Goal: Task Accomplishment & Management: Complete application form

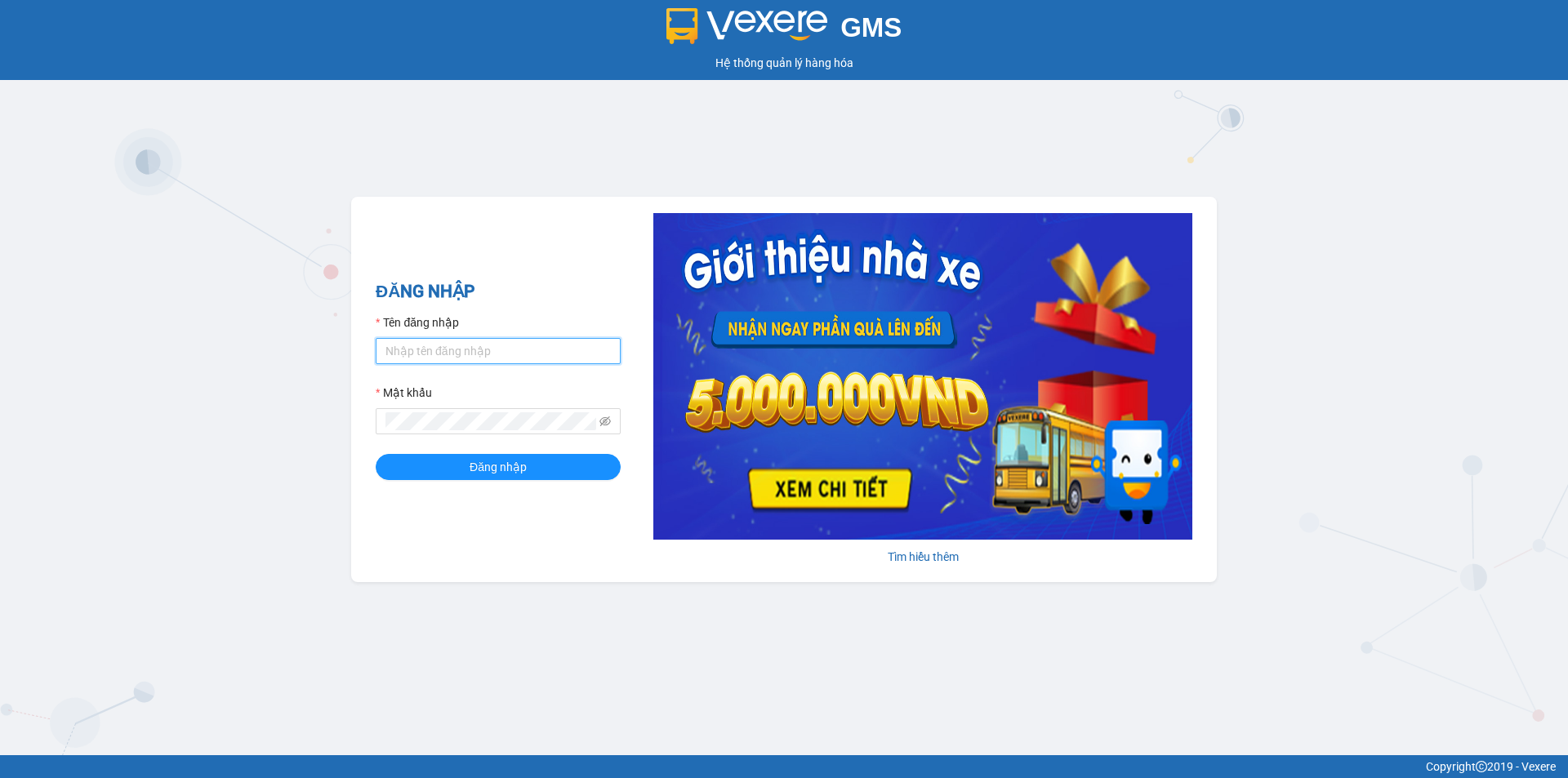
type input "an.tuantrung"
drag, startPoint x: 454, startPoint y: 450, endPoint x: 454, endPoint y: 473, distance: 23.0
click at [454, 468] on form "Tên đăng nhập an.tuantrung Mật khẩu Đăng nhập" at bounding box center [499, 396] width 245 height 167
click at [454, 474] on button "Đăng nhập" at bounding box center [499, 467] width 245 height 26
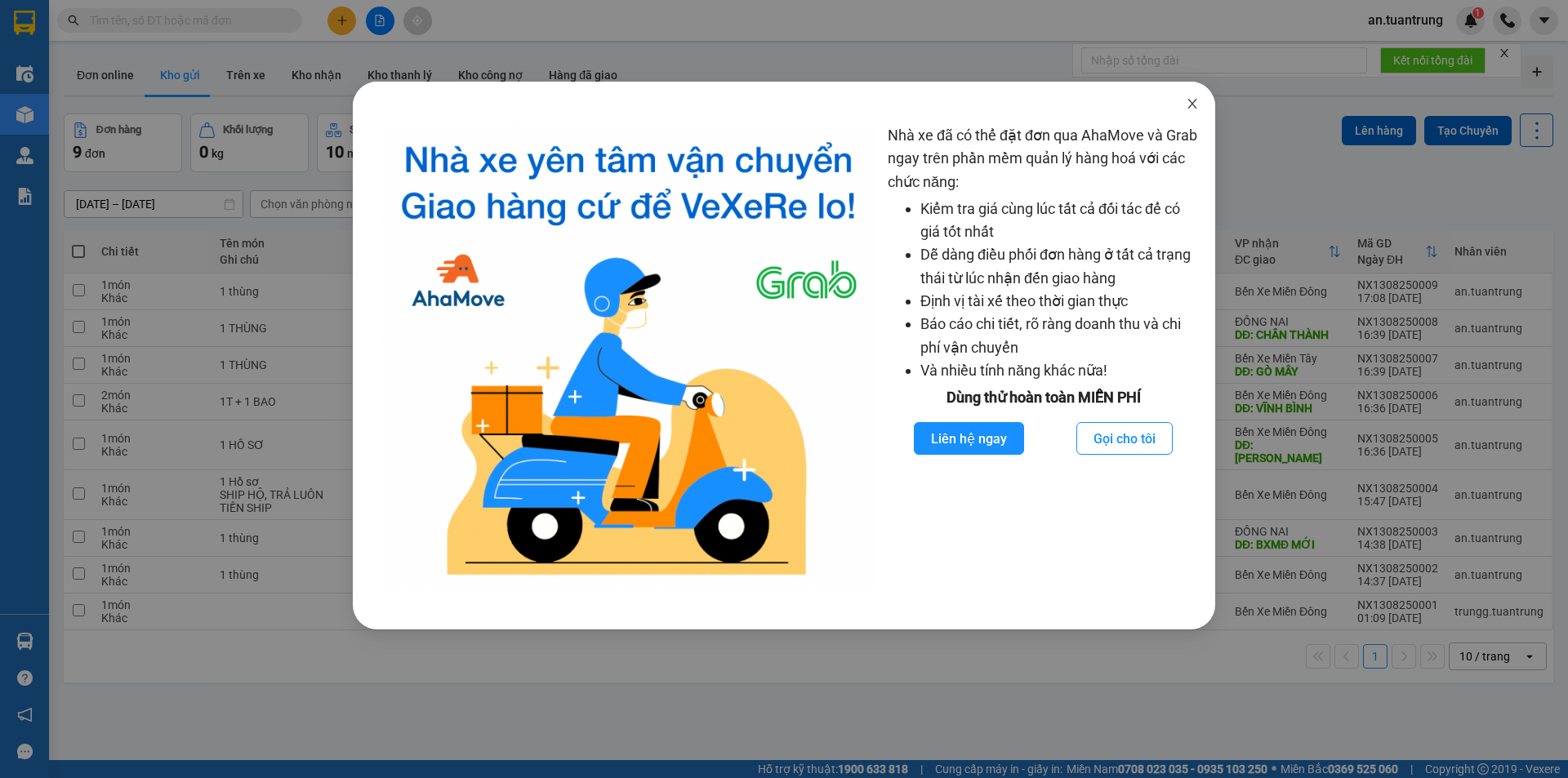
click at [1189, 113] on span "Close" at bounding box center [1193, 104] width 46 height 46
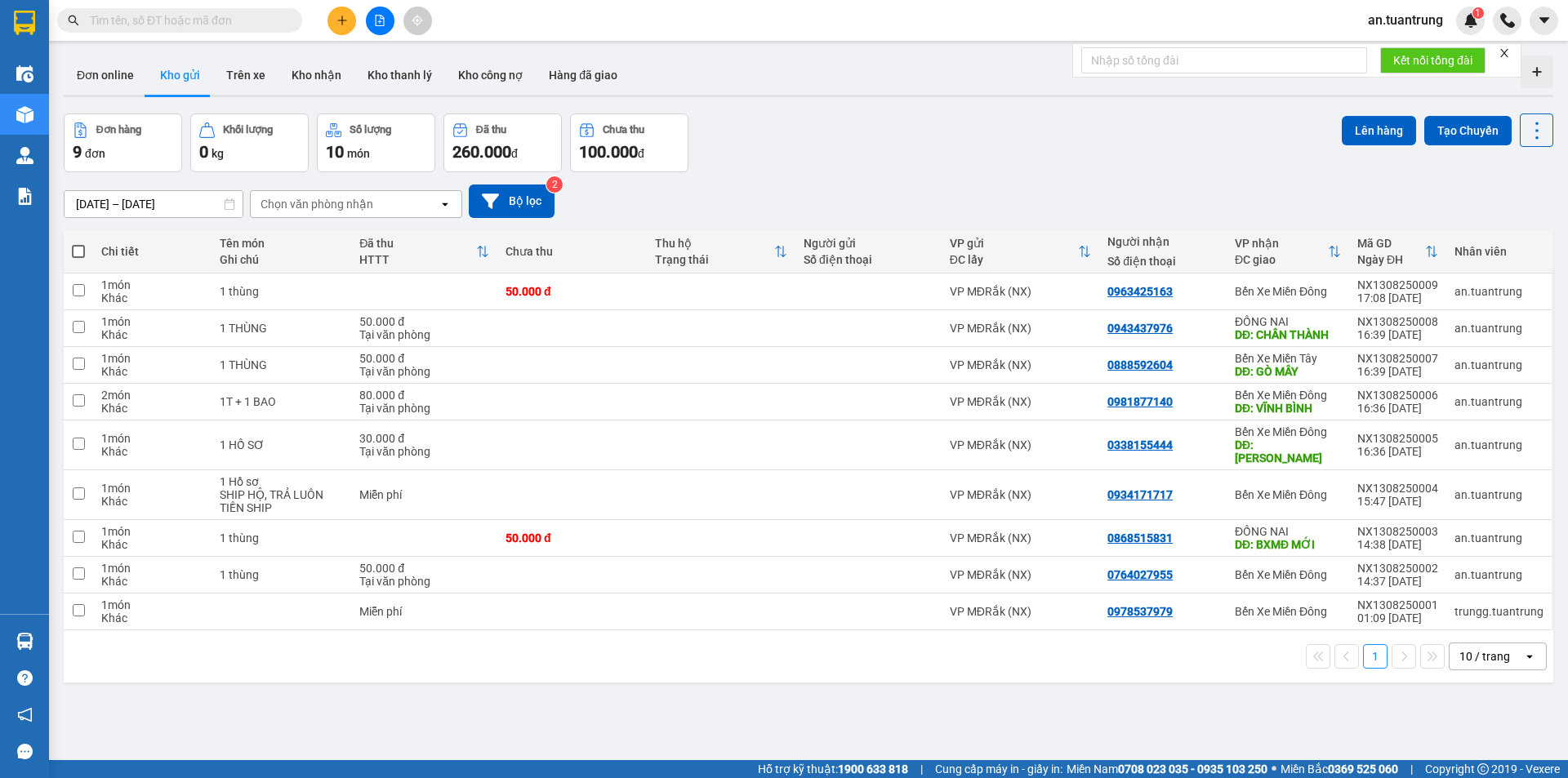
click at [338, 24] on icon "plus" at bounding box center [342, 21] width 12 height 12
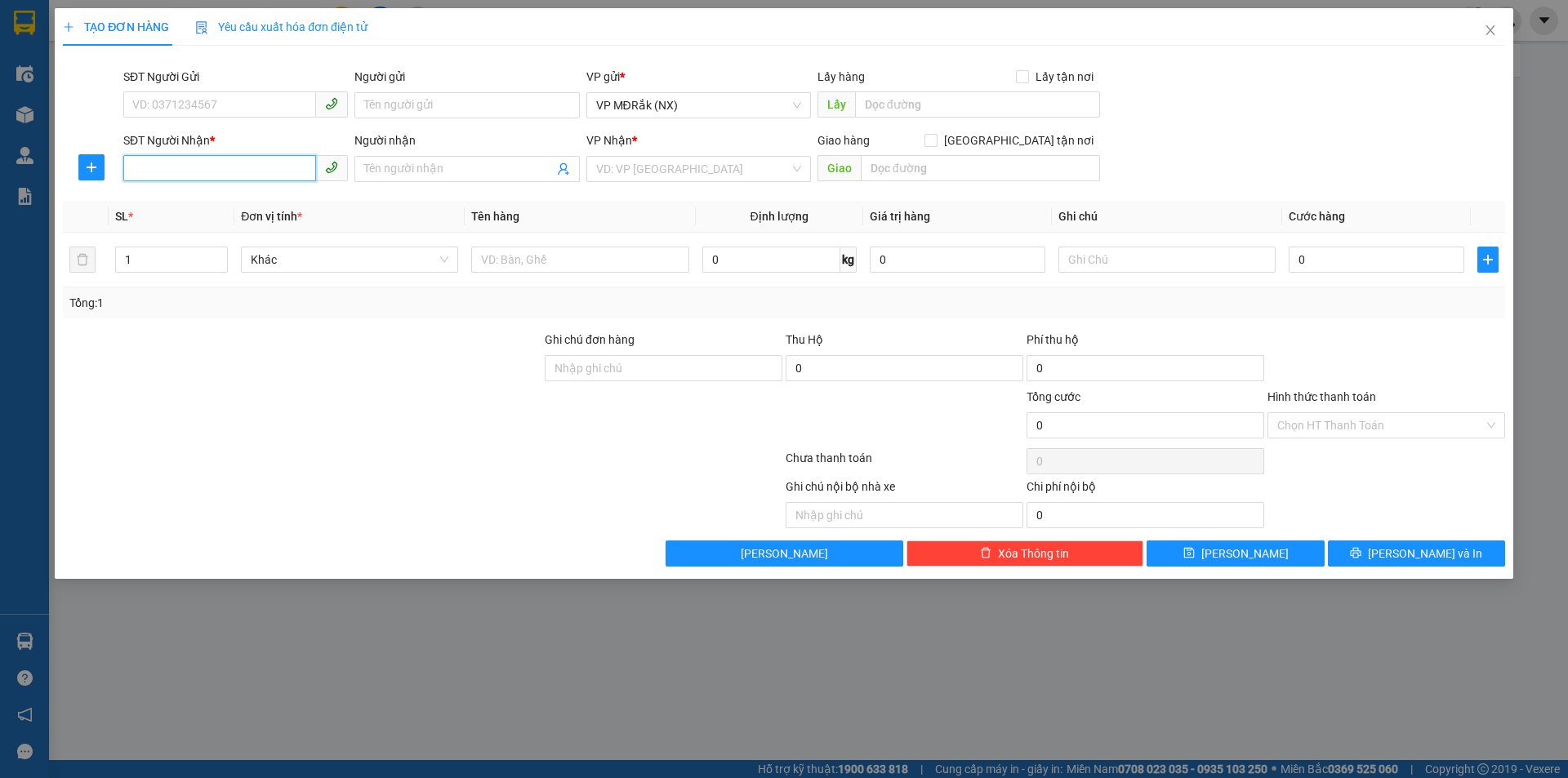
click at [247, 160] on input "SĐT Người Nhận *" at bounding box center [220, 169] width 193 height 26
type input "0988797576"
click at [223, 204] on div "0988797576" at bounding box center [235, 201] width 205 height 18
type input "70.000"
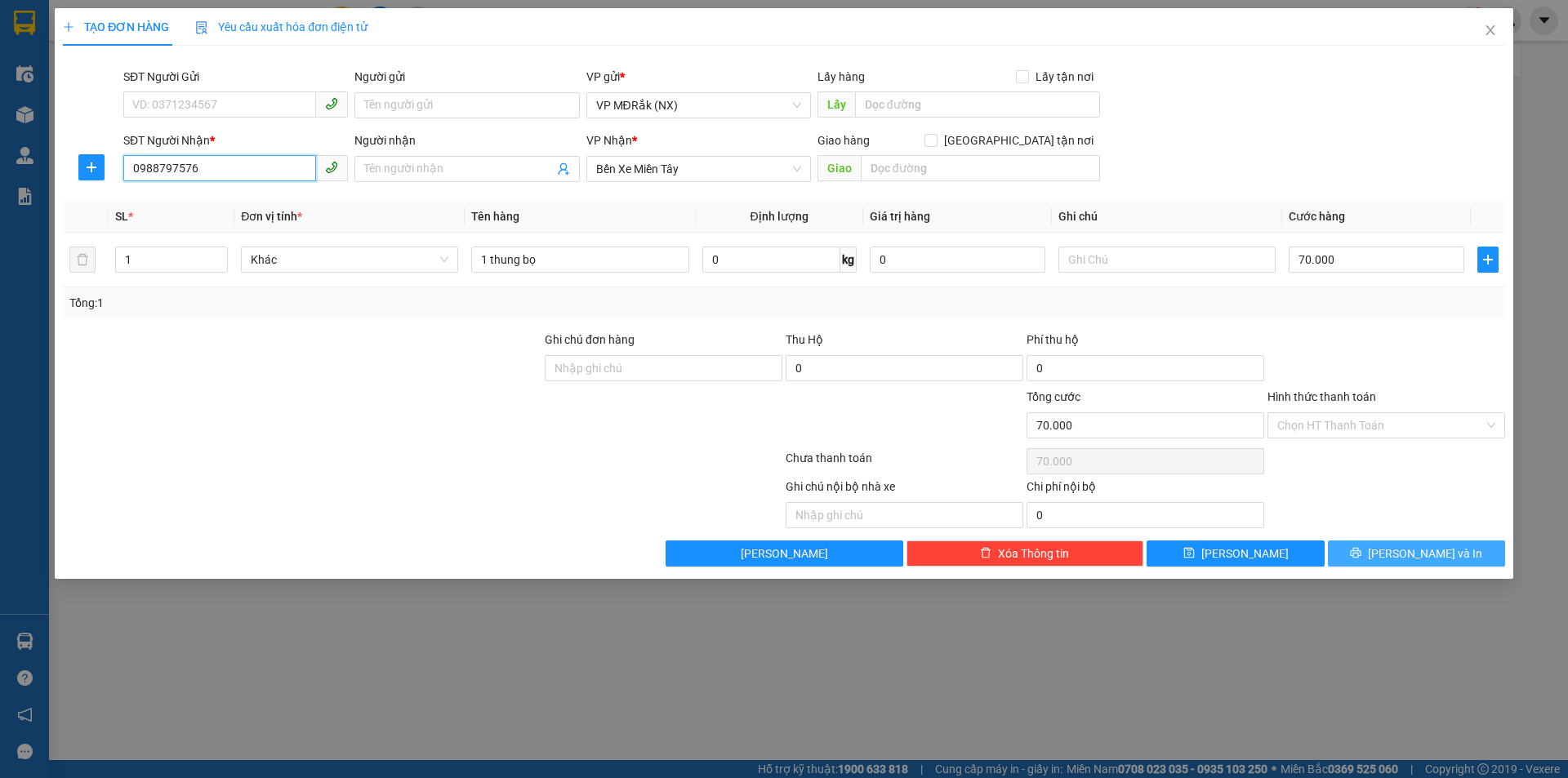
type input "0988797576"
click at [1358, 549] on button "[PERSON_NAME] và In" at bounding box center [1416, 553] width 177 height 26
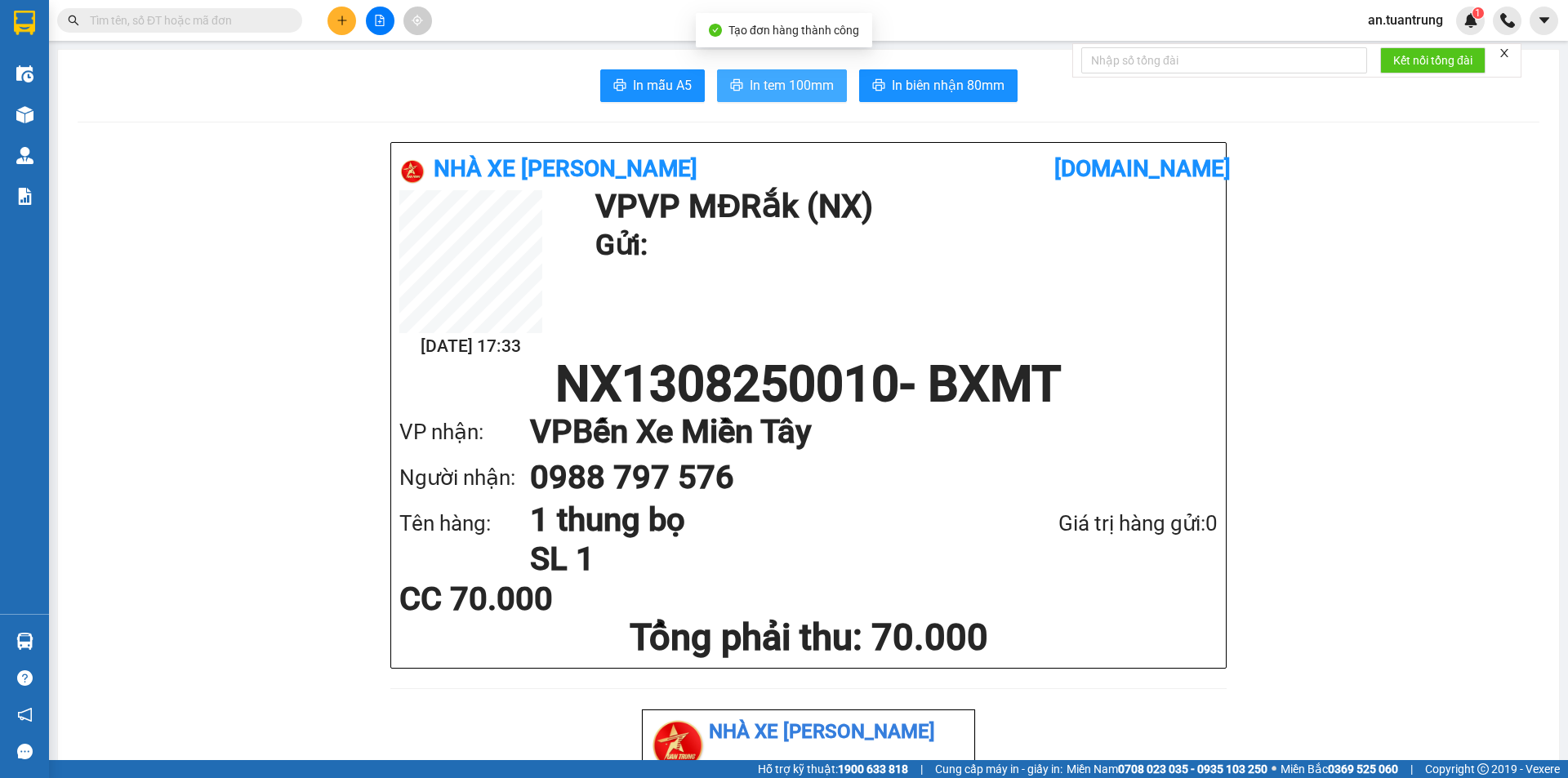
click at [757, 75] on span "In tem 100mm" at bounding box center [791, 85] width 84 height 21
click at [335, 14] on button at bounding box center [341, 21] width 29 height 29
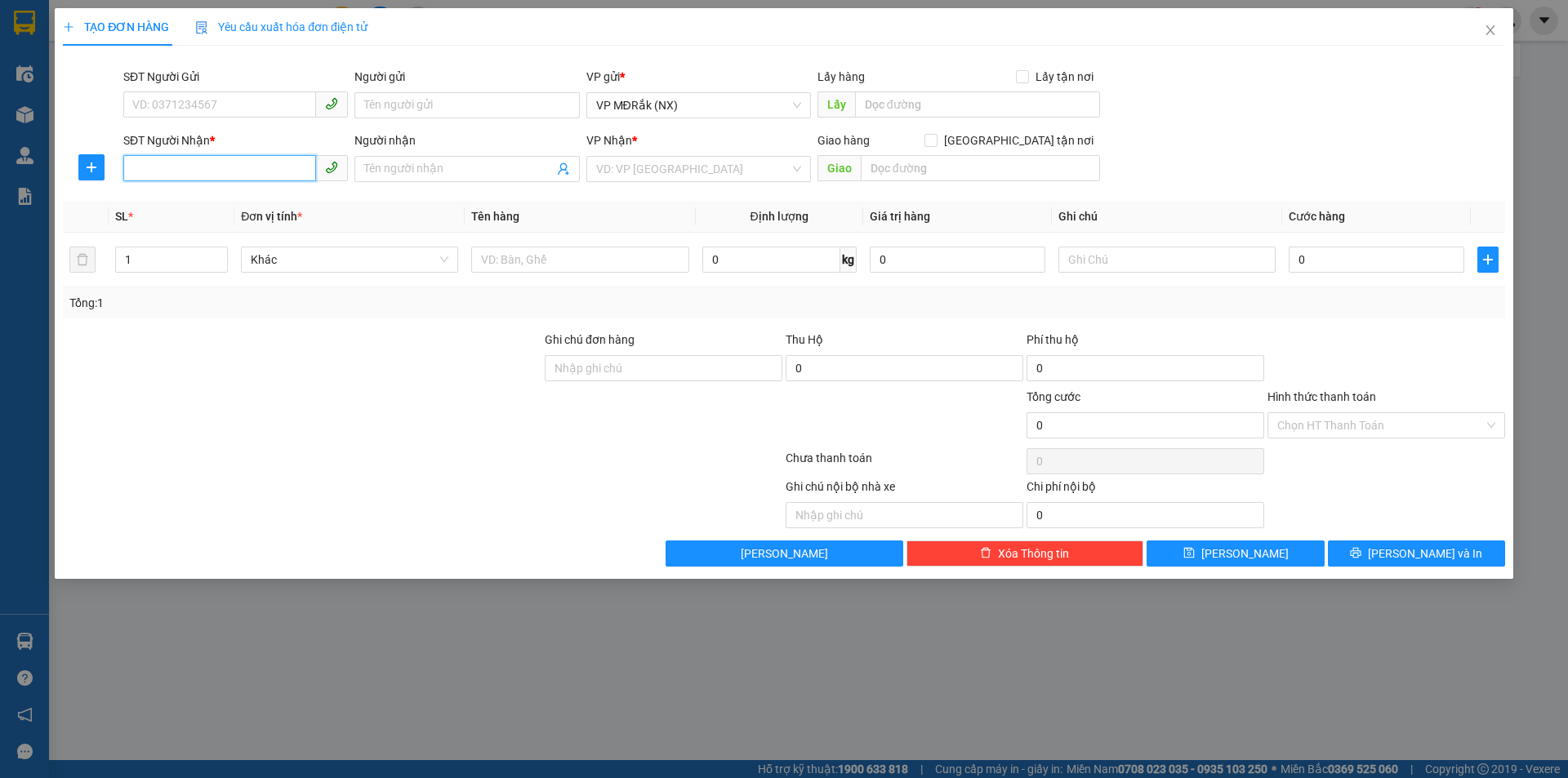
click at [237, 160] on input "SĐT Người Nhận *" at bounding box center [220, 169] width 193 height 26
type input "0963425163"
click at [244, 208] on div "0963425163" at bounding box center [235, 201] width 205 height 18
type input "50.000"
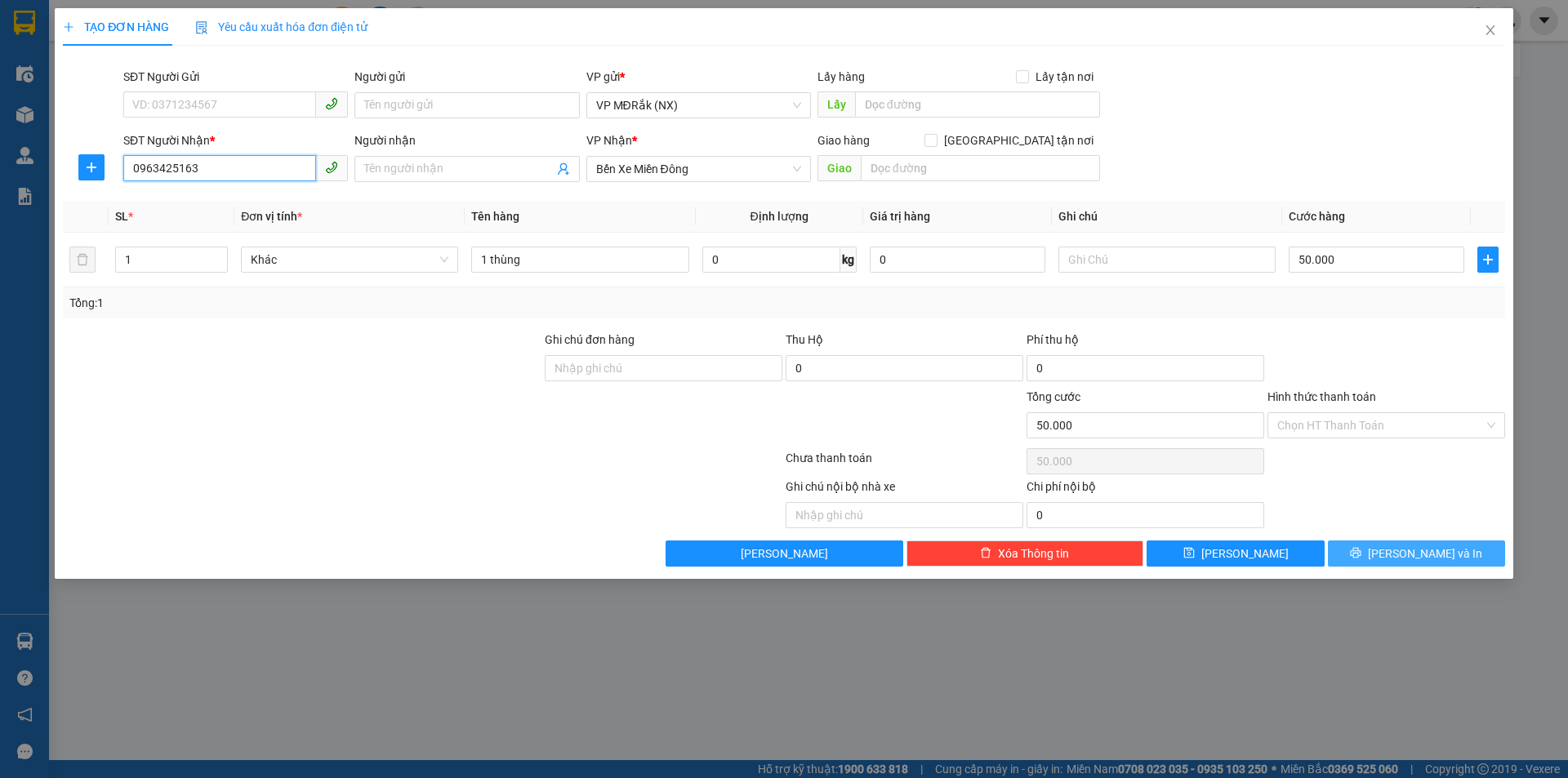
type input "0963425163"
click at [1361, 553] on button "[PERSON_NAME] và In" at bounding box center [1416, 553] width 177 height 26
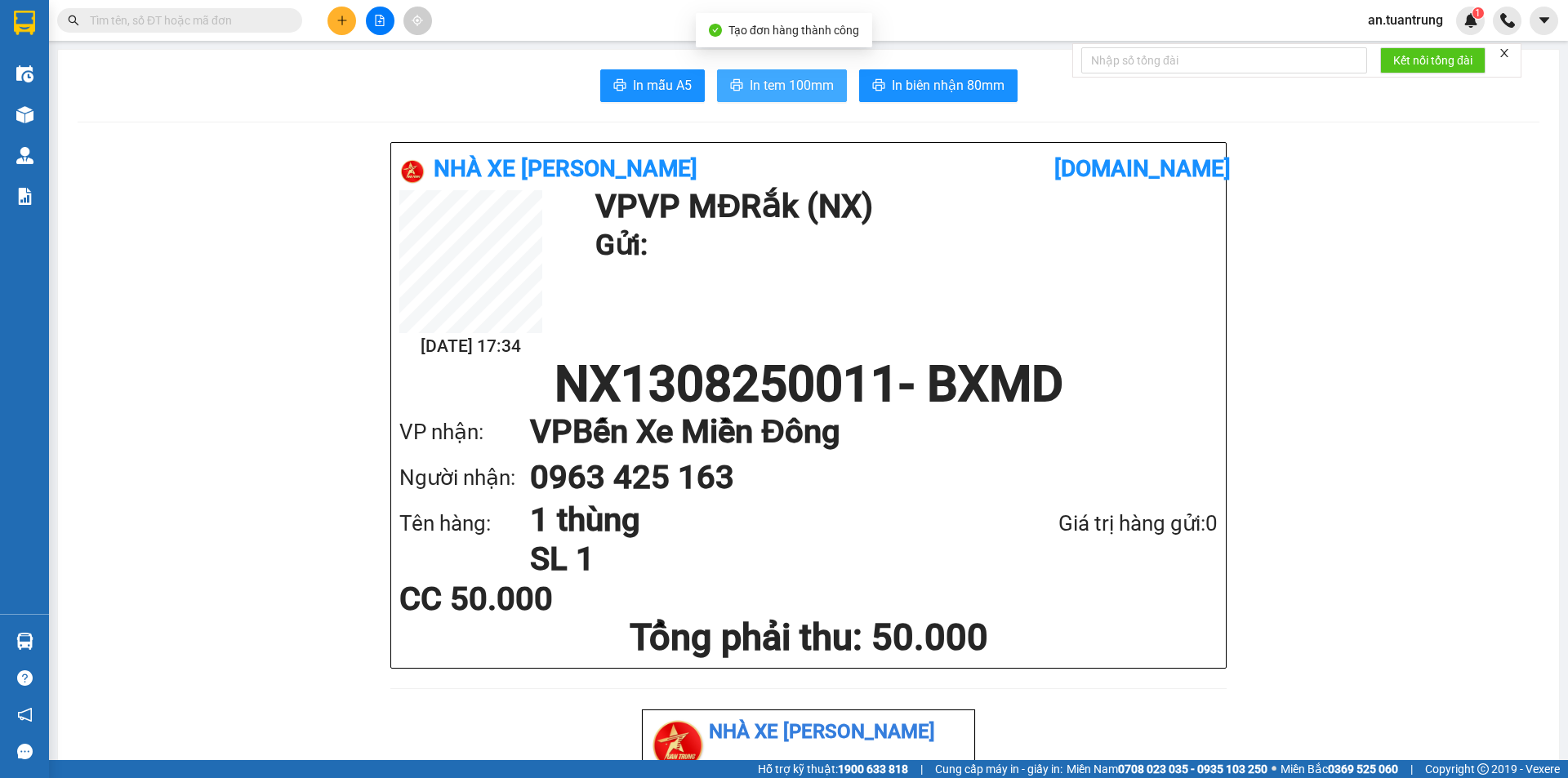
click at [781, 89] on span "In tem 100mm" at bounding box center [791, 85] width 84 height 21
click at [344, 34] on button at bounding box center [341, 21] width 29 height 29
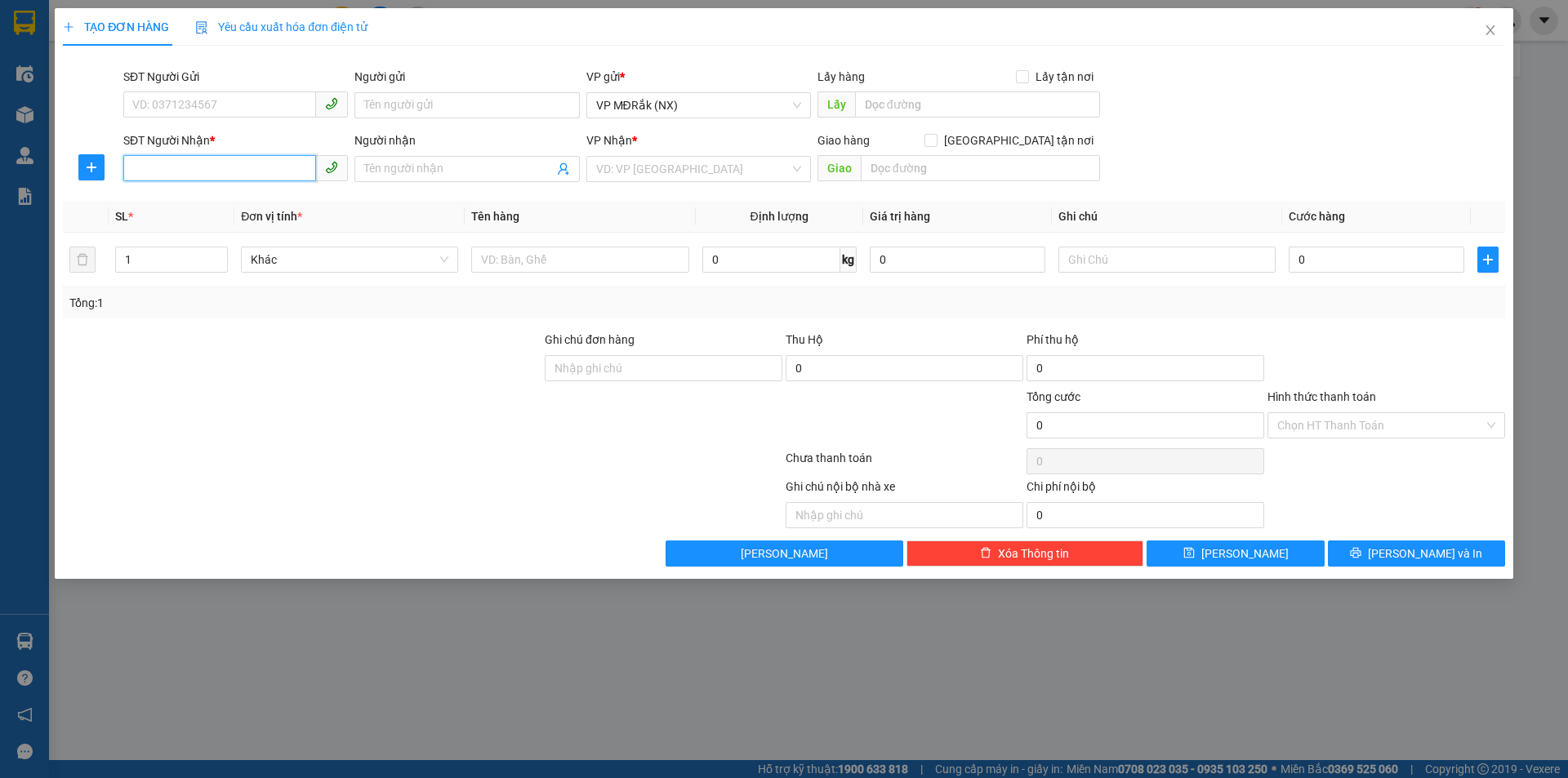
click at [217, 169] on input "SĐT Người Nhận *" at bounding box center [220, 169] width 193 height 26
type input "0909616716"
click at [697, 165] on input "search" at bounding box center [693, 169] width 193 height 25
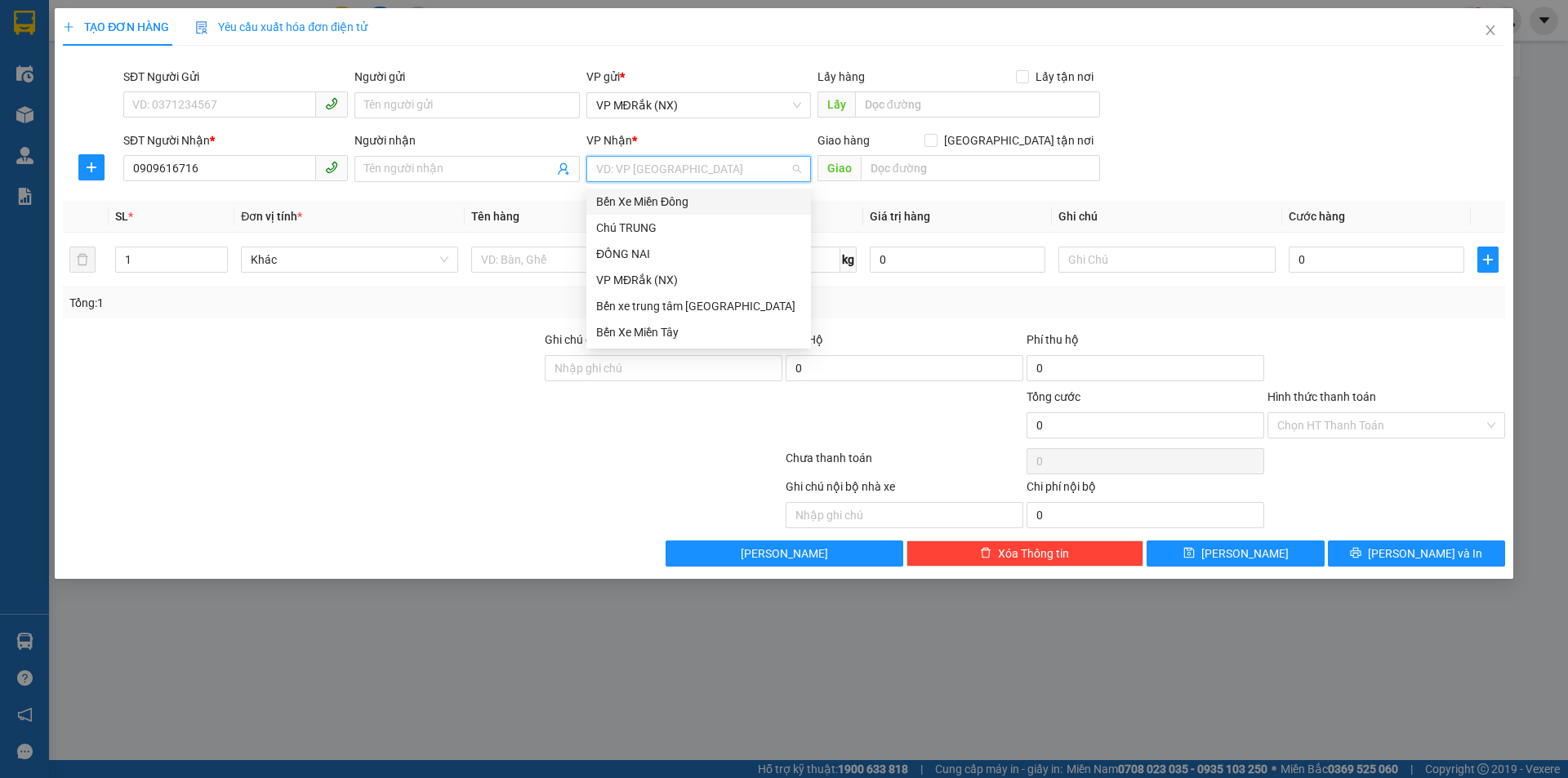
click at [661, 201] on div "Bến Xe Miền Đông" at bounding box center [698, 201] width 205 height 18
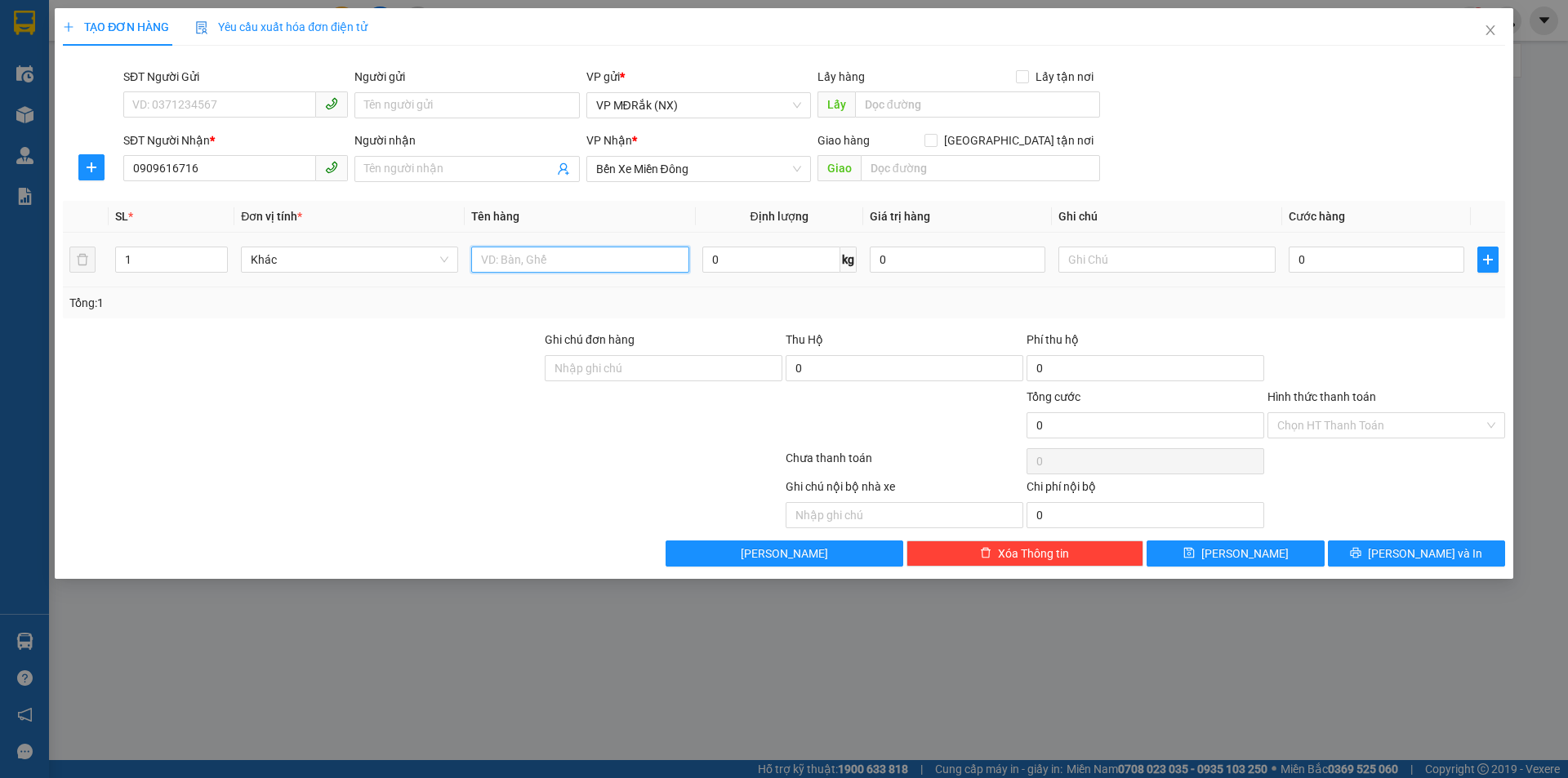
click at [546, 263] on input "text" at bounding box center [580, 260] width 217 height 26
type input "1 thung"
click at [1320, 267] on input "0" at bounding box center [1376, 260] width 175 height 26
type input "5"
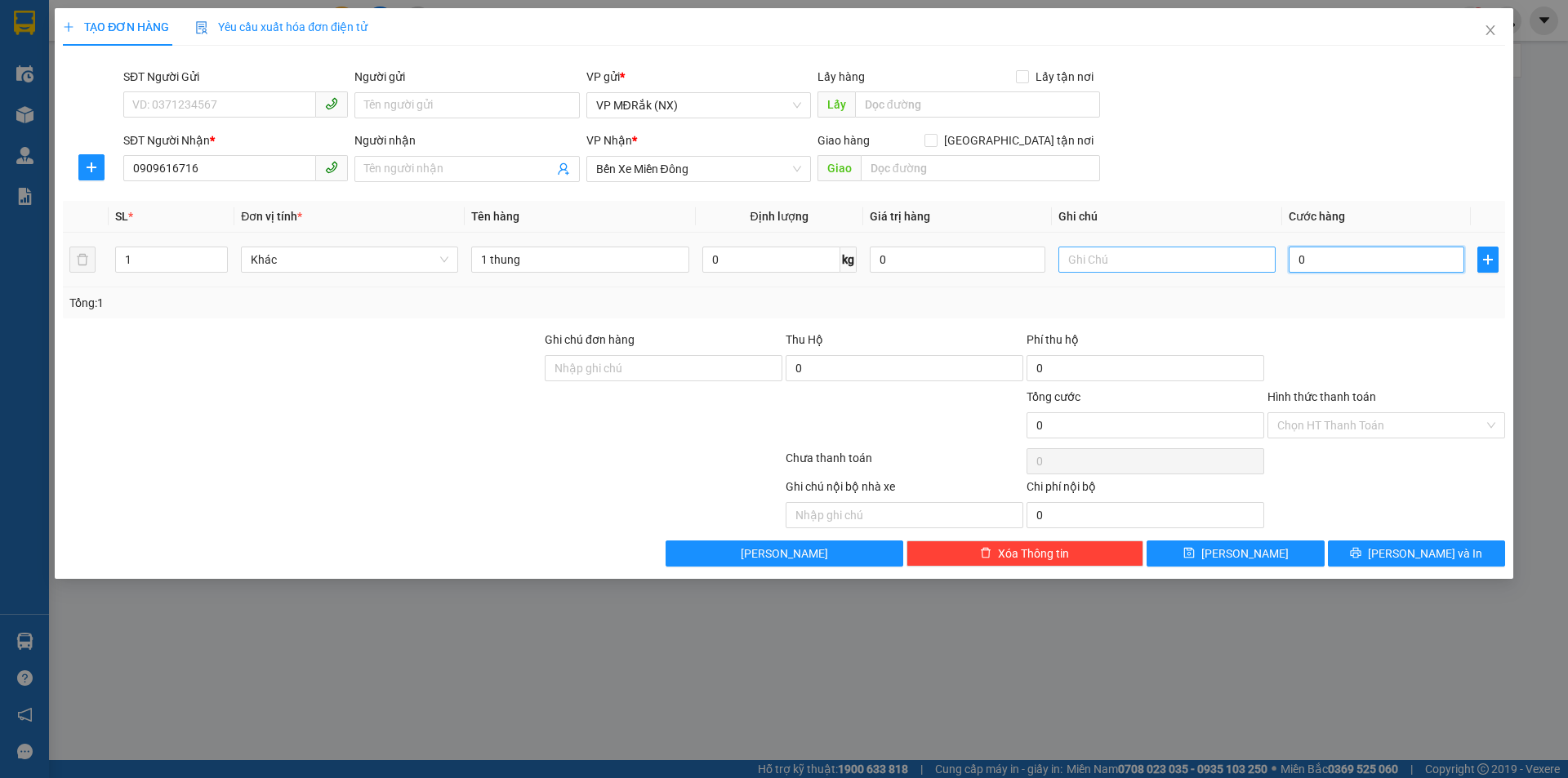
type input "5"
type input "50"
type input "500"
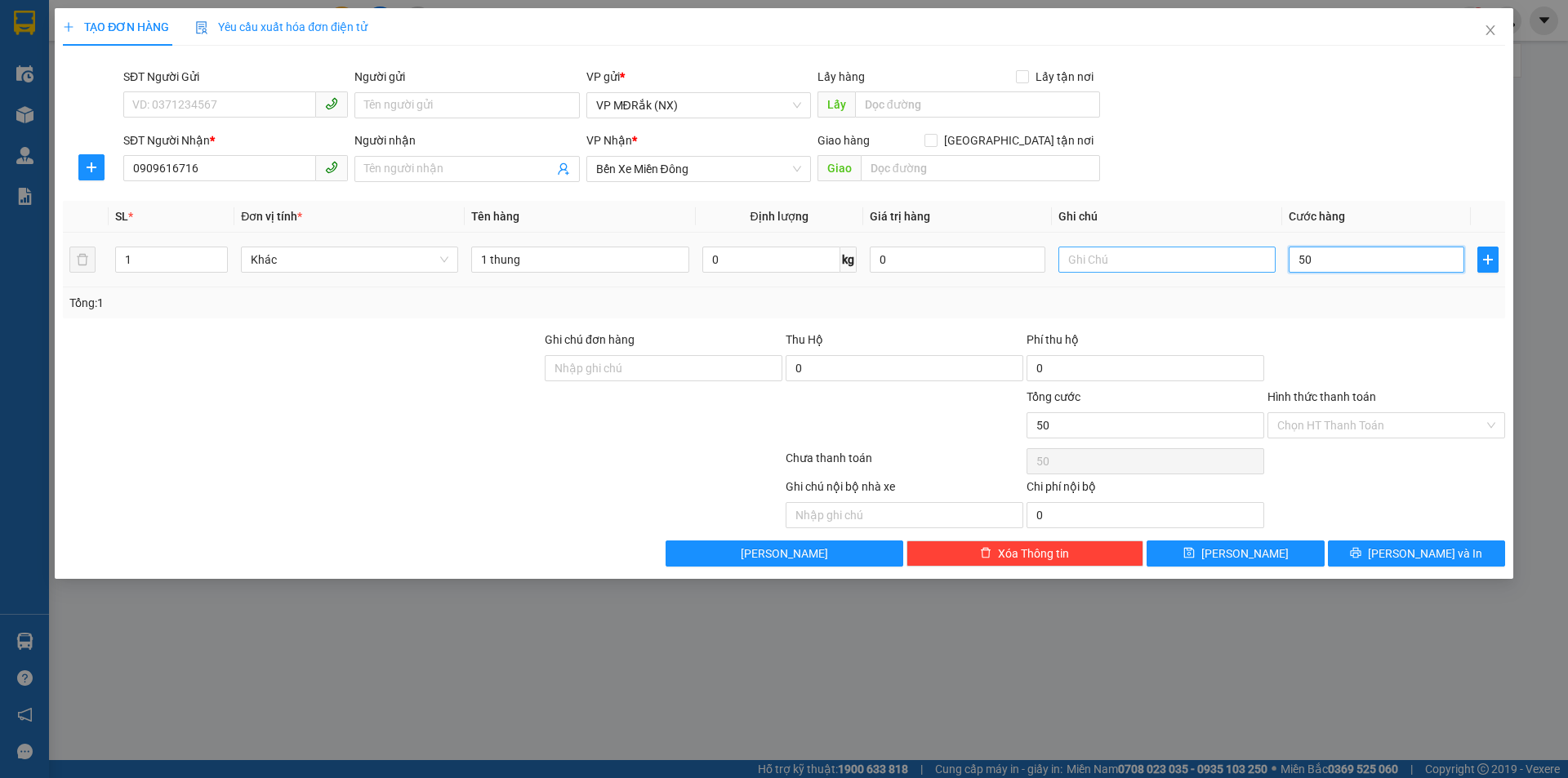
type input "500"
type input "5.000"
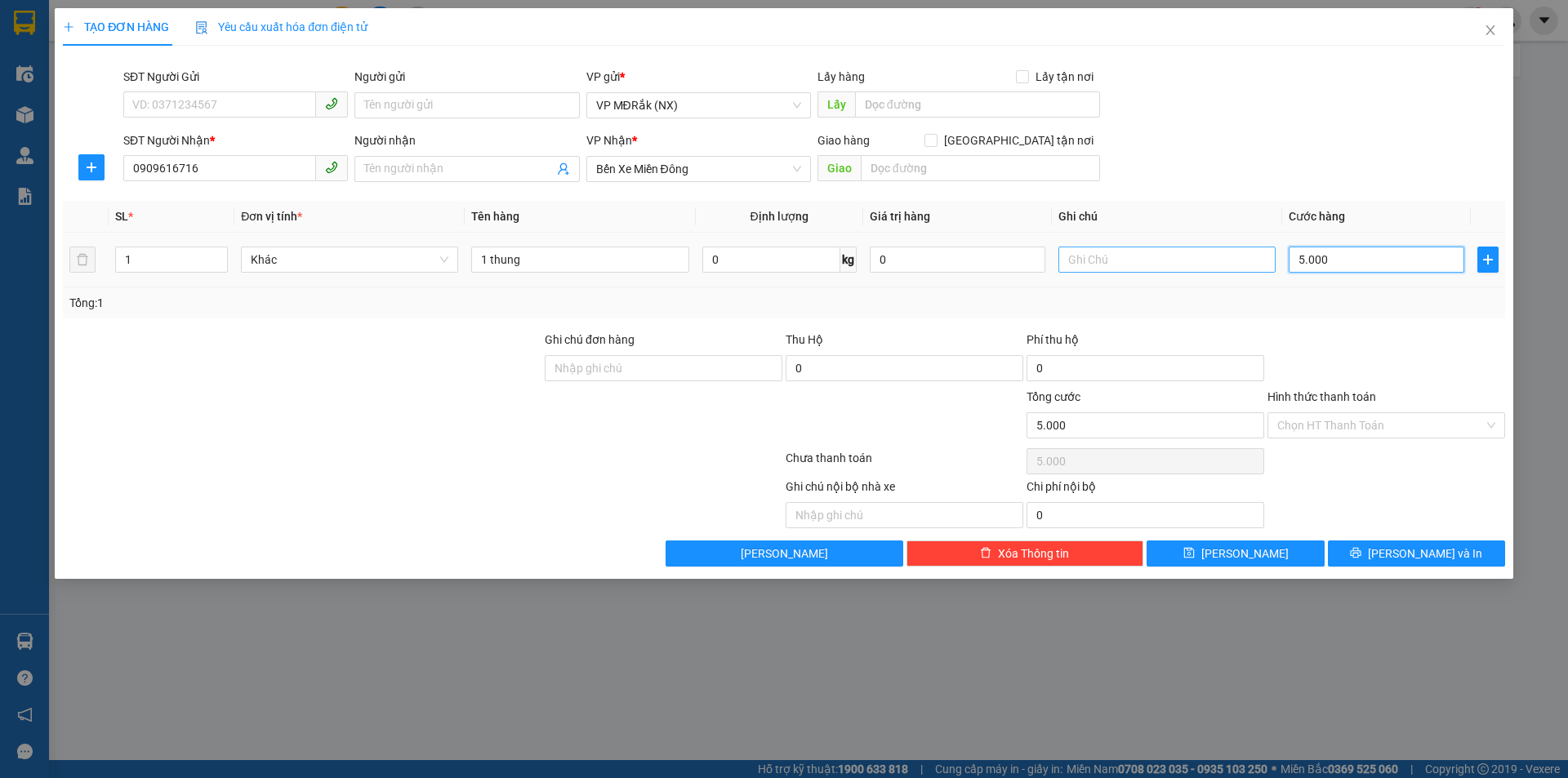
type input "50.000"
click at [1361, 545] on button "[PERSON_NAME] và In" at bounding box center [1416, 553] width 177 height 26
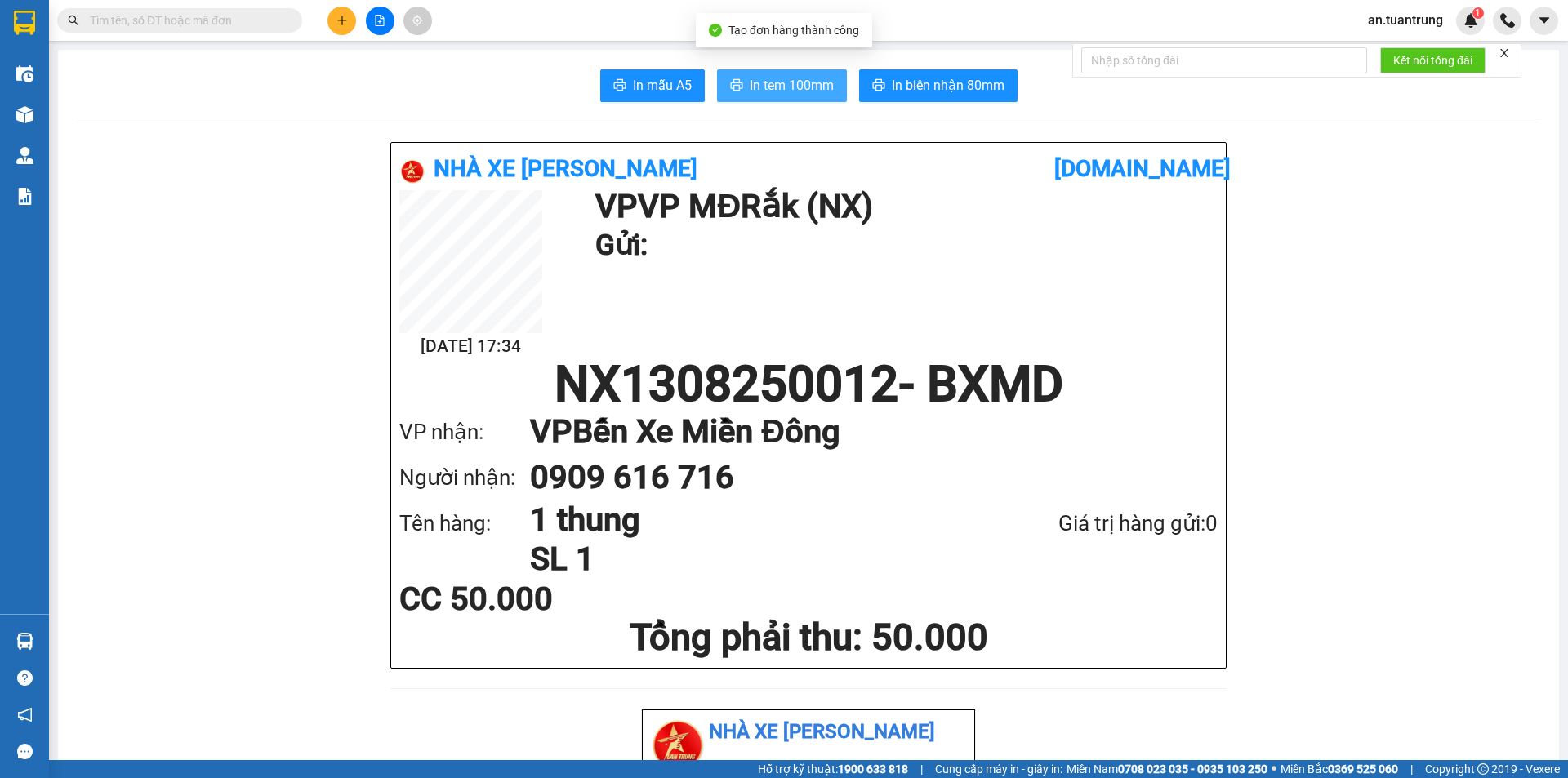
click at [795, 84] on span "In tem 100mm" at bounding box center [791, 85] width 84 height 21
click at [823, 90] on span "In tem 100mm" at bounding box center [791, 85] width 84 height 21
click at [319, 21] on div at bounding box center [379, 21] width 123 height 29
click at [333, 21] on div at bounding box center [379, 21] width 123 height 29
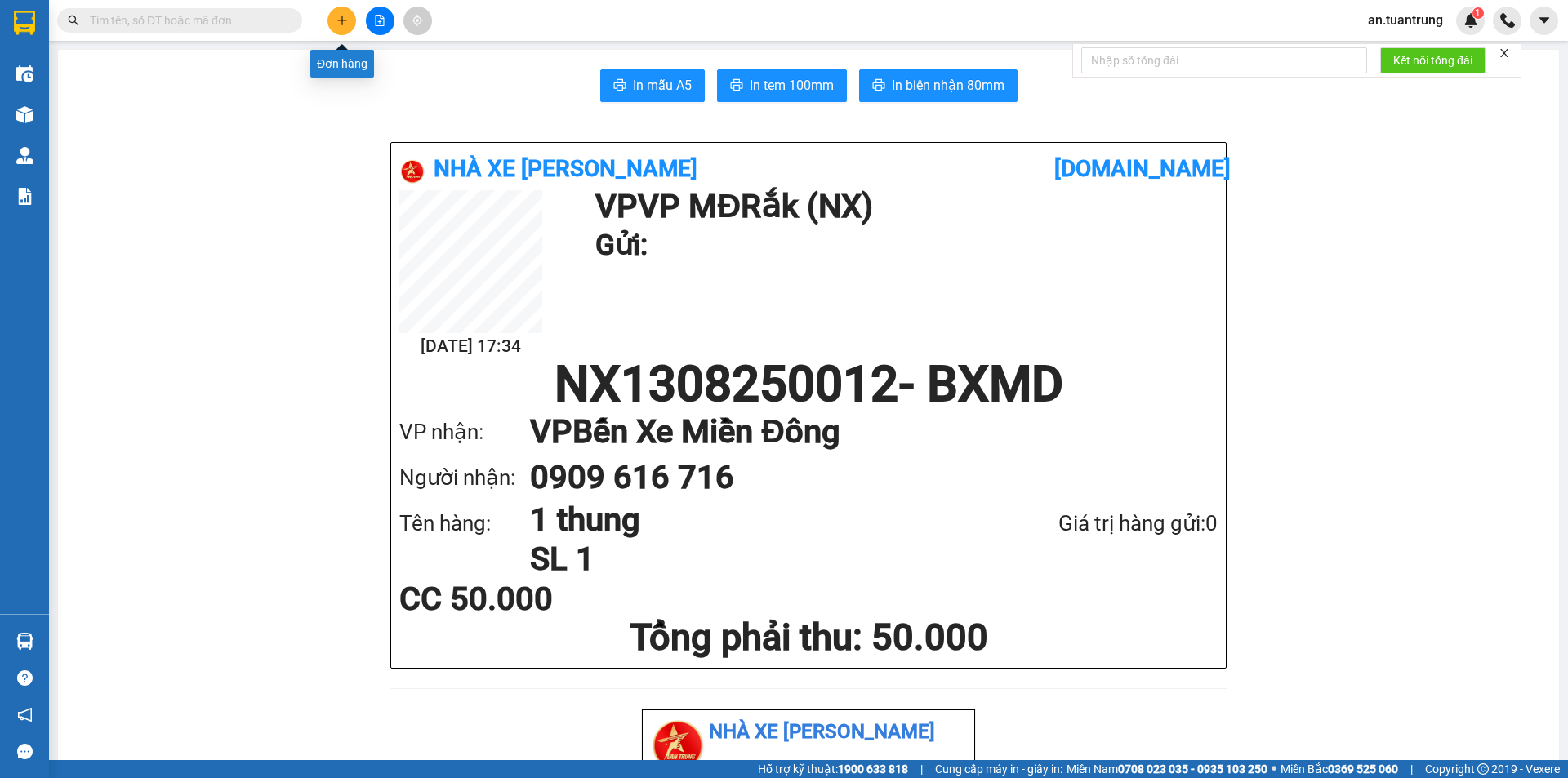
click at [333, 21] on button at bounding box center [341, 21] width 29 height 29
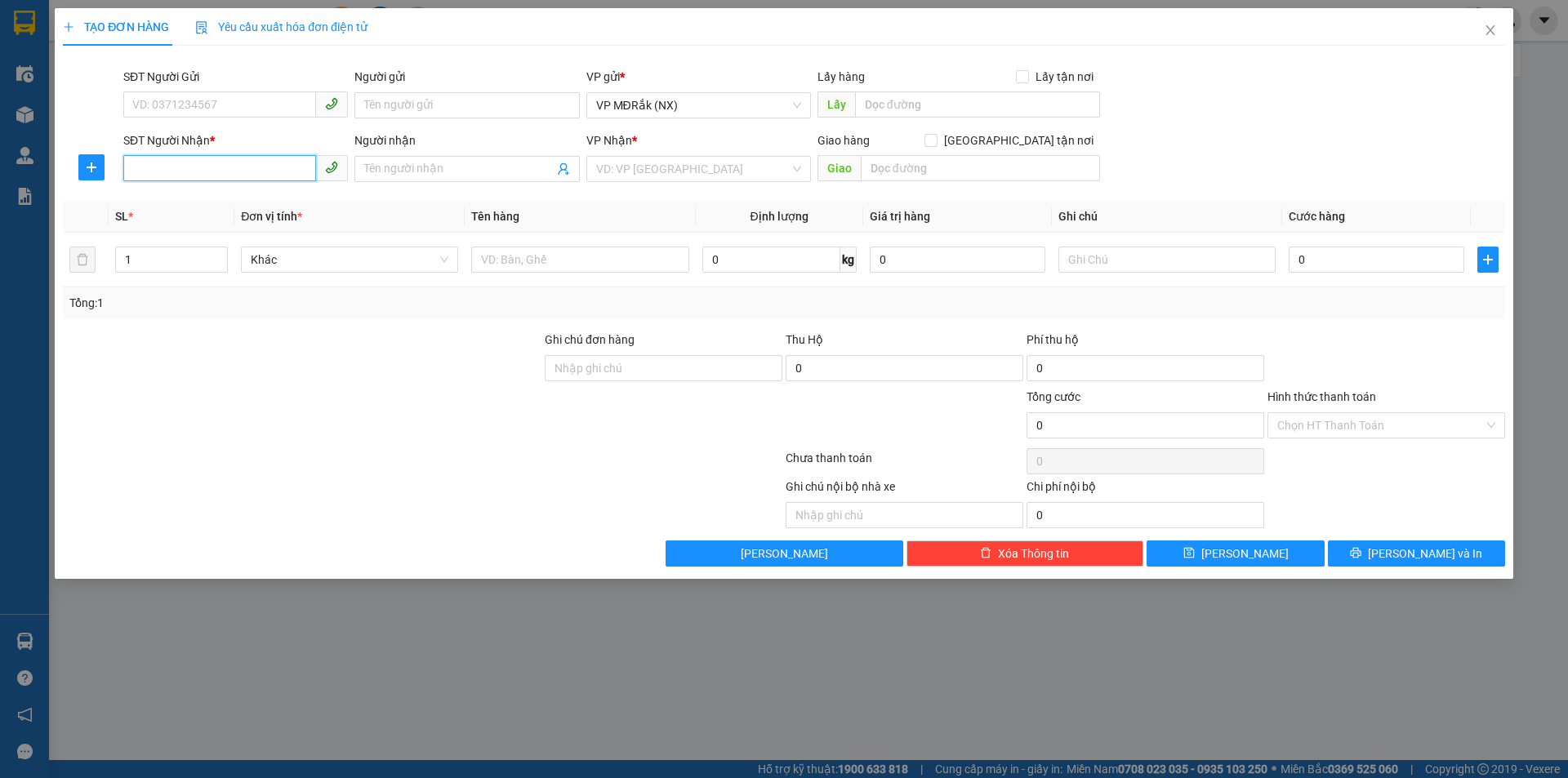
click at [247, 174] on input "SĐT Người Nhận *" at bounding box center [220, 169] width 193 height 26
type input "0948928081"
click at [735, 168] on input "search" at bounding box center [693, 169] width 193 height 25
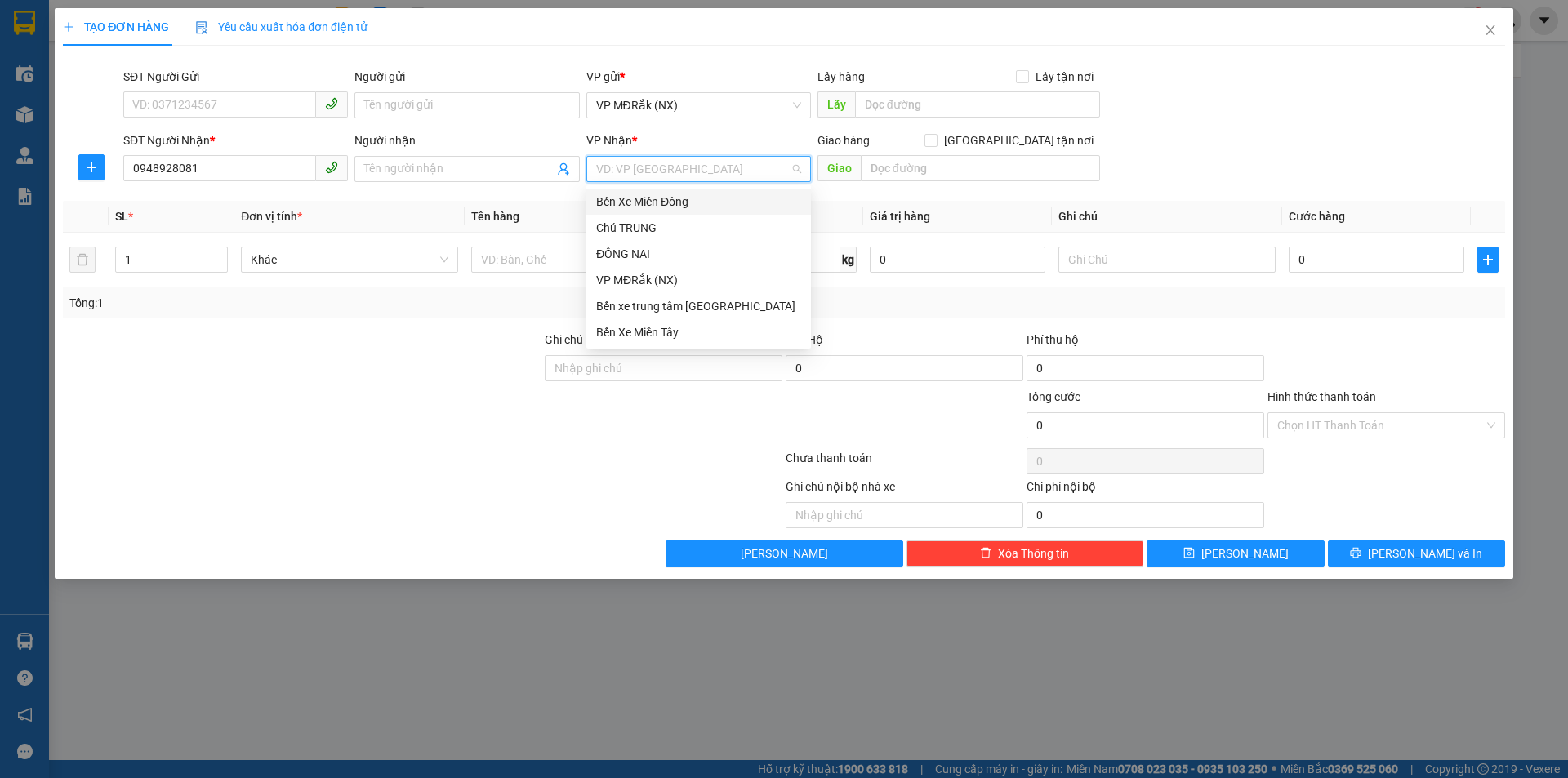
click at [677, 195] on div "Bến Xe Miền Đông" at bounding box center [698, 201] width 205 height 18
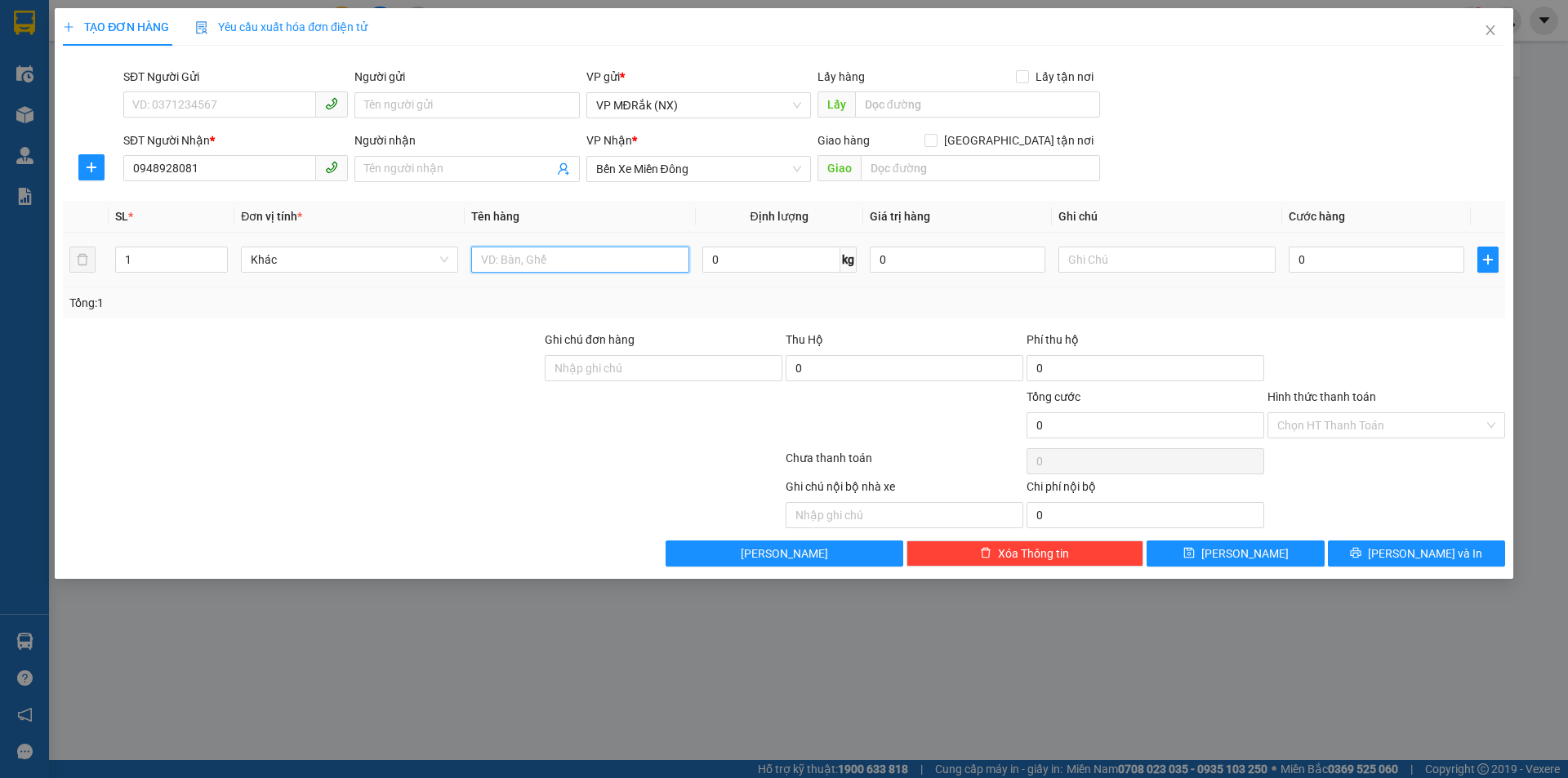
drag, startPoint x: 508, startPoint y: 266, endPoint x: 522, endPoint y: 258, distance: 16.1
click at [509, 265] on input "text" at bounding box center [580, 260] width 217 height 26
type input "1 thùng"
click at [1331, 255] on input "0" at bounding box center [1376, 260] width 175 height 26
type input "5"
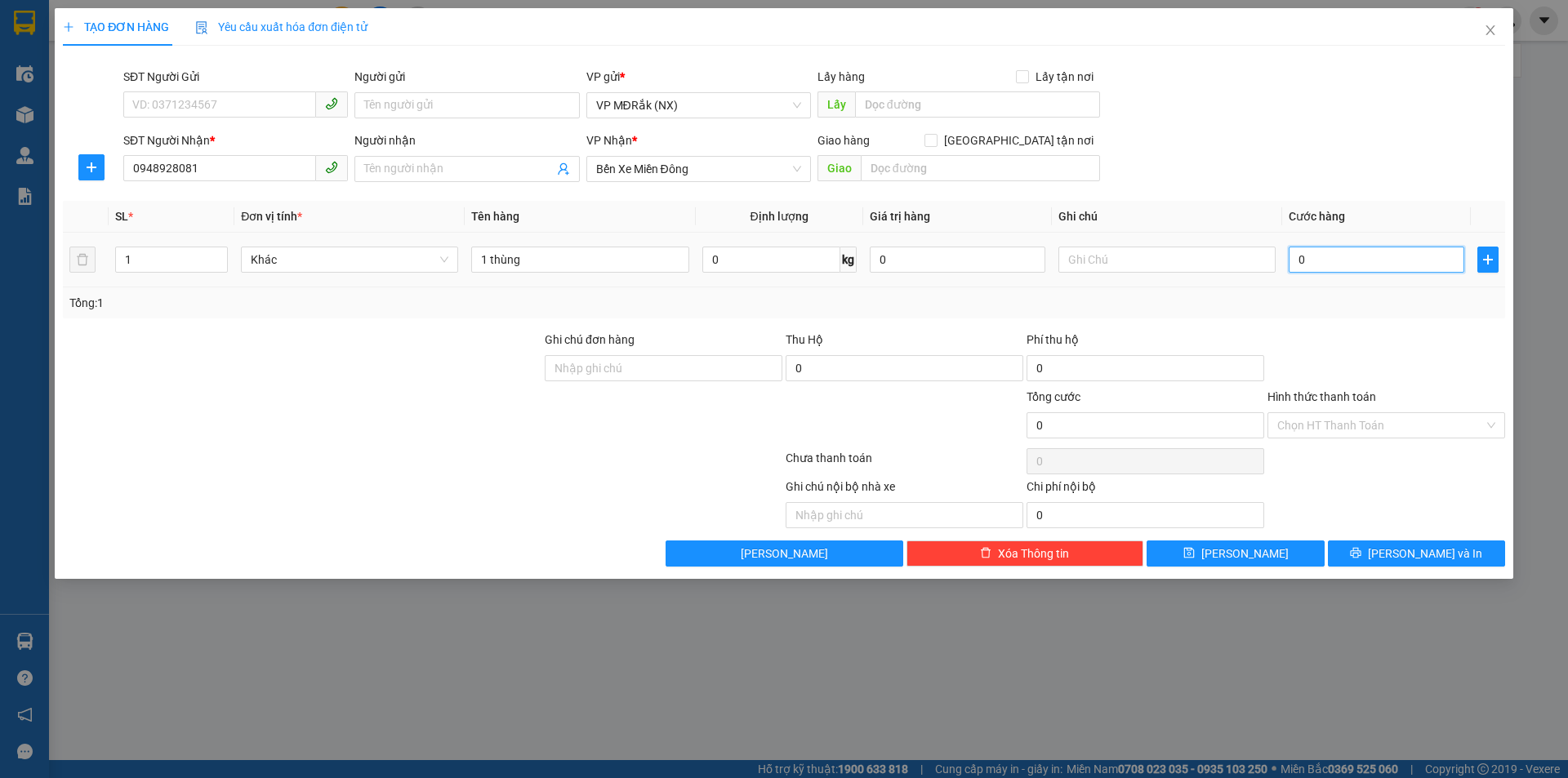
type input "5"
type input "50"
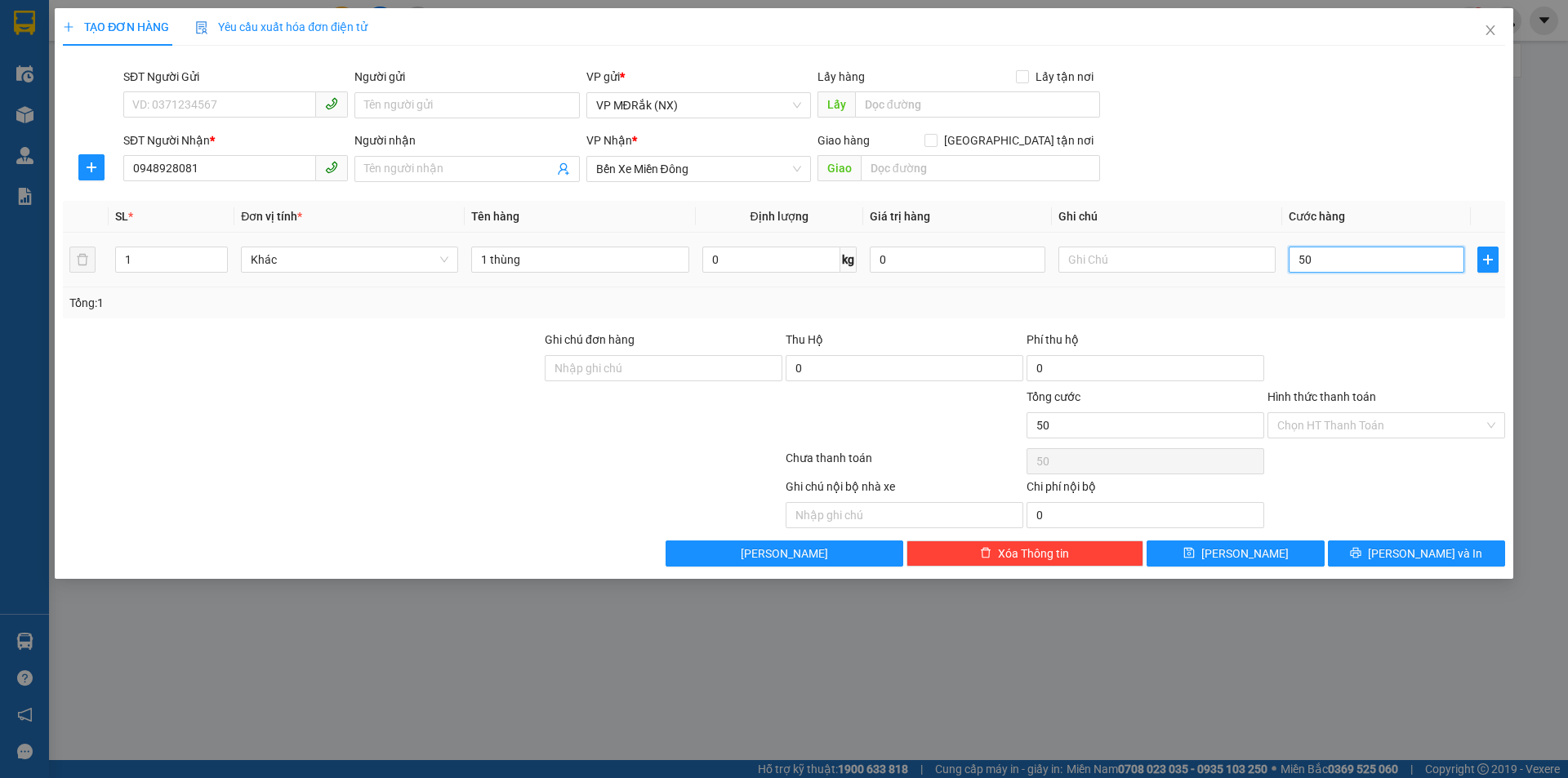
type input "500"
type input "5.000"
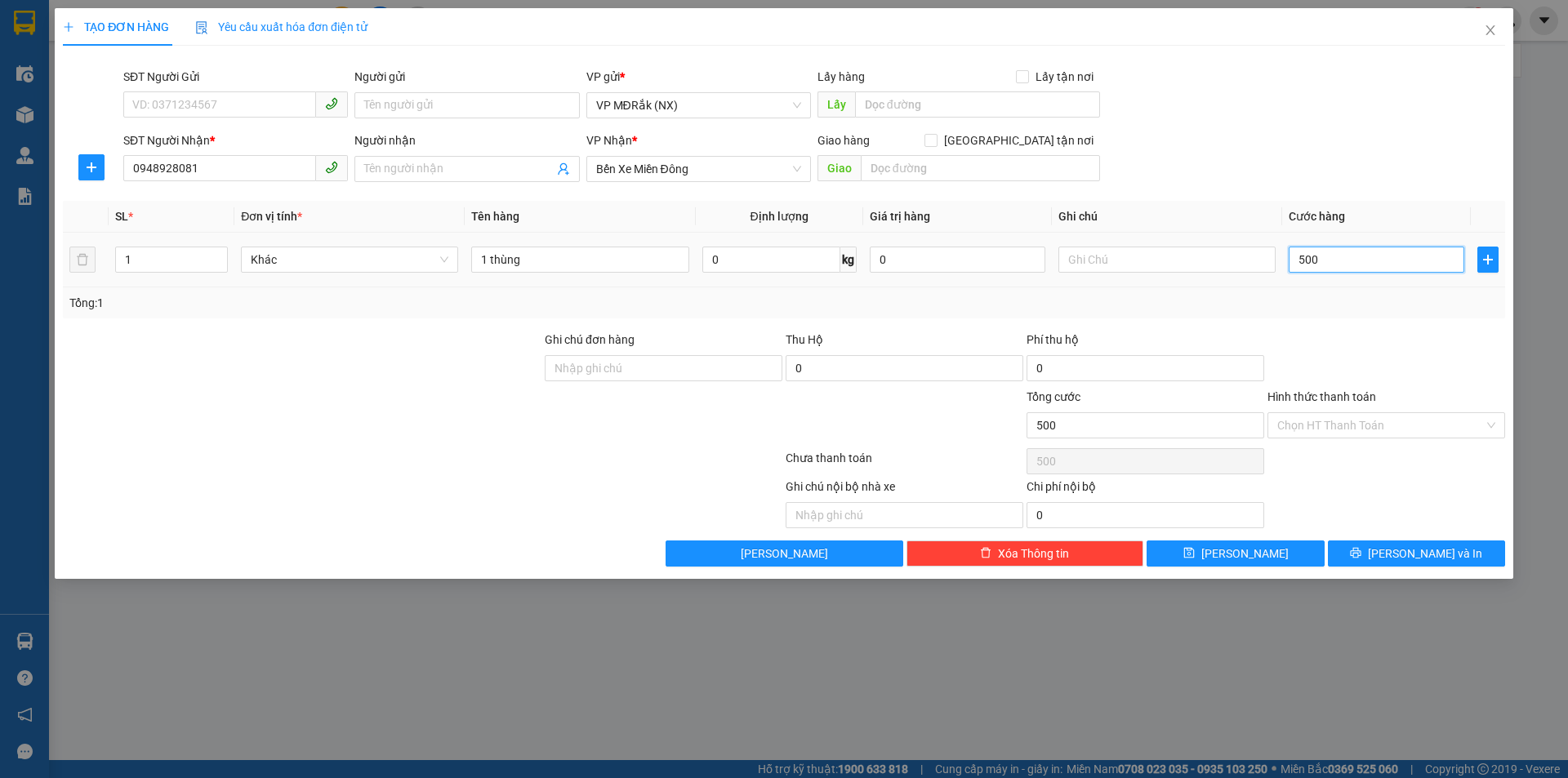
type input "5.000"
type input "50.000"
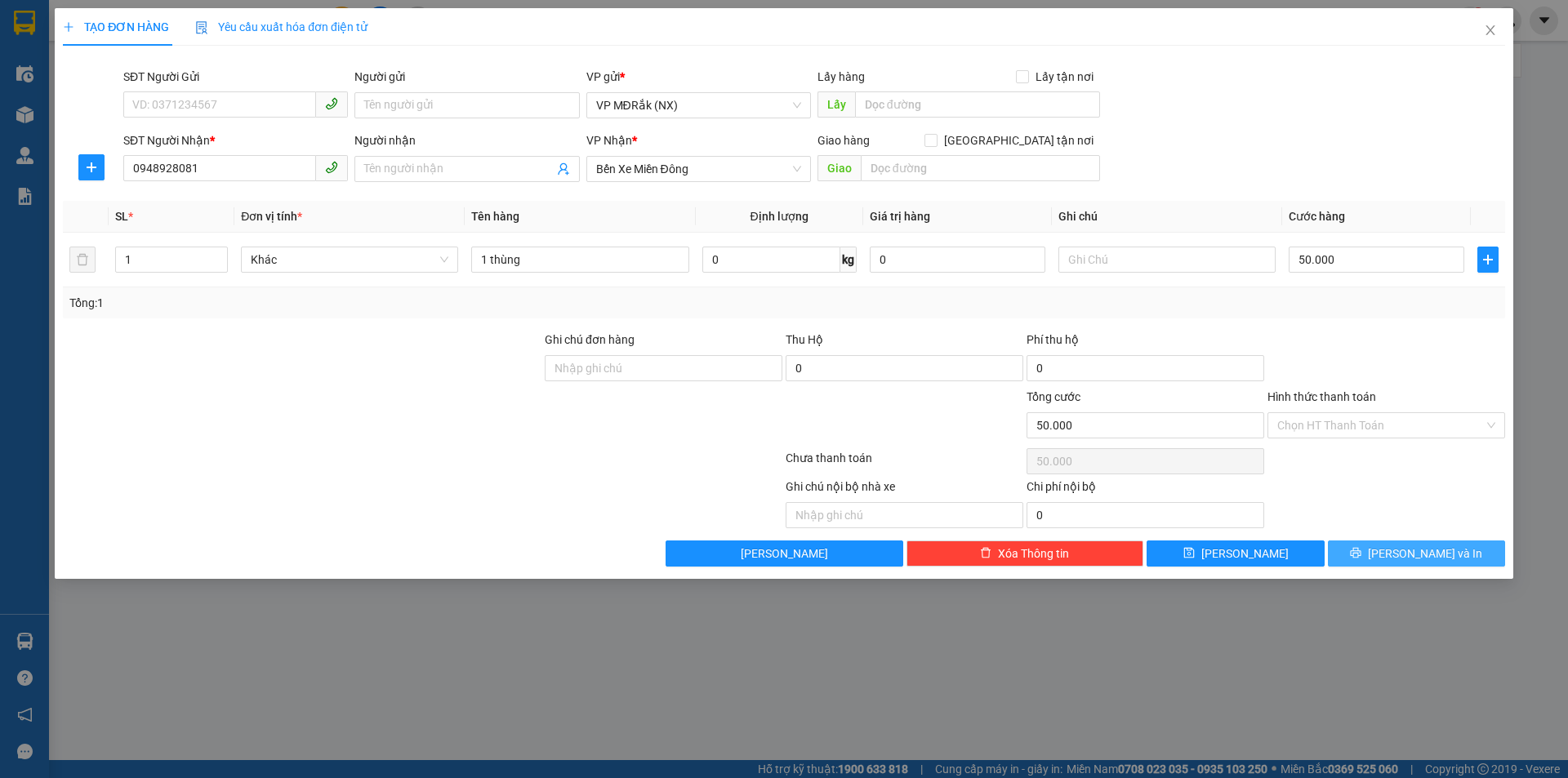
click at [1362, 557] on icon "printer" at bounding box center [1356, 553] width 12 height 12
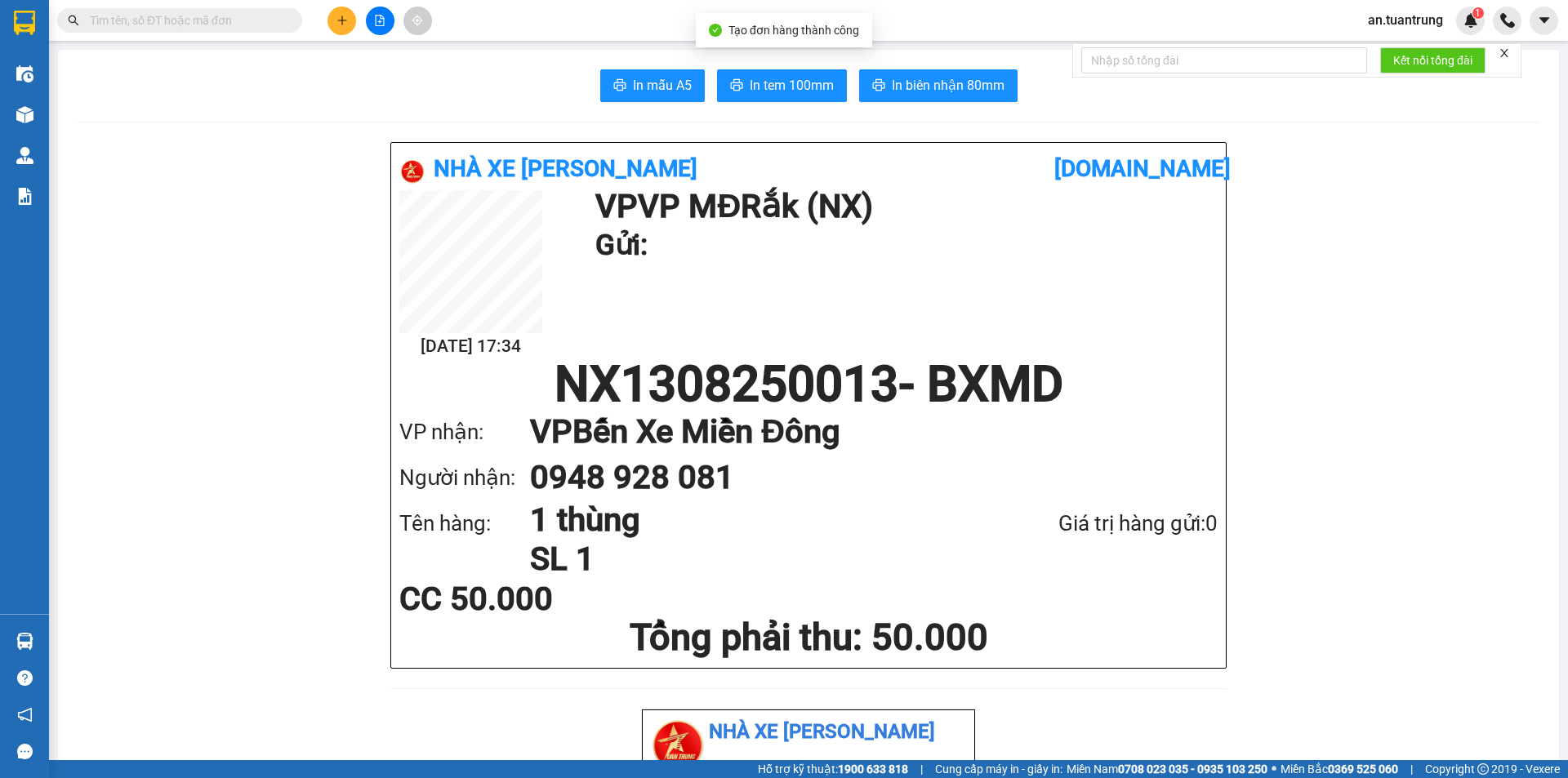
click at [779, 94] on span "In tem 100mm" at bounding box center [791, 85] width 84 height 21
drag, startPoint x: 355, startPoint y: 32, endPoint x: 343, endPoint y: 26, distance: 13.4
click at [355, 33] on div at bounding box center [379, 21] width 123 height 29
click at [343, 26] on button at bounding box center [341, 21] width 29 height 29
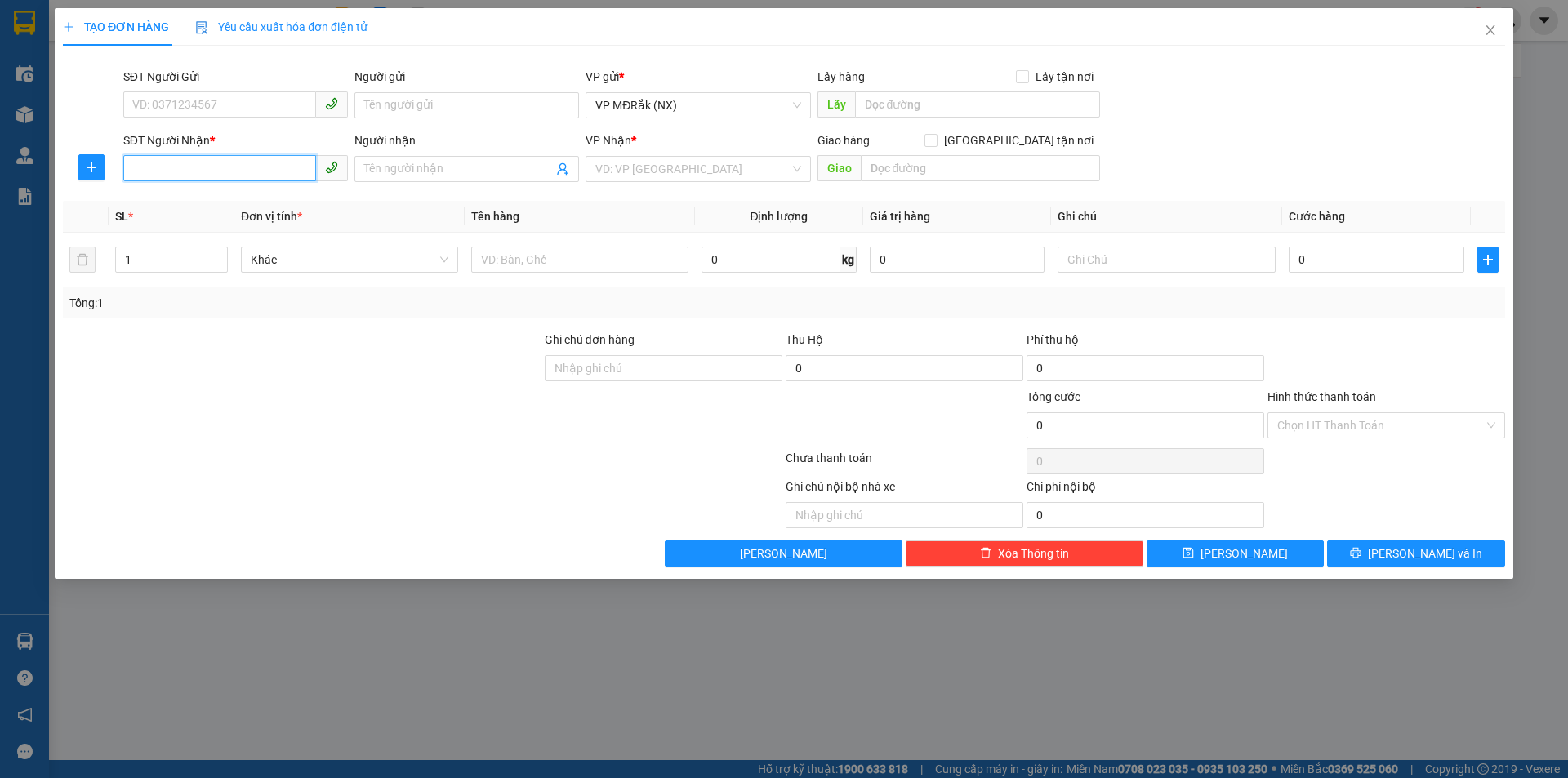
click at [248, 169] on input "SĐT Người Nhận *" at bounding box center [220, 169] width 193 height 26
type input "0913344837"
click at [676, 164] on input "search" at bounding box center [693, 169] width 193 height 25
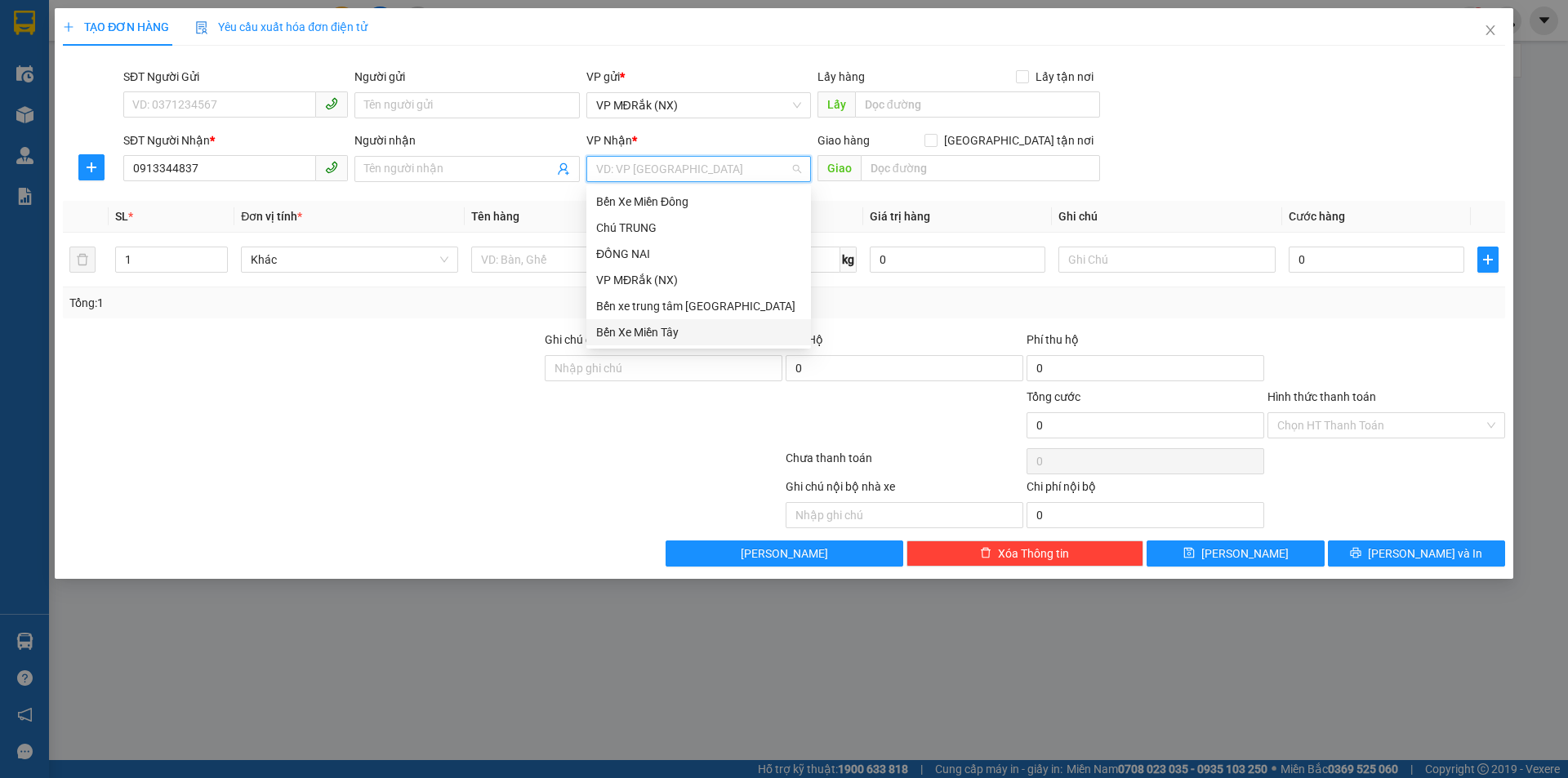
click at [650, 326] on div "Bến Xe Miền Tây" at bounding box center [698, 332] width 205 height 18
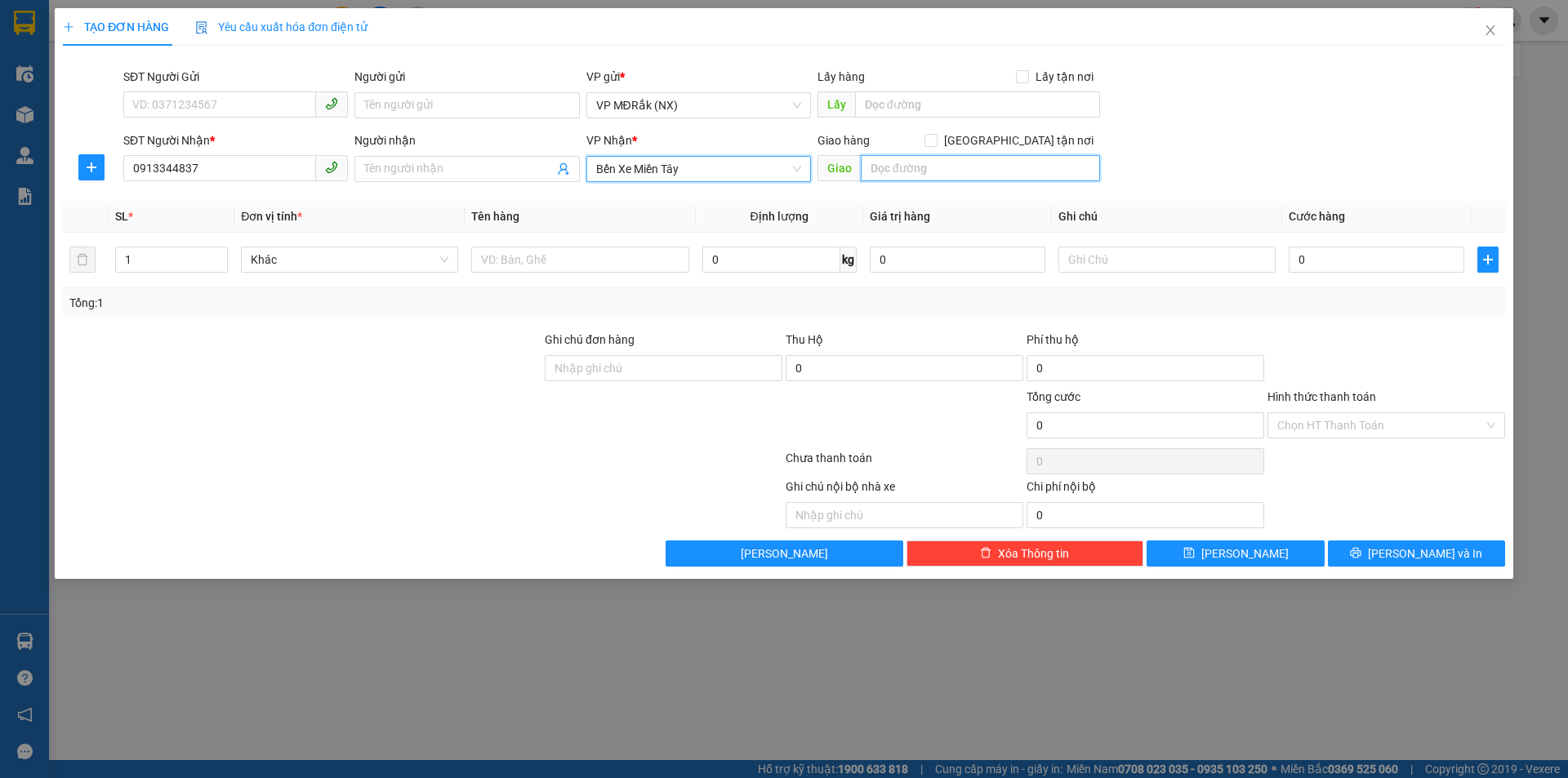
click at [898, 164] on input "text" at bounding box center [980, 169] width 239 height 26
type input "v"
type input "VƯỜN LÀI"
click at [582, 265] on input "text" at bounding box center [580, 260] width 217 height 26
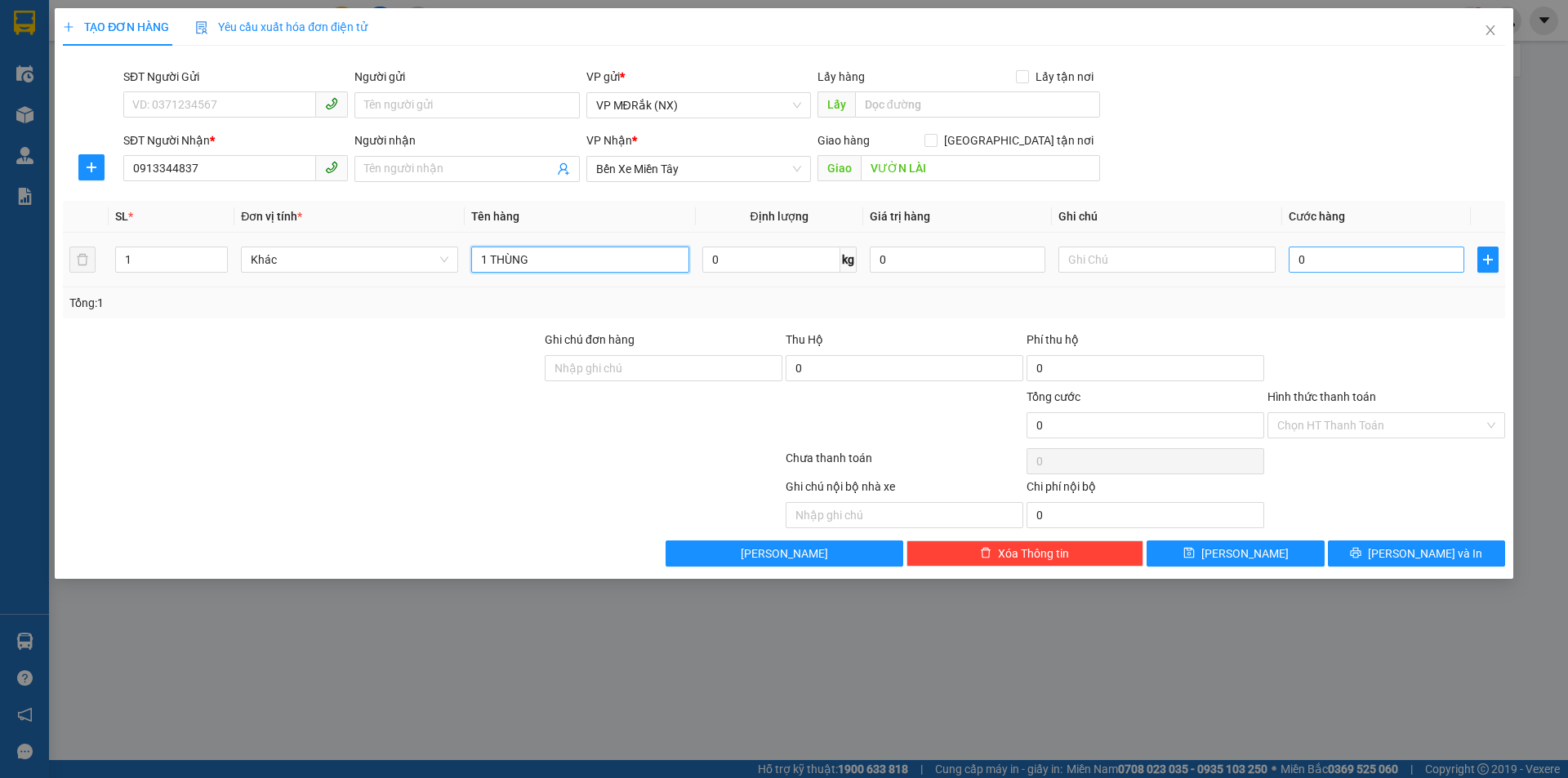
type input "1 THÙNG"
click at [1314, 253] on input "0" at bounding box center [1376, 260] width 175 height 26
type input "5"
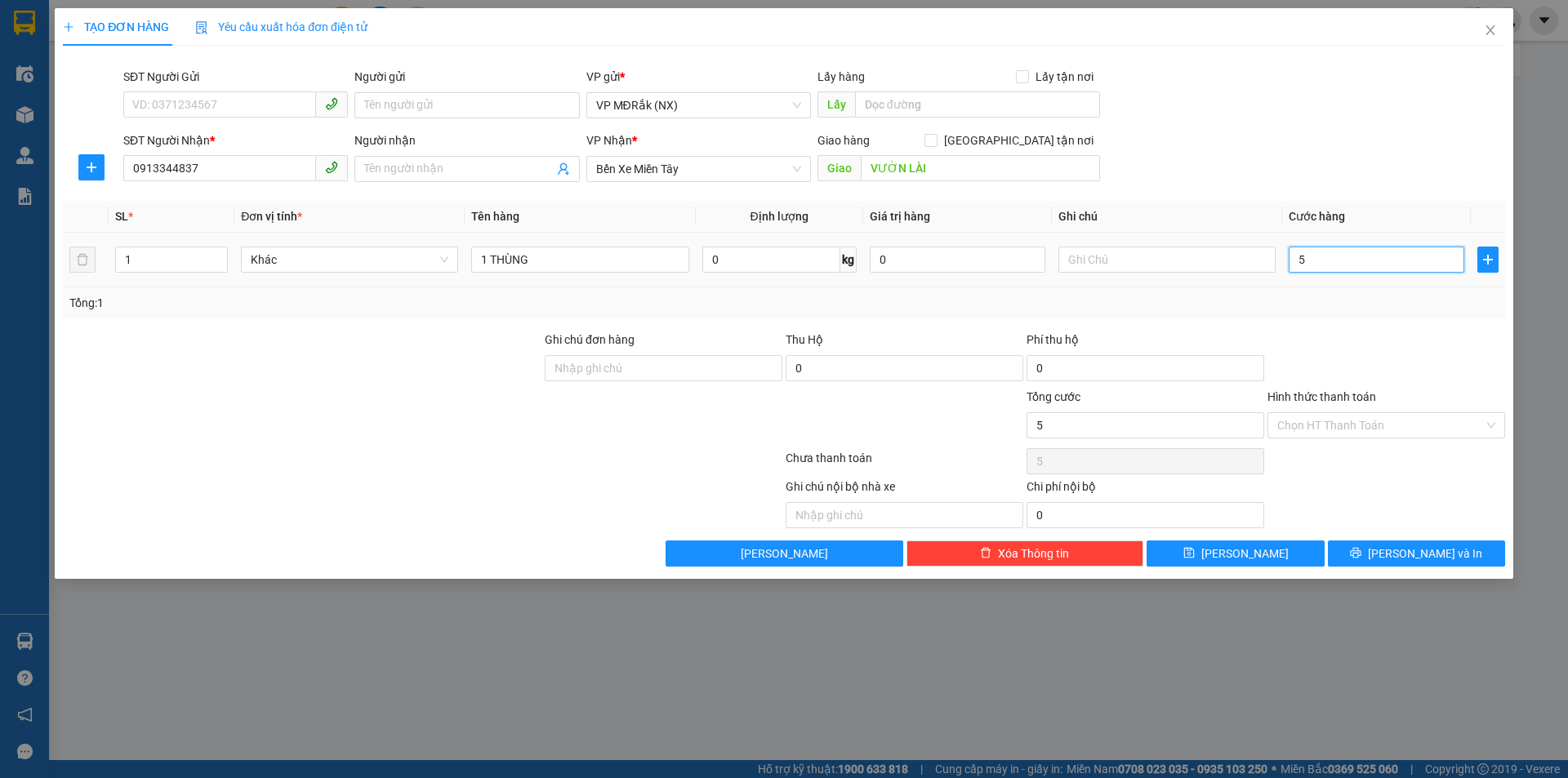
type input "50"
type input "500"
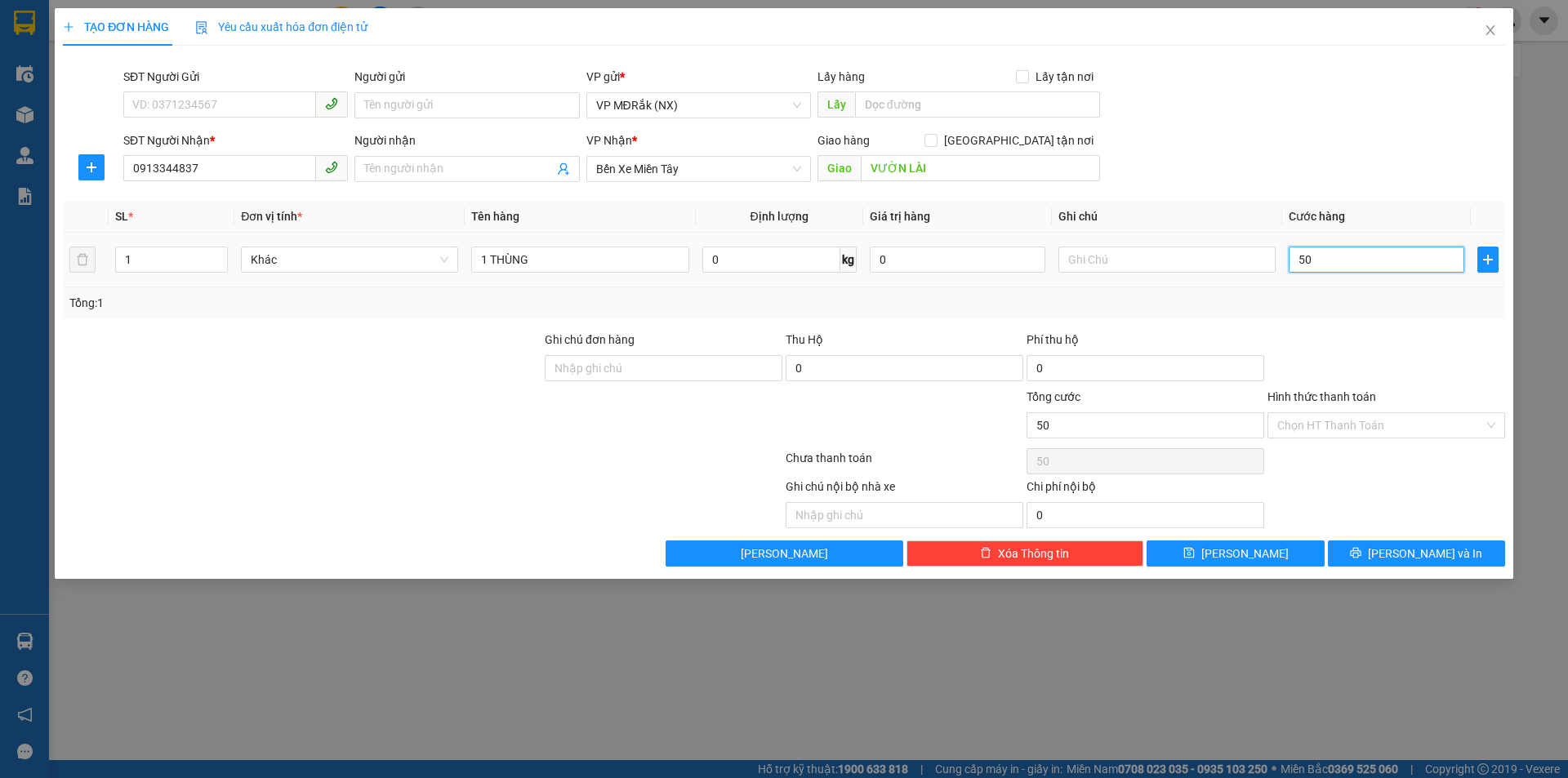
type input "500"
type input "5.000"
type input "50.000"
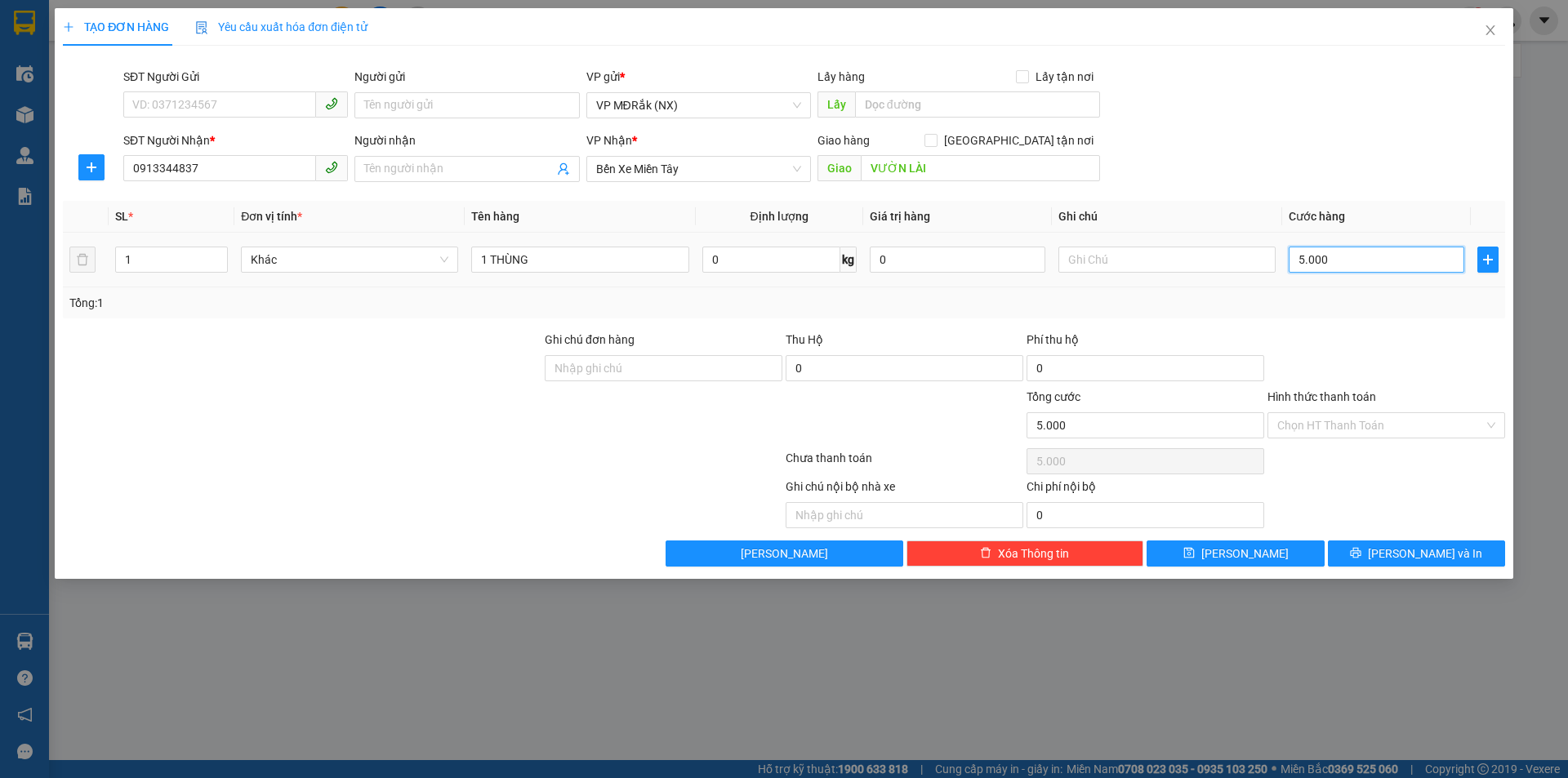
type input "50.000"
click at [1419, 561] on span "[PERSON_NAME] và In" at bounding box center [1425, 553] width 114 height 18
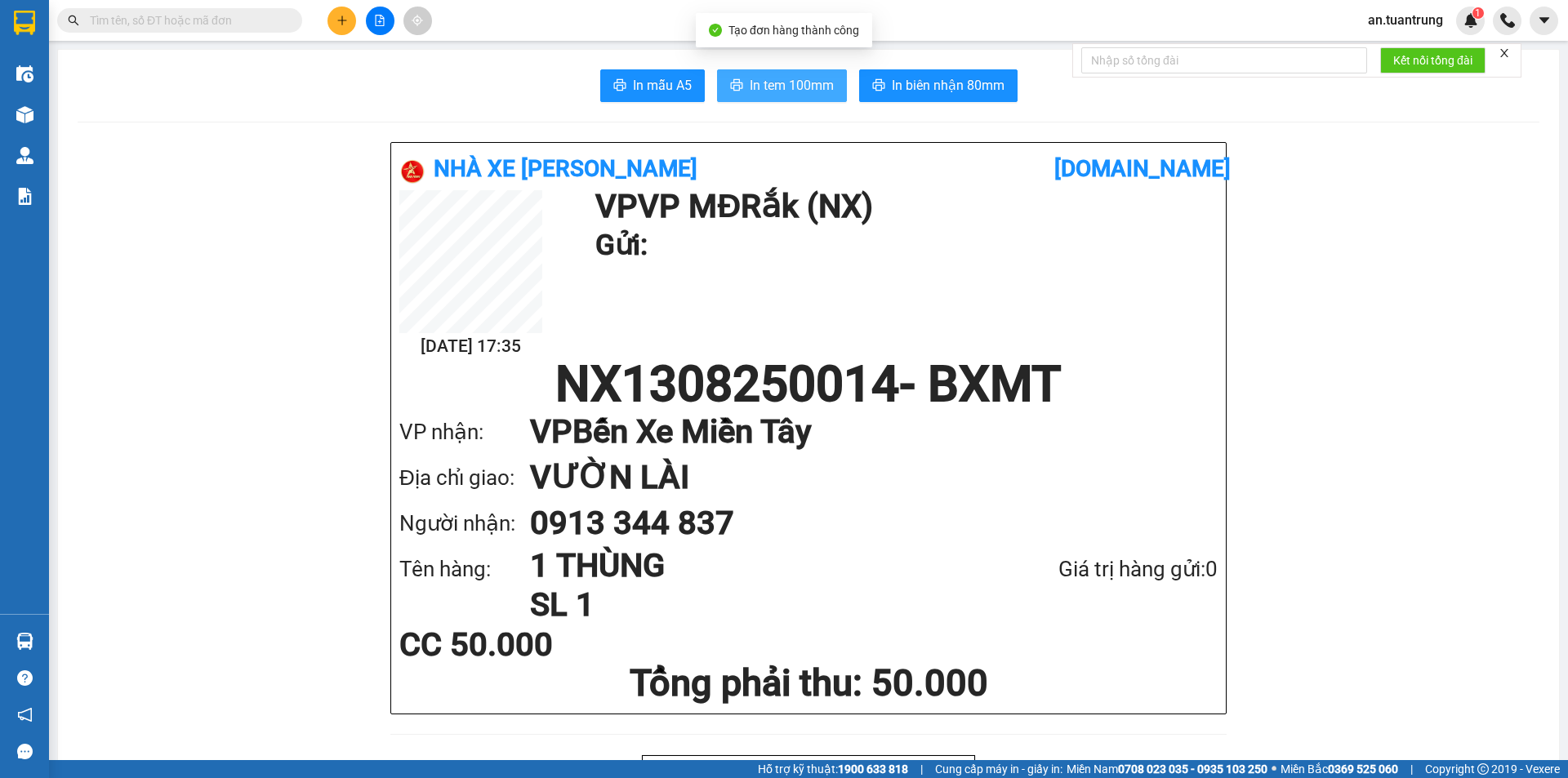
click at [764, 78] on span "In tem 100mm" at bounding box center [791, 85] width 84 height 21
click at [342, 21] on icon "plus" at bounding box center [342, 21] width 12 height 12
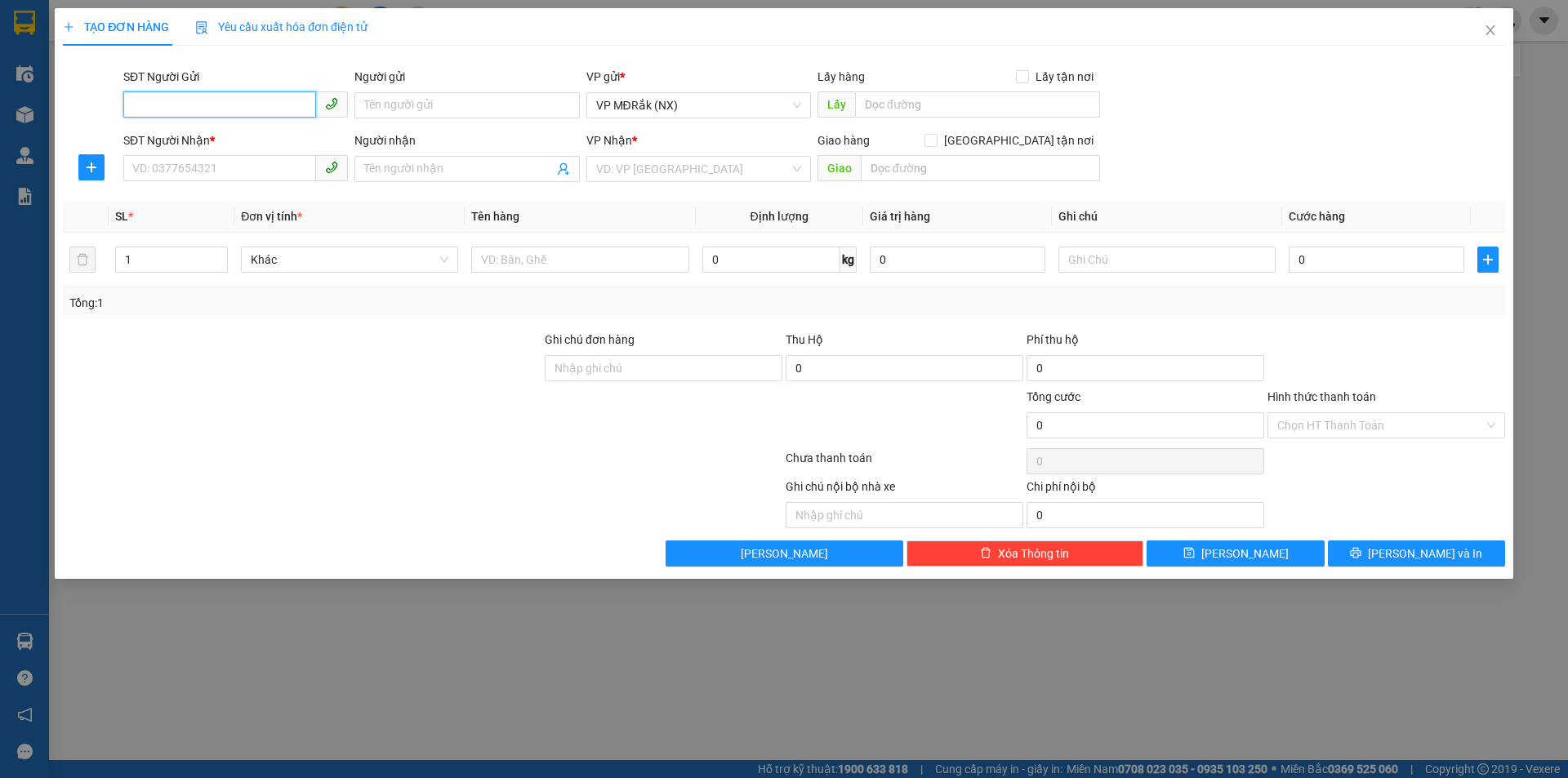
drag, startPoint x: 247, startPoint y: 181, endPoint x: 247, endPoint y: 167, distance: 14.0
click at [247, 179] on span at bounding box center [235, 169] width 225 height 26
click at [247, 167] on input "SĐT Người Nhận *" at bounding box center [220, 169] width 193 height 26
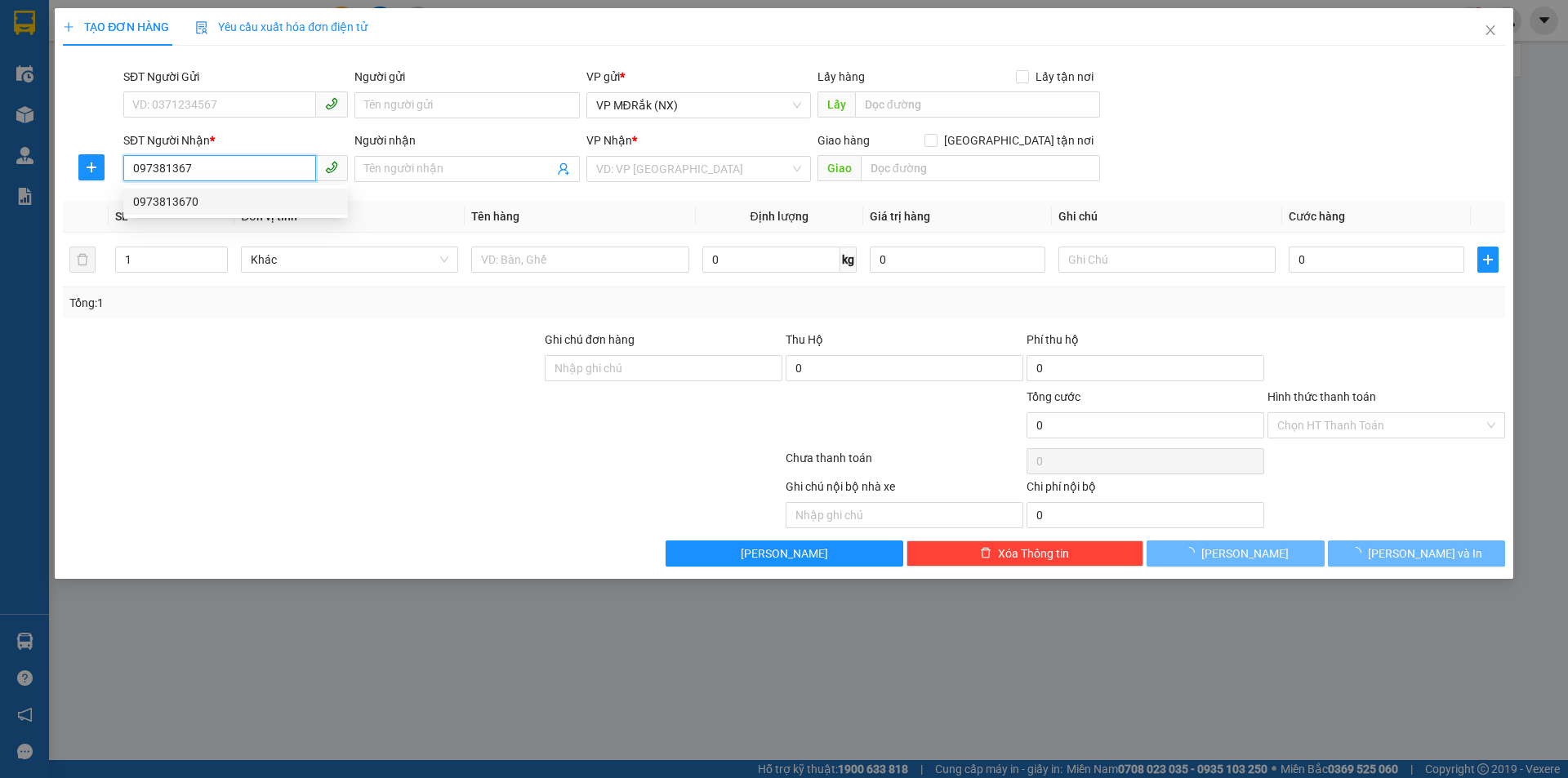
click at [225, 207] on div "0973813670" at bounding box center [235, 201] width 205 height 18
type input "0973813670"
type input "AN SƯƠNG"
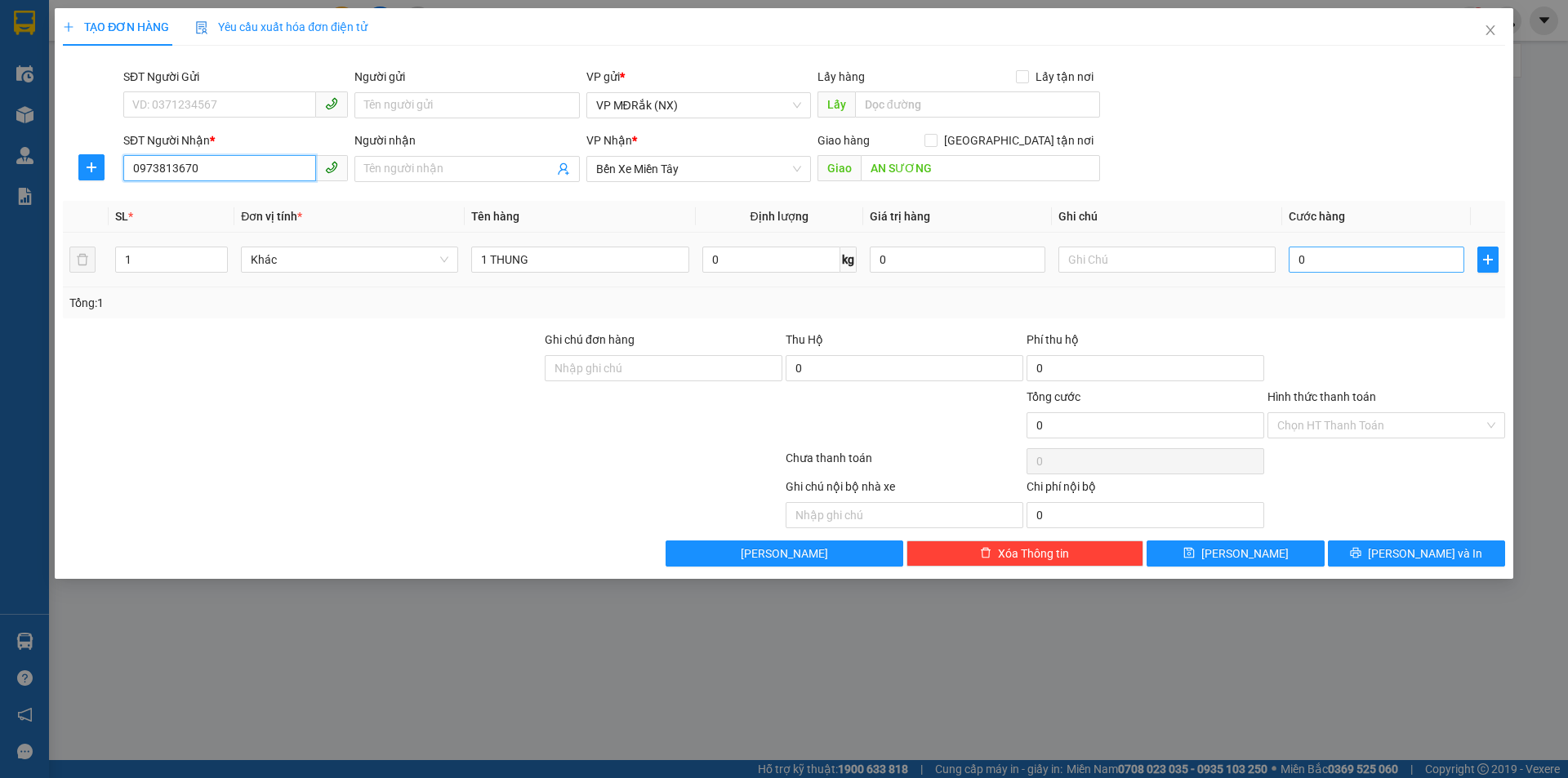
type input "0973813670"
click at [1324, 260] on input "0" at bounding box center [1376, 260] width 175 height 26
type input "8"
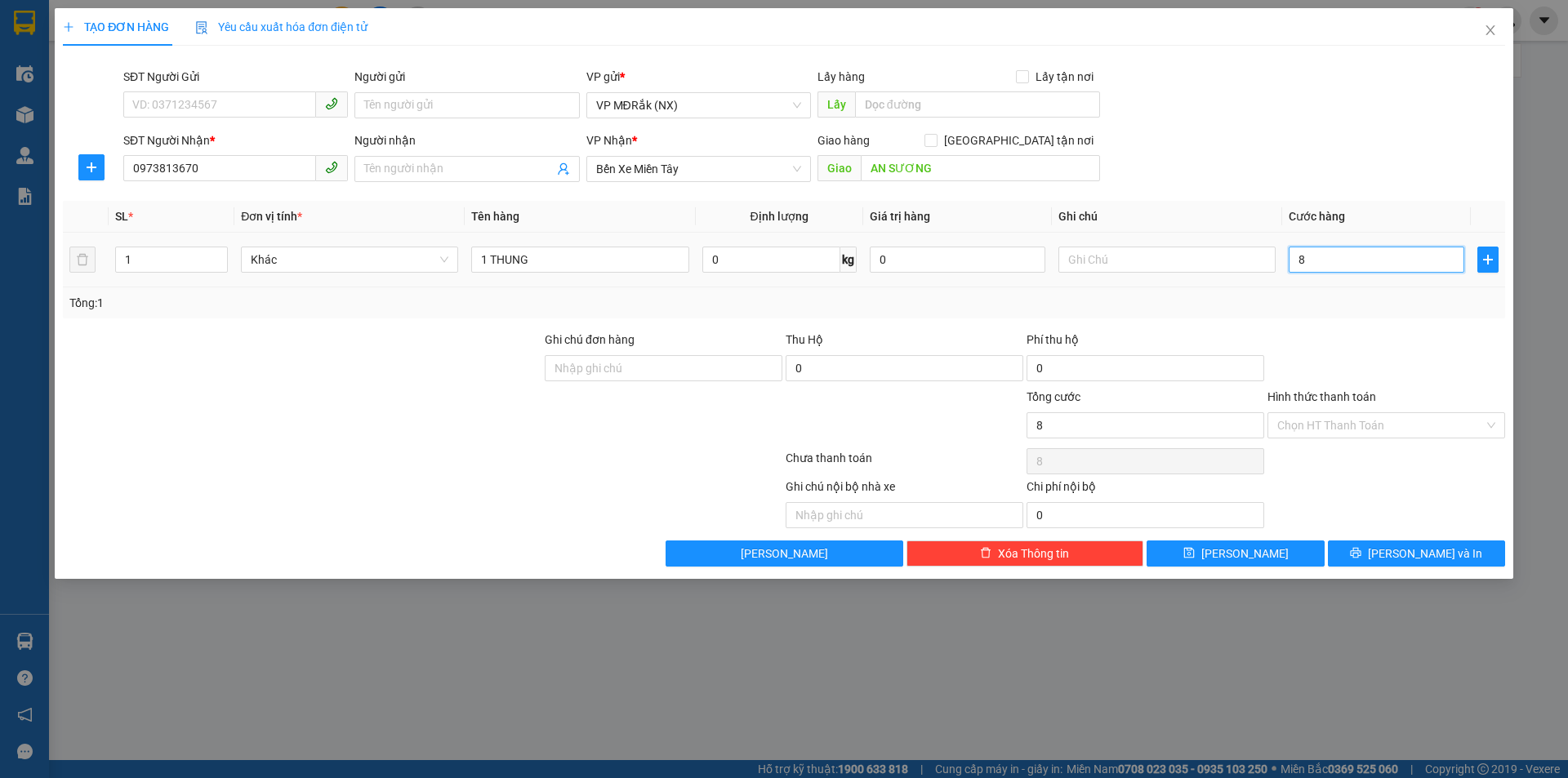
type input "80"
type input "800"
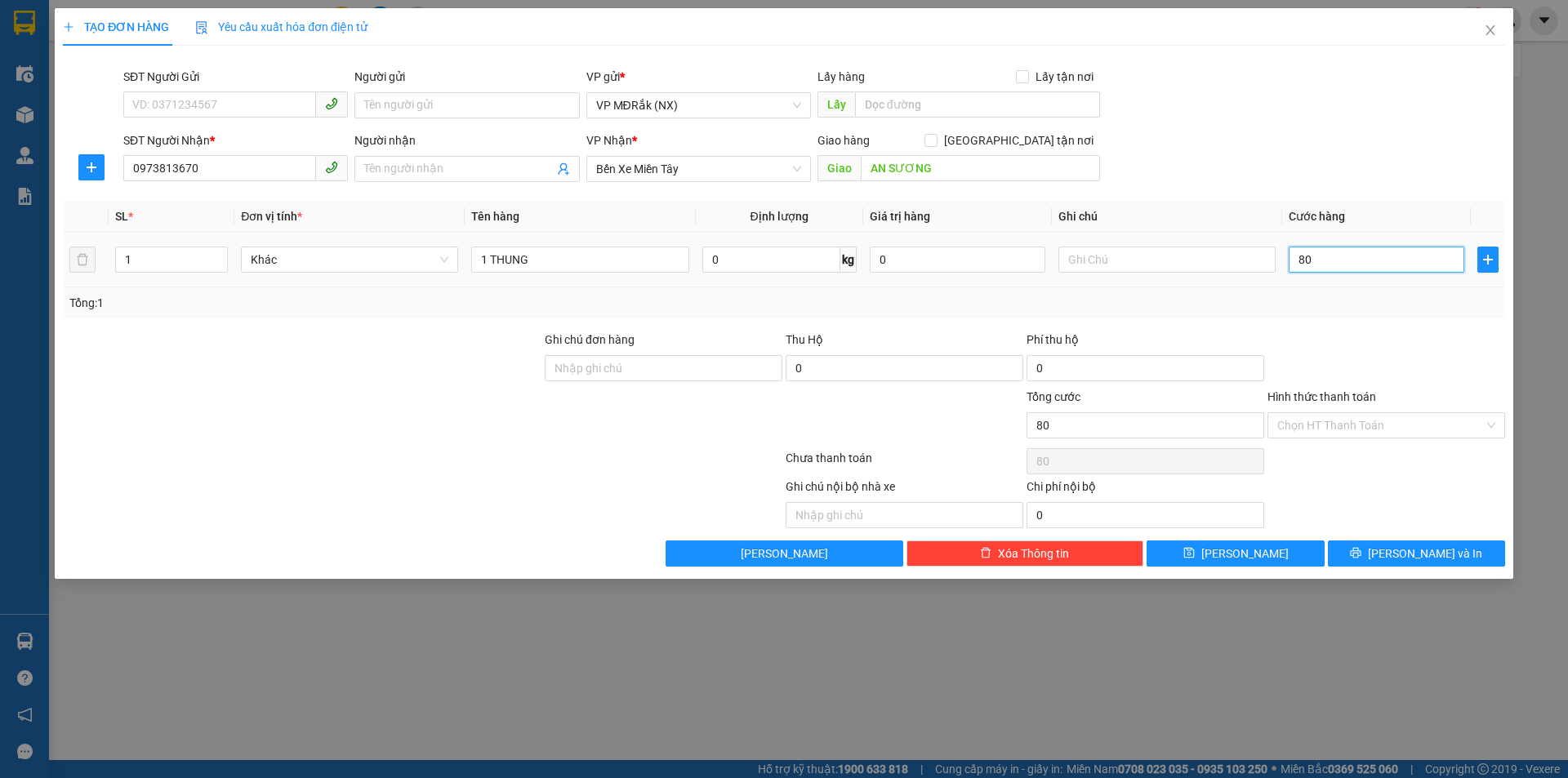
type input "800"
type input "8.000"
type input "80.000"
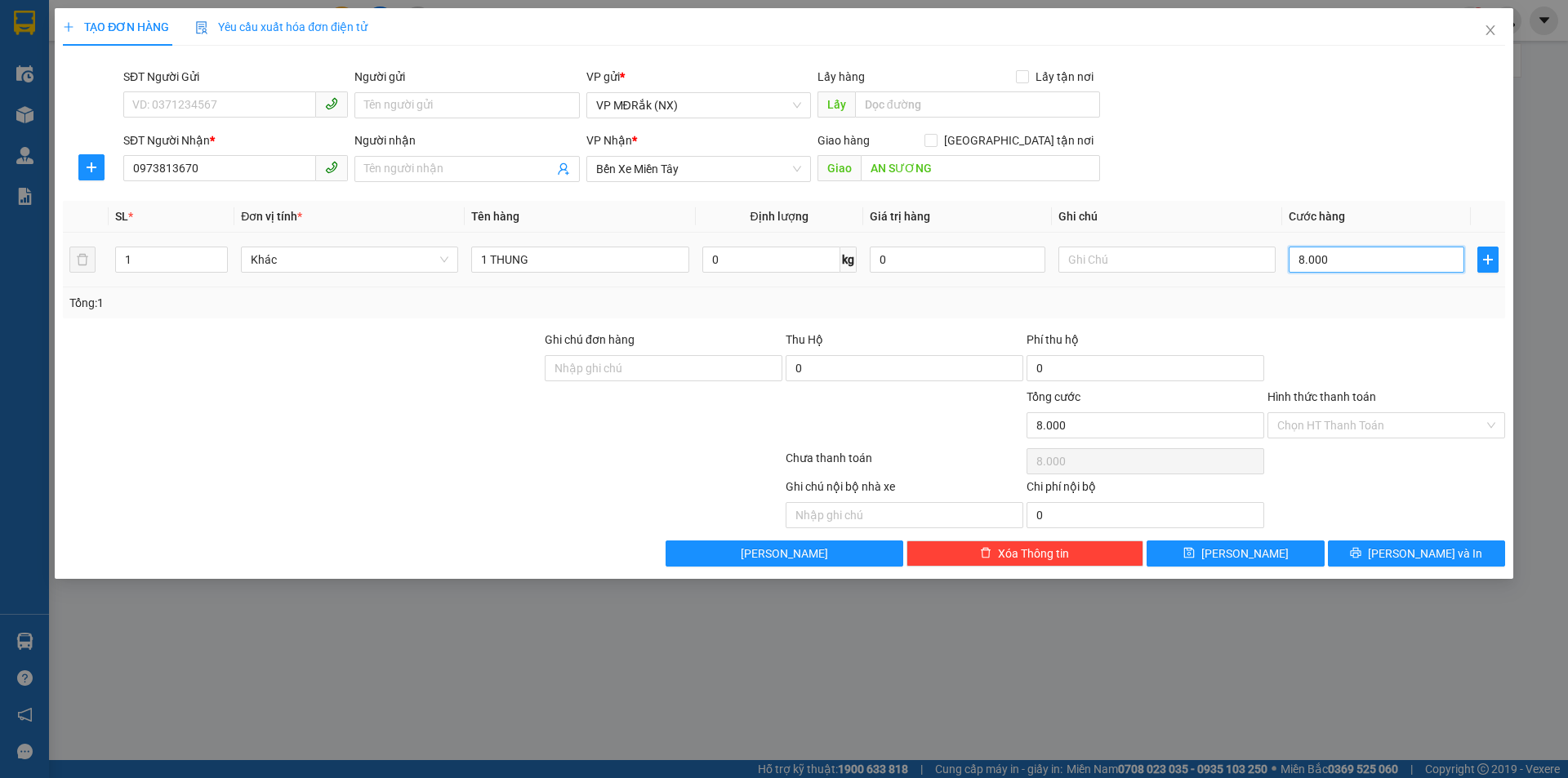
type input "80.000"
click at [1399, 548] on button "[PERSON_NAME] và In" at bounding box center [1416, 553] width 177 height 26
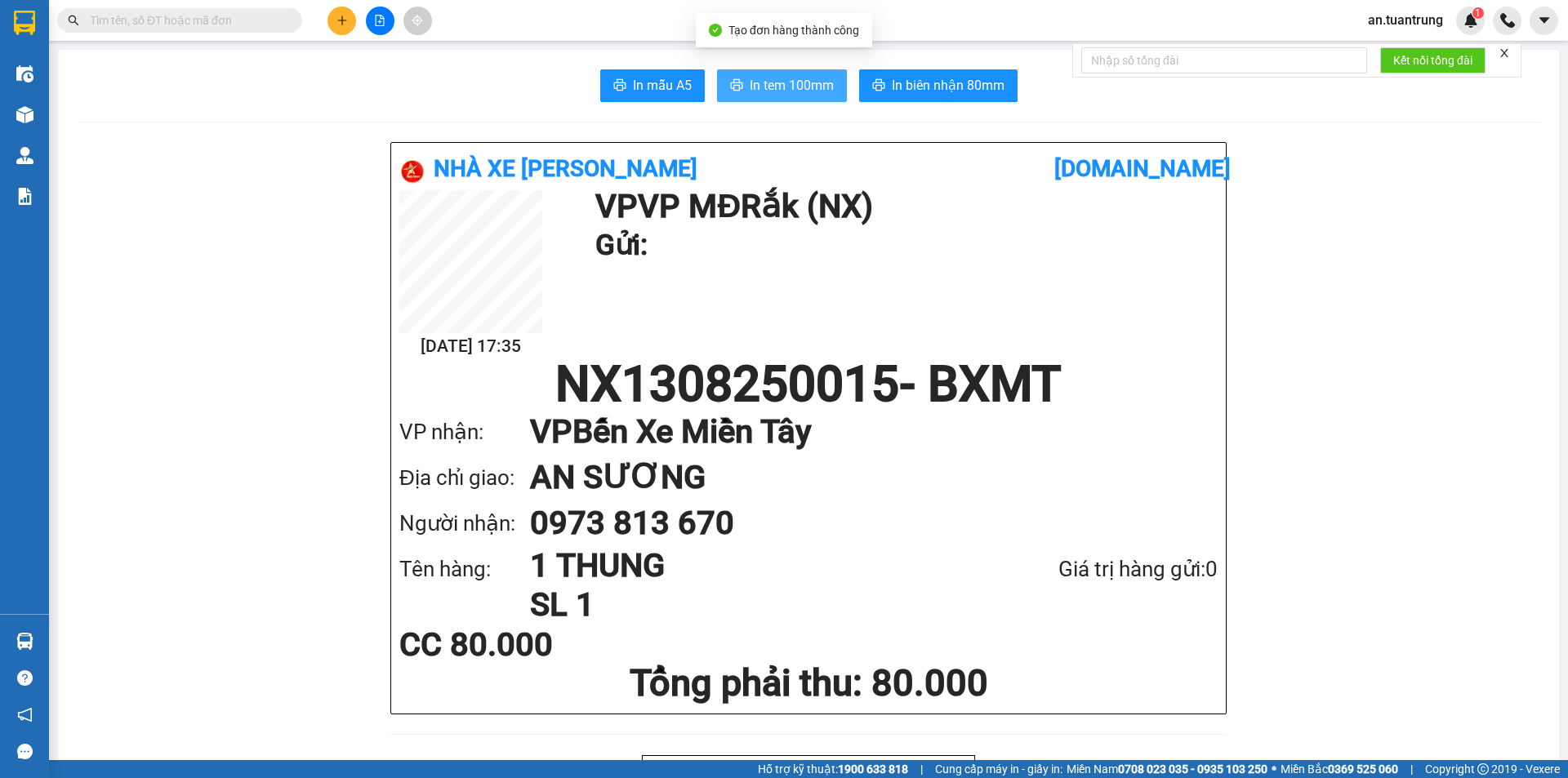
click at [796, 95] on span "In tem 100mm" at bounding box center [791, 85] width 84 height 21
click at [341, 16] on icon "plus" at bounding box center [342, 21] width 12 height 12
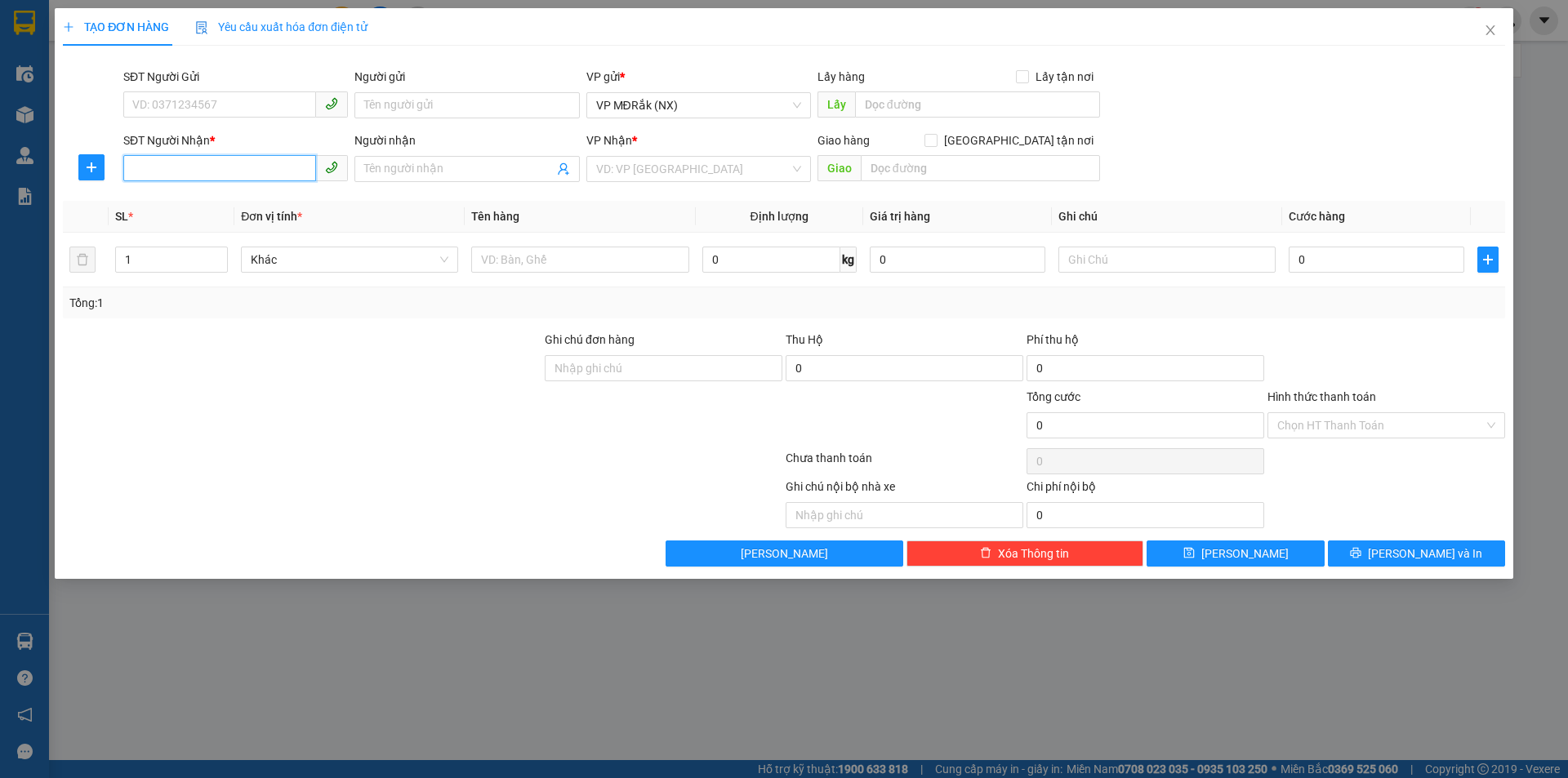
click at [239, 169] on input "SĐT Người Nhận *" at bounding box center [220, 169] width 193 height 26
type input "0903252104"
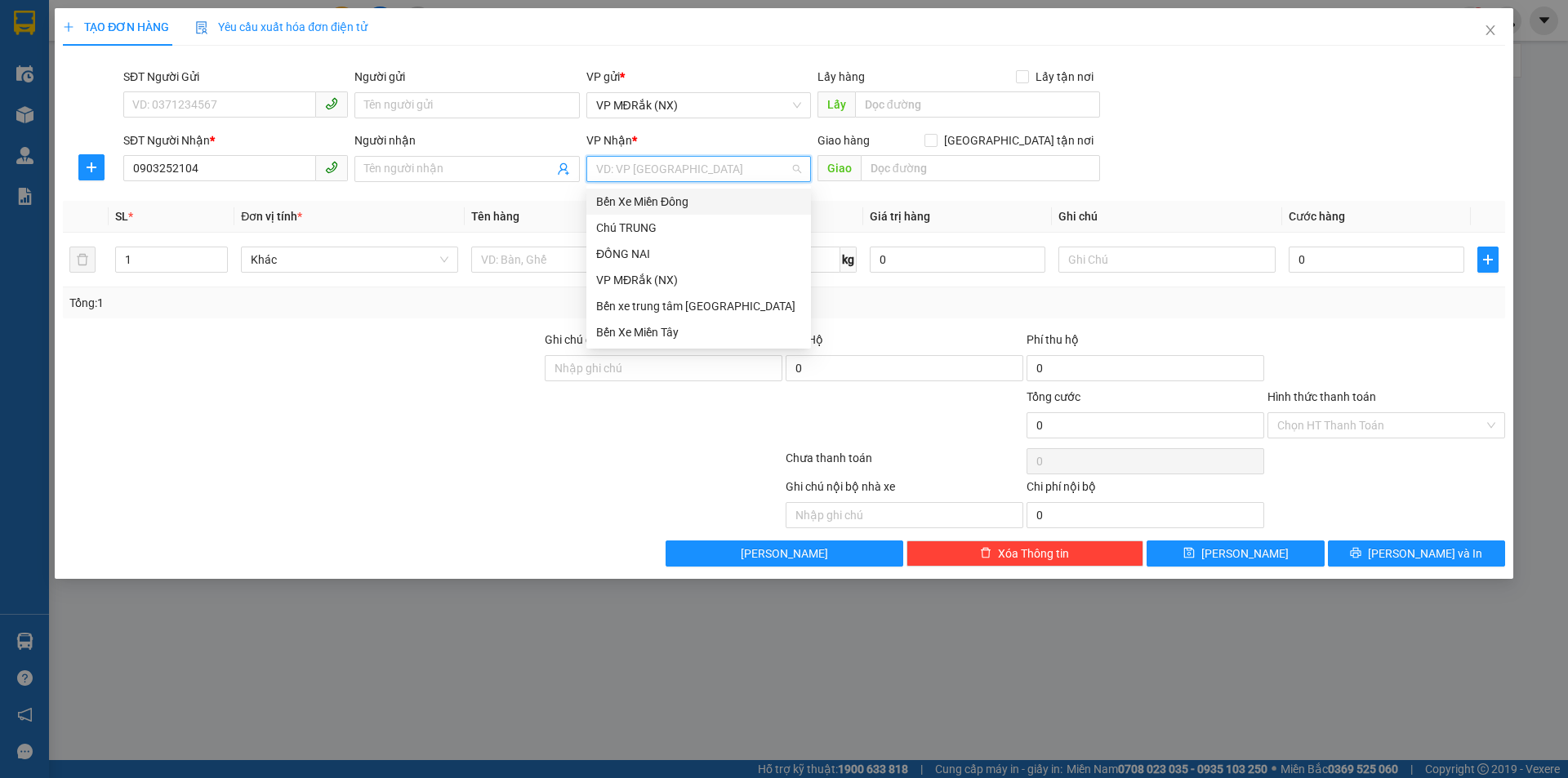
click at [671, 158] on input "search" at bounding box center [693, 169] width 193 height 25
click at [651, 347] on body "Kết quả tìm kiếm ( 0 ) Bộ lọc No Data an.tuantrung 1 Điều hành xe Kho hàng mới …" at bounding box center [784, 389] width 1568 height 778
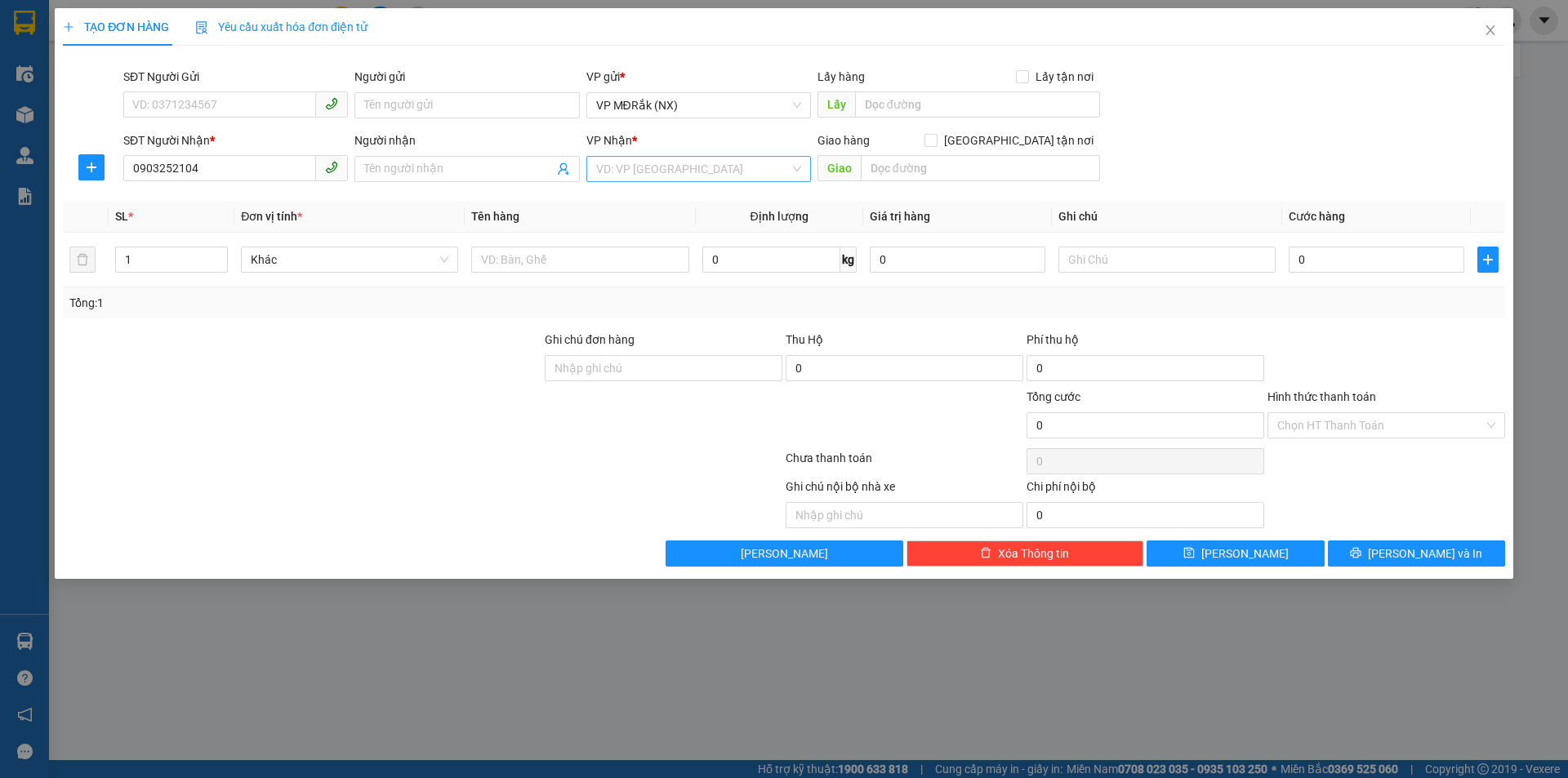
drag, startPoint x: 683, startPoint y: 158, endPoint x: 680, endPoint y: 167, distance: 9.5
click at [682, 159] on input "search" at bounding box center [693, 169] width 193 height 25
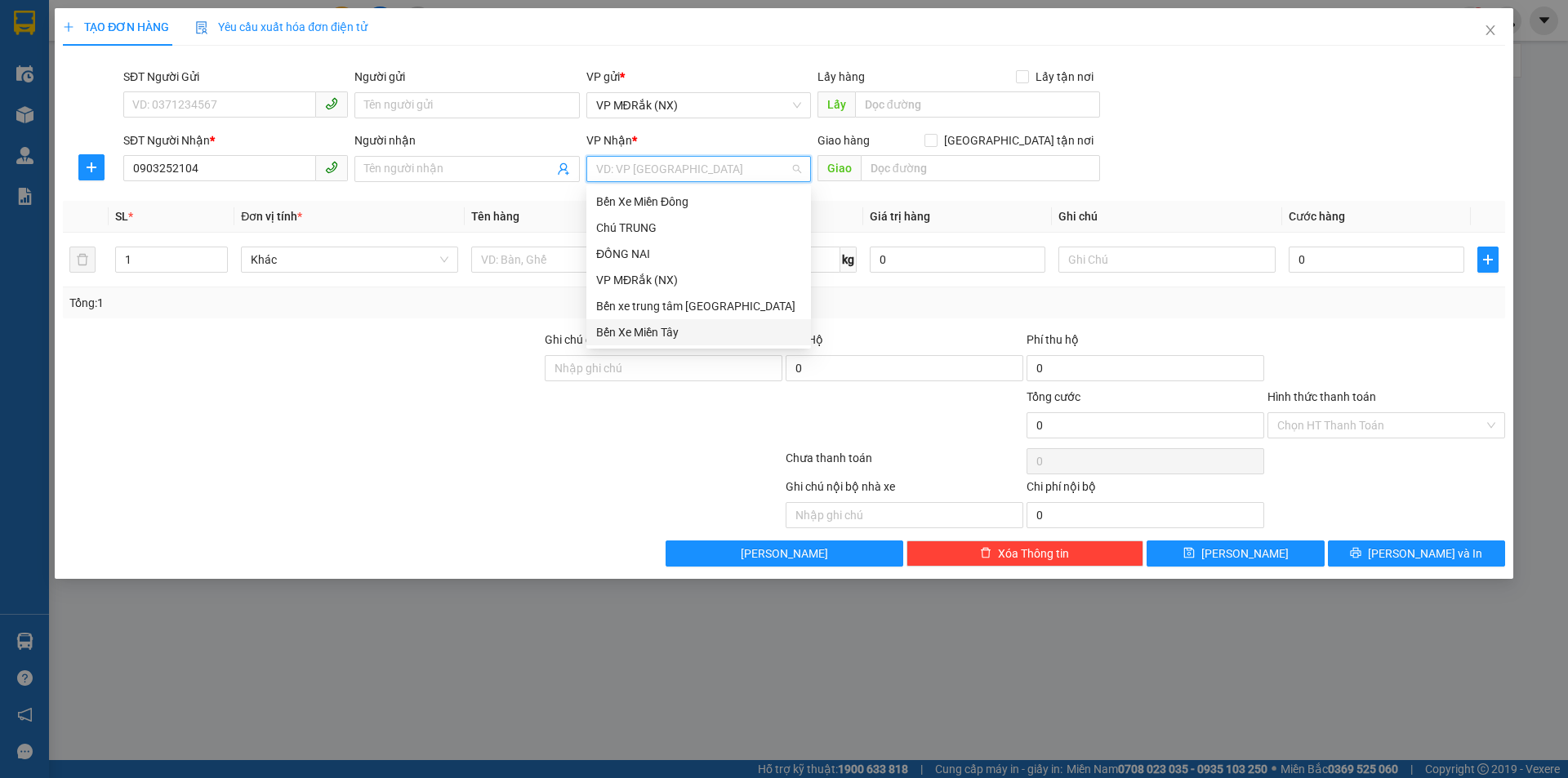
click at [637, 332] on div "Bến Xe Miền Tây" at bounding box center [698, 332] width 205 height 18
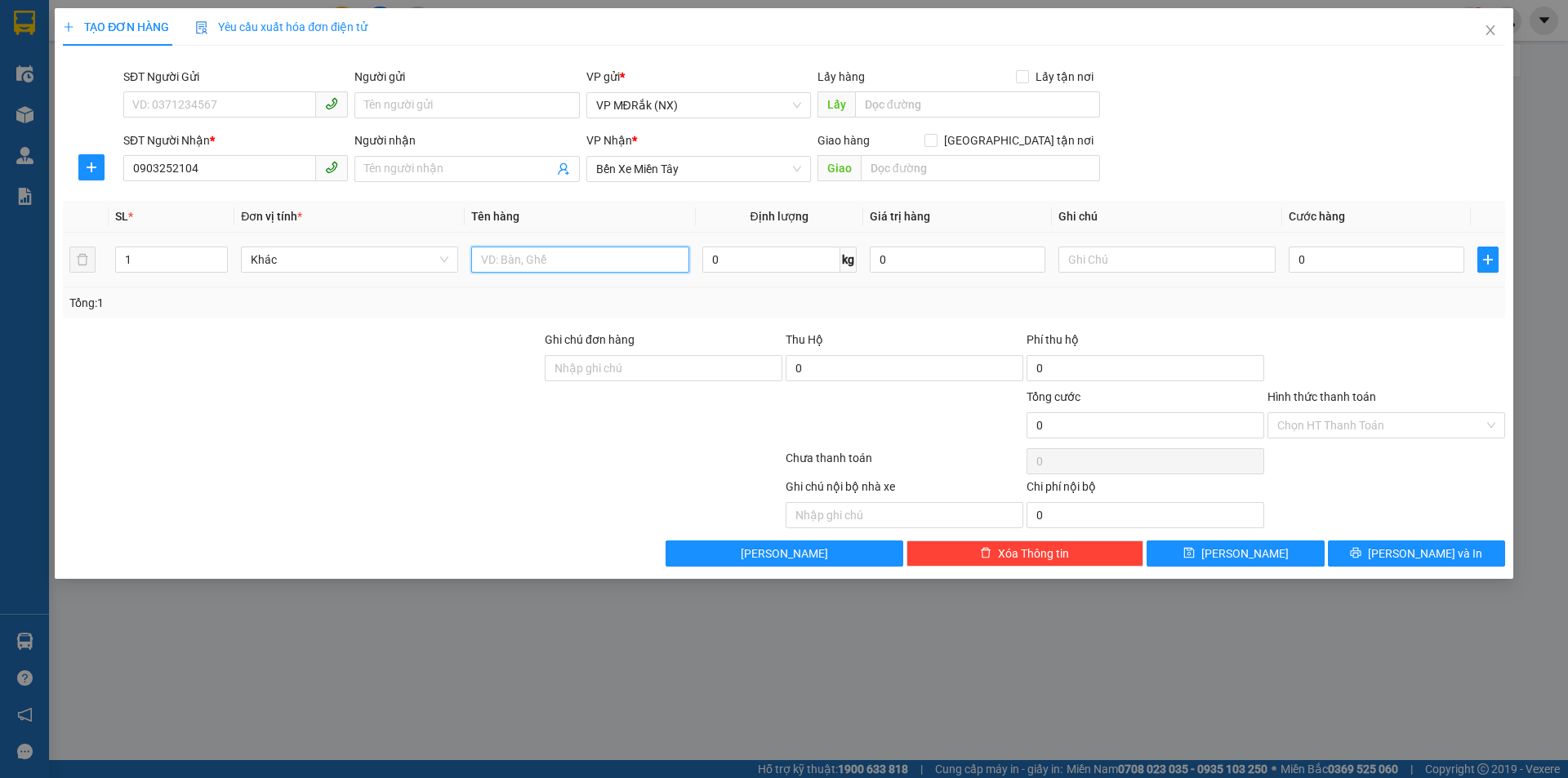
click at [570, 256] on input "text" at bounding box center [580, 260] width 217 height 26
type input "1 THÙNG"
click at [1413, 248] on input "0" at bounding box center [1376, 260] width 175 height 26
type input "5"
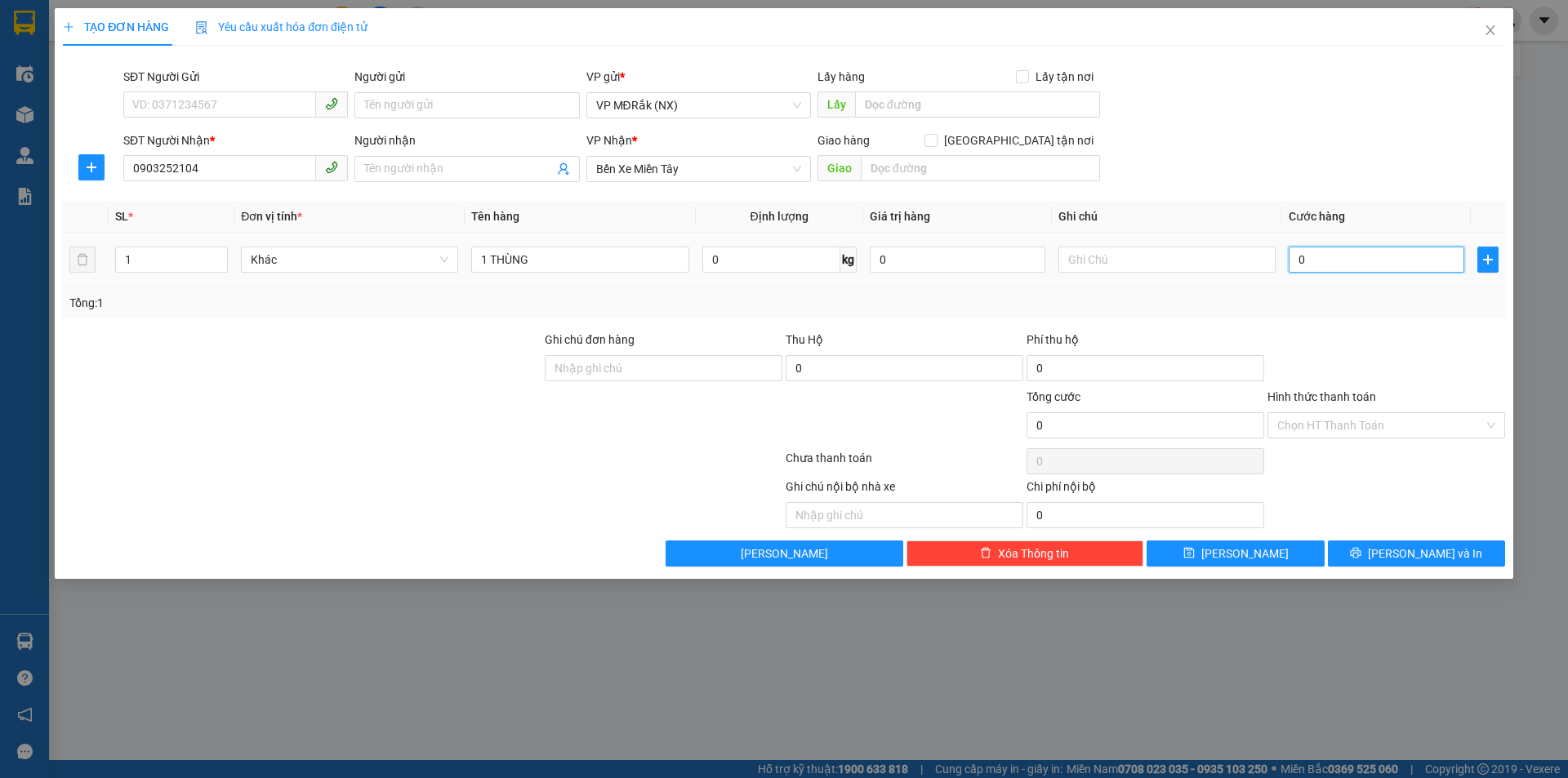
type input "5"
type input "50"
type input "500"
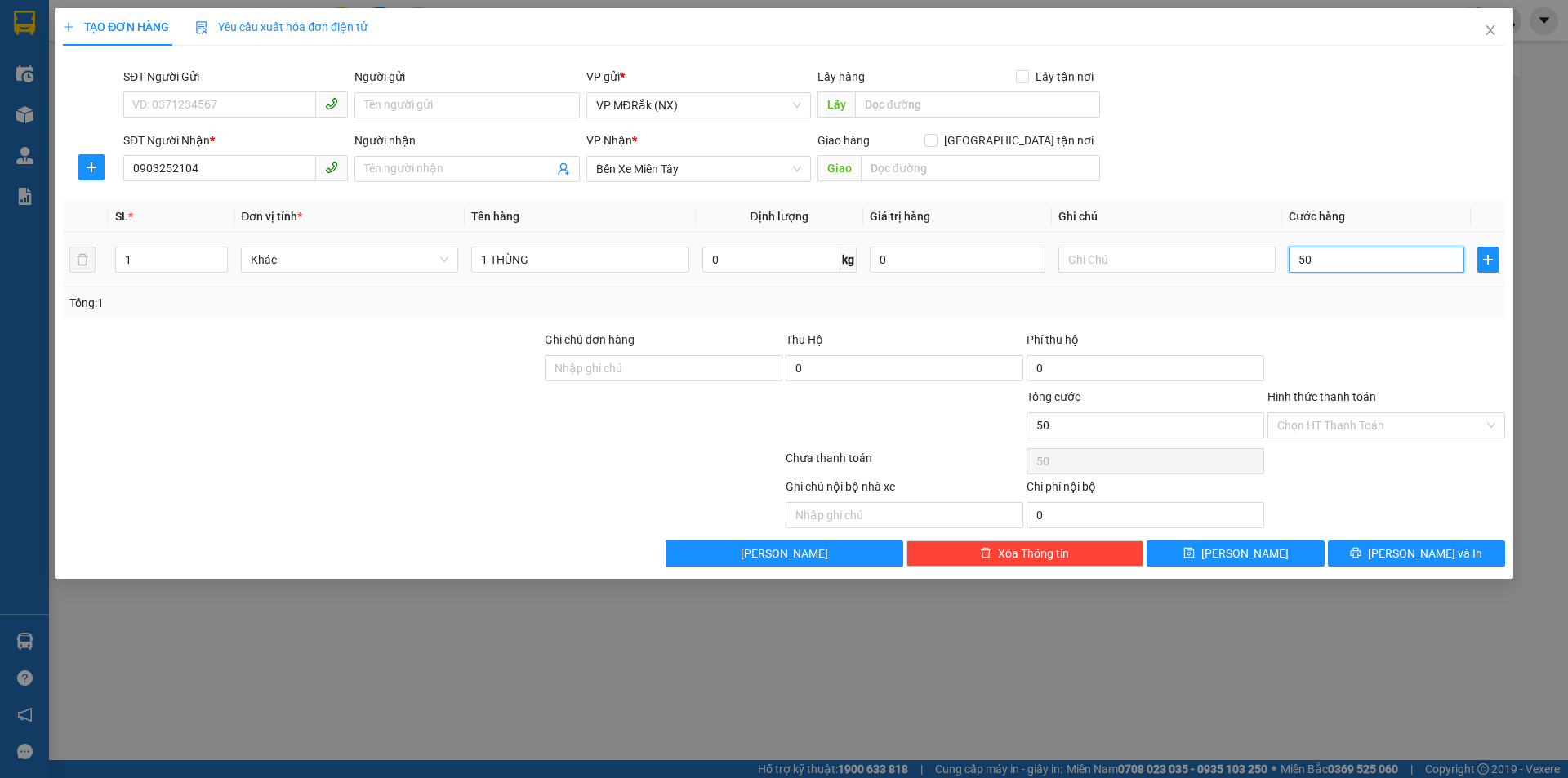
type input "500"
type input "5.000"
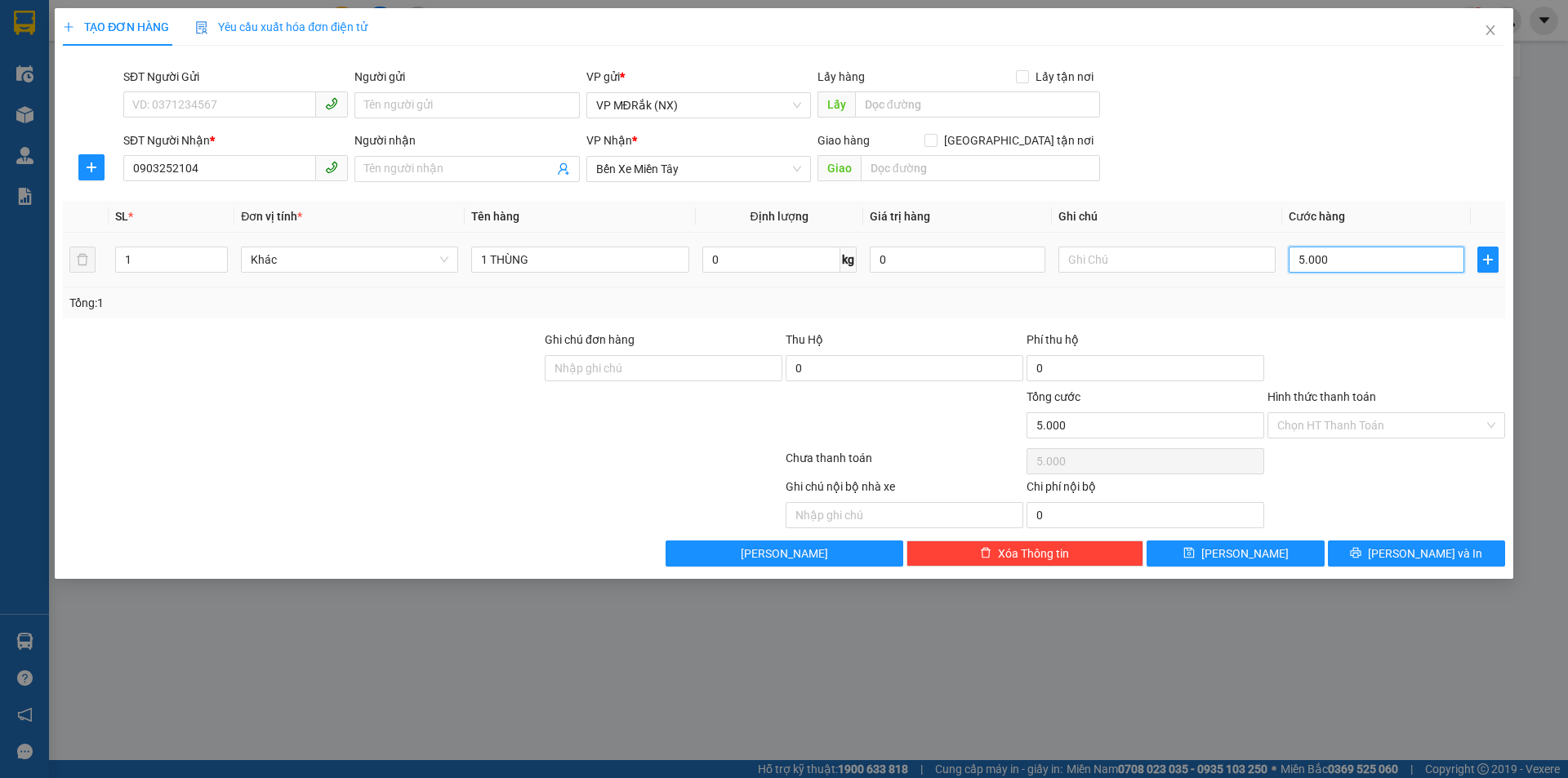
type input "50.000"
click at [1418, 560] on span "[PERSON_NAME] và In" at bounding box center [1425, 553] width 114 height 18
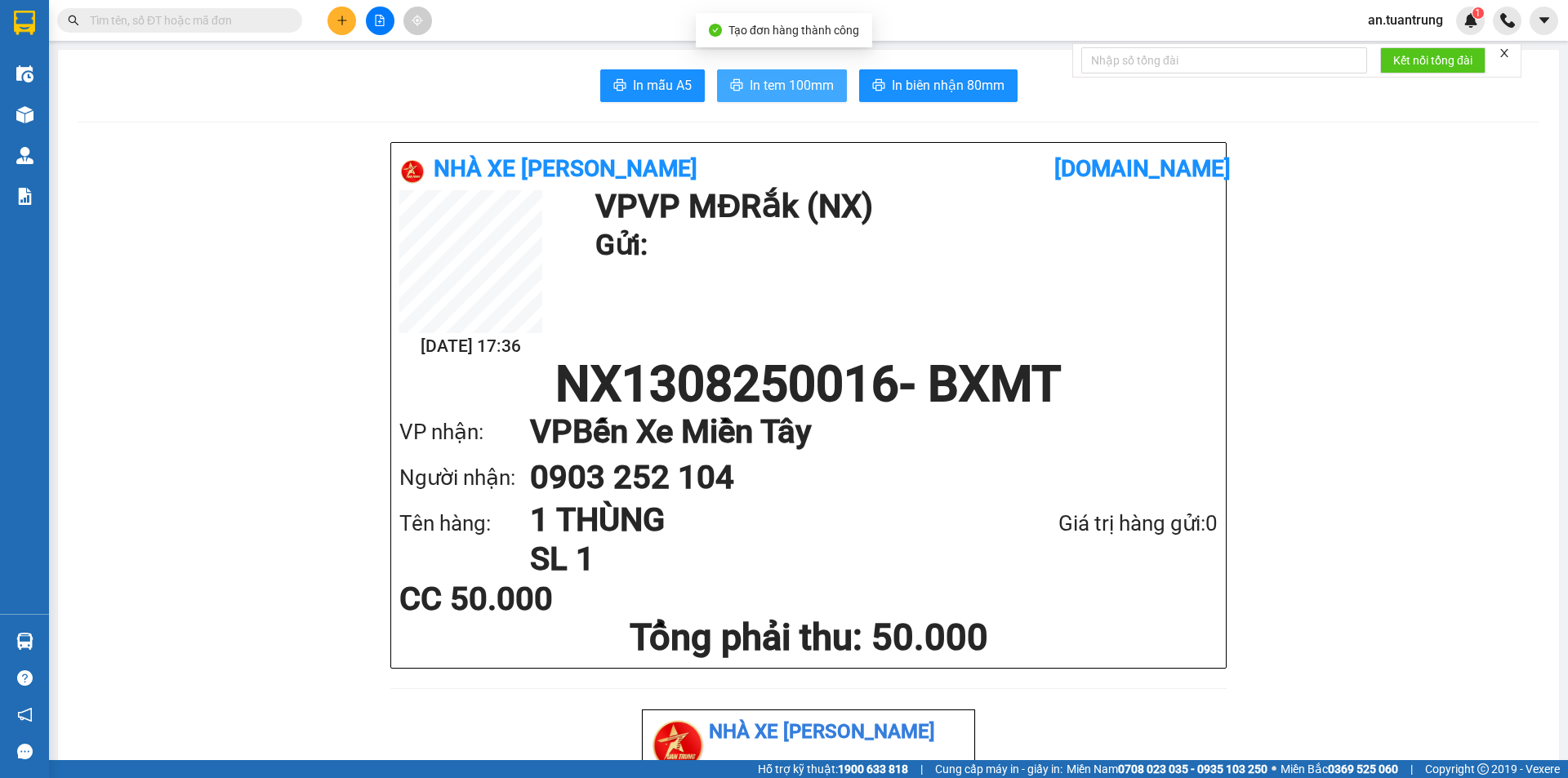
drag, startPoint x: 760, startPoint y: 57, endPoint x: 760, endPoint y: 95, distance: 38.0
click at [760, 95] on span "In tem 100mm" at bounding box center [791, 85] width 84 height 21
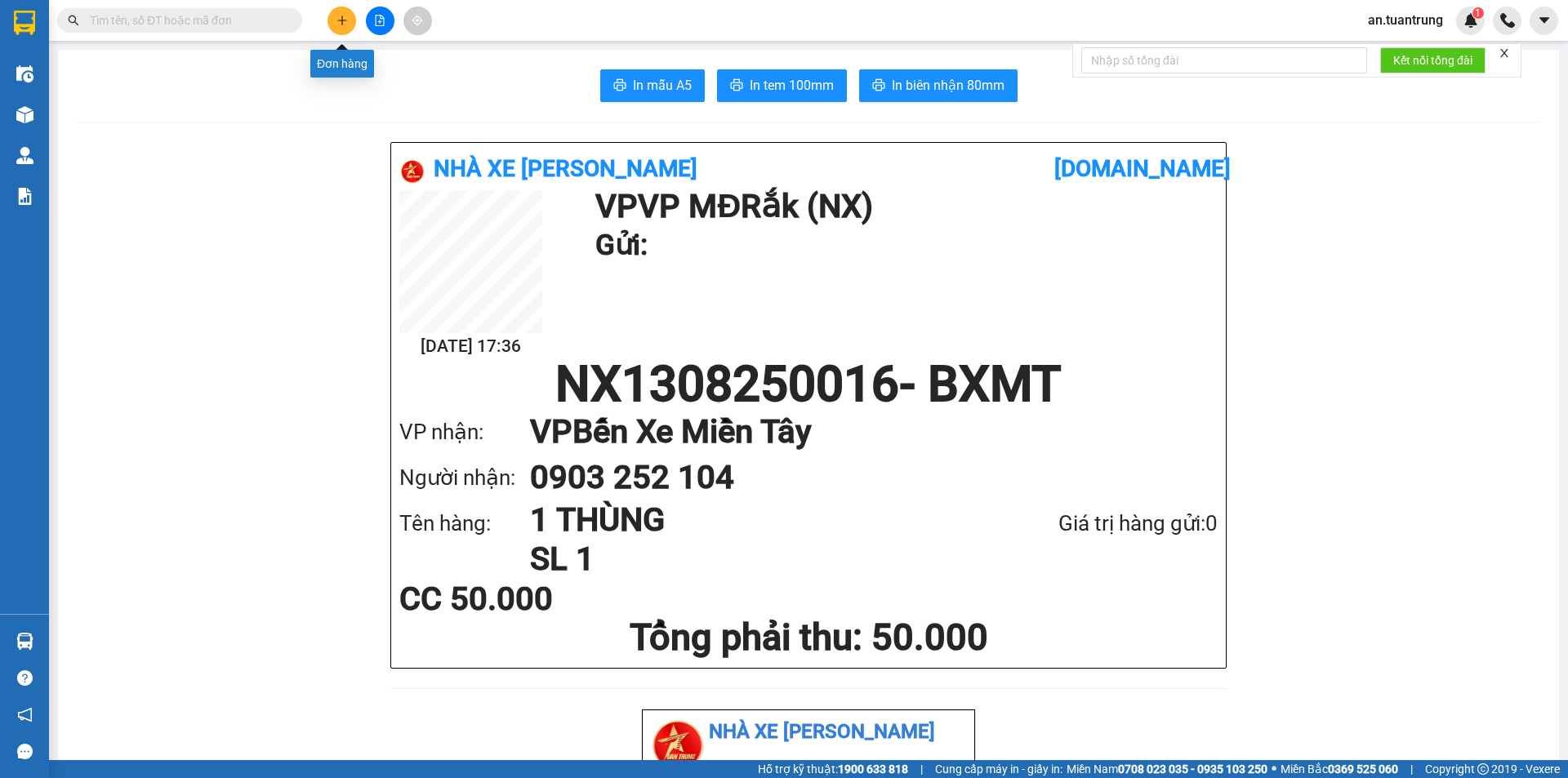
click at [340, 25] on icon "plus" at bounding box center [342, 21] width 12 height 12
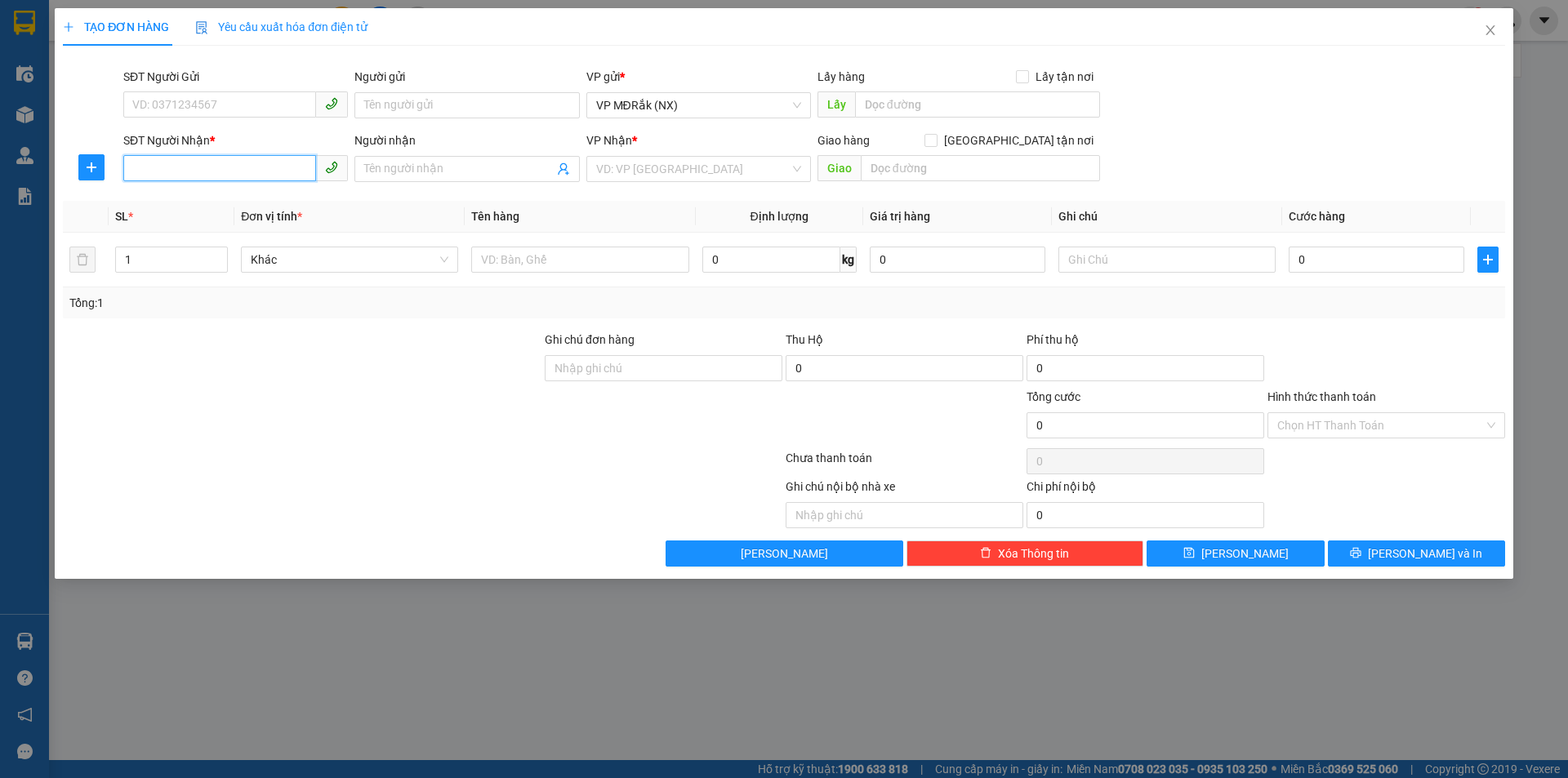
click at [221, 159] on input "SĐT Người Nhận *" at bounding box center [220, 169] width 193 height 26
click at [208, 197] on div "0868515831" at bounding box center [235, 201] width 205 height 18
type input "0868515831"
type input "BXMĐ MỚI"
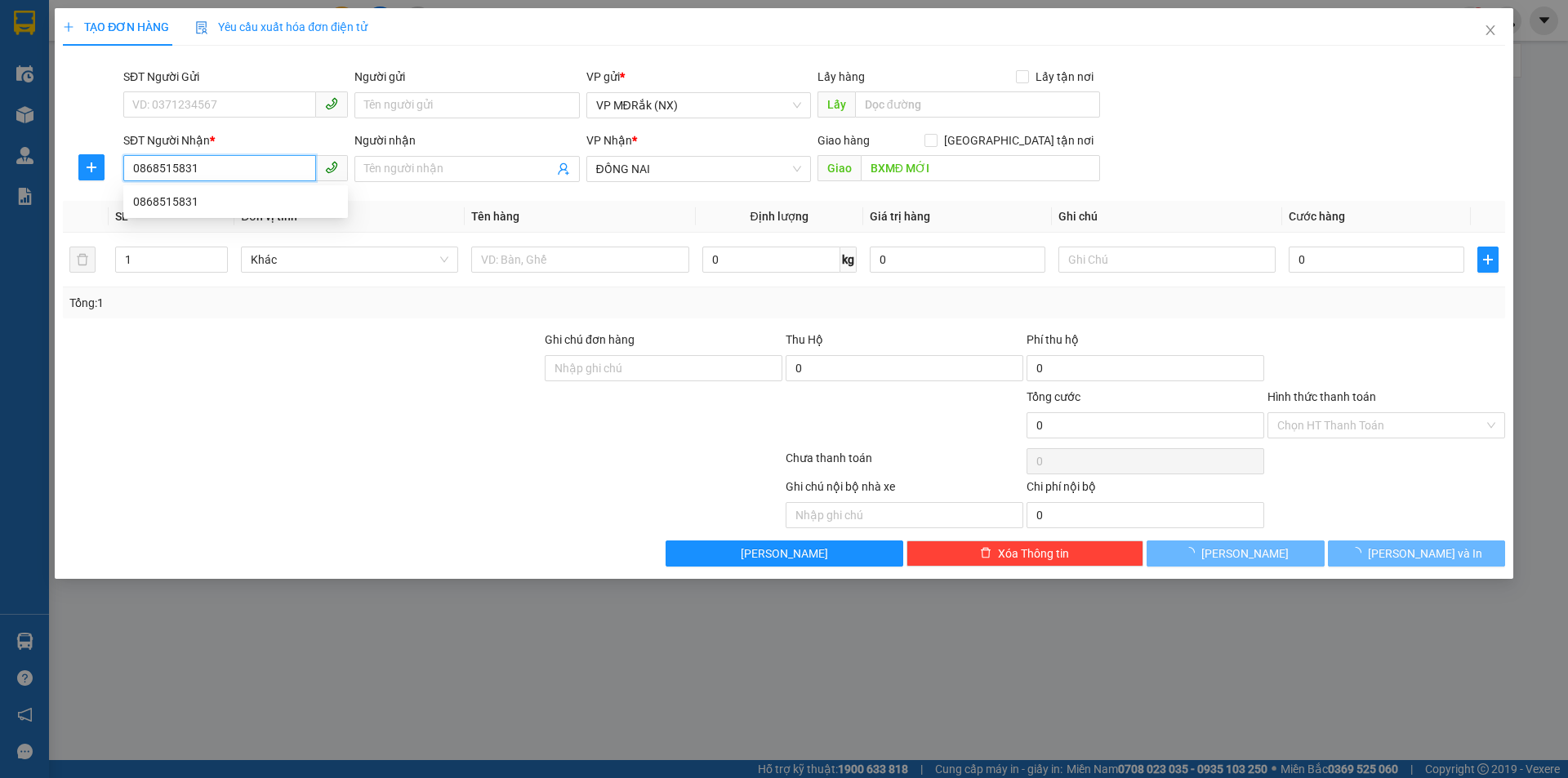
type input "50.000"
type input "0868515831"
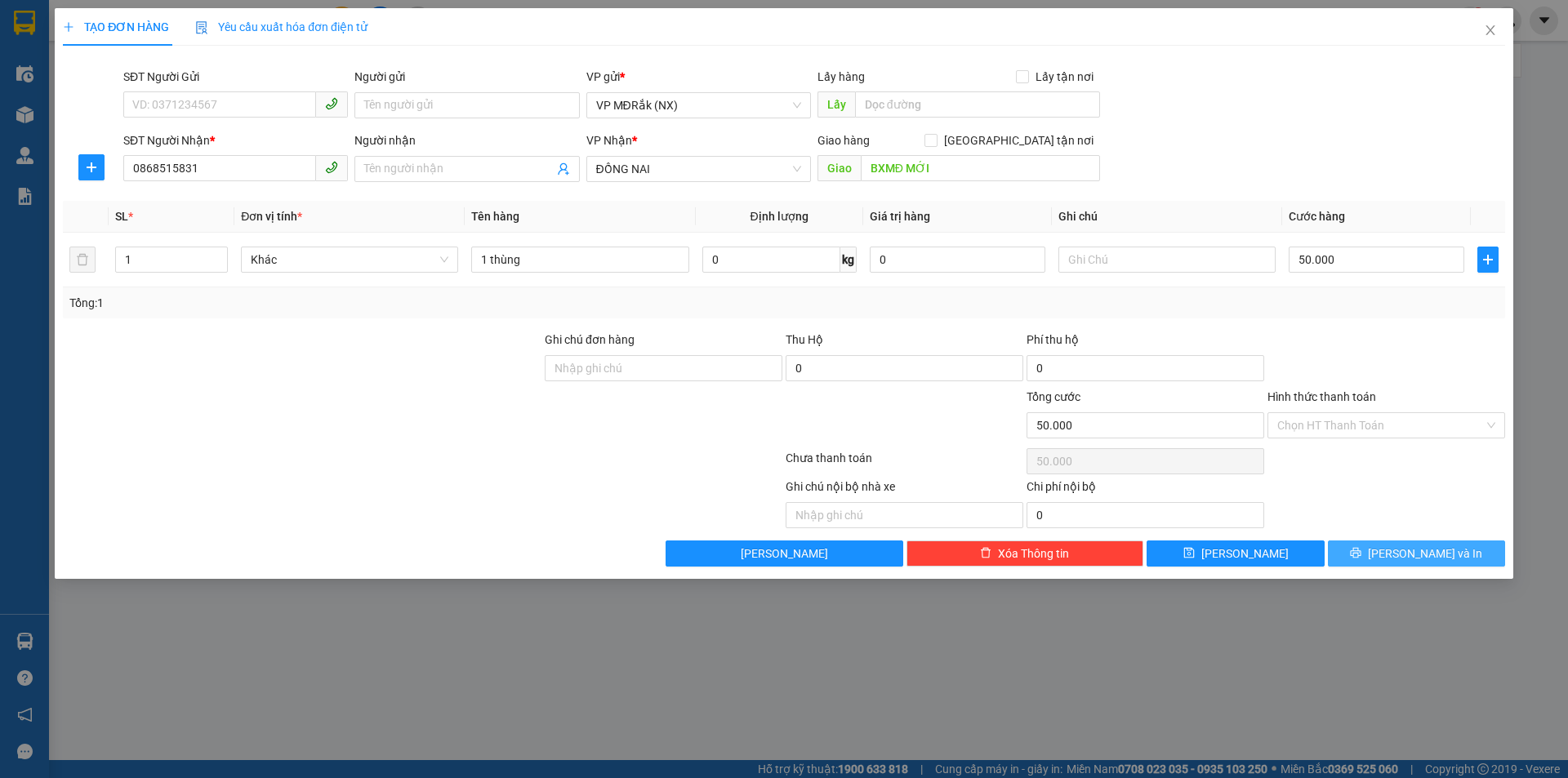
drag, startPoint x: 1415, startPoint y: 558, endPoint x: 1407, endPoint y: 547, distance: 13.6
click at [1414, 557] on span "[PERSON_NAME] và In" at bounding box center [1425, 553] width 114 height 18
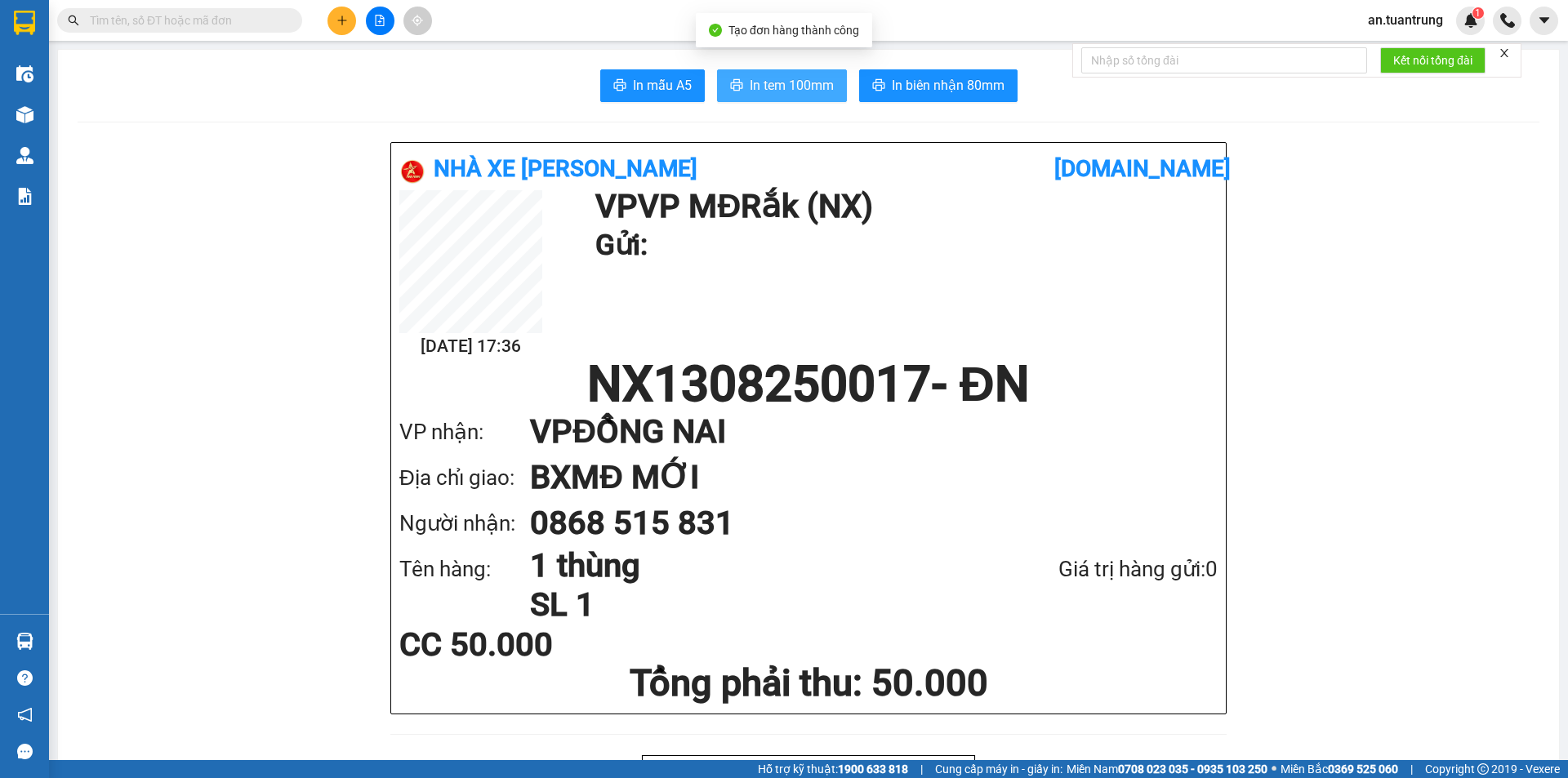
click at [771, 80] on span "In tem 100mm" at bounding box center [791, 85] width 84 height 21
click at [356, 21] on button at bounding box center [341, 21] width 29 height 29
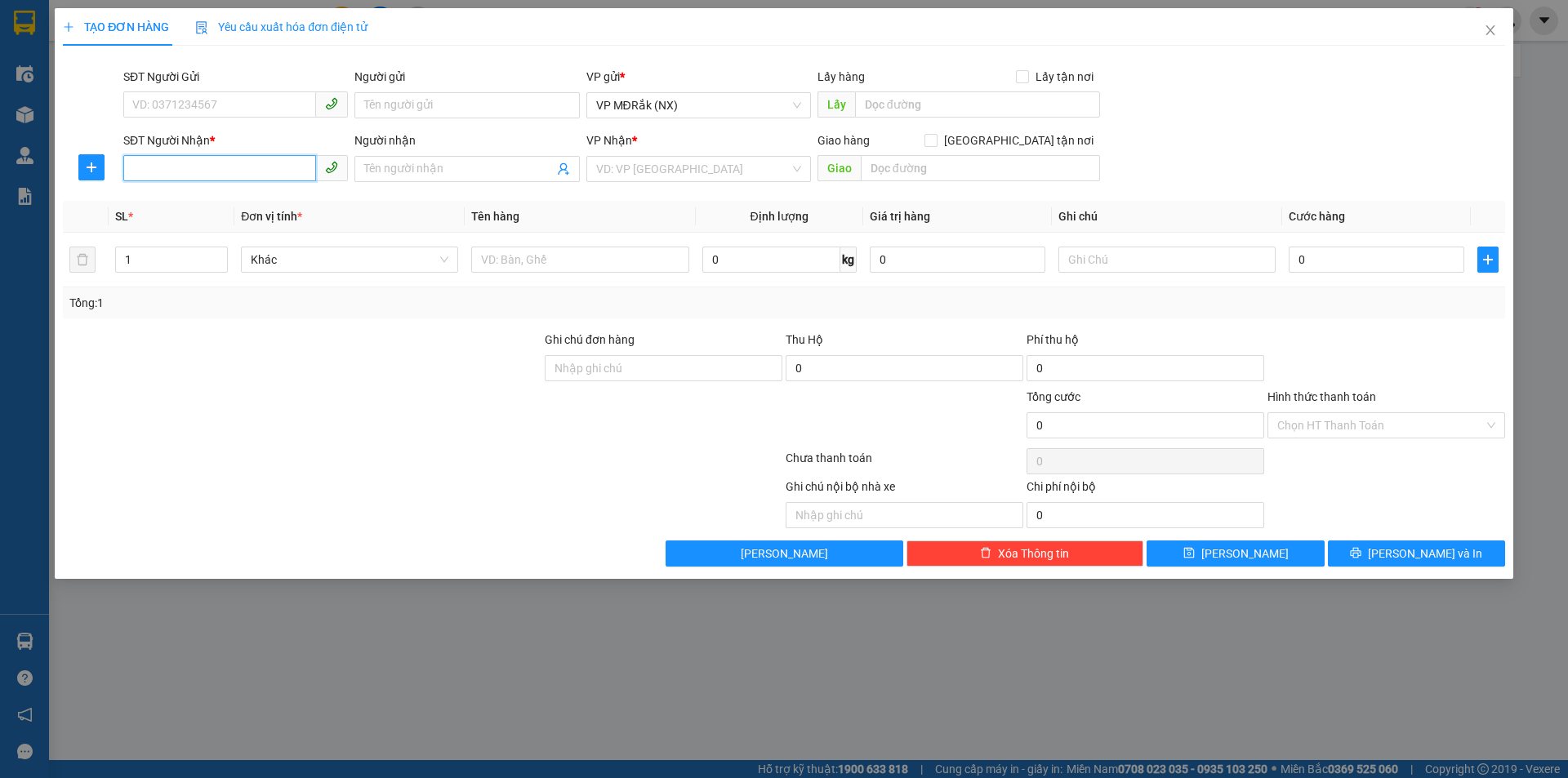
click at [233, 163] on input "SĐT Người Nhận *" at bounding box center [220, 169] width 193 height 26
type input "0332739581"
click at [641, 171] on input "search" at bounding box center [693, 169] width 193 height 25
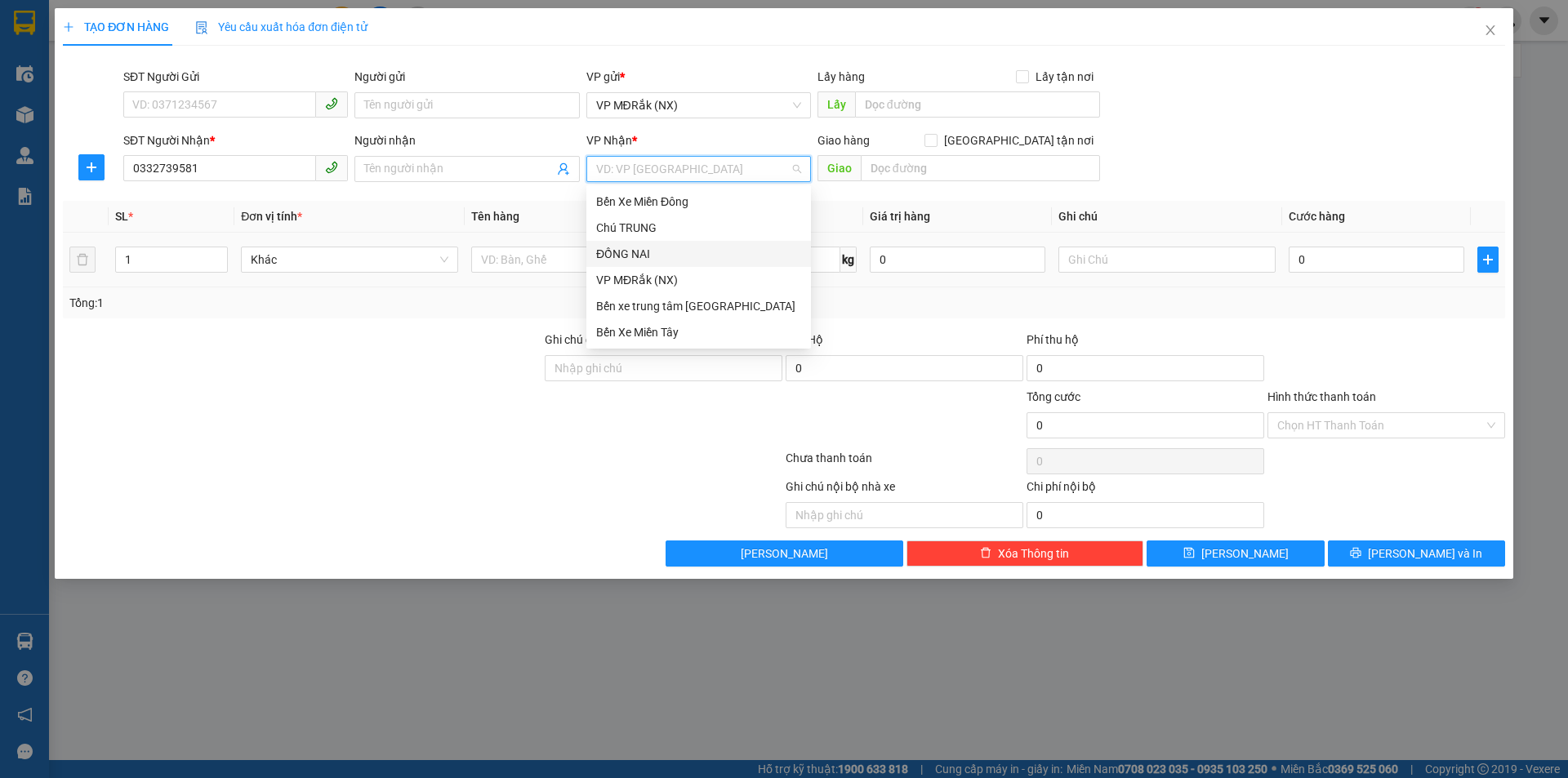
drag, startPoint x: 647, startPoint y: 252, endPoint x: 671, endPoint y: 246, distance: 24.7
click at [647, 251] on div "ĐỒNG NAI" at bounding box center [698, 254] width 205 height 18
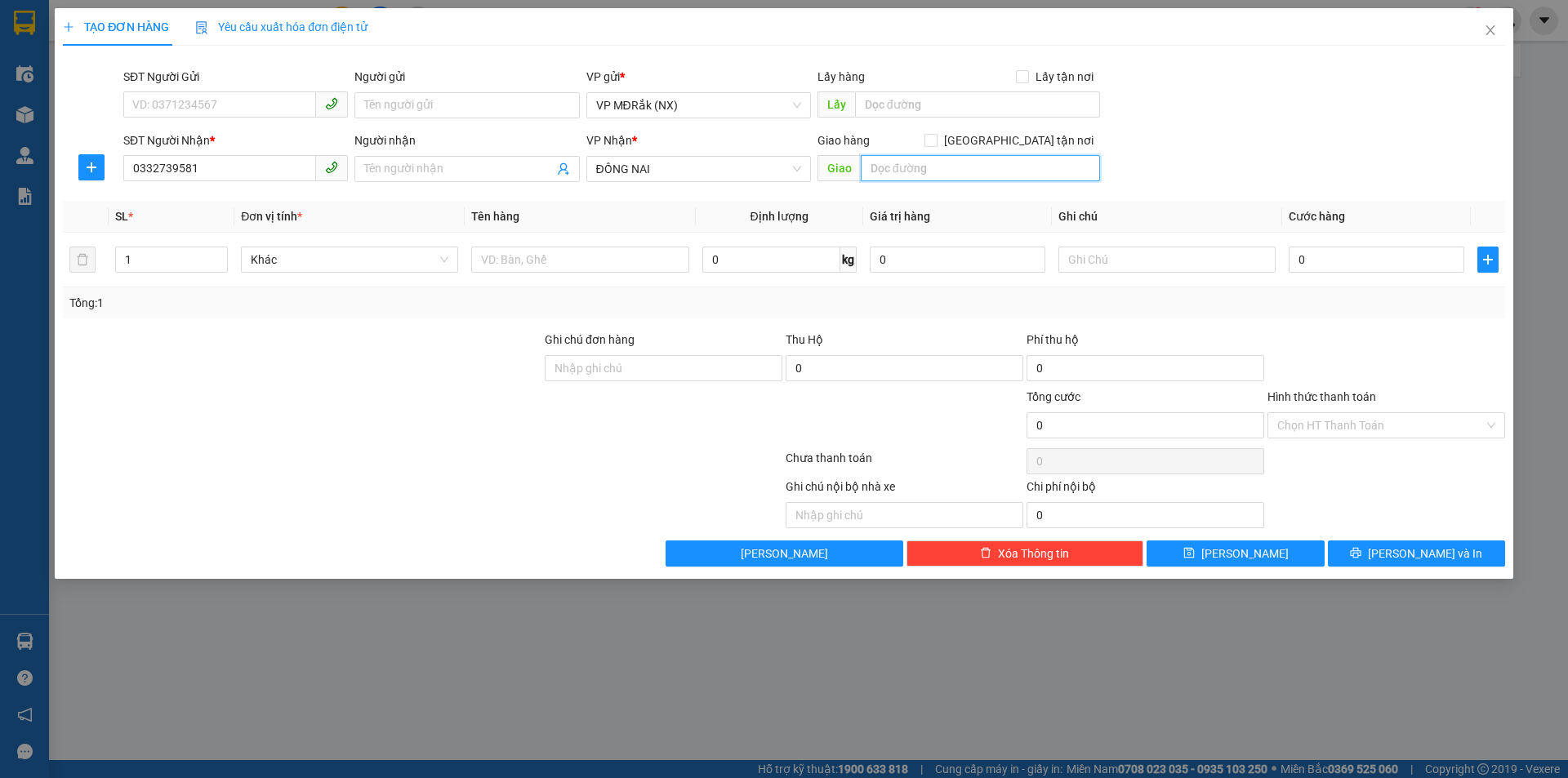
click at [955, 157] on input "text" at bounding box center [980, 169] width 239 height 26
type input "BẾN CÁT"
click at [584, 262] on input "text" at bounding box center [580, 260] width 217 height 26
type input "1 LỒNG CHIM"
click at [1310, 253] on input "0" at bounding box center [1376, 260] width 175 height 26
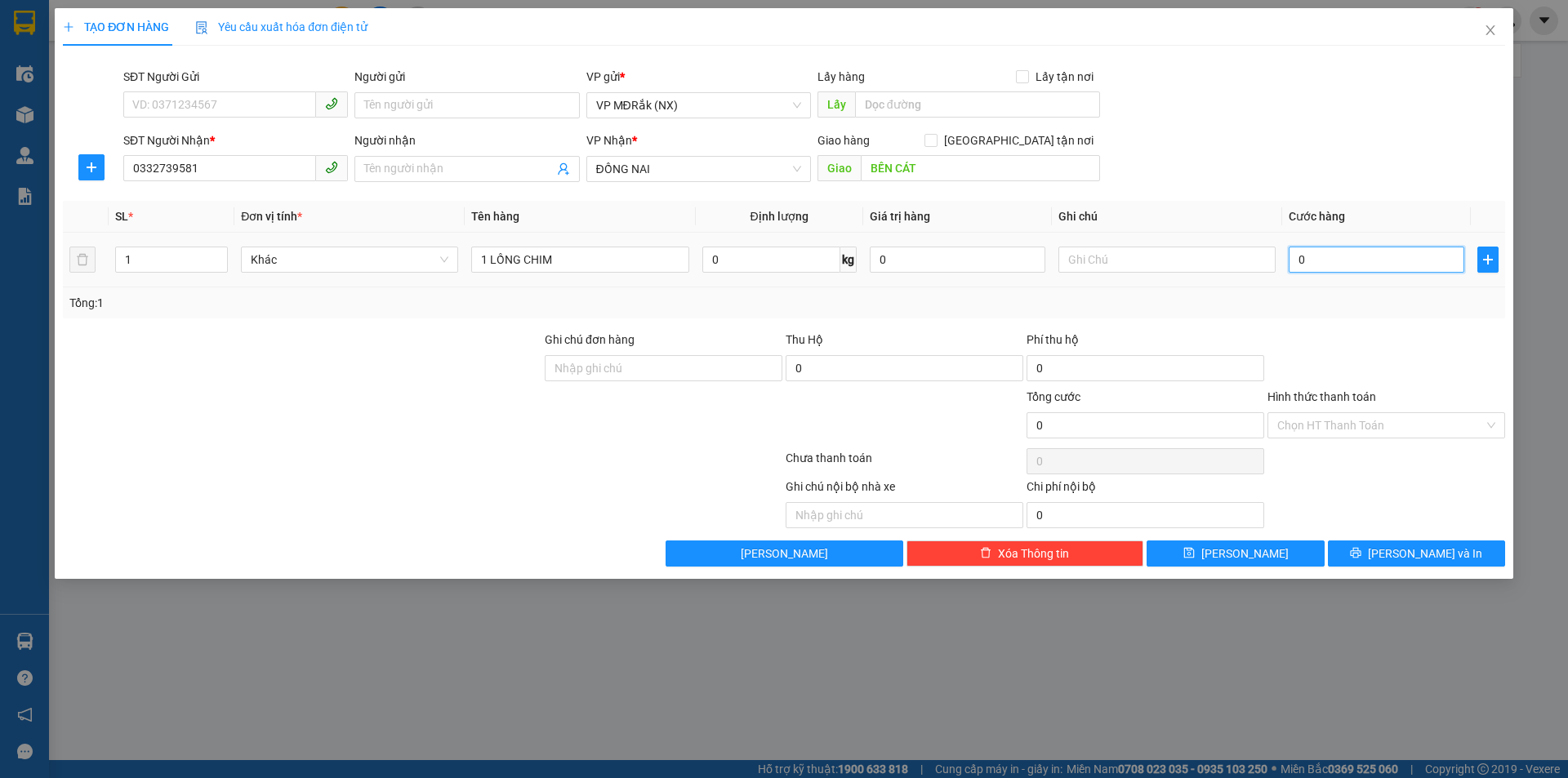
type input "1"
type input "10"
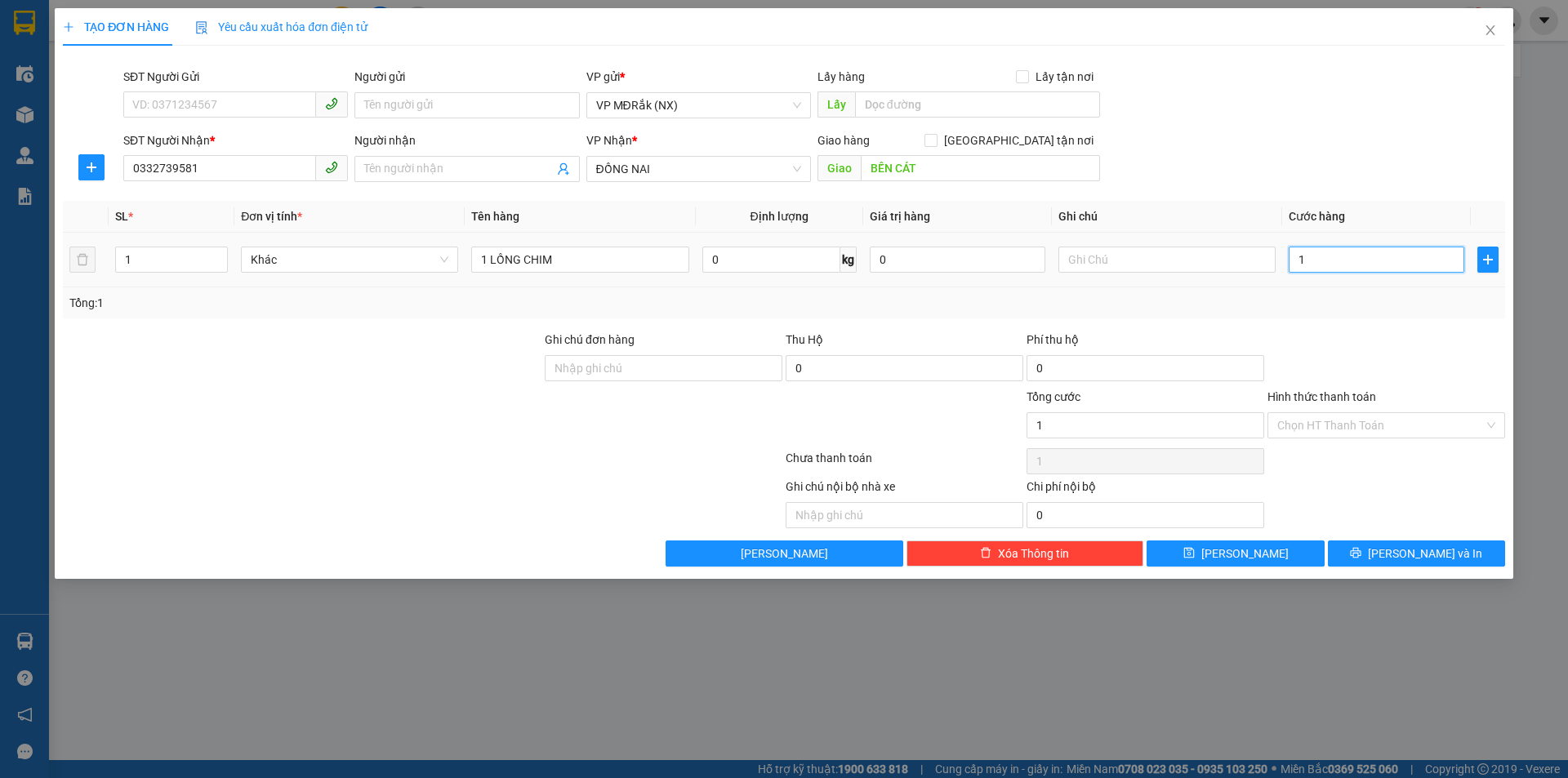
type input "10"
type input "100"
type input "1.000"
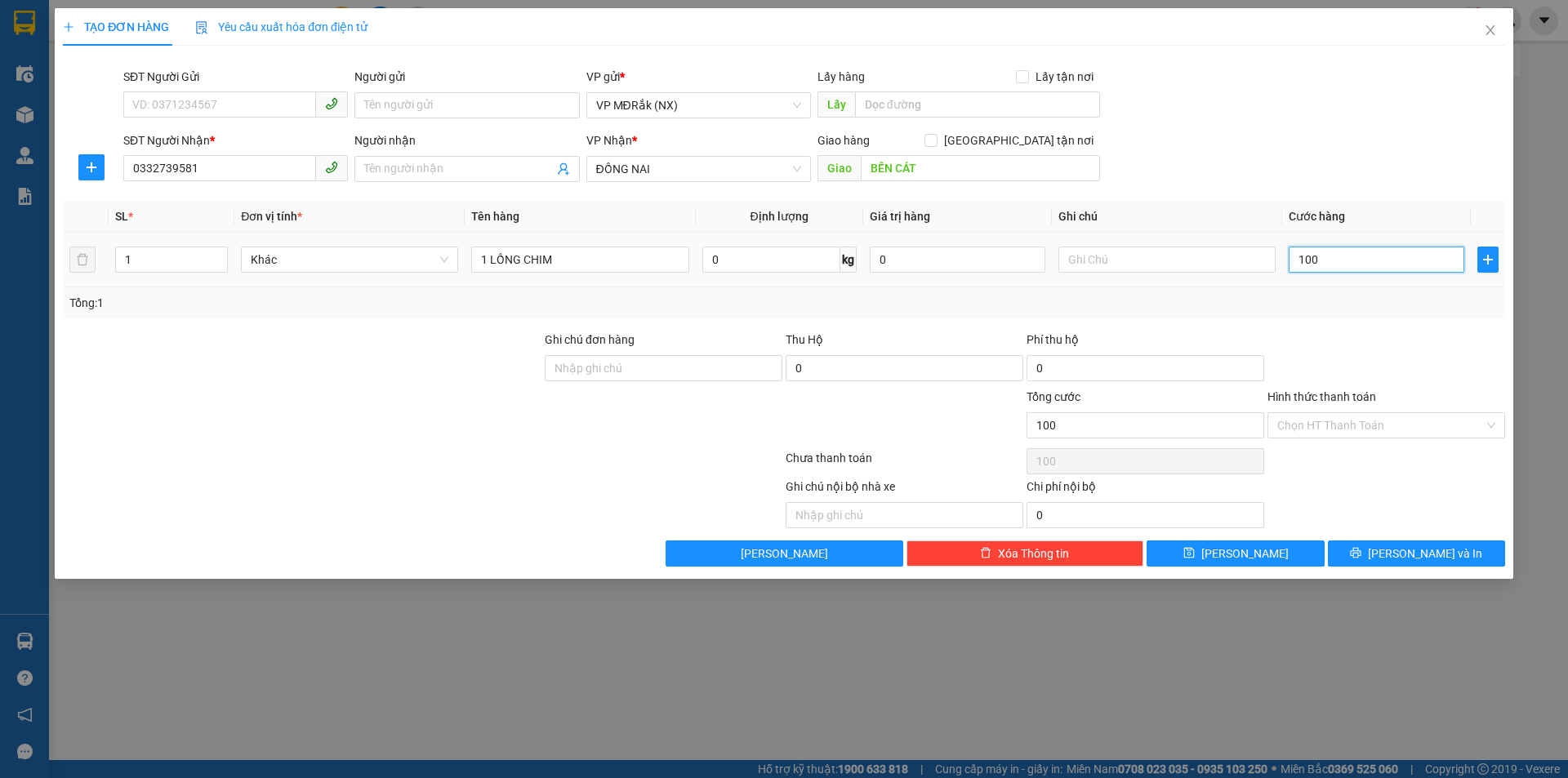
type input "1.000"
type input "10.000"
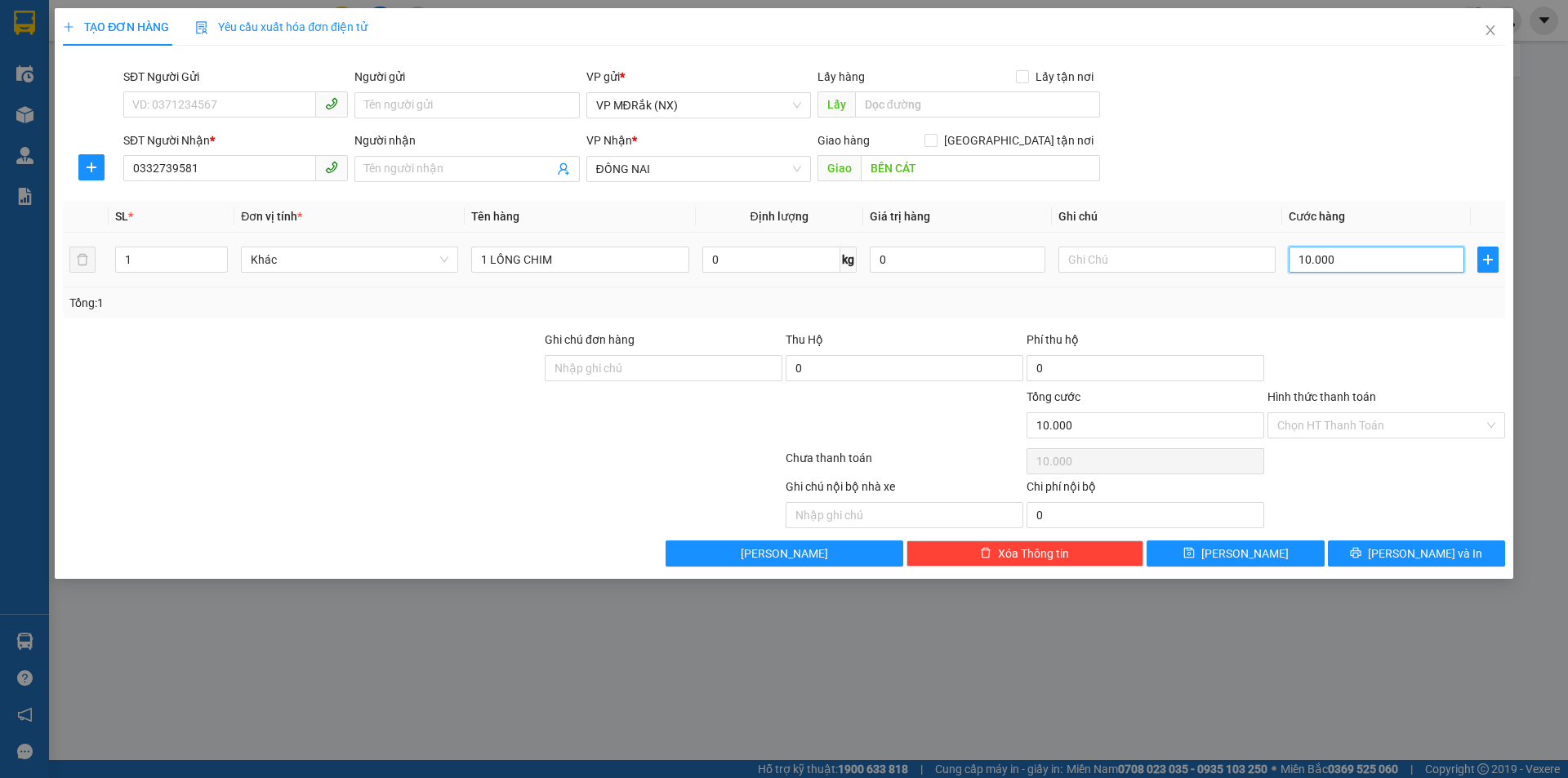
type input "100.000"
type input "1.000.000"
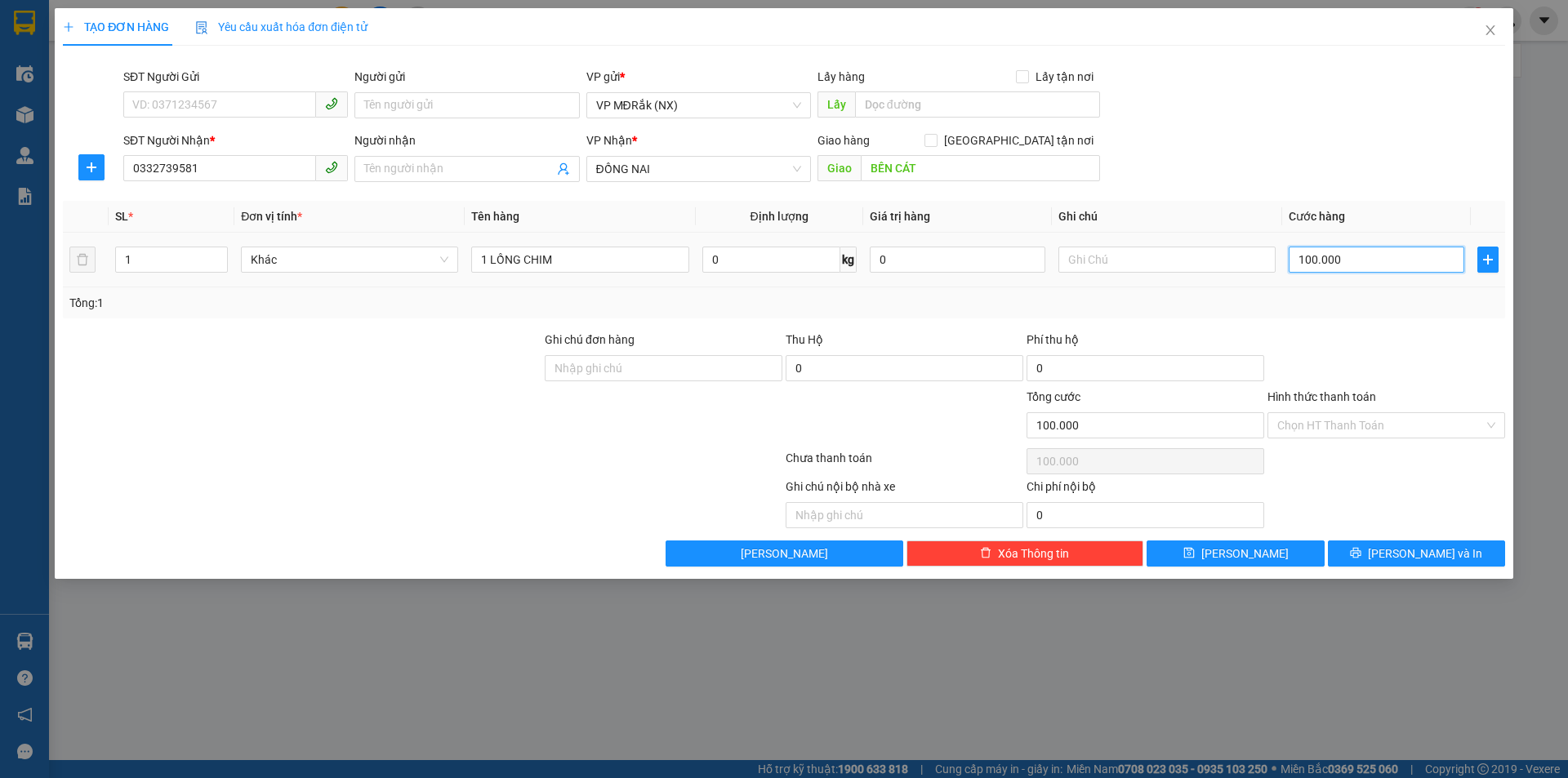
type input "1.000.000"
type input "100.000"
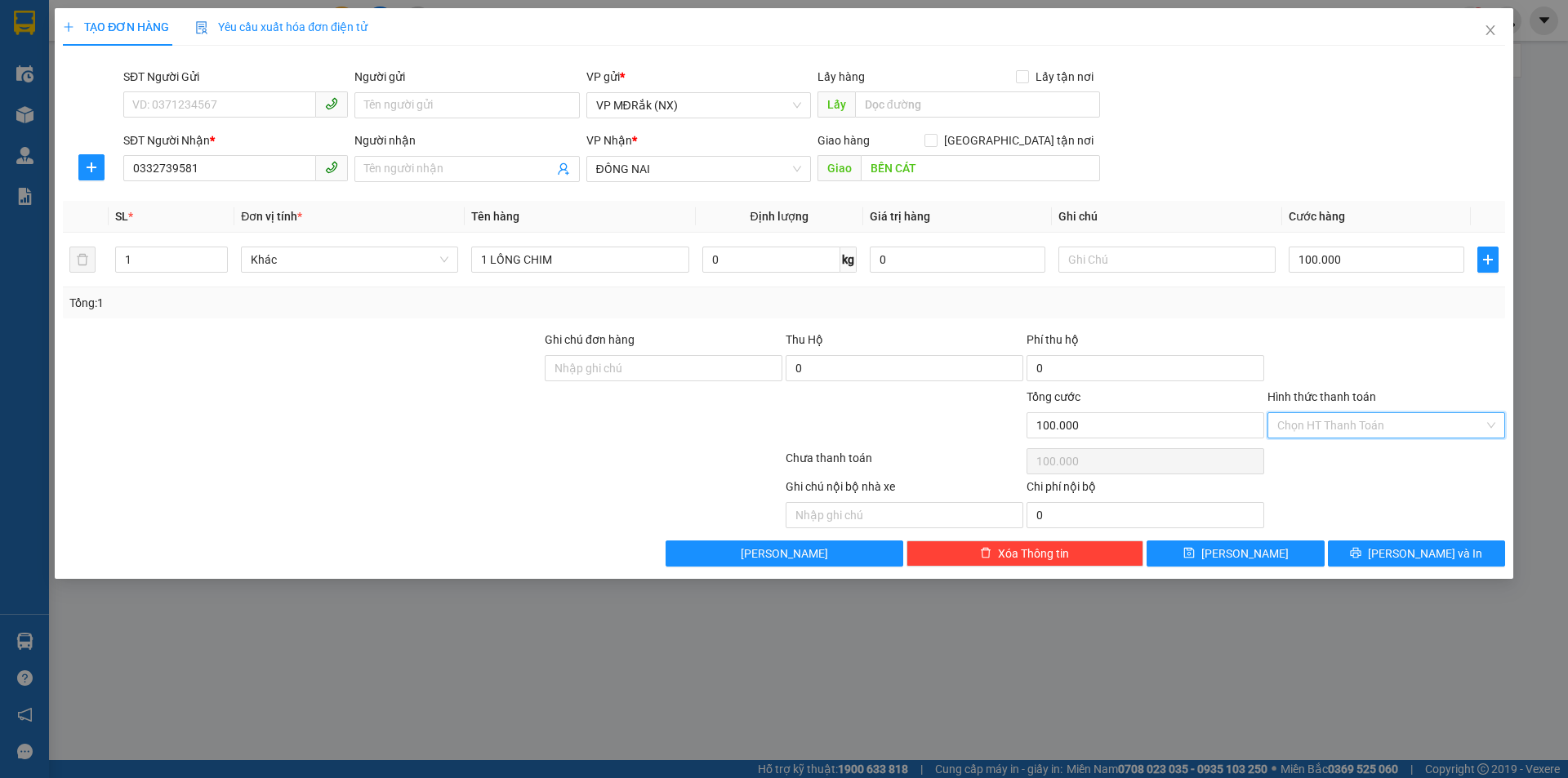
click at [1360, 420] on input "Hình thức thanh toán" at bounding box center [1380, 425] width 206 height 25
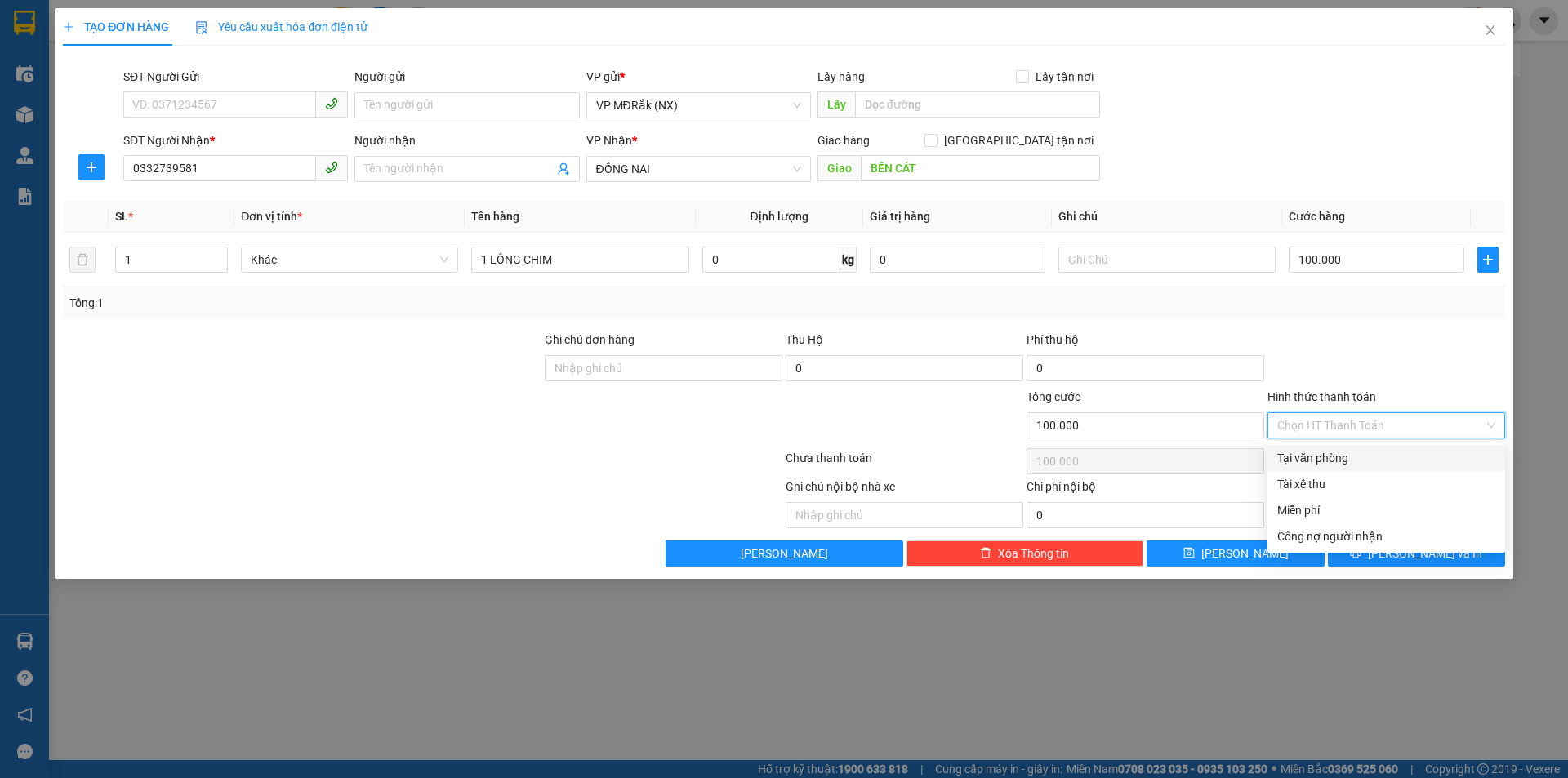
click at [1343, 461] on div "Tại văn phòng" at bounding box center [1386, 458] width 218 height 18
type input "0"
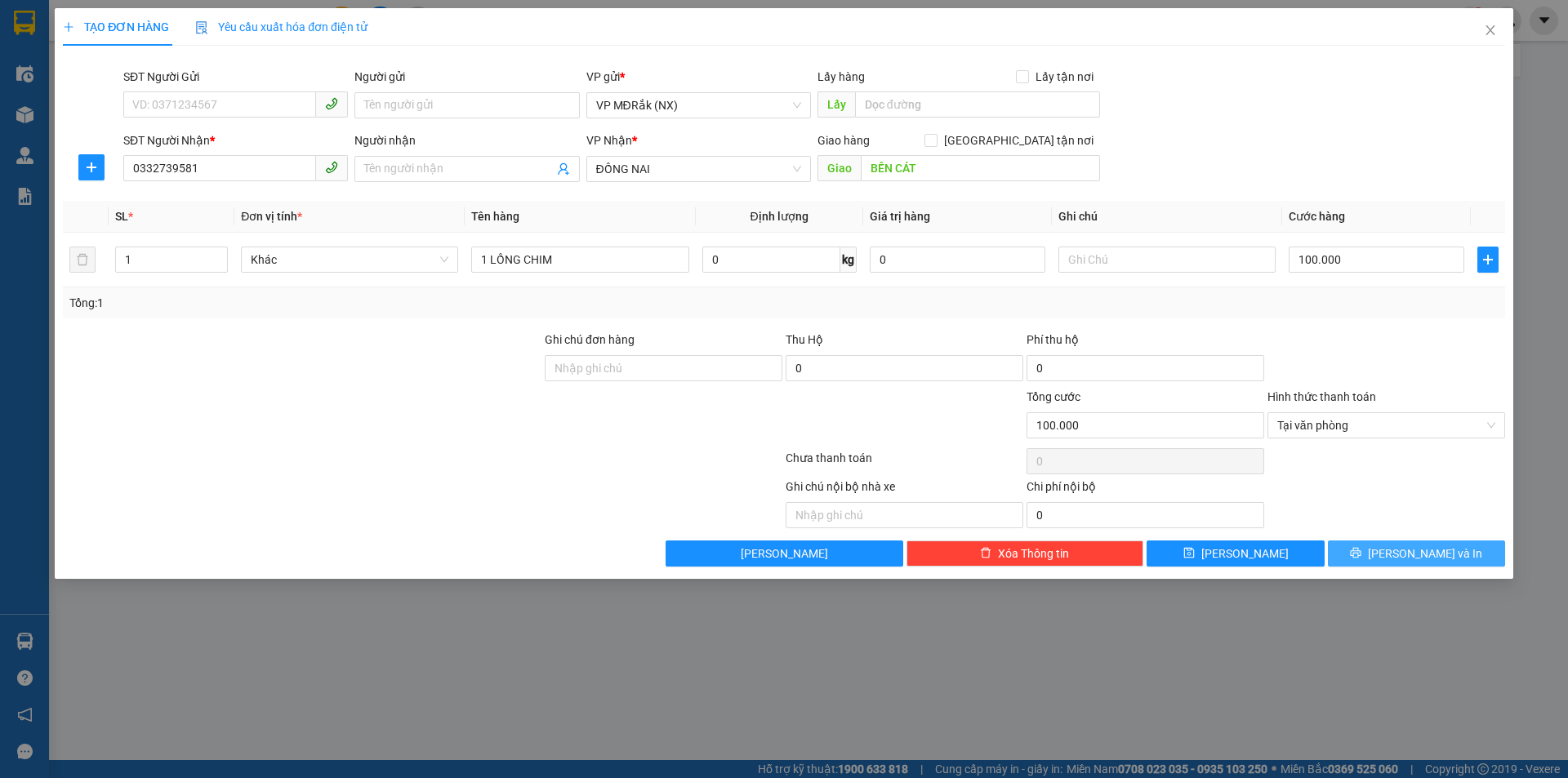
click at [1397, 560] on button "[PERSON_NAME] và In" at bounding box center [1416, 553] width 177 height 26
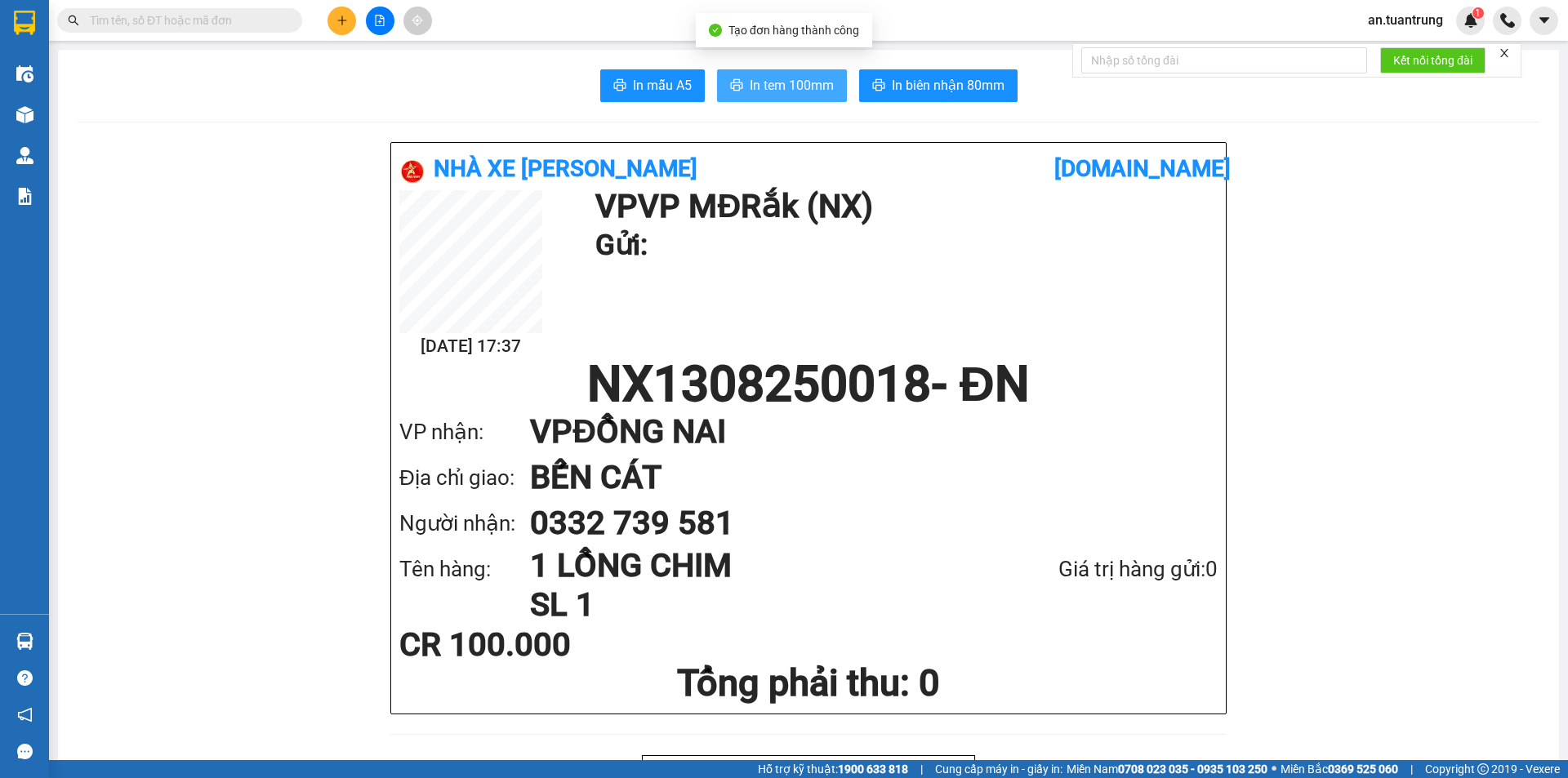
click at [793, 91] on span "In tem 100mm" at bounding box center [791, 85] width 84 height 21
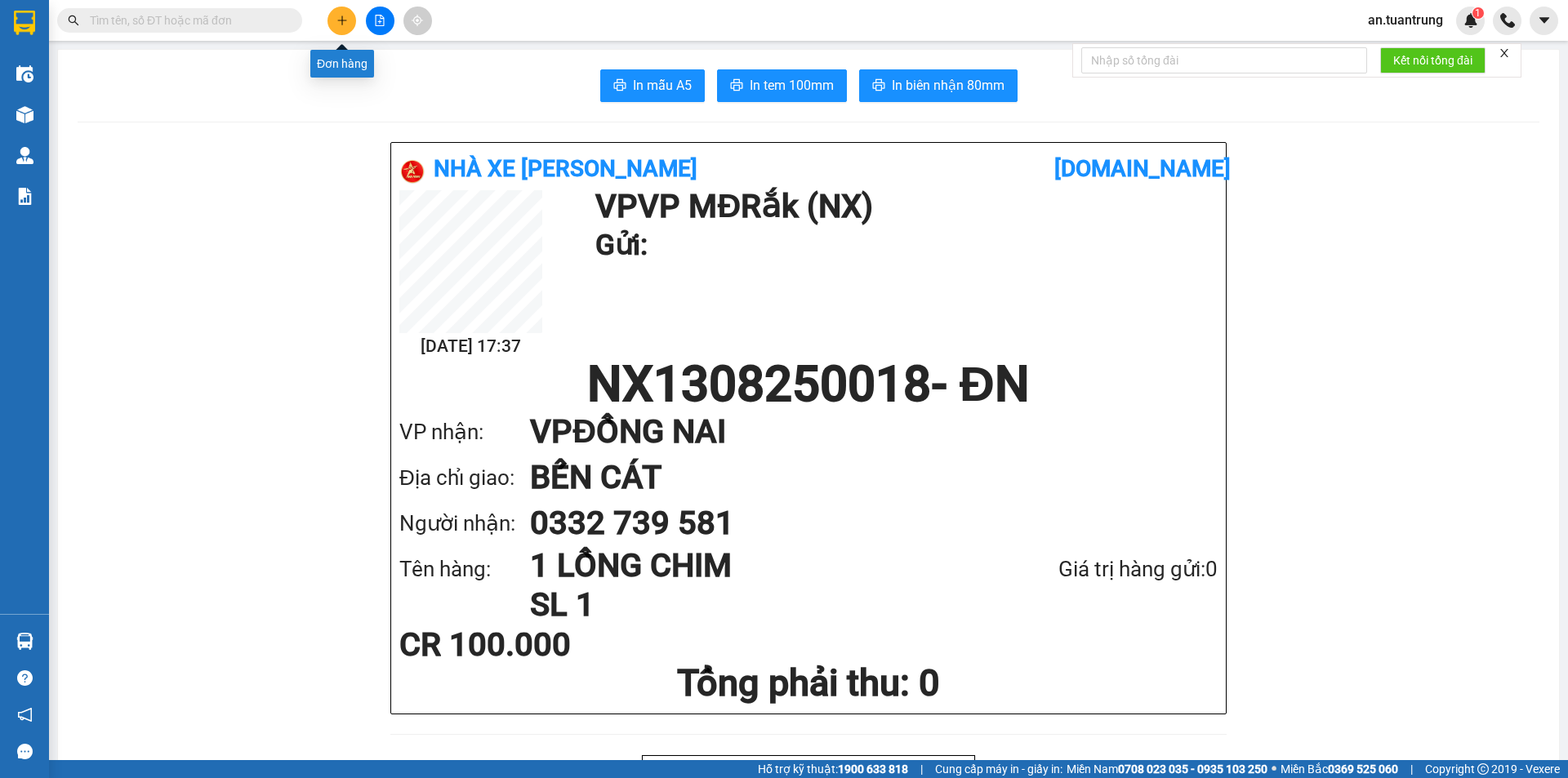
drag, startPoint x: 356, startPoint y: 24, endPoint x: 342, endPoint y: 24, distance: 14.0
click at [352, 24] on div at bounding box center [379, 21] width 123 height 29
click at [342, 24] on icon "plus" at bounding box center [341, 20] width 1 height 9
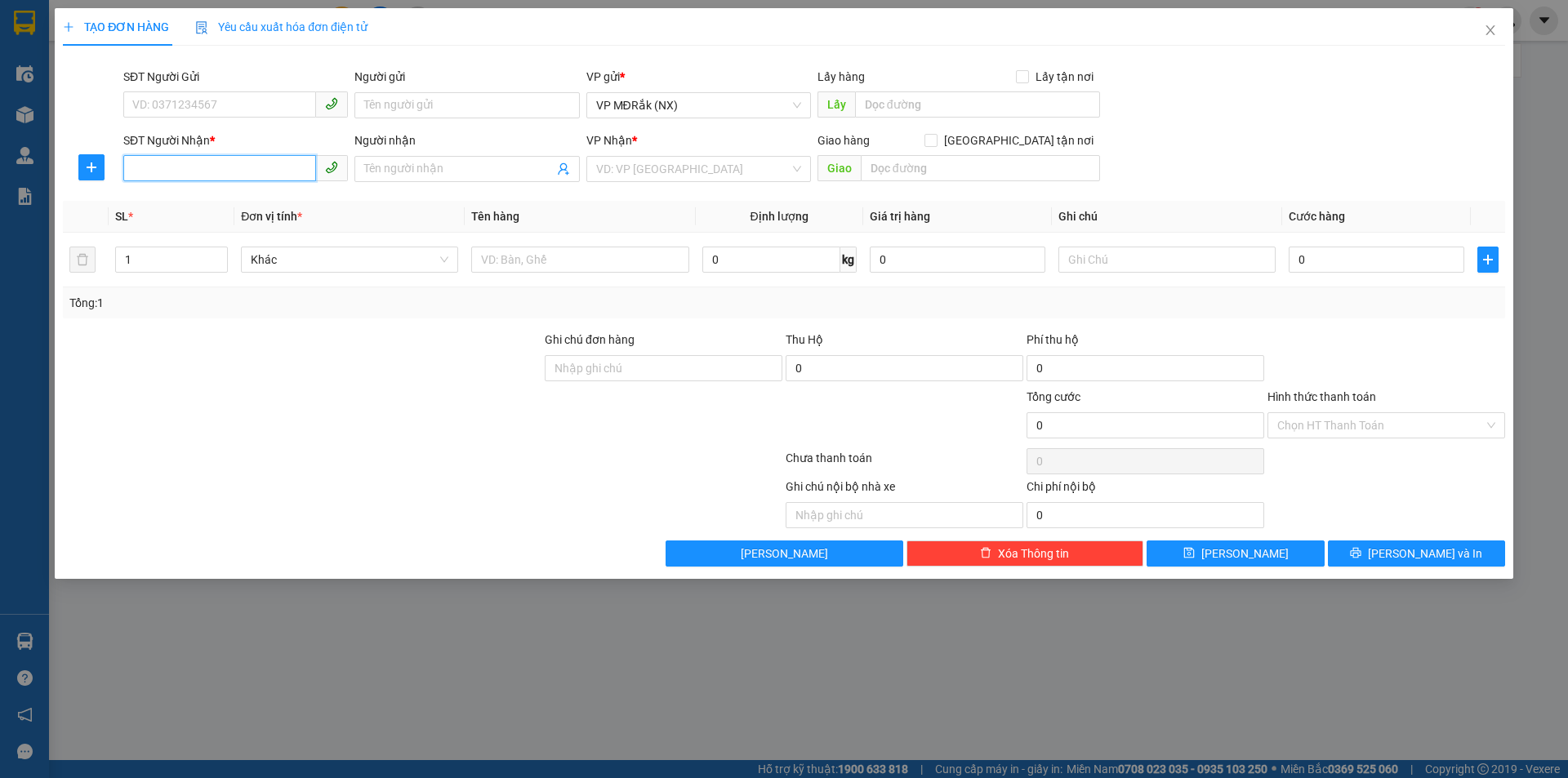
click at [274, 166] on input "SĐT Người Nhận *" at bounding box center [220, 169] width 193 height 26
click at [272, 174] on input "SĐT Người Nhận *" at bounding box center [220, 169] width 193 height 26
type input "09851927706"
click at [665, 160] on input "search" at bounding box center [693, 169] width 193 height 25
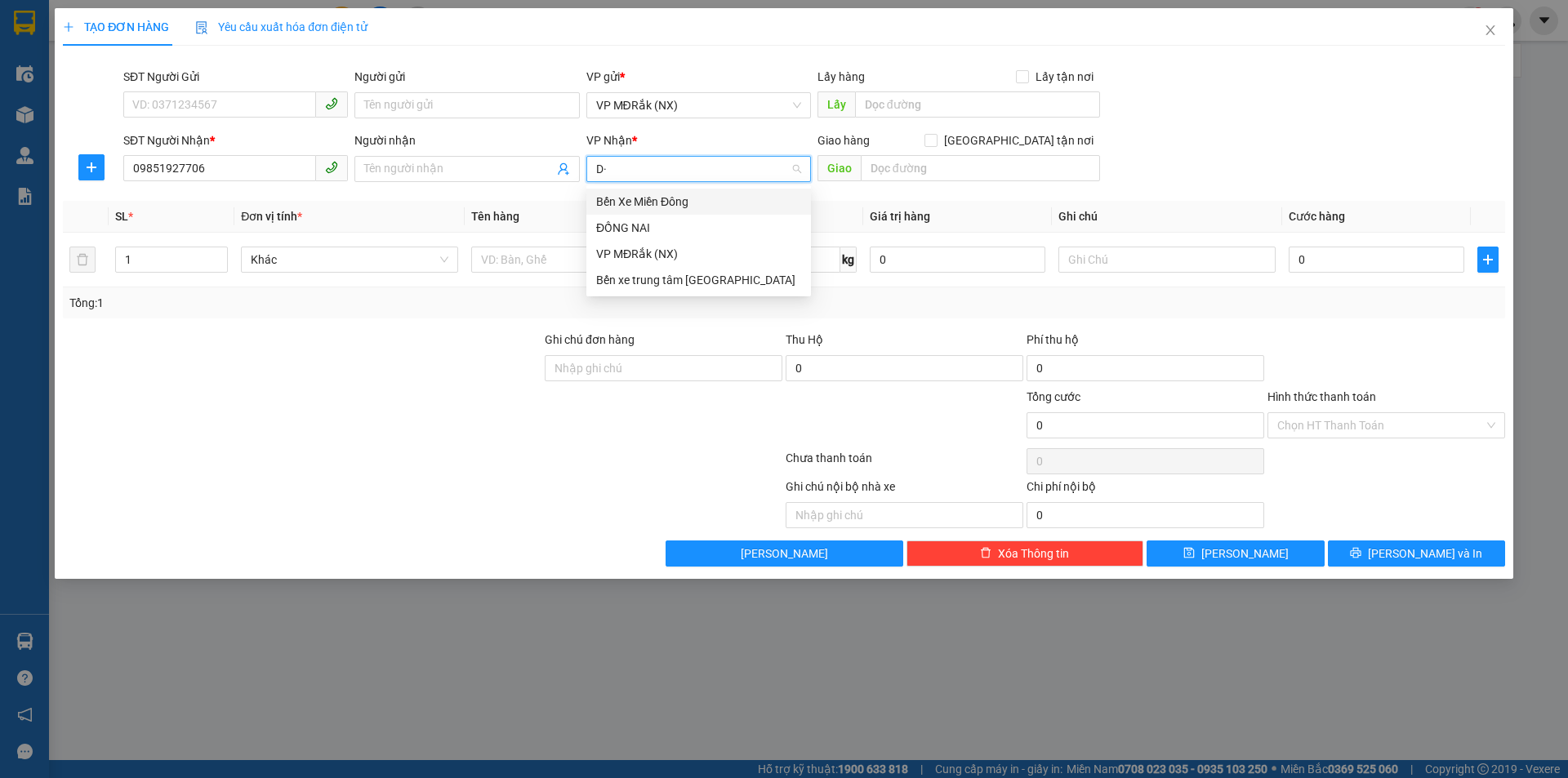
type input "D"
type input "ĐÔNG PHÚ"
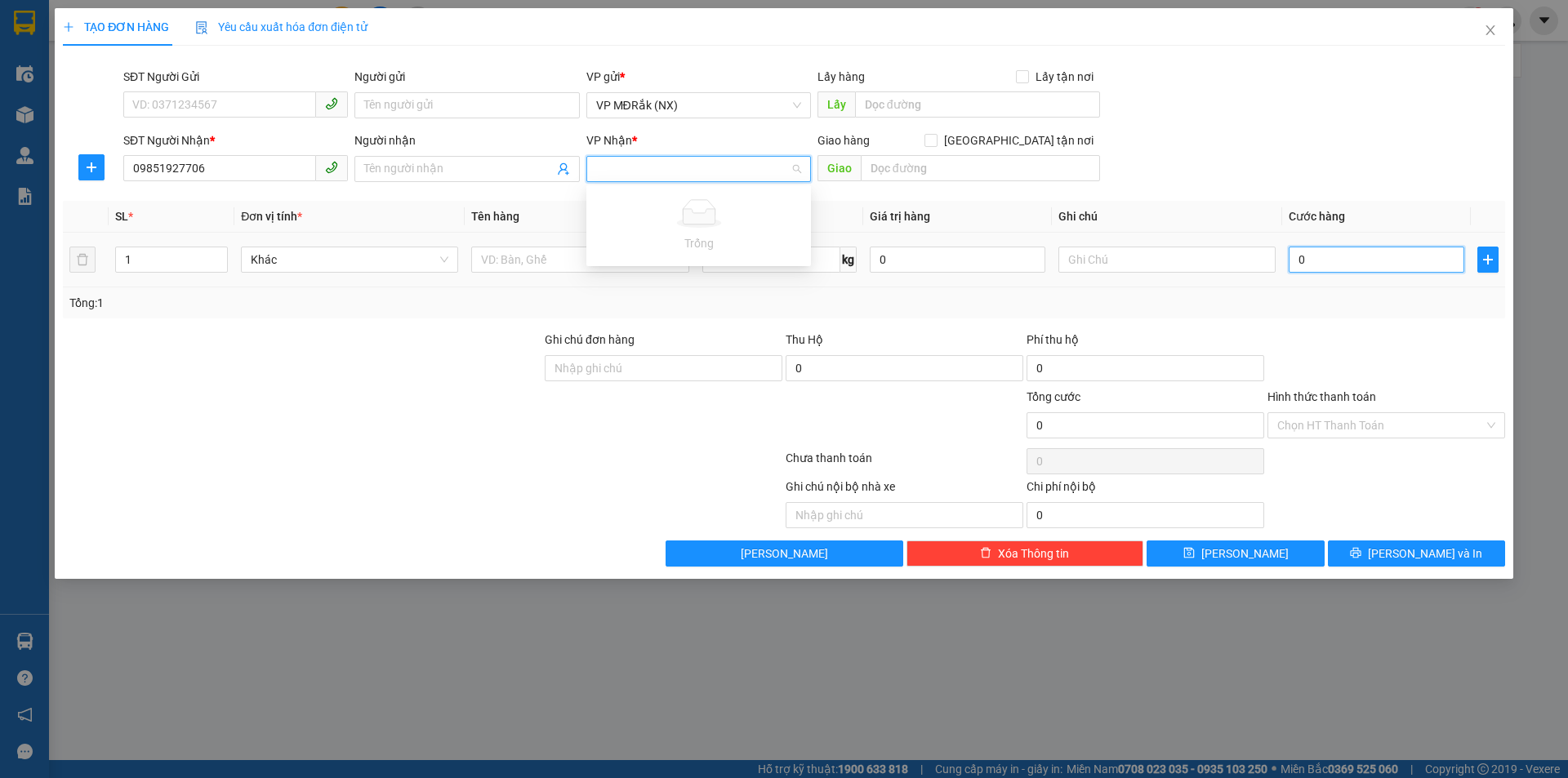
click at [1338, 253] on input "0" at bounding box center [1376, 260] width 175 height 26
click at [1357, 257] on input "0" at bounding box center [1376, 260] width 175 height 26
click at [1368, 262] on input "0" at bounding box center [1376, 260] width 175 height 26
type input "02"
type input "2"
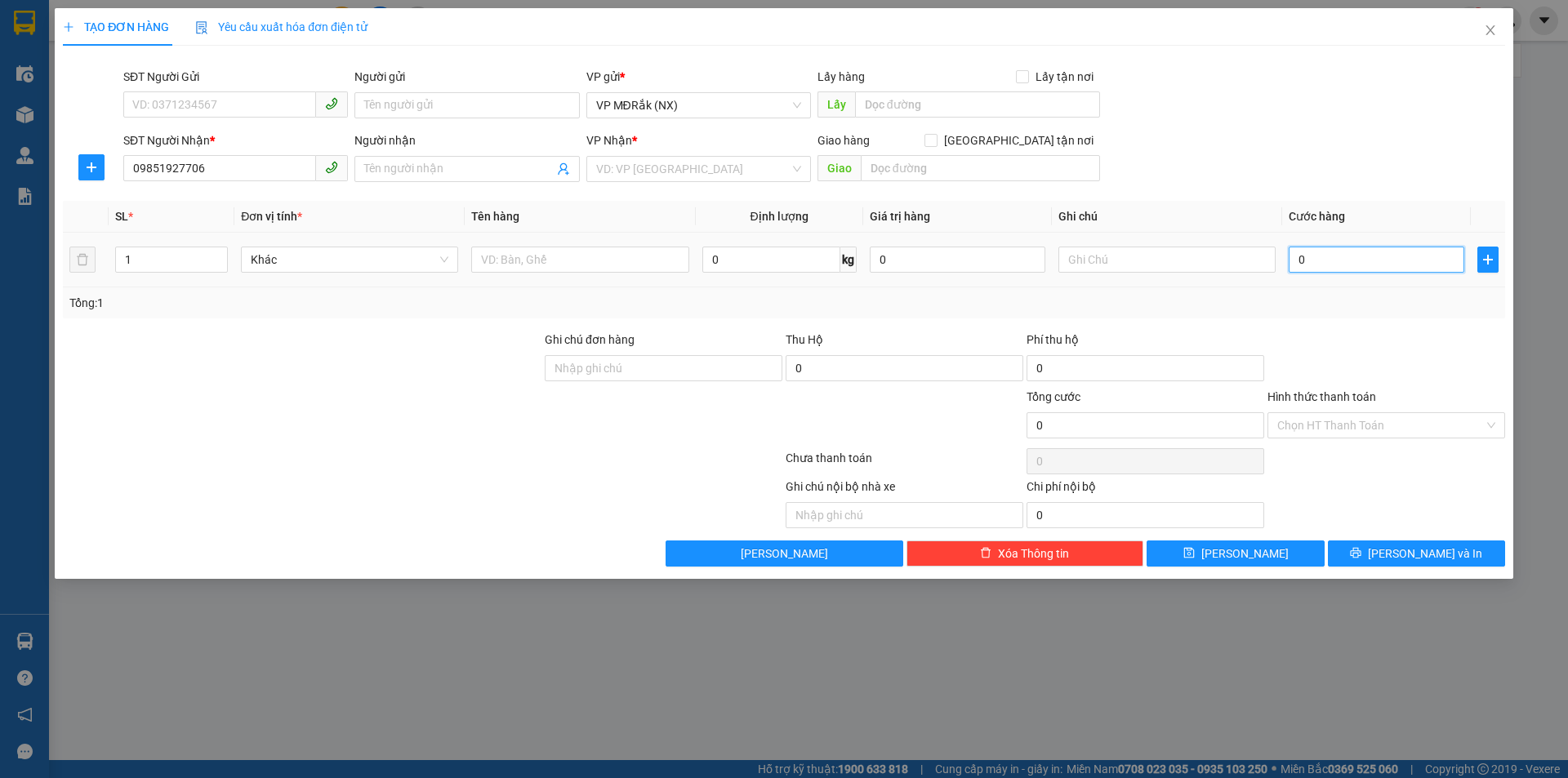
type input "2"
type input "020"
type input "20"
type input "0.200"
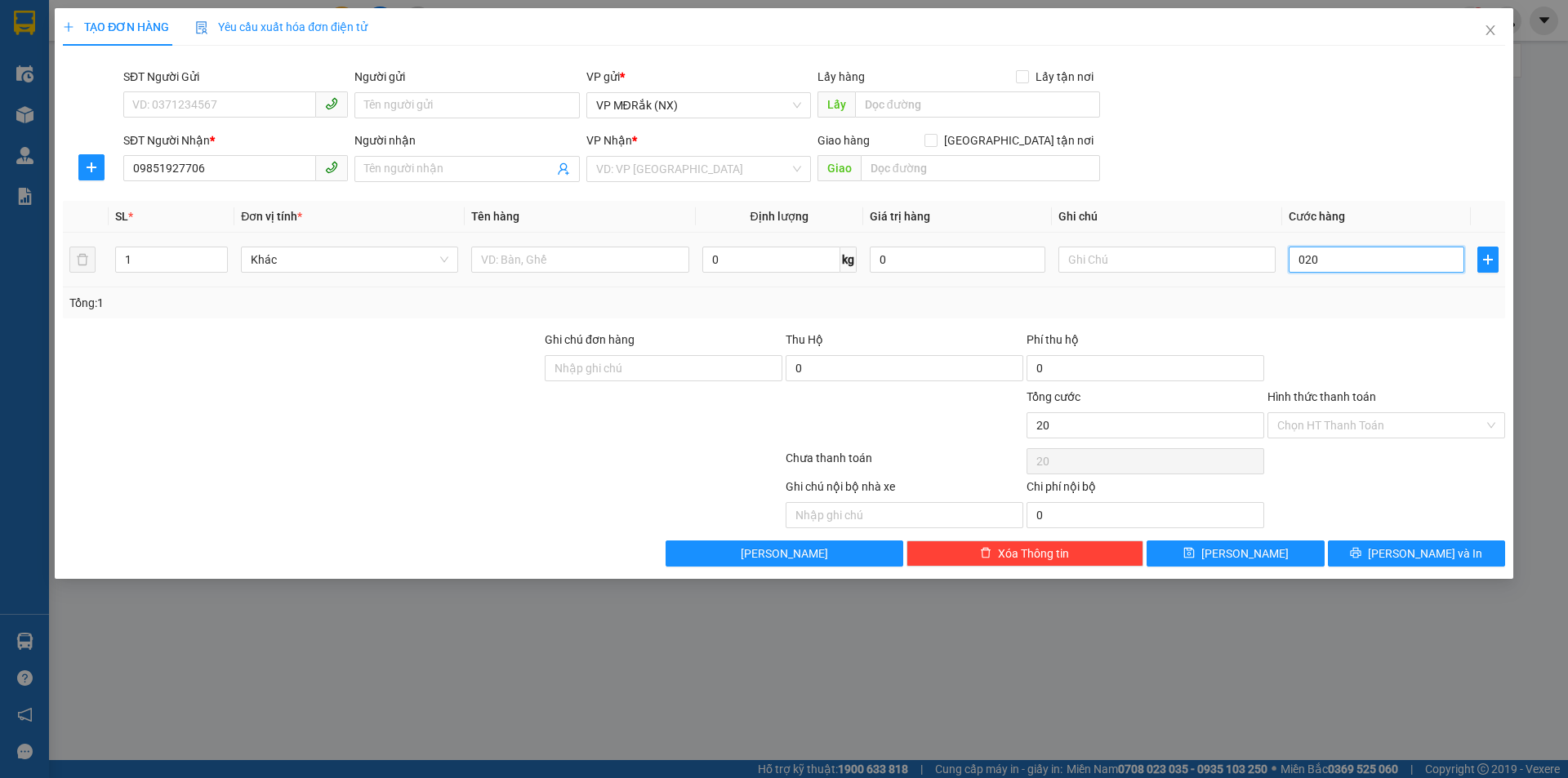
type input "200"
click at [1368, 262] on input "0.200" at bounding box center [1376, 260] width 175 height 26
type input "020"
type input "20"
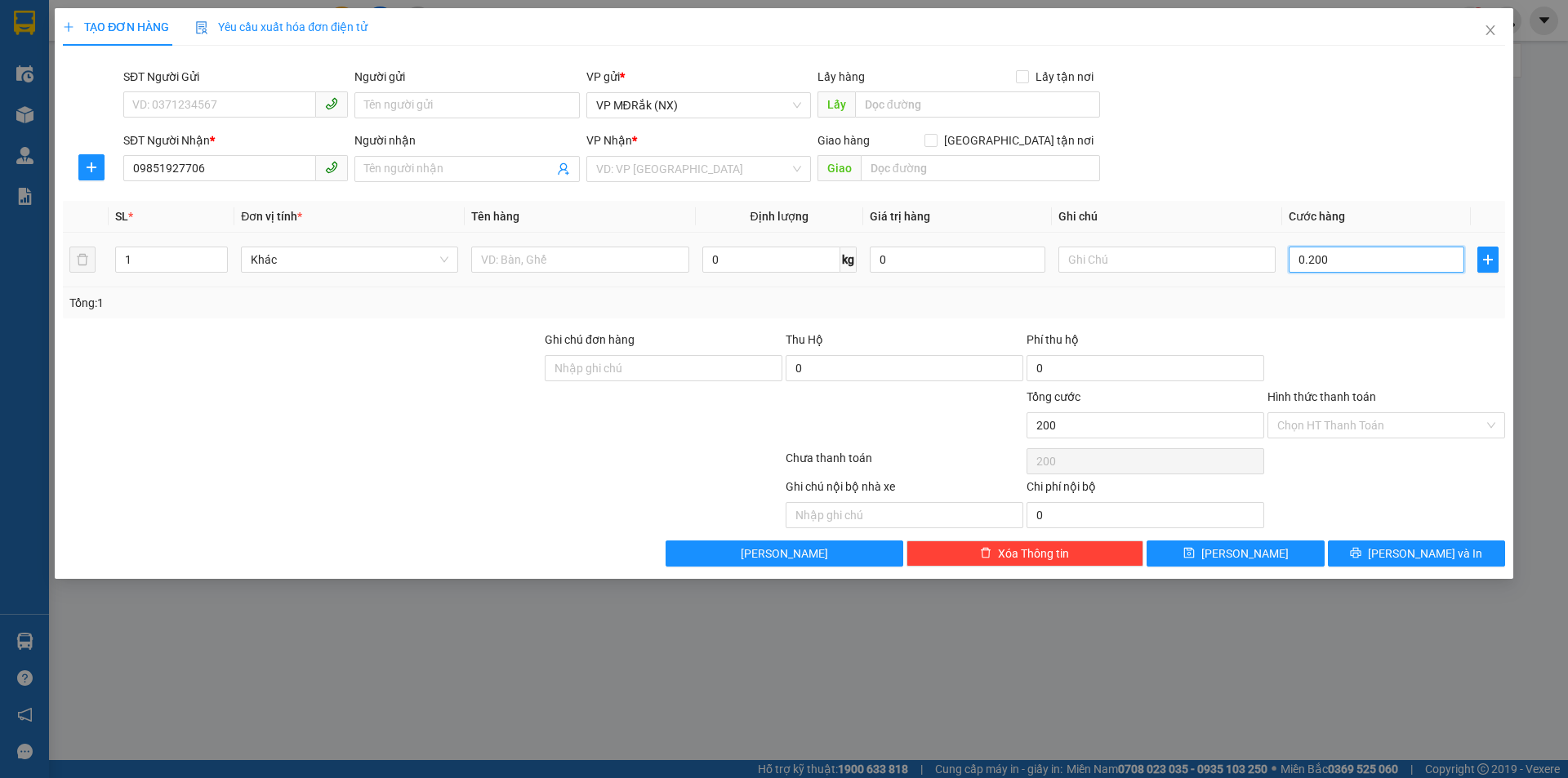
type input "20"
type input "02"
type input "2"
type input "0"
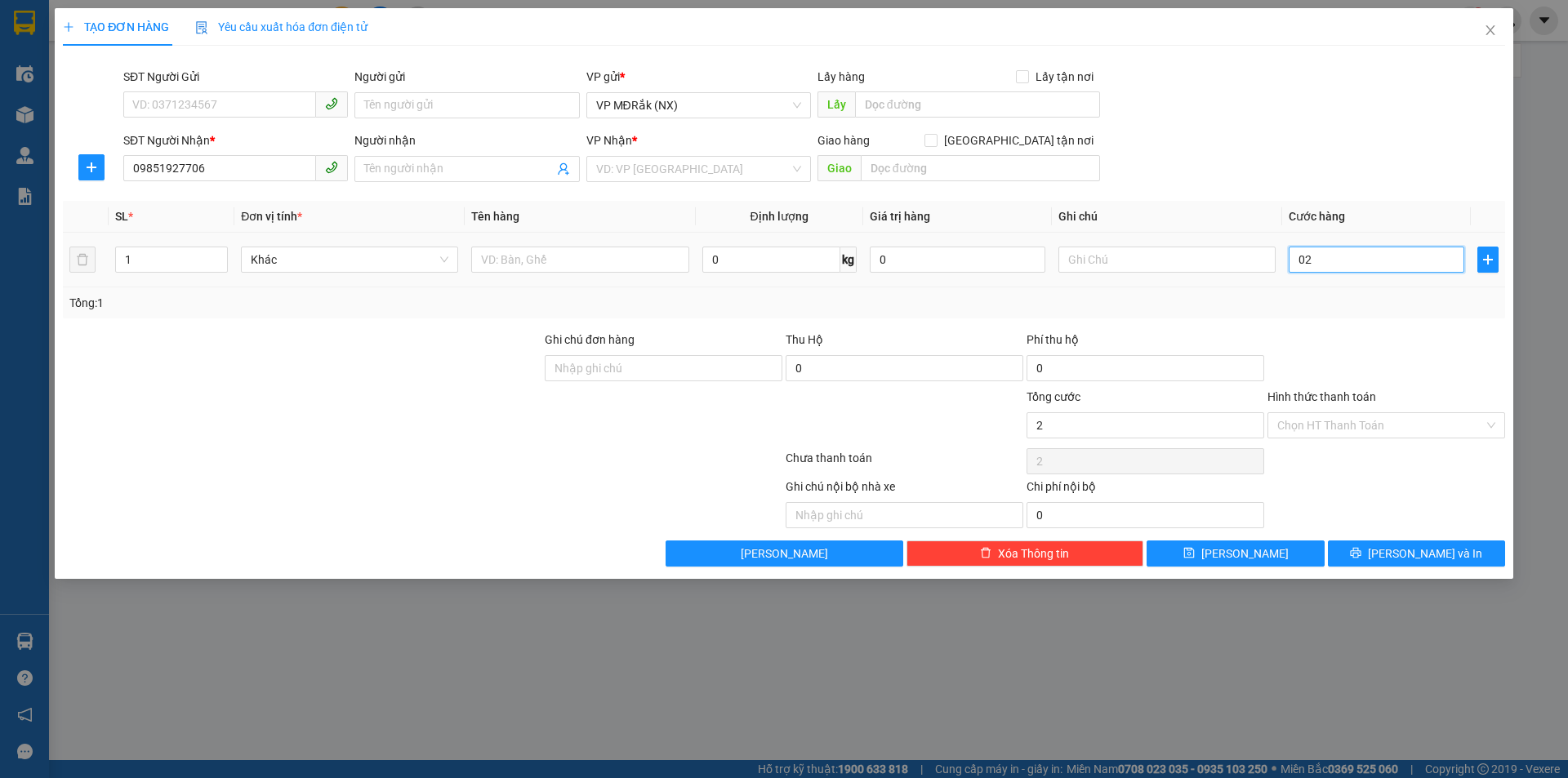
type input "0"
click at [1387, 257] on input "0" at bounding box center [1376, 260] width 175 height 26
type input "02"
type input "2"
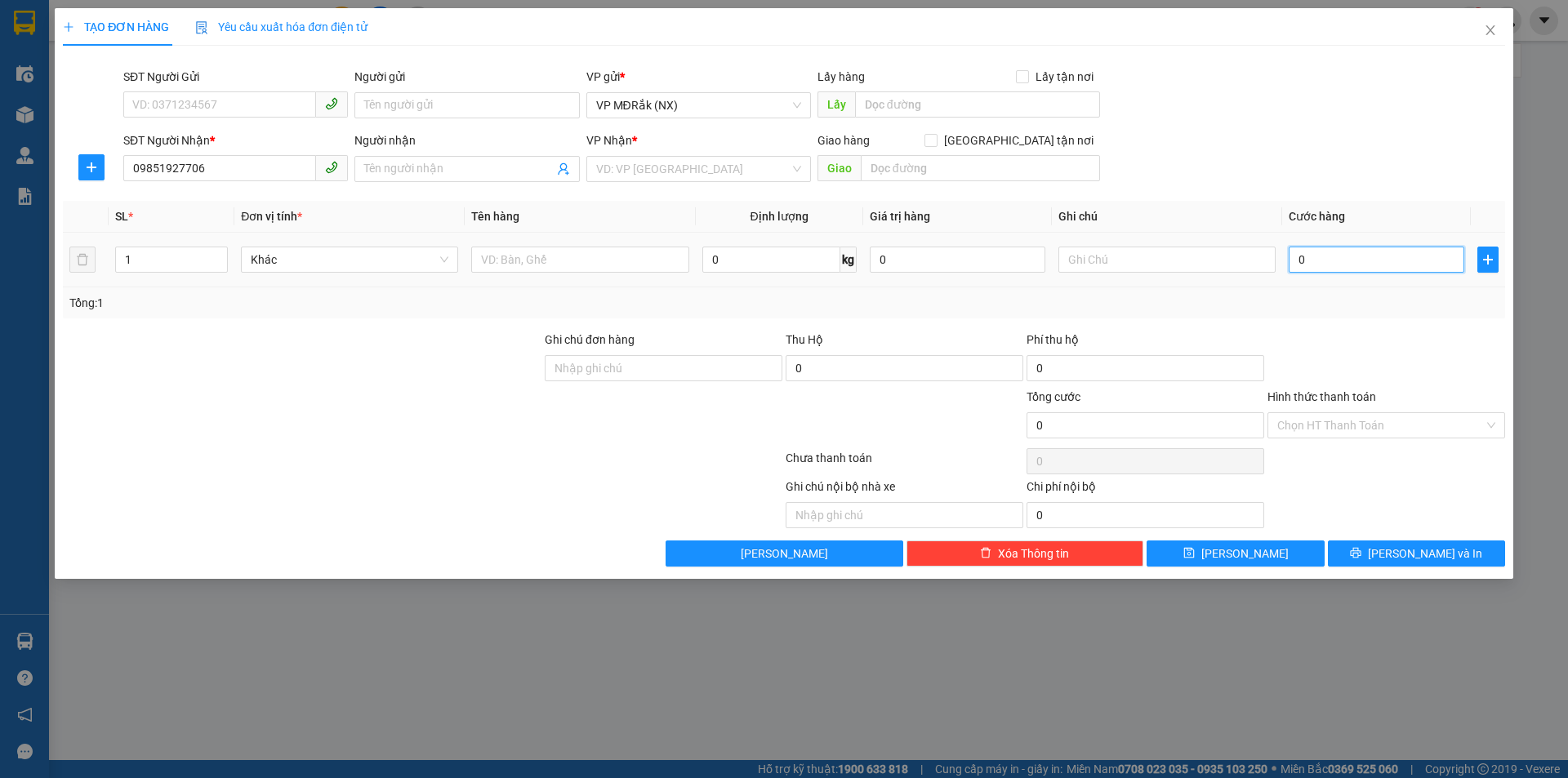
type input "2"
type input "020"
type input "20"
type input "0.200"
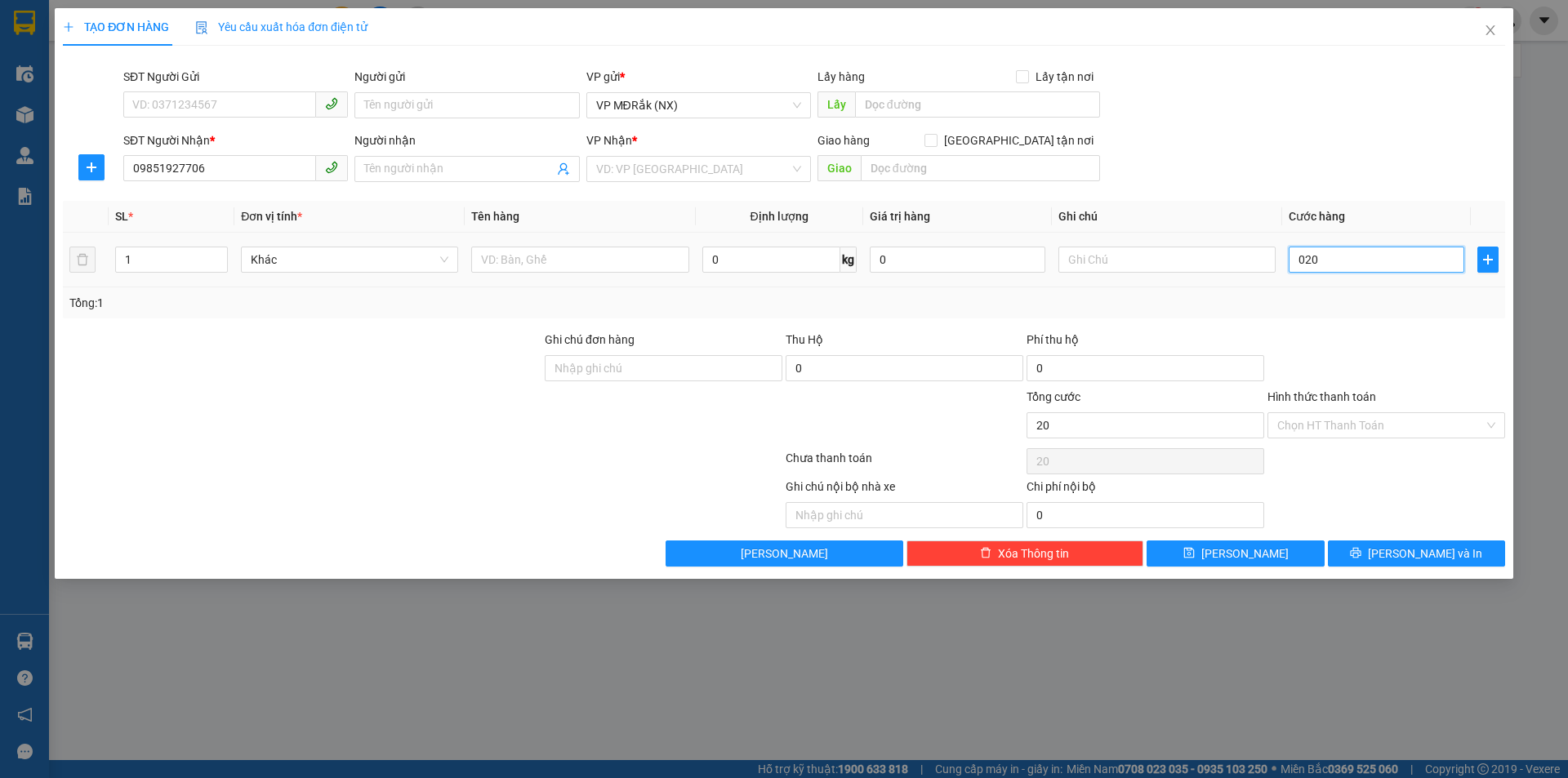
type input "200"
type input "02.000"
type input "2.000"
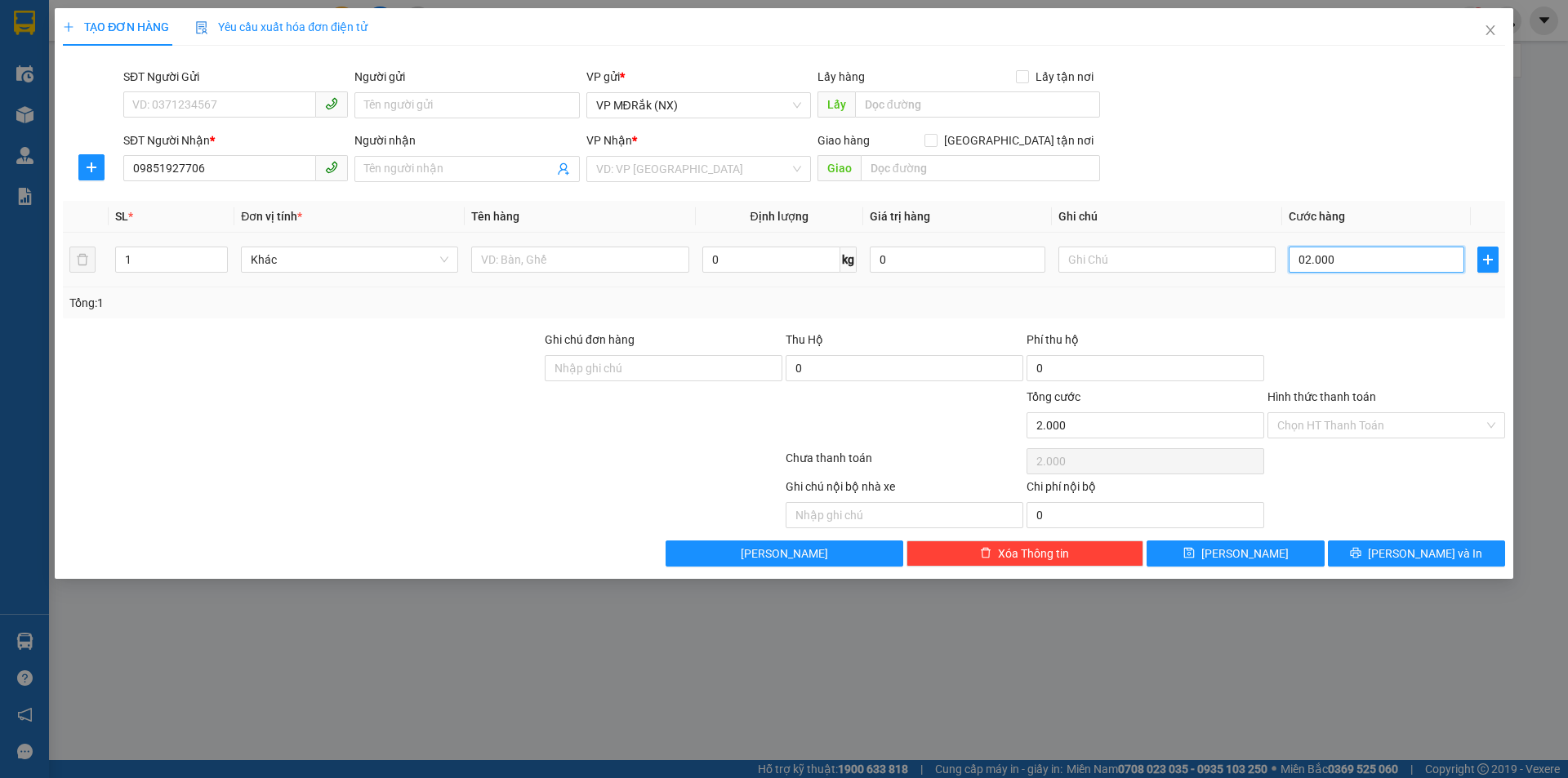
type input "020.000"
type input "20.000"
type input "0.200.000"
type input "200.000"
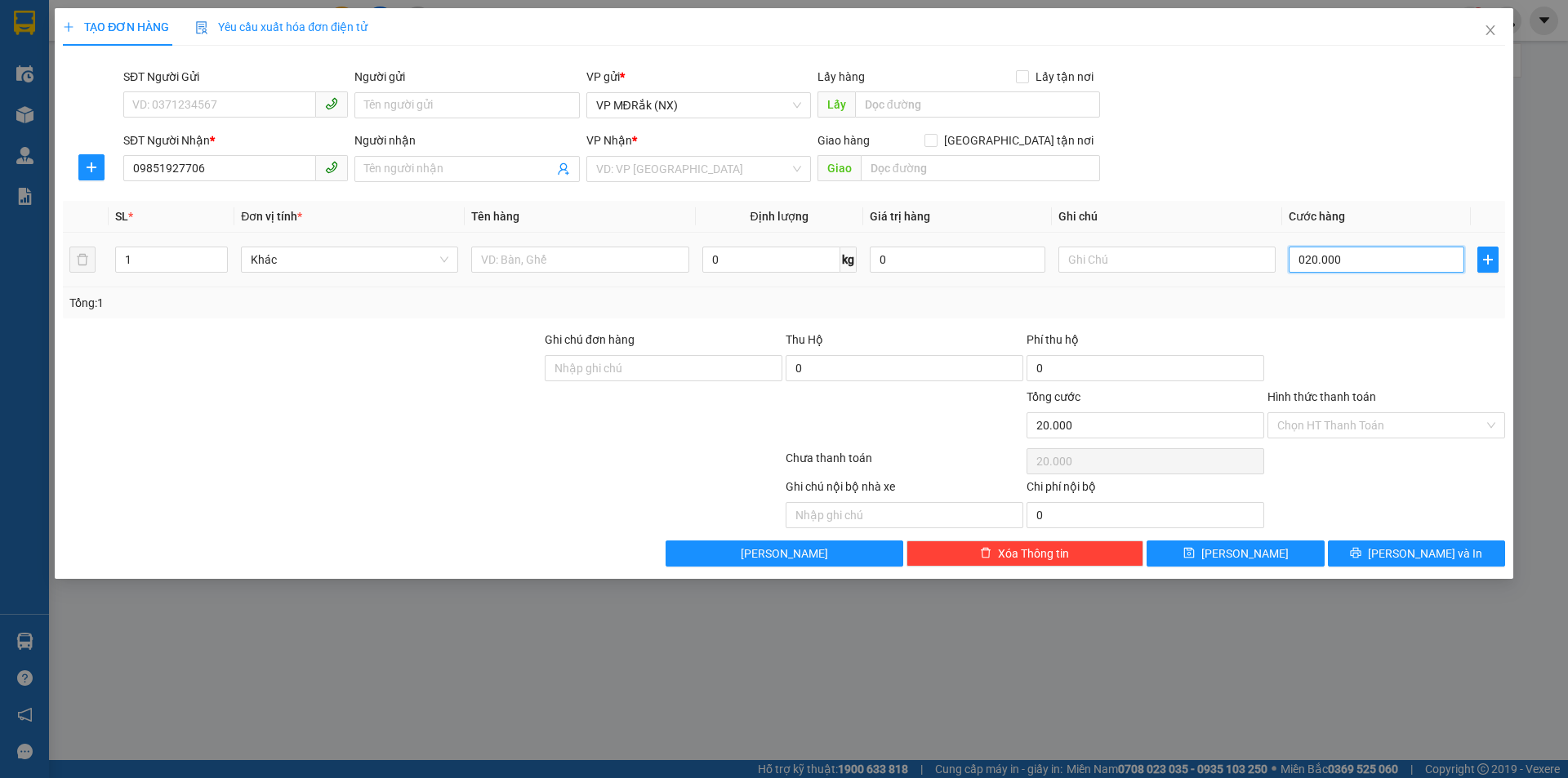
type input "200.000"
click at [1404, 549] on span "[PERSON_NAME] và In" at bounding box center [1425, 553] width 114 height 18
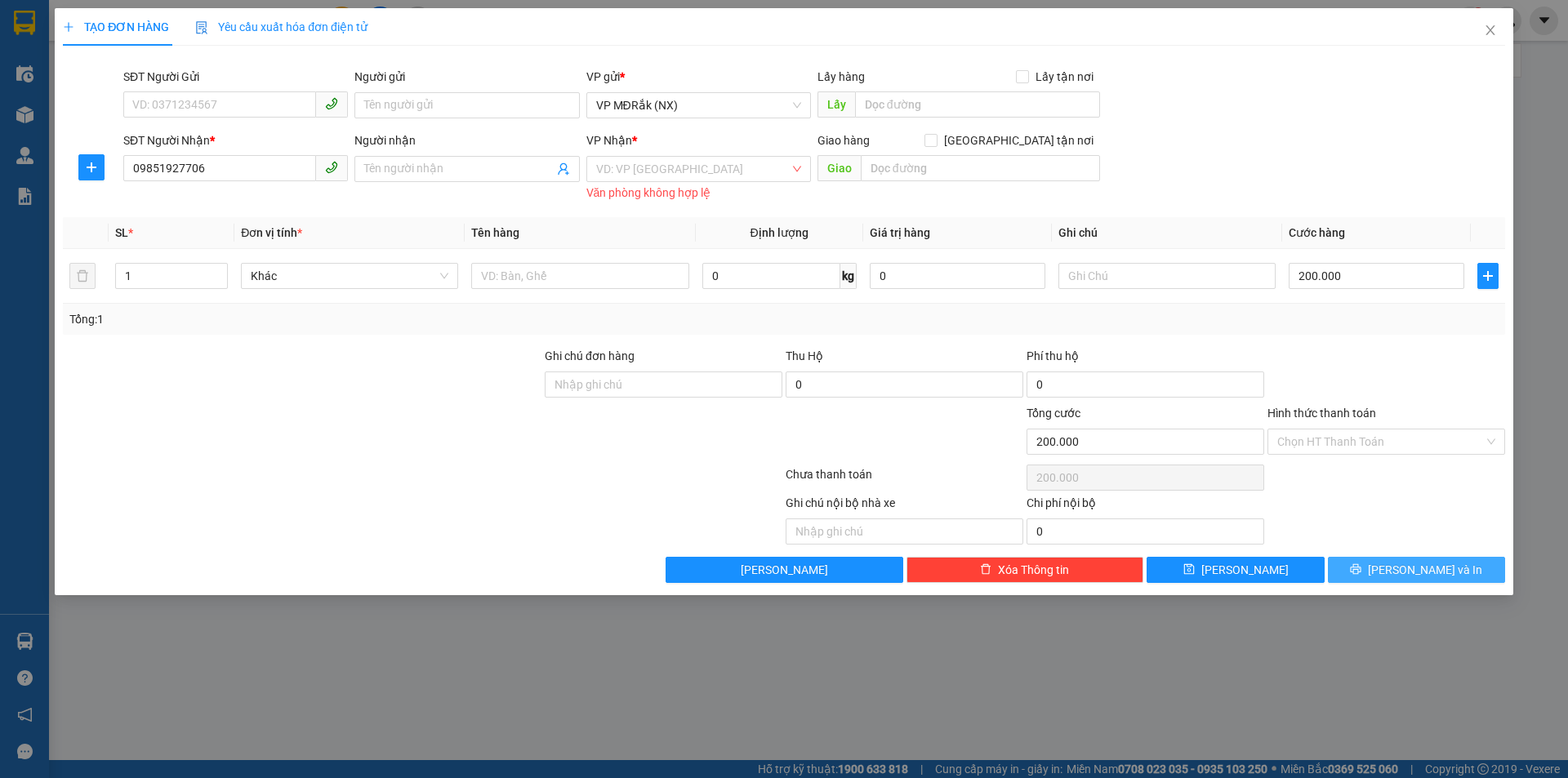
click at [1407, 563] on span "[PERSON_NAME] và In" at bounding box center [1425, 570] width 114 height 18
click at [675, 170] on input "search" at bounding box center [693, 169] width 193 height 25
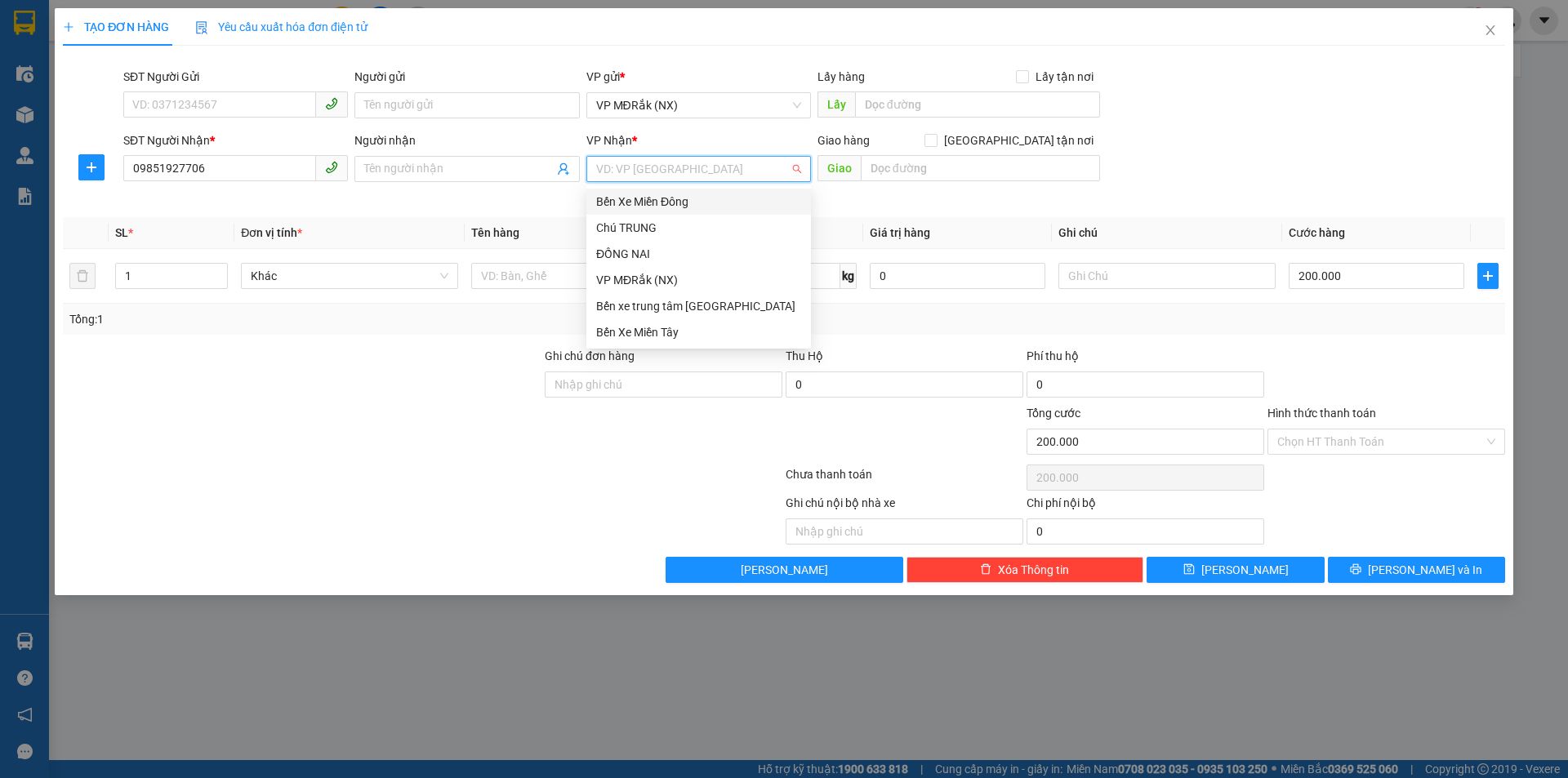
drag, startPoint x: 680, startPoint y: 205, endPoint x: 803, endPoint y: 192, distance: 123.7
click at [694, 200] on div "Bến Xe Miền Đông" at bounding box center [698, 201] width 205 height 18
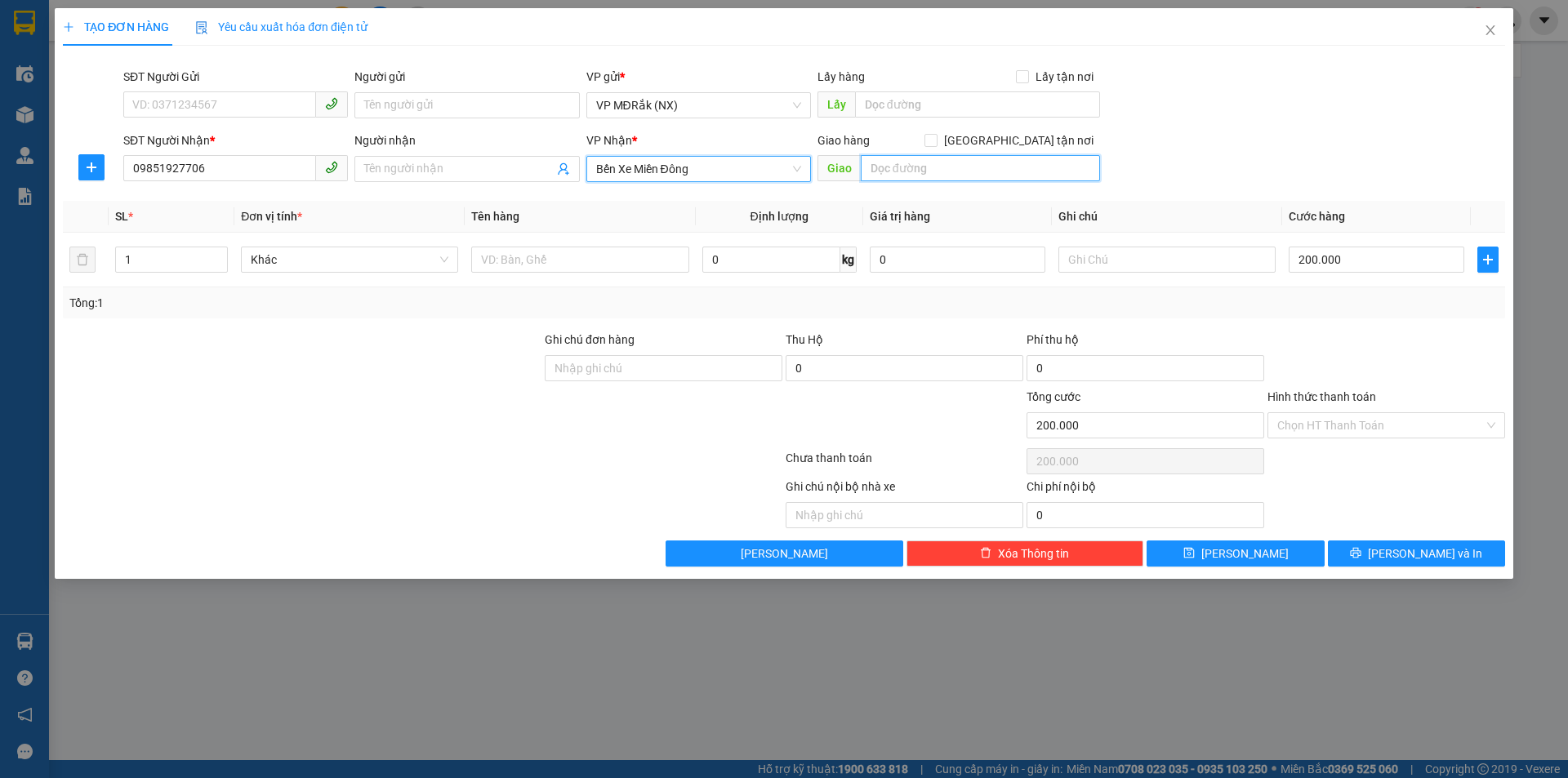
click at [960, 169] on input "text" at bounding box center [980, 169] width 239 height 26
type input "D"
type input "ĐÔNG PHÚ"
click at [1413, 551] on span "[PERSON_NAME] và In" at bounding box center [1425, 553] width 114 height 18
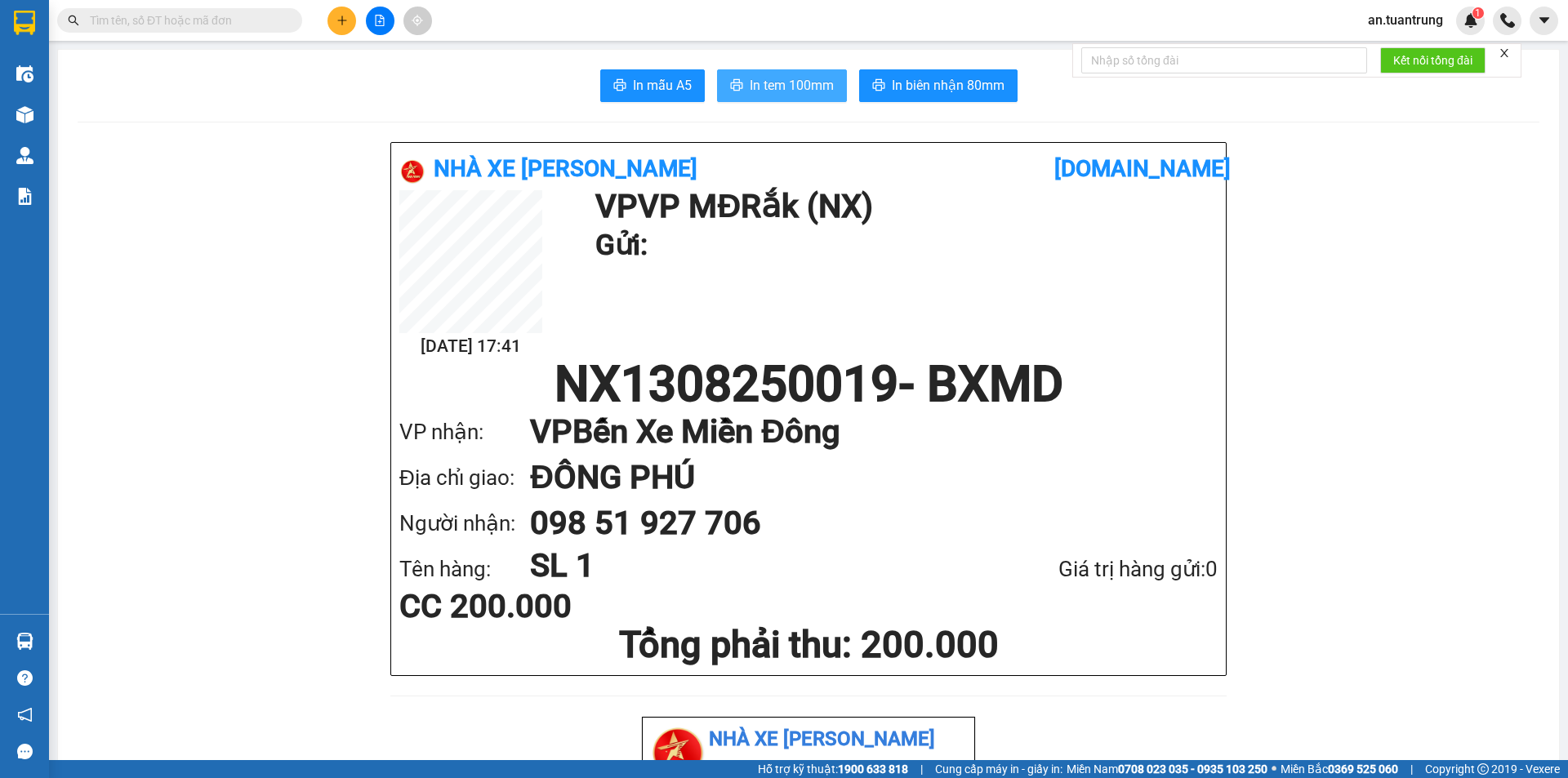
click at [782, 81] on span "In tem 100mm" at bounding box center [791, 85] width 84 height 21
click at [340, 12] on button at bounding box center [341, 21] width 29 height 29
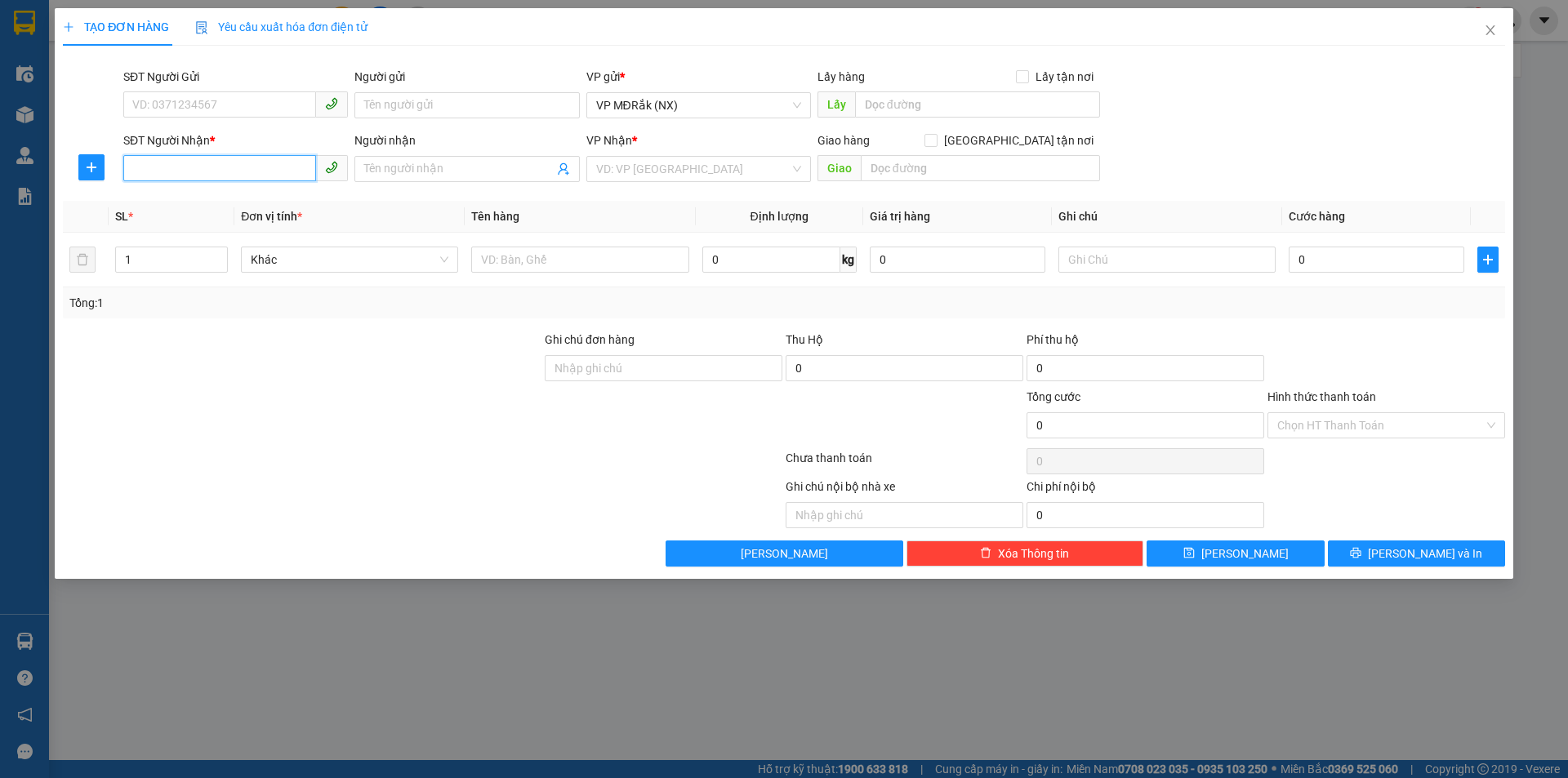
click at [271, 167] on input "SĐT Người Nhận *" at bounding box center [220, 169] width 193 height 26
type input "0375834732"
click at [728, 169] on input "search" at bounding box center [693, 169] width 193 height 25
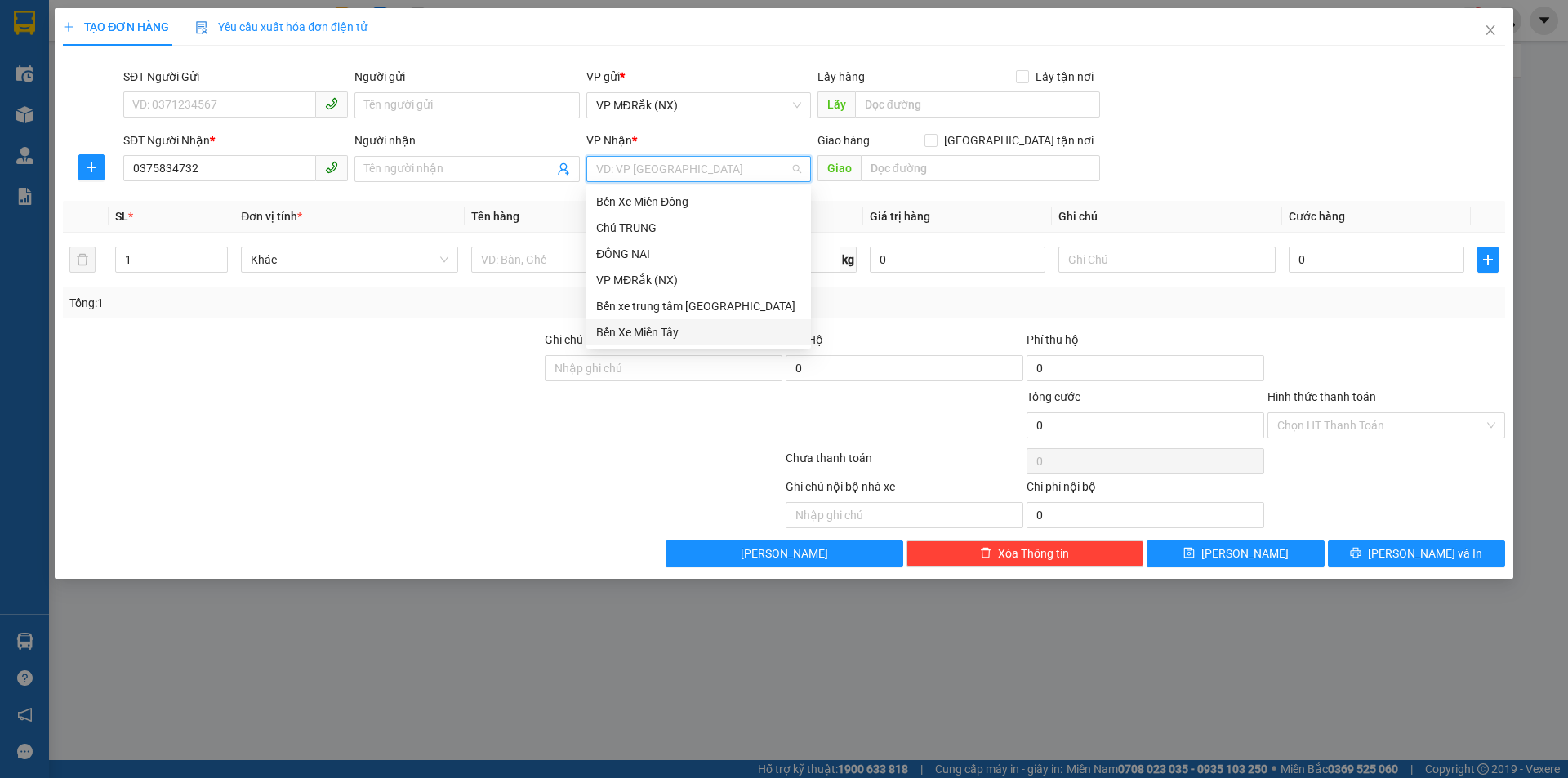
click at [648, 332] on div "Bến Xe Miền Tây" at bounding box center [698, 332] width 205 height 18
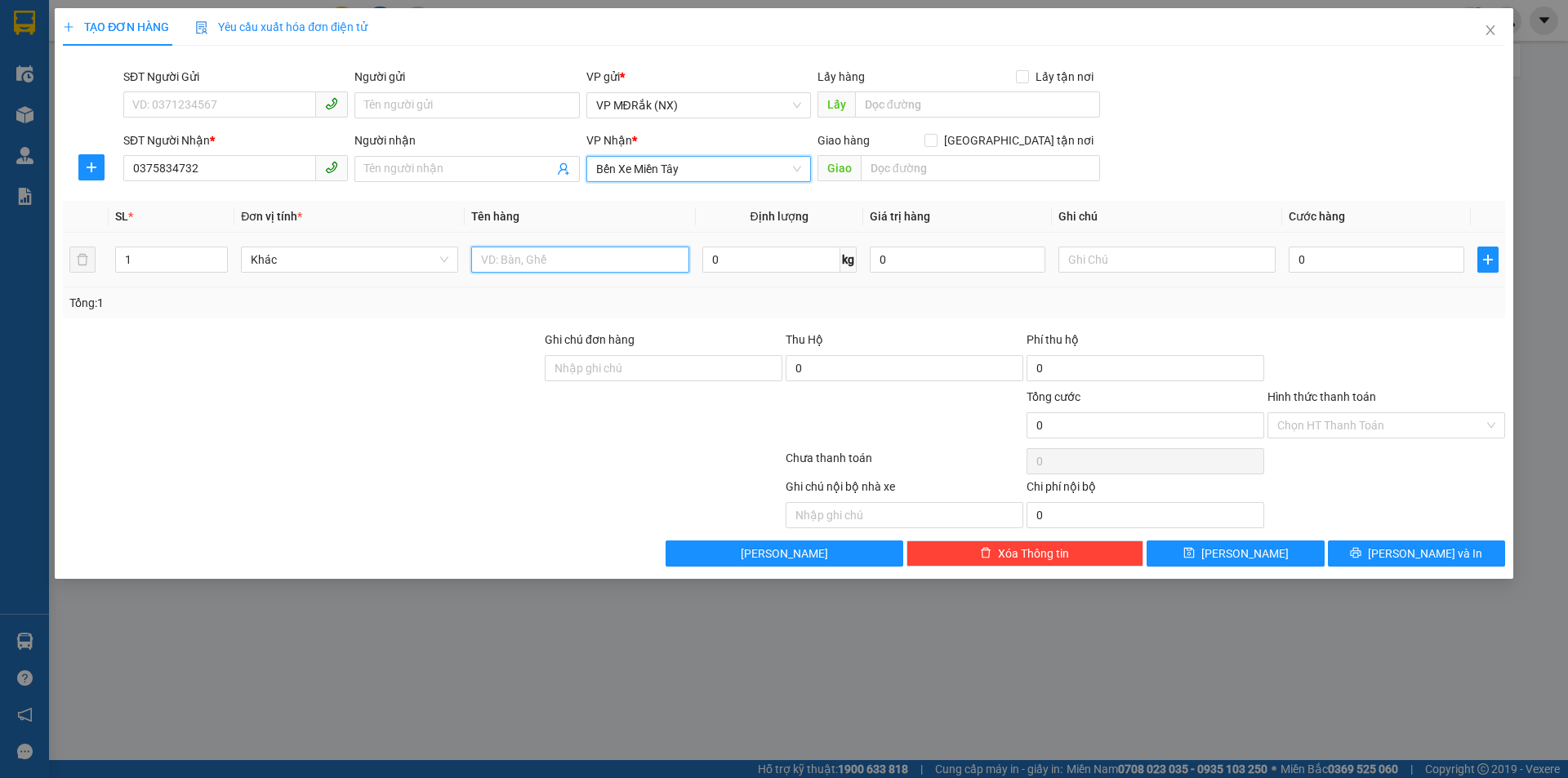
click at [613, 260] on input "text" at bounding box center [580, 260] width 217 height 26
type input "1 THÙNG"
click at [1304, 263] on input "0" at bounding box center [1376, 260] width 175 height 26
type input "5"
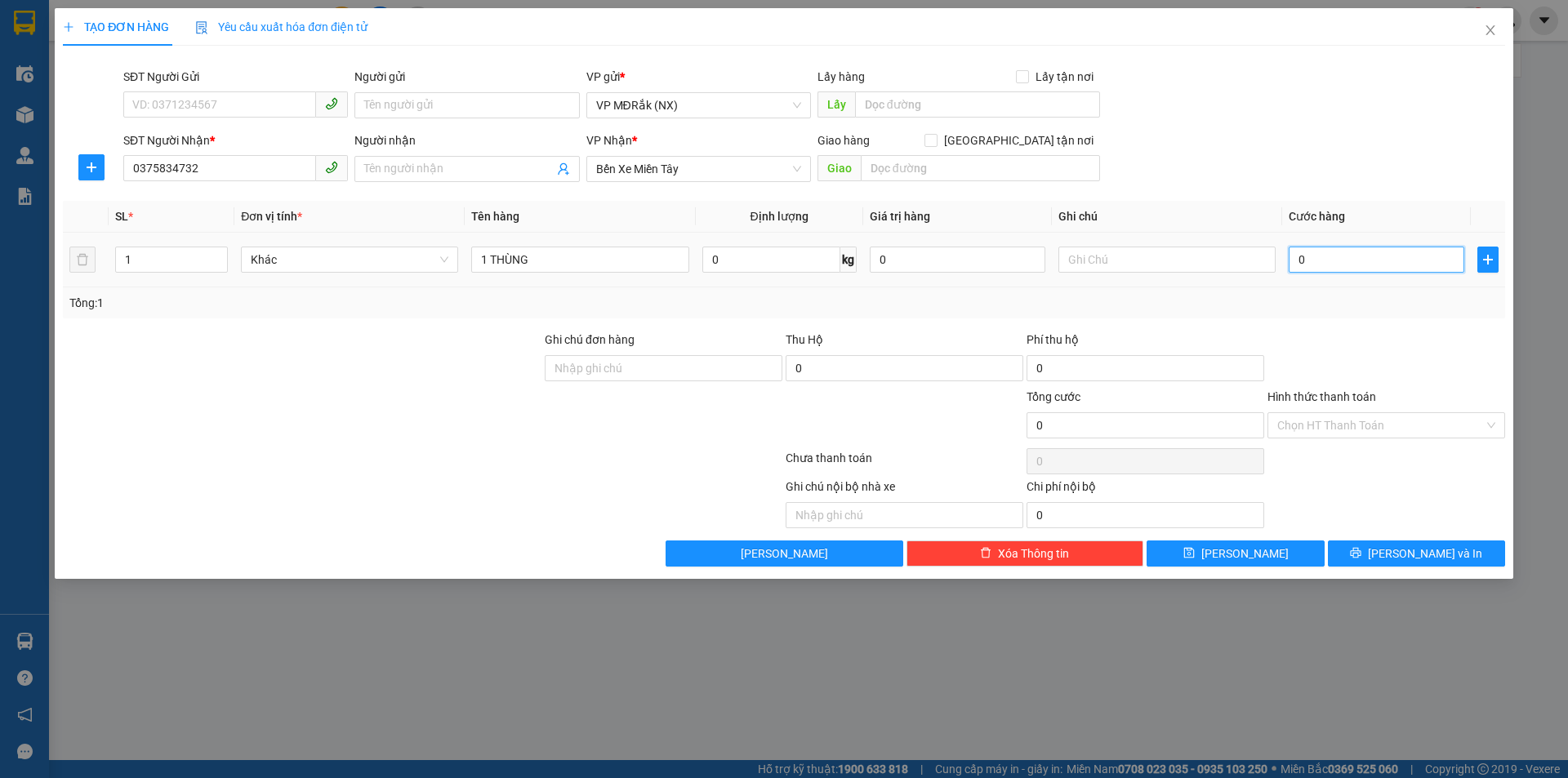
type input "5"
type input "50"
type input "500"
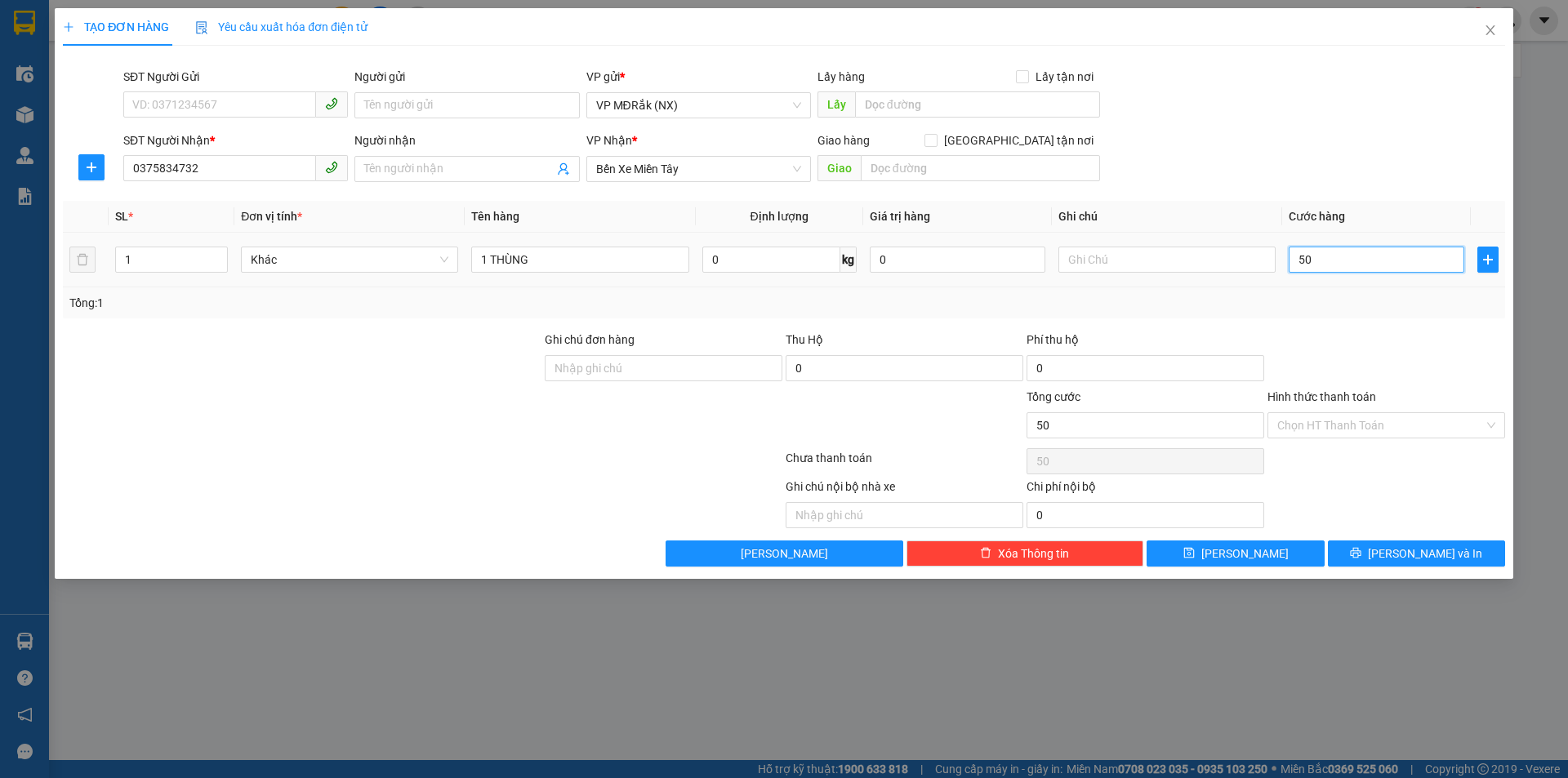
type input "500"
type input "5.000"
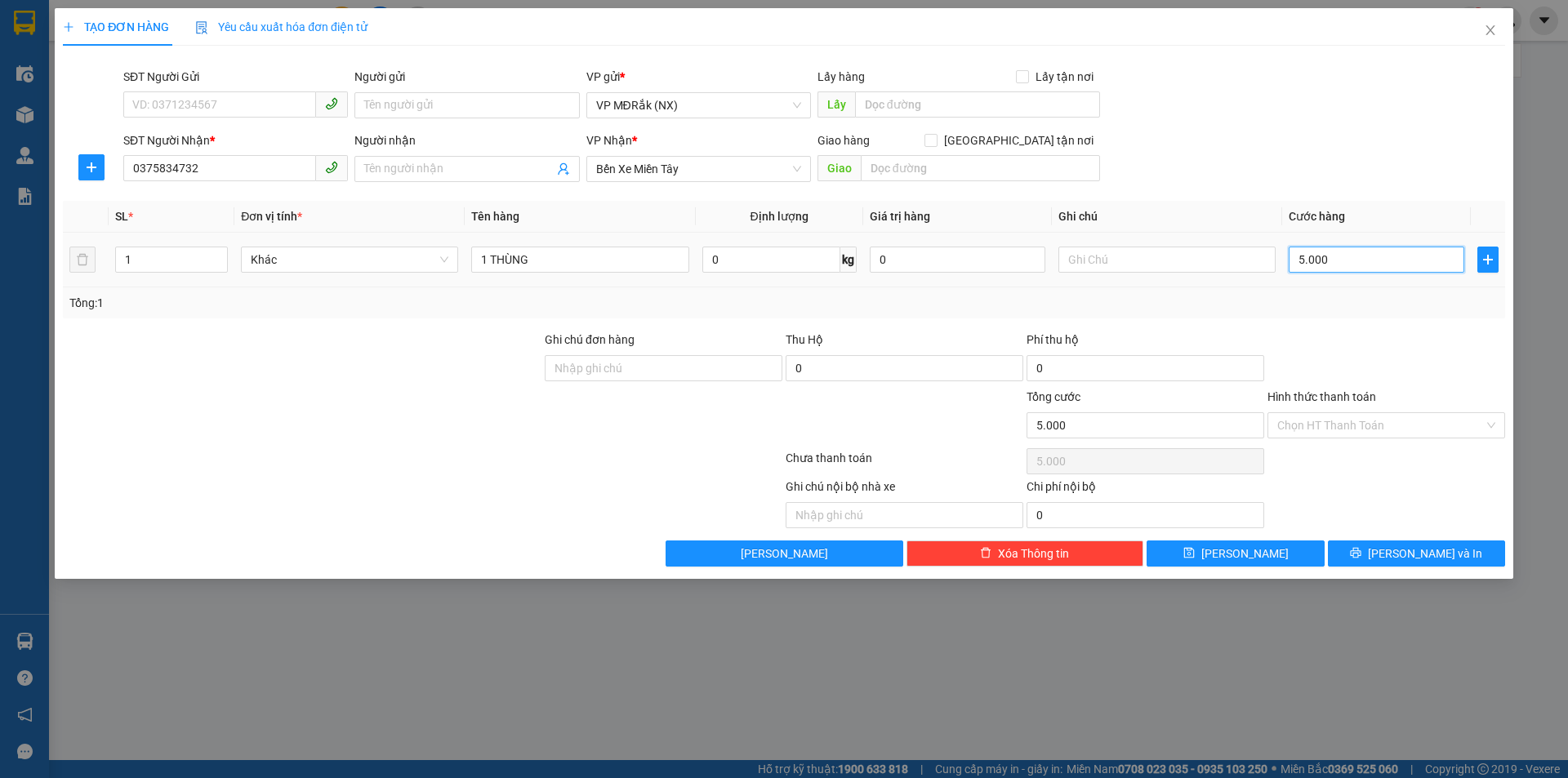
type input "50.000"
click at [1409, 550] on span "[PERSON_NAME] và In" at bounding box center [1425, 553] width 114 height 18
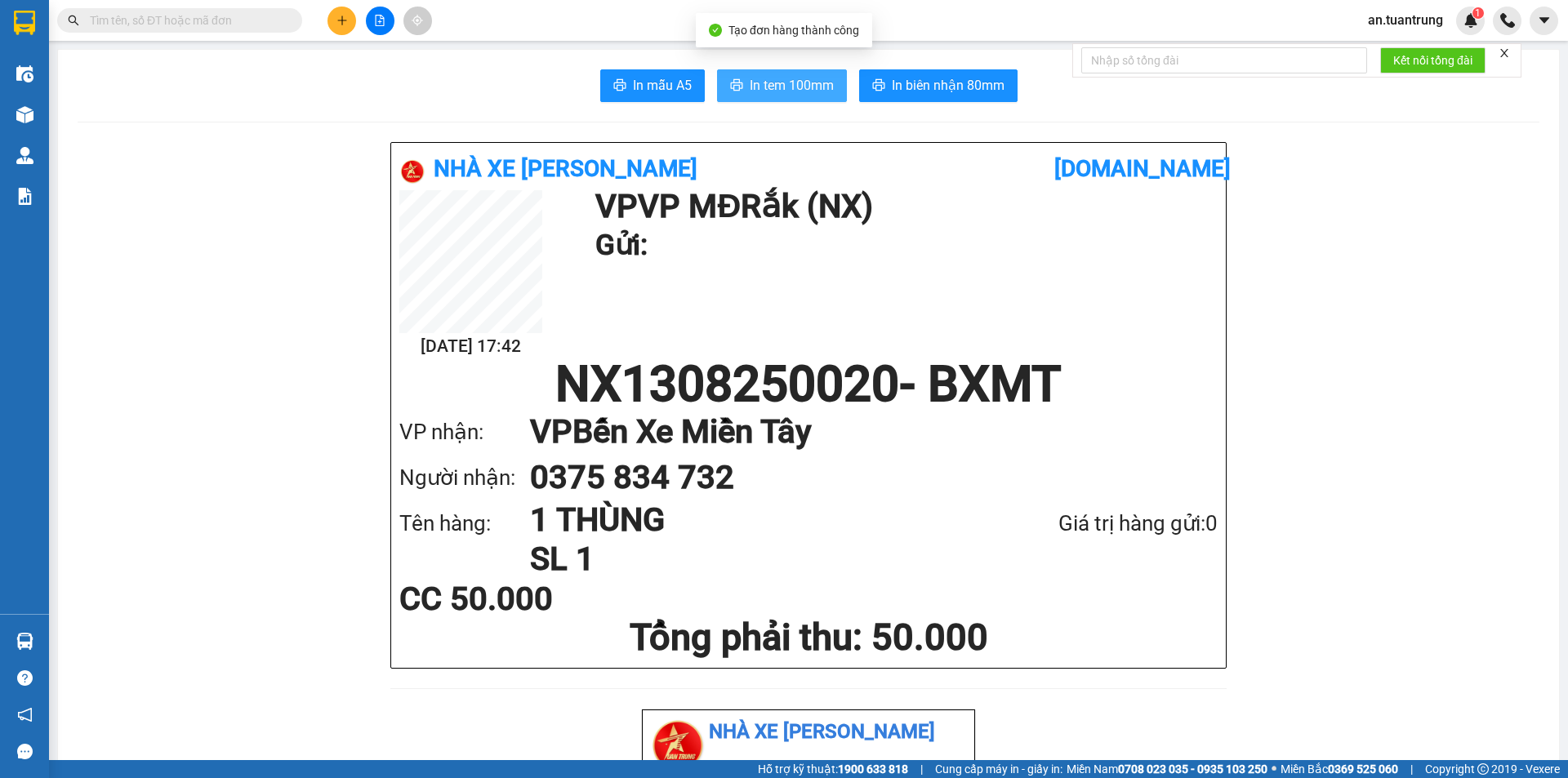
click at [772, 77] on button "In tem 100mm" at bounding box center [782, 86] width 130 height 33
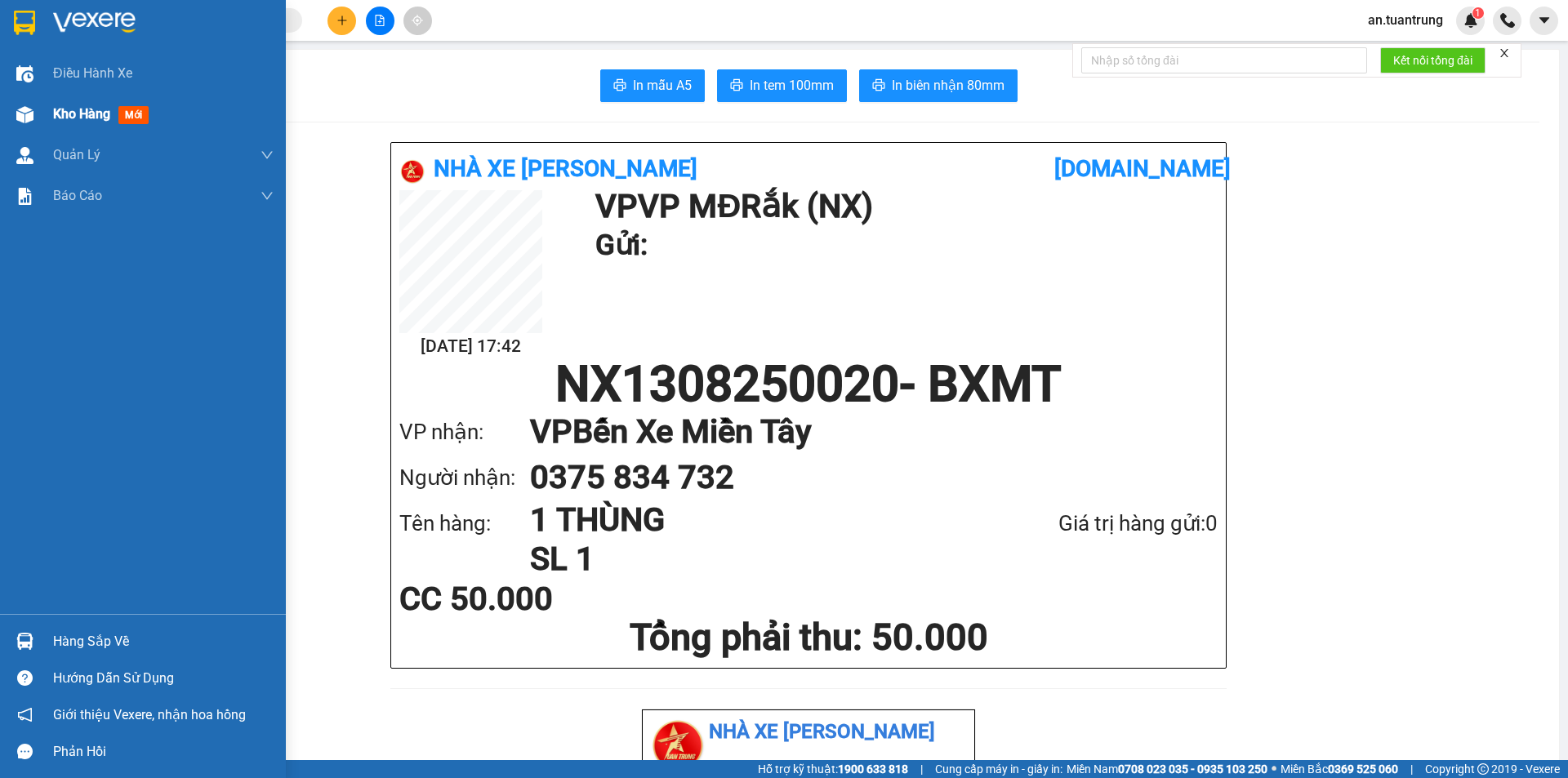
click at [81, 123] on div "Kho hàng mới" at bounding box center [104, 113] width 102 height 21
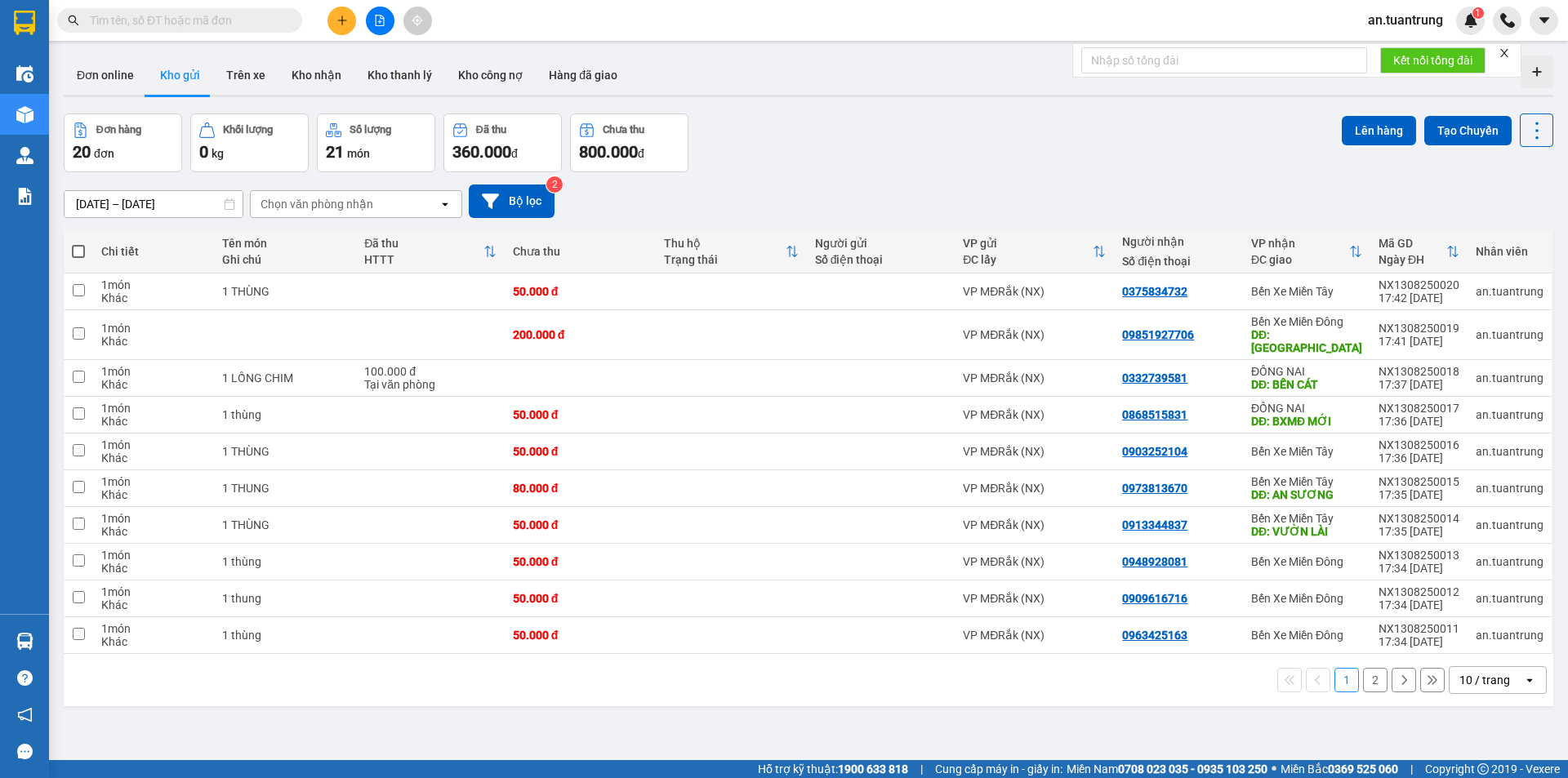
click at [1366, 671] on button "2" at bounding box center [1375, 680] width 25 height 25
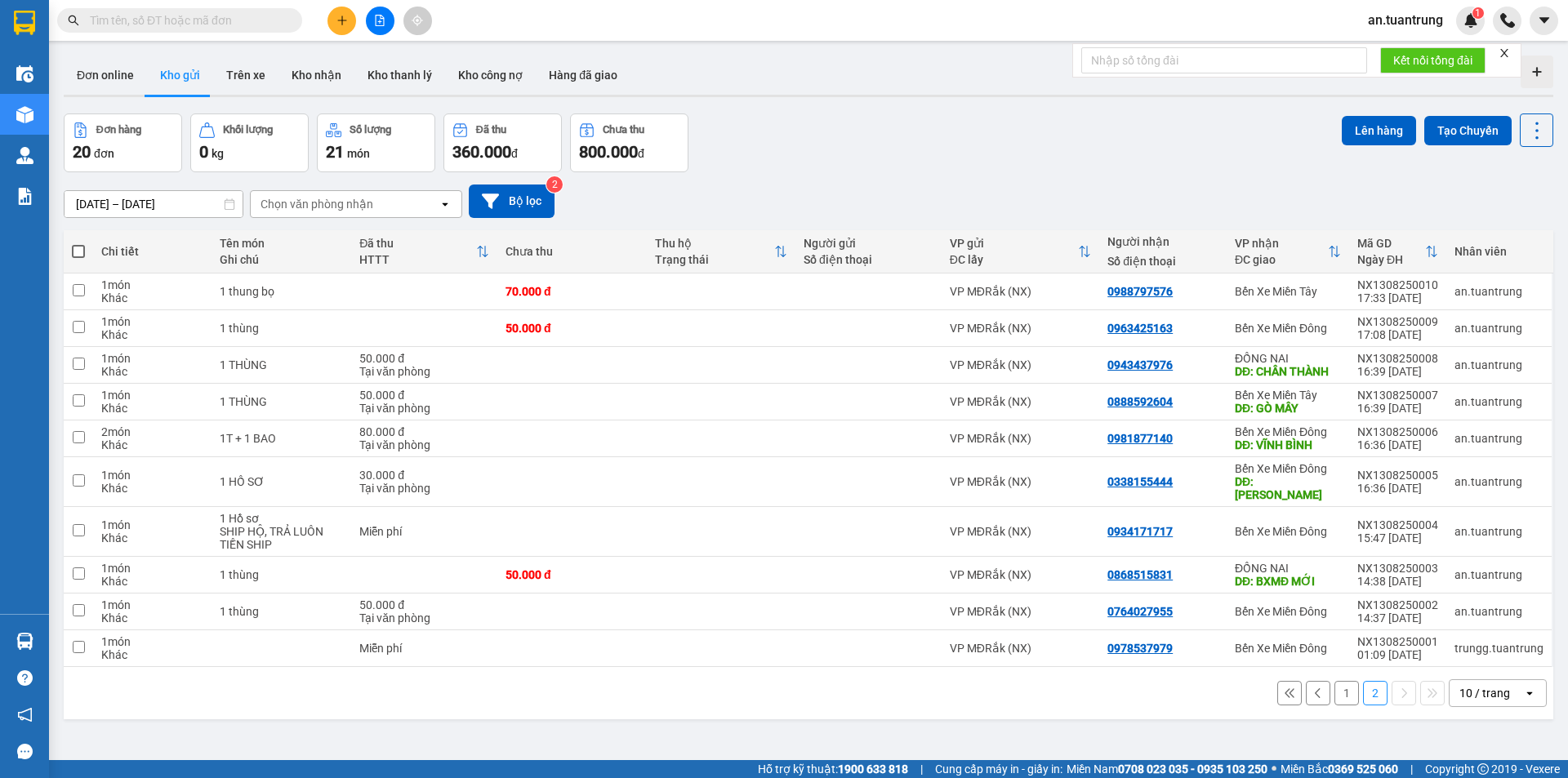
click at [1336, 681] on button "1" at bounding box center [1347, 693] width 25 height 25
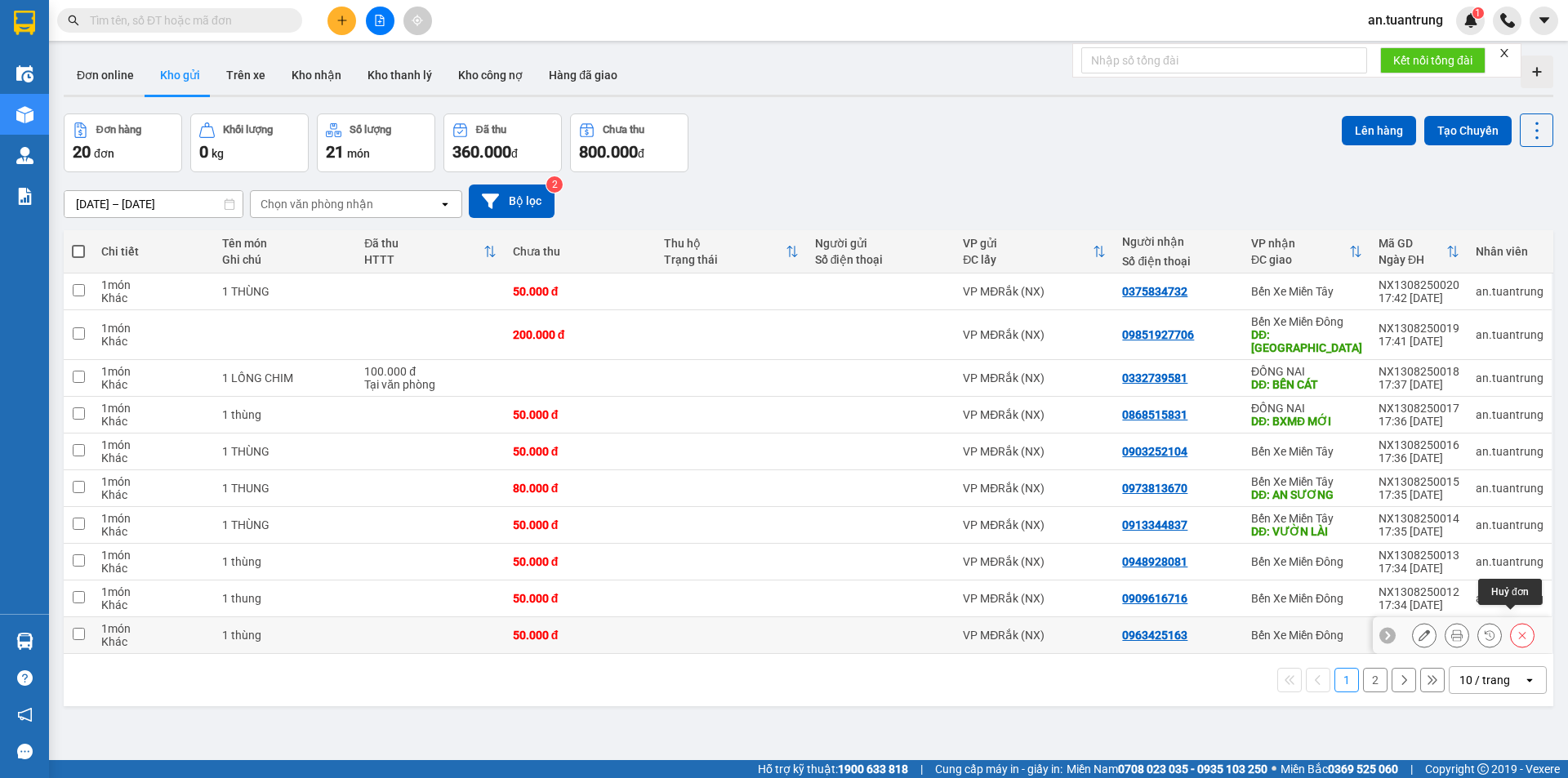
click at [1517, 629] on icon at bounding box center [1523, 635] width 12 height 12
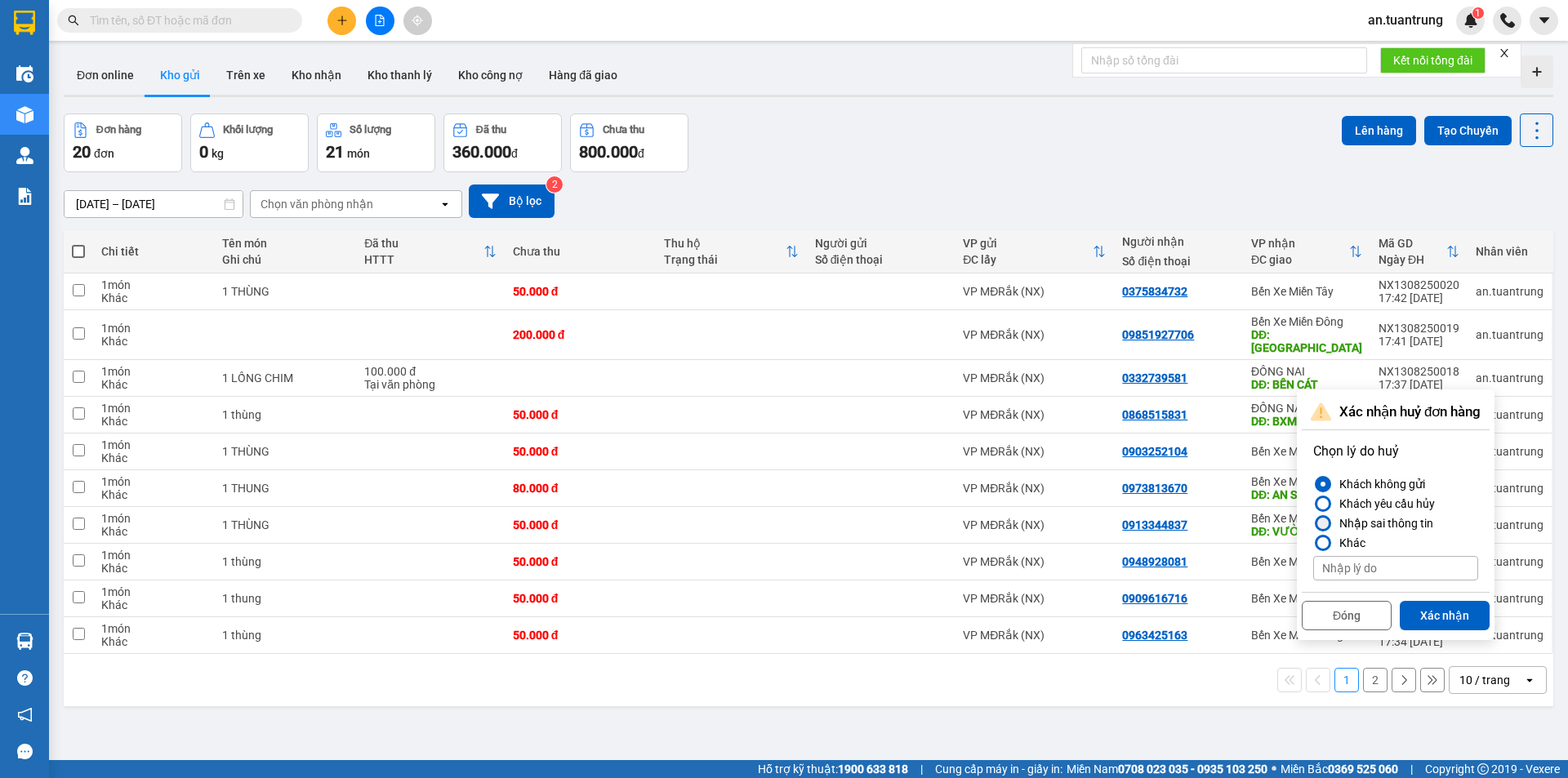
click at [1371, 522] on div "Nhập sai thông tin" at bounding box center [1383, 523] width 100 height 20
click at [1313, 523] on input "Nhập sai thông tin" at bounding box center [1313, 523] width 0 height 0
click at [1444, 627] on button "Xác nhận" at bounding box center [1445, 616] width 90 height 30
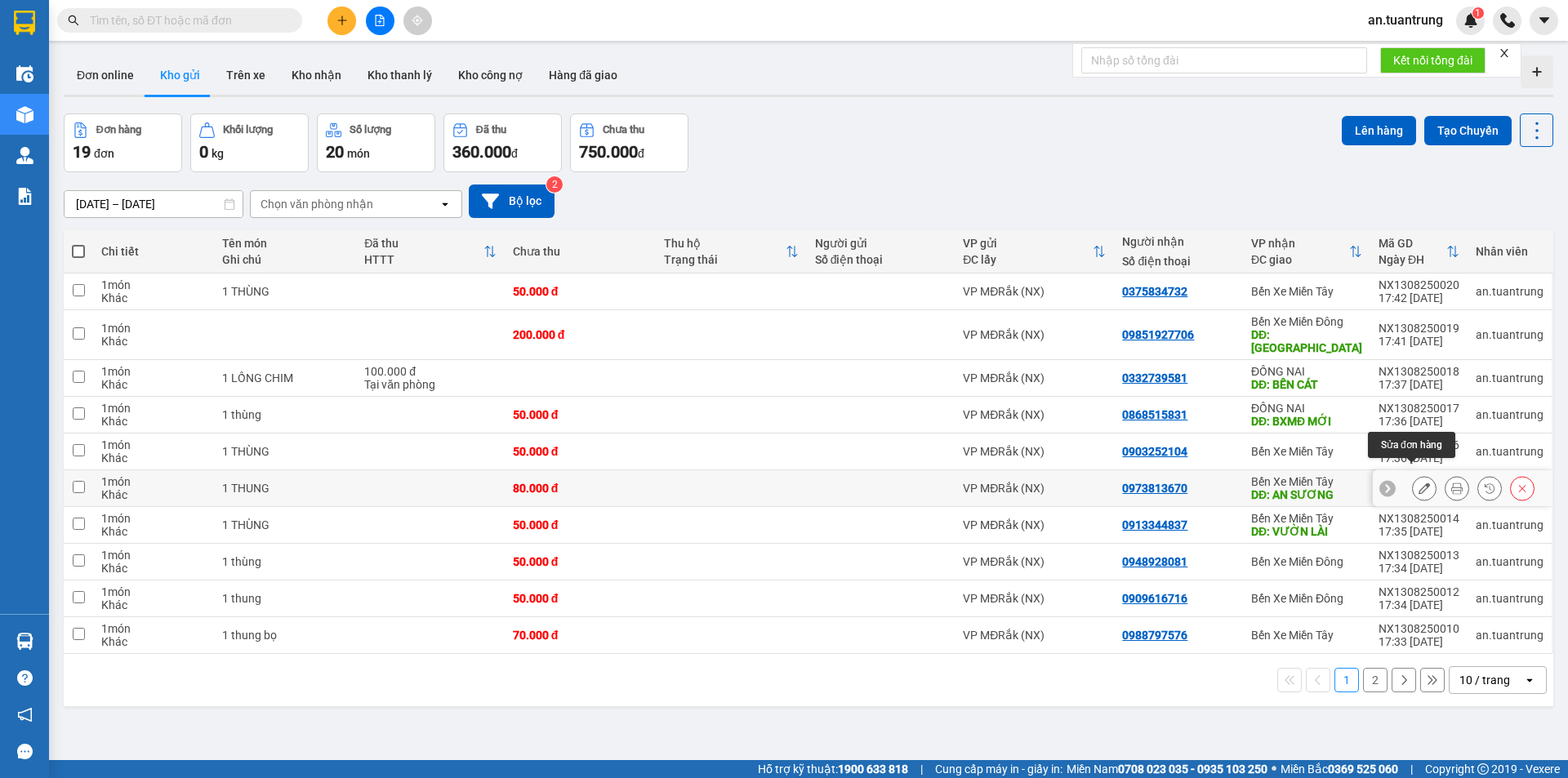
click at [1418, 483] on icon at bounding box center [1424, 489] width 12 height 12
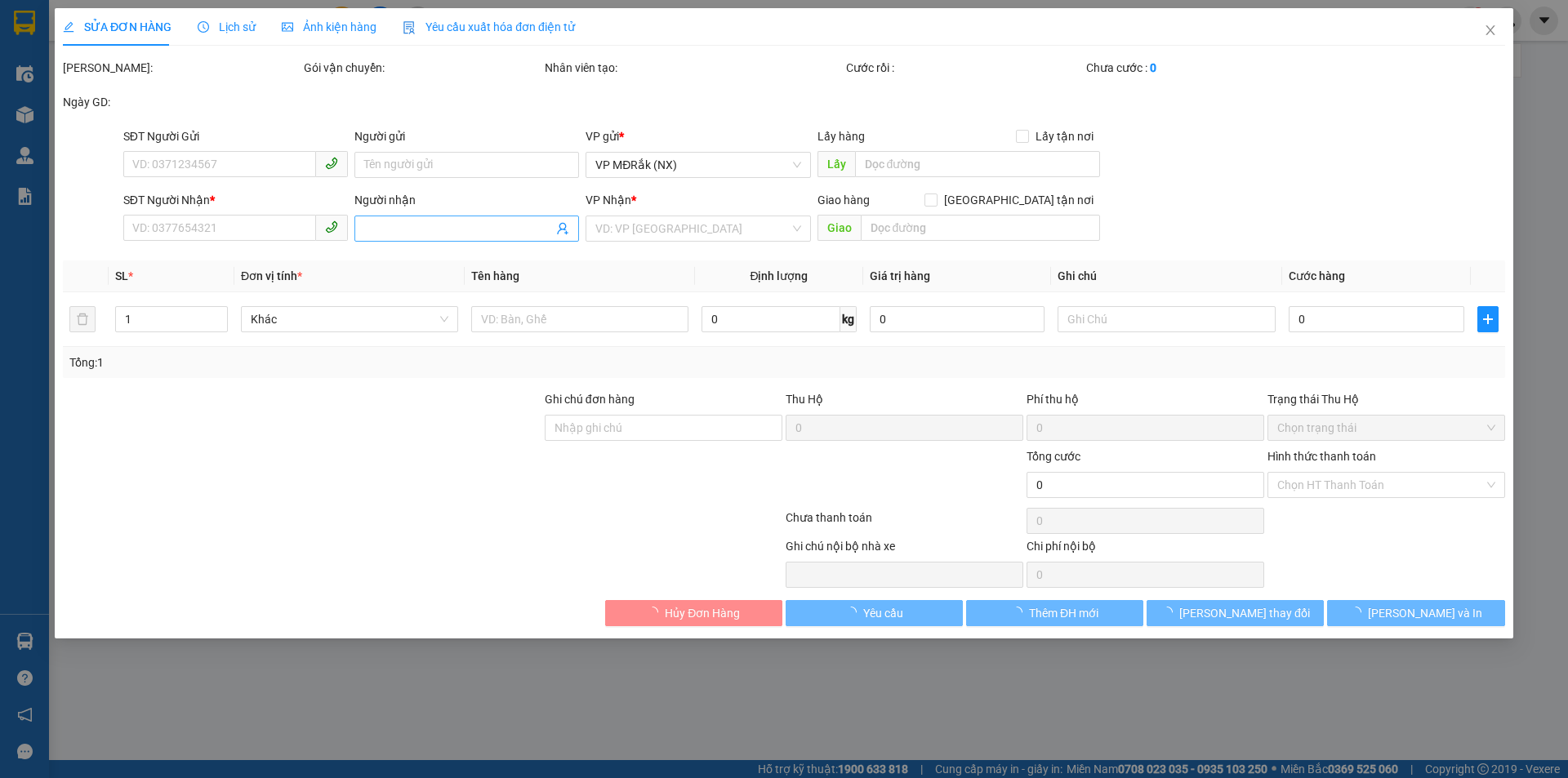
type input "0973813670"
type input "AN SƯƠNG"
type input "80.000"
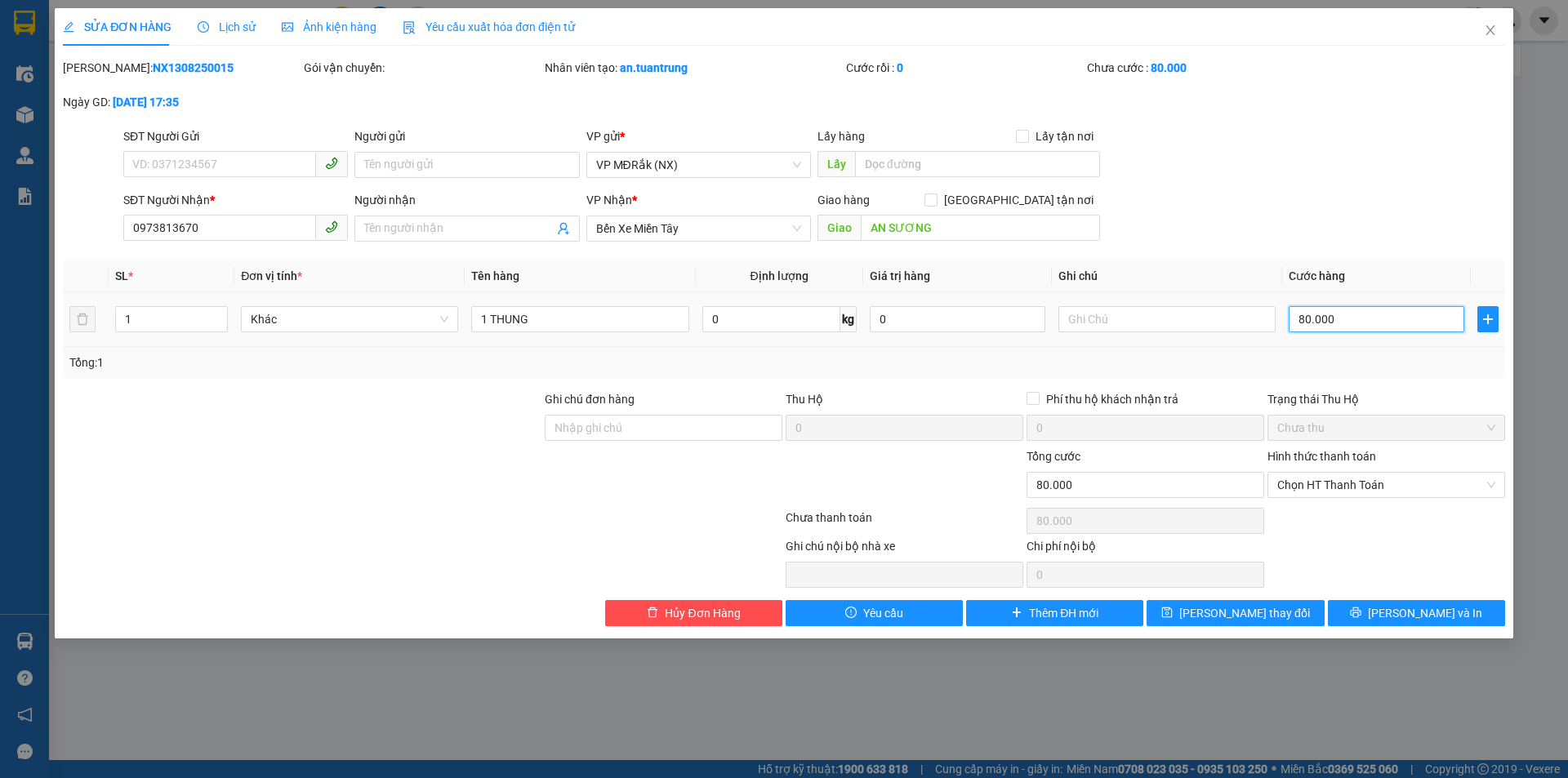
click at [1303, 316] on input "80.000" at bounding box center [1376, 319] width 175 height 26
click at [1310, 487] on span "Chọn HT Thanh Toán" at bounding box center [1386, 485] width 218 height 25
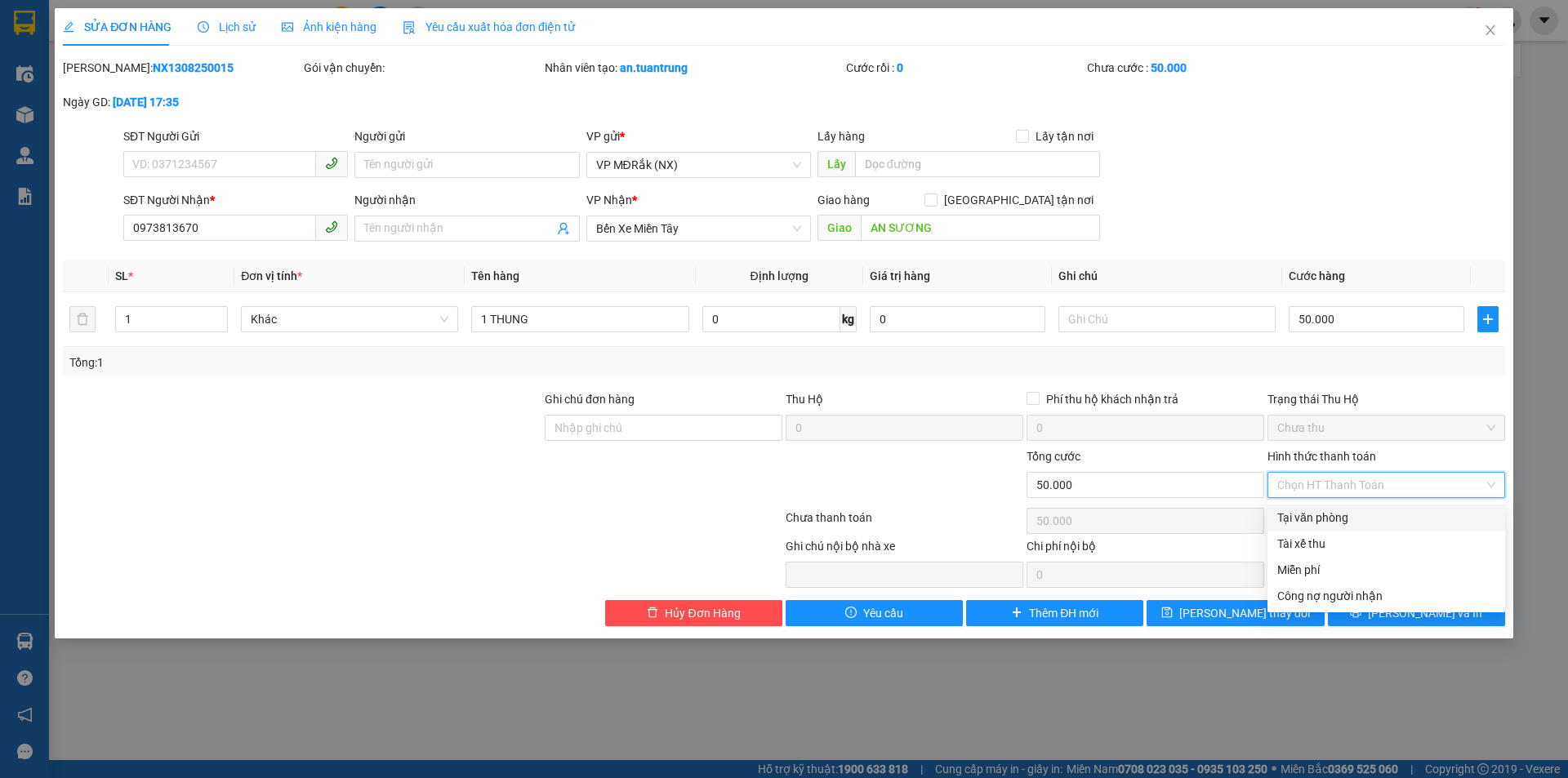
click at [1313, 518] on div "Tại văn phòng" at bounding box center [1386, 518] width 218 height 18
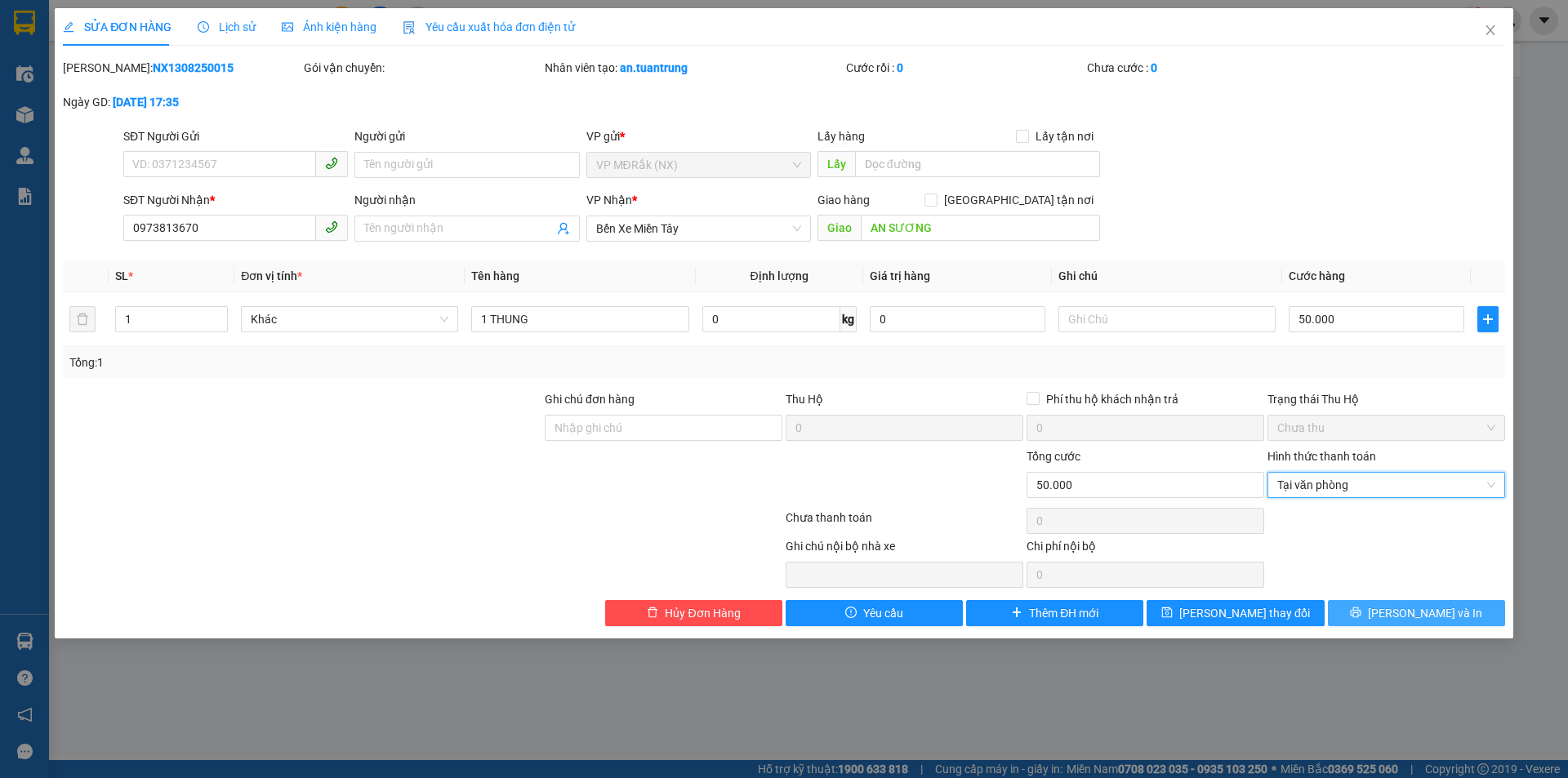
click at [1423, 617] on span "[PERSON_NAME] và In" at bounding box center [1425, 614] width 114 height 18
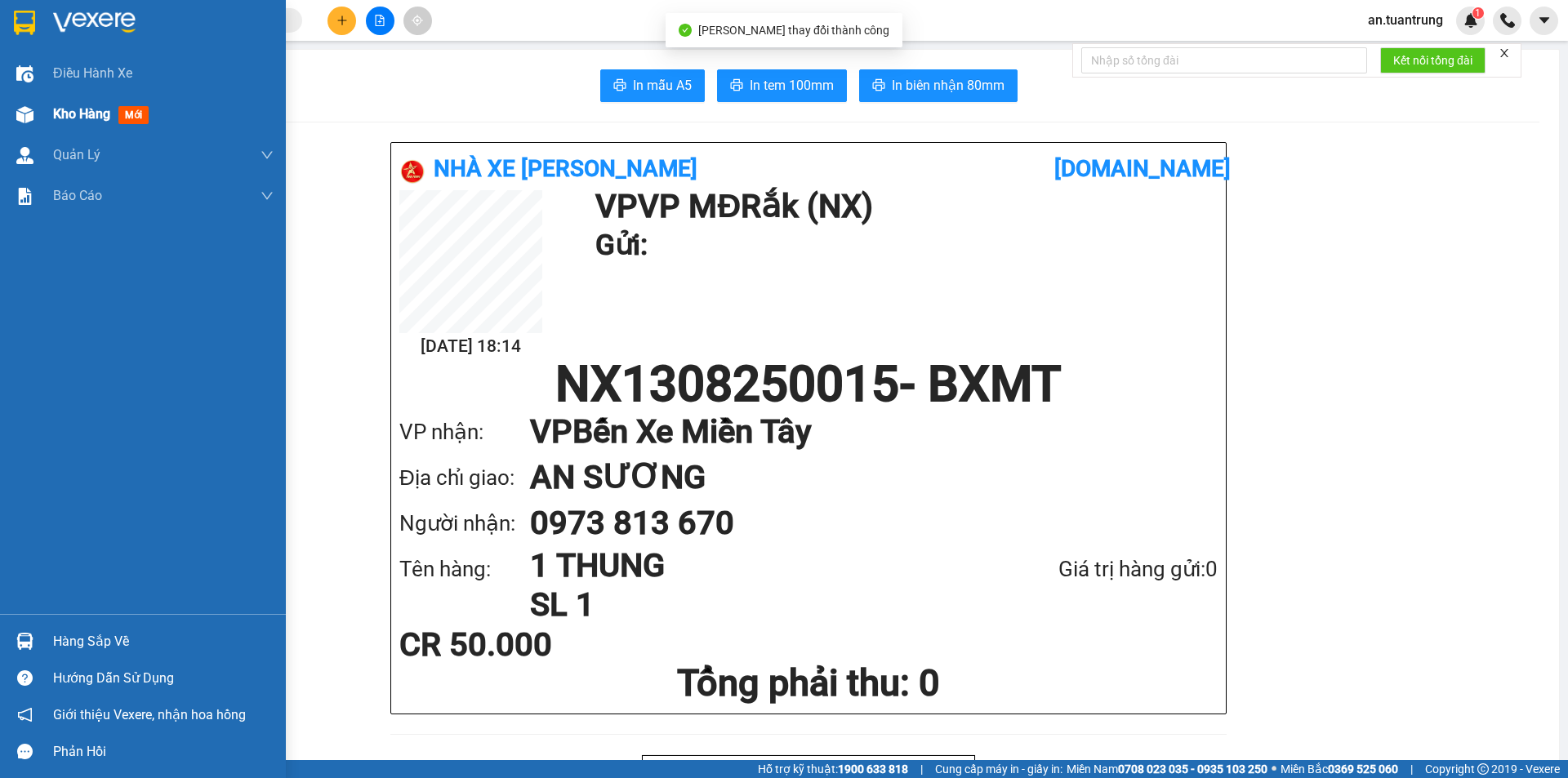
click at [89, 116] on span "Kho hàng" at bounding box center [81, 113] width 57 height 16
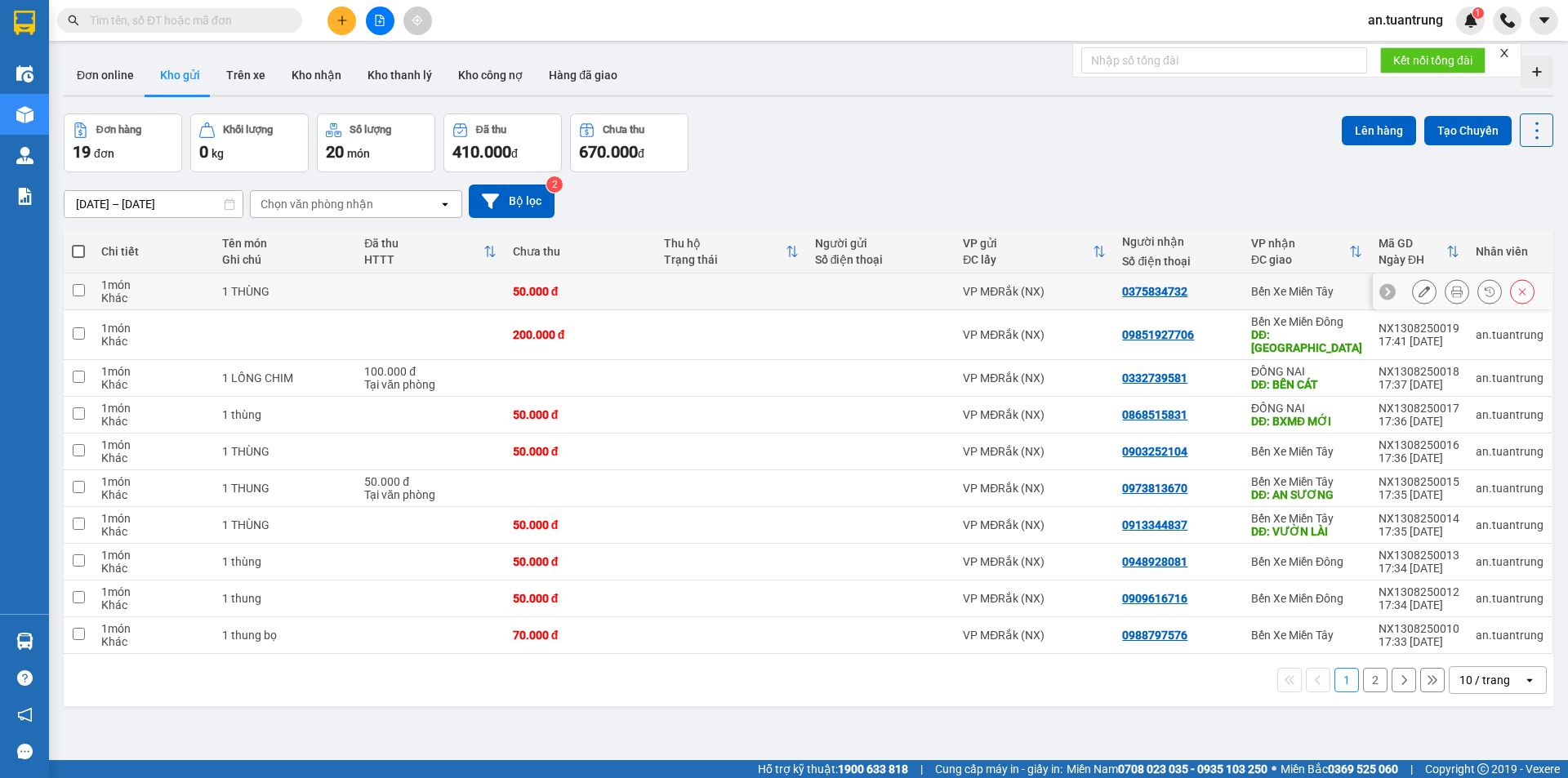
click at [1245, 288] on td "Bến Xe Miền Tây" at bounding box center [1306, 292] width 128 height 37
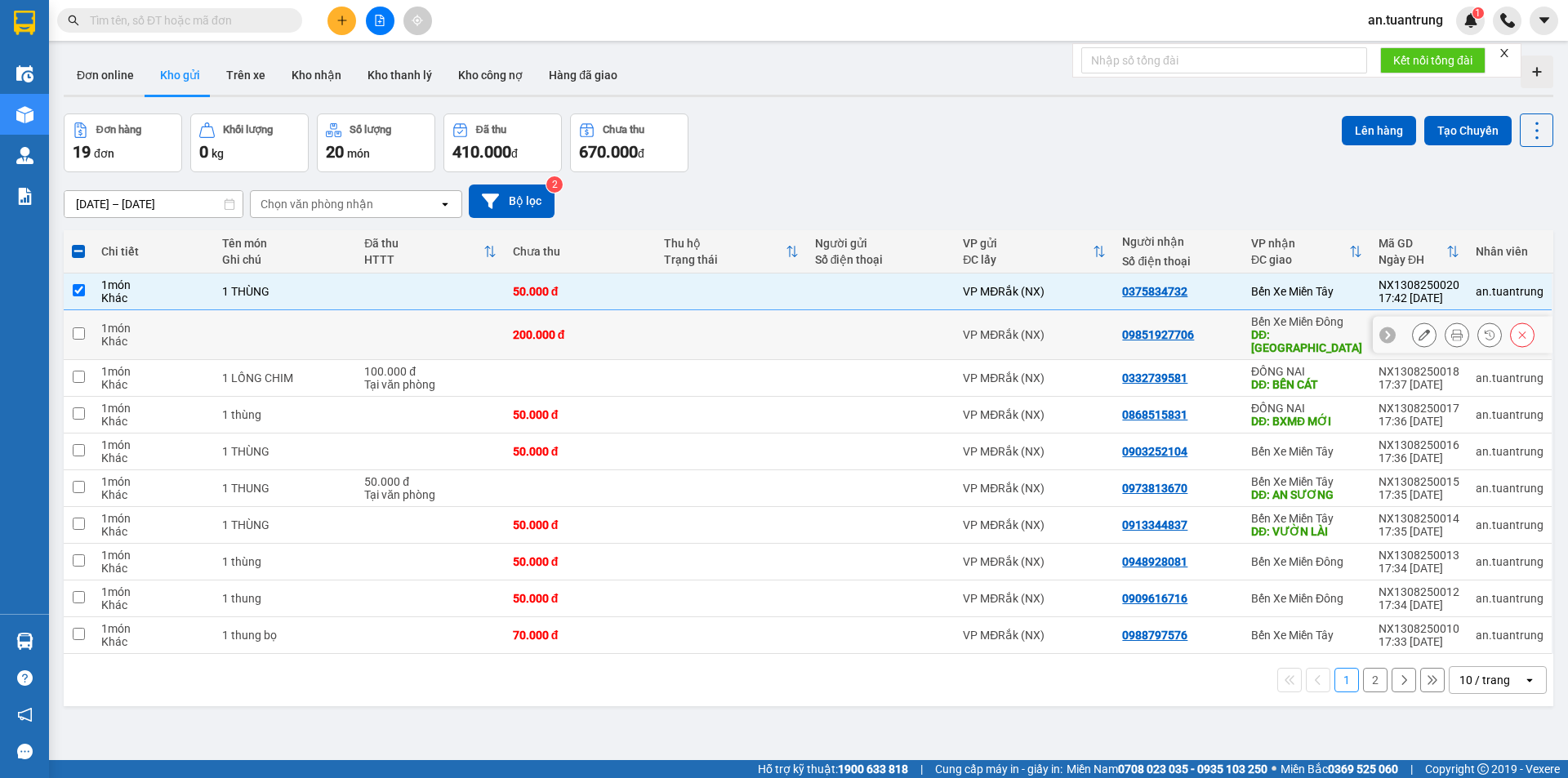
click at [1222, 333] on div "09851927706" at bounding box center [1178, 335] width 113 height 13
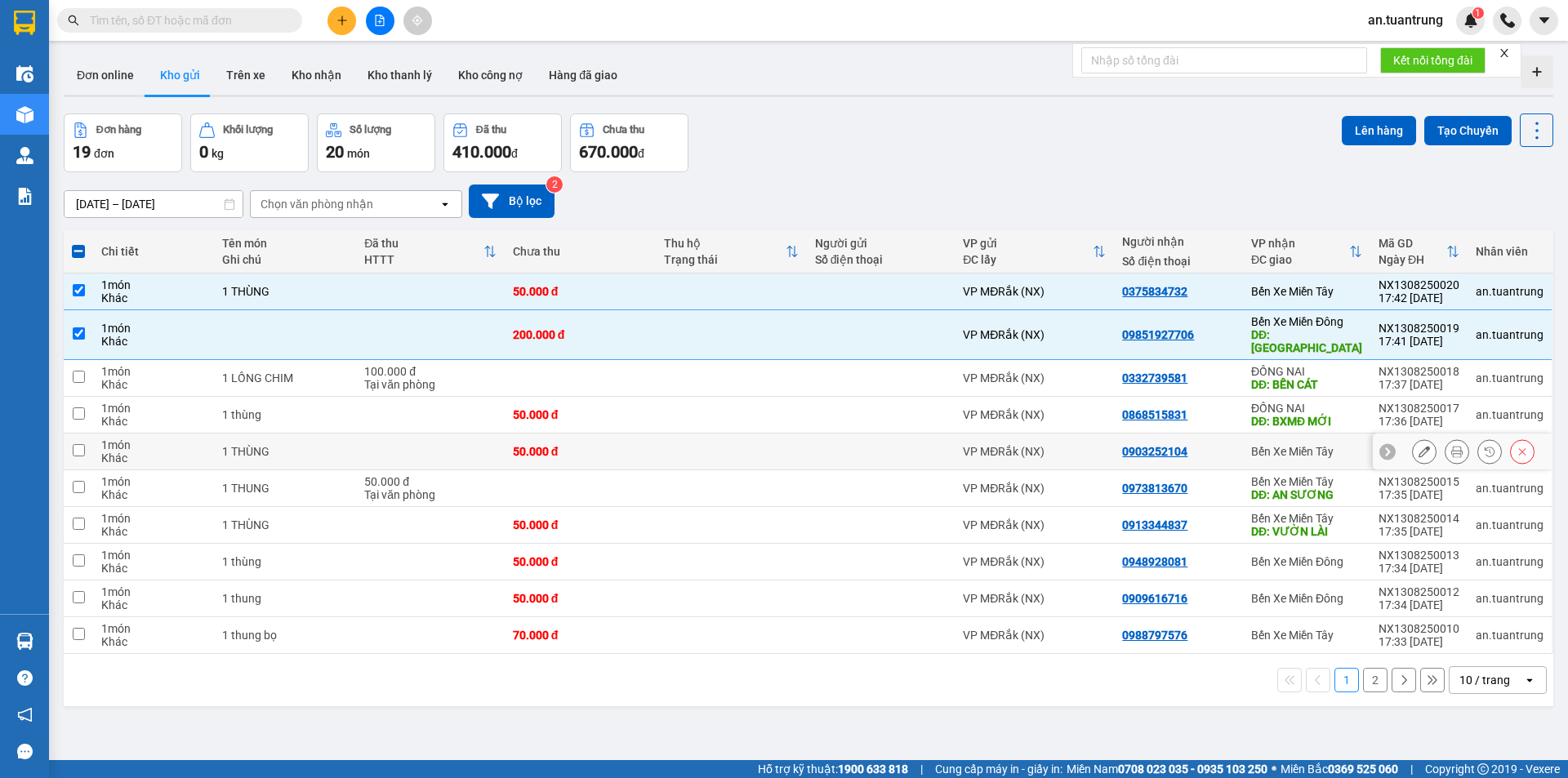
click at [1218, 447] on td "0903252104" at bounding box center [1178, 452] width 129 height 37
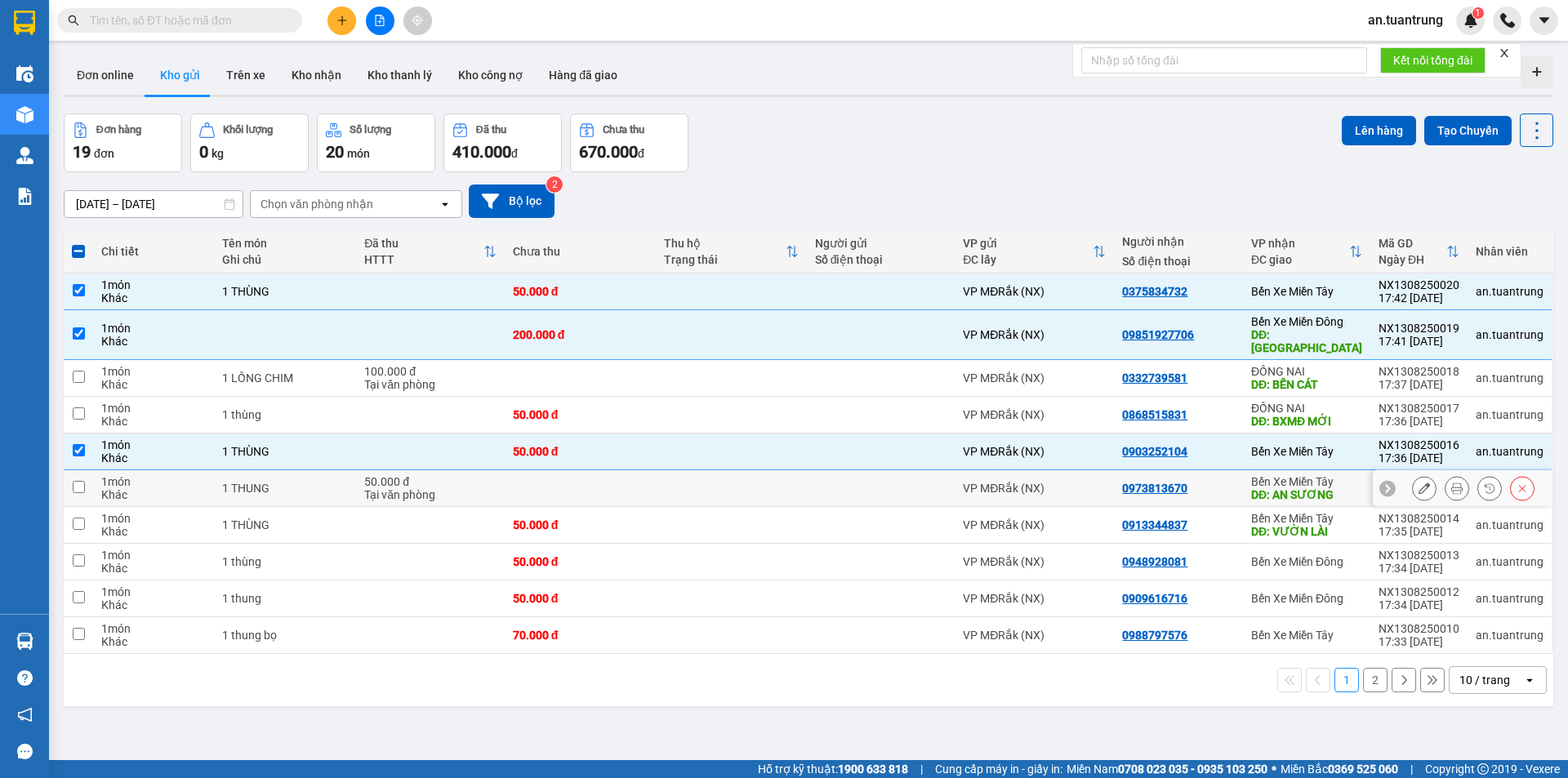
click at [1222, 485] on td "0973813670" at bounding box center [1178, 489] width 129 height 37
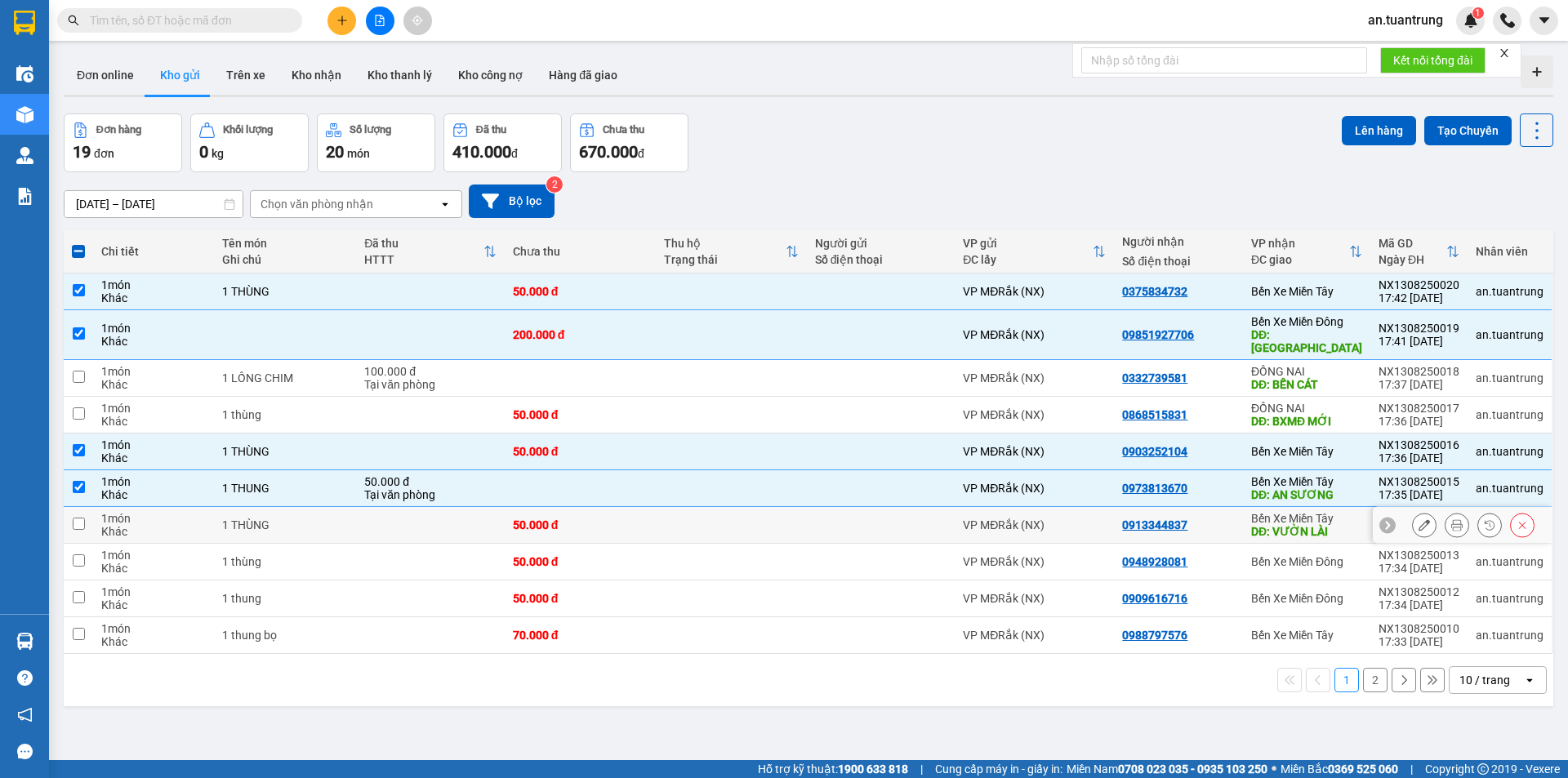
click at [1222, 518] on div "0913344837" at bounding box center [1178, 525] width 113 height 13
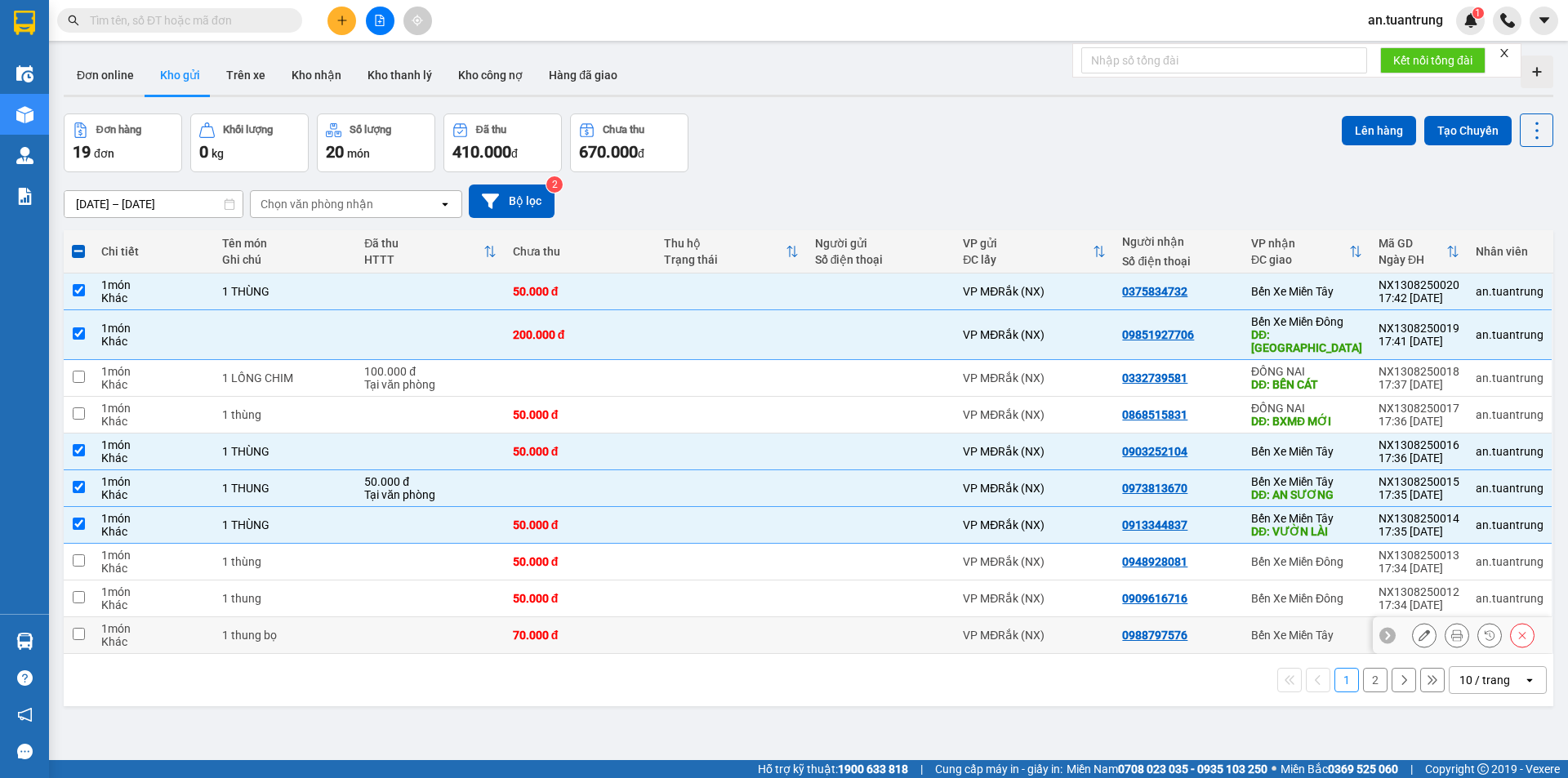
click at [1213, 628] on div "0988797576" at bounding box center [1178, 635] width 113 height 13
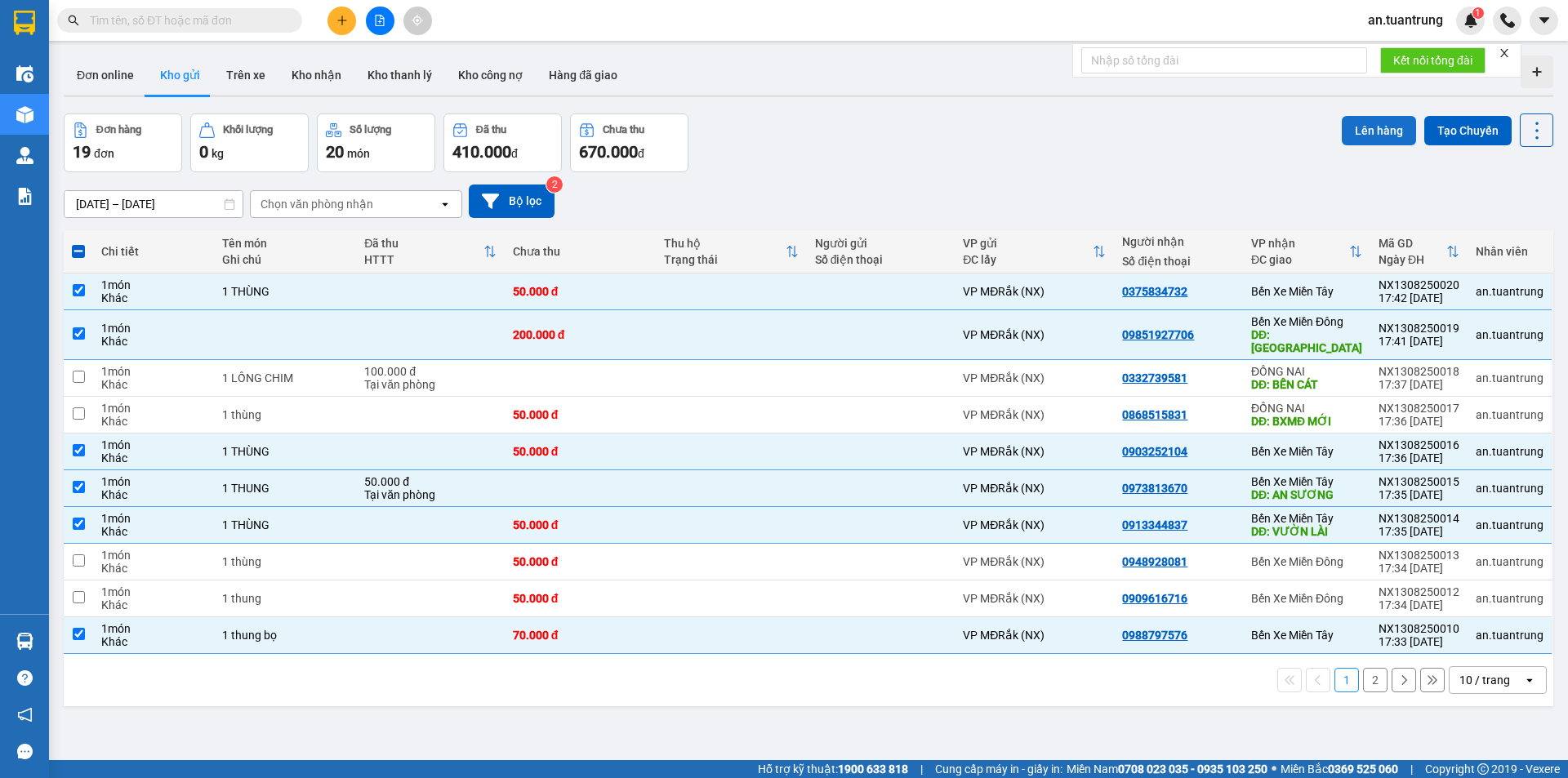
click at [1346, 123] on button "Lên hàng" at bounding box center [1379, 131] width 74 height 30
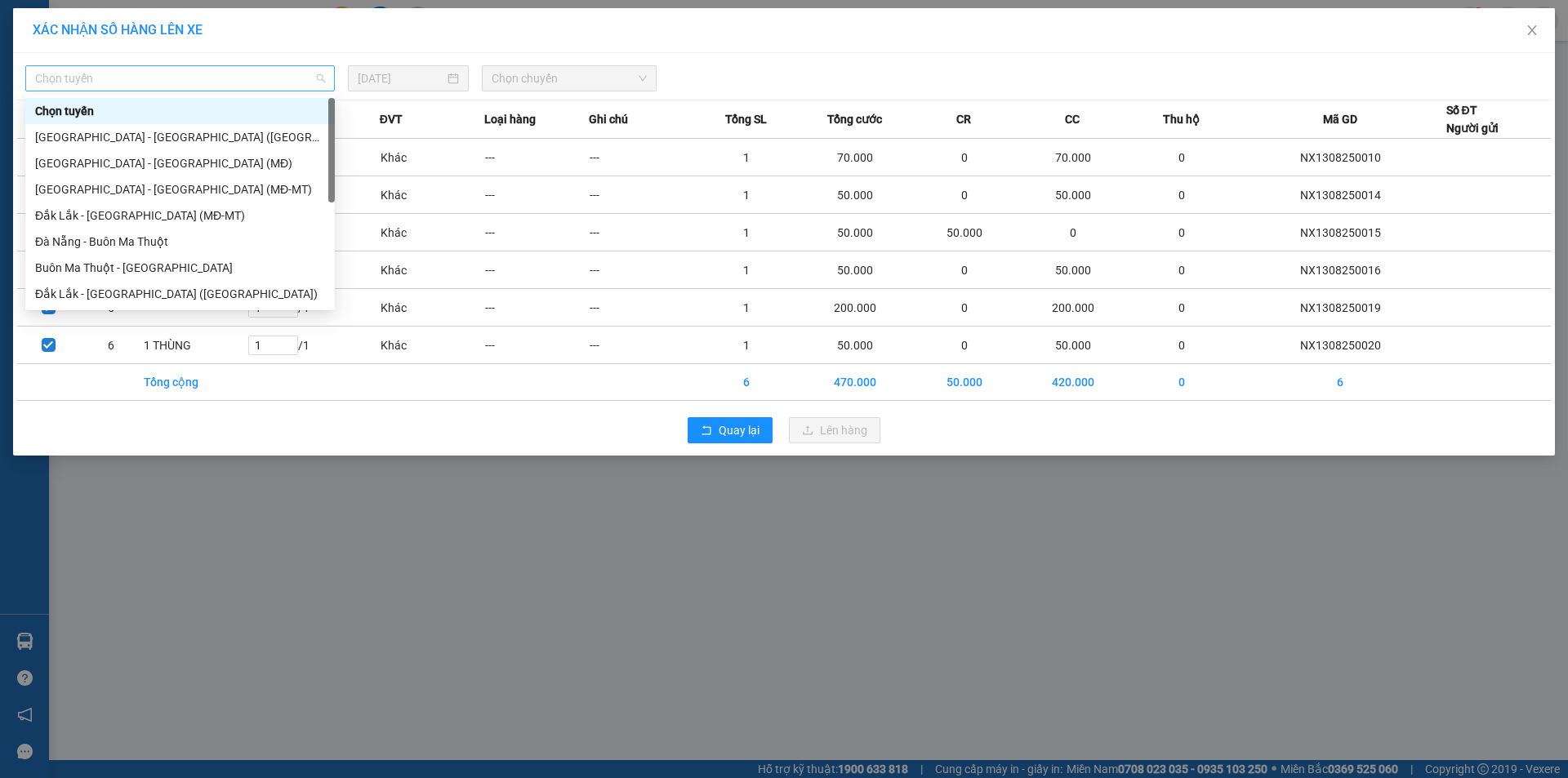
click at [246, 76] on span "Chọn tuyến" at bounding box center [180, 78] width 290 height 25
click at [119, 294] on div "Đắk Lắk - [GEOGRAPHIC_DATA] ([GEOGRAPHIC_DATA])" at bounding box center [180, 294] width 290 height 18
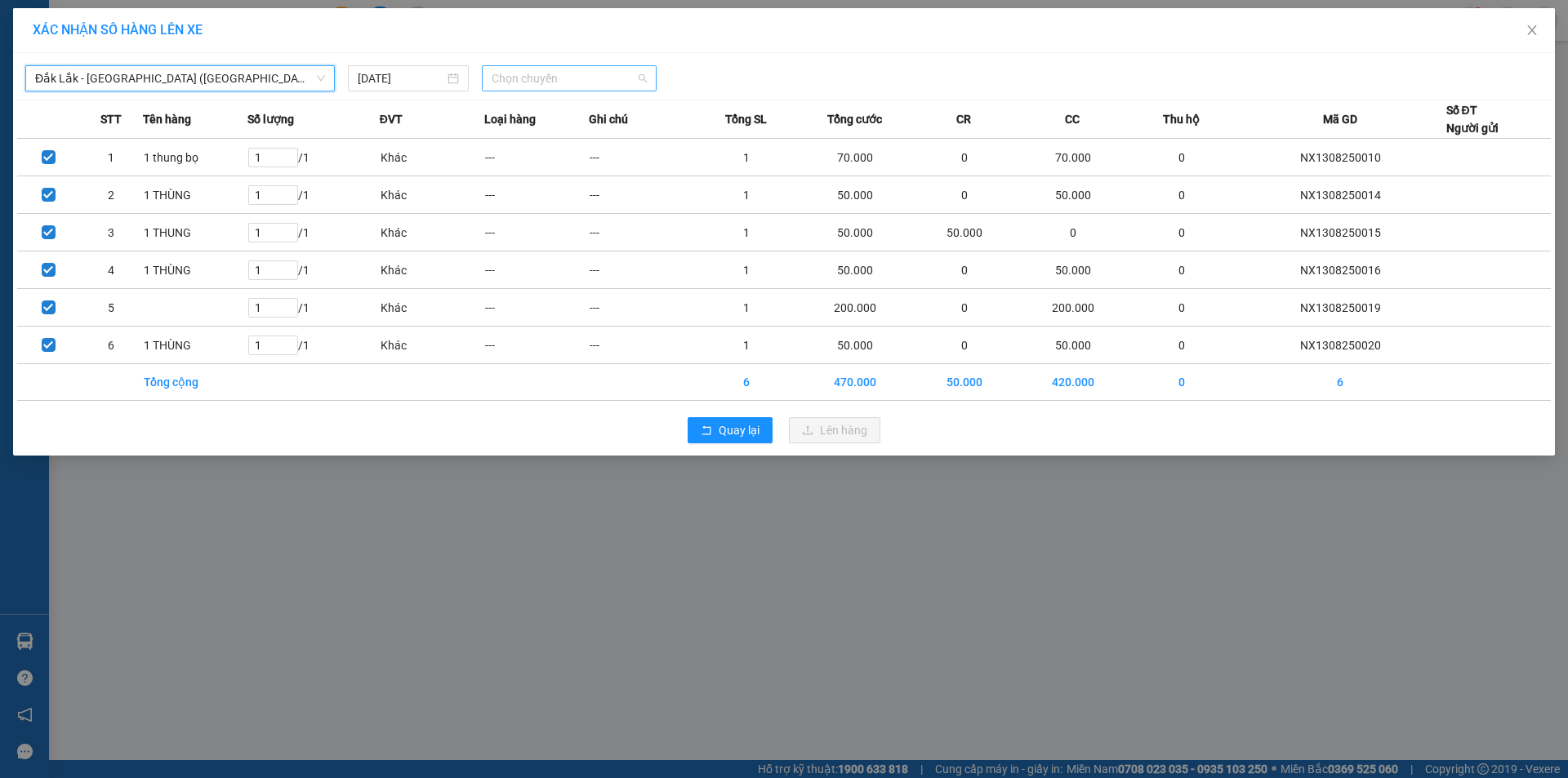
click at [560, 77] on span "Chọn chuyến" at bounding box center [569, 78] width 155 height 25
click at [547, 138] on div "20:40 - 50H-446.77" at bounding box center [555, 137] width 128 height 18
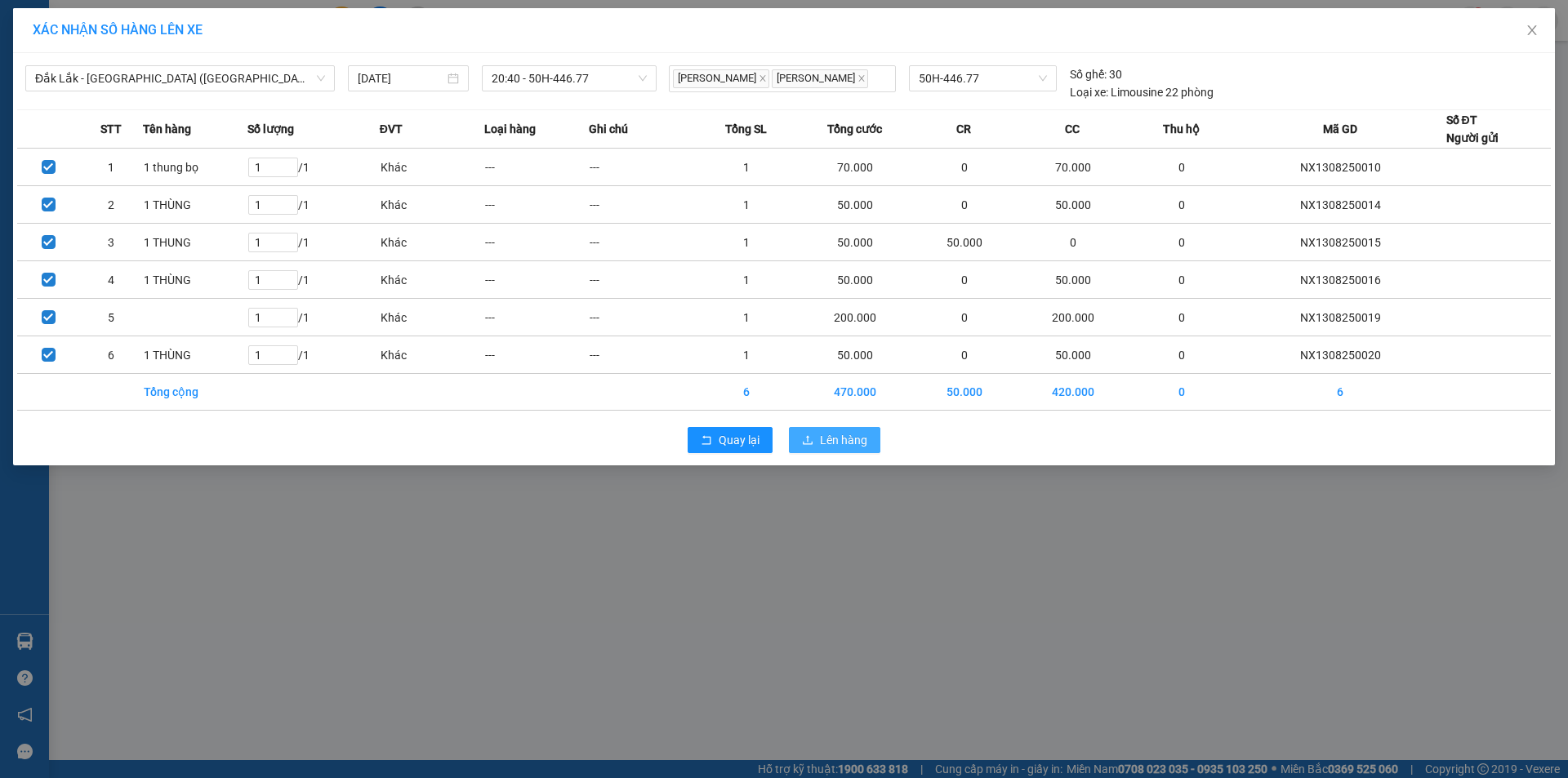
click at [845, 433] on span "Lên hàng" at bounding box center [844, 440] width 48 height 18
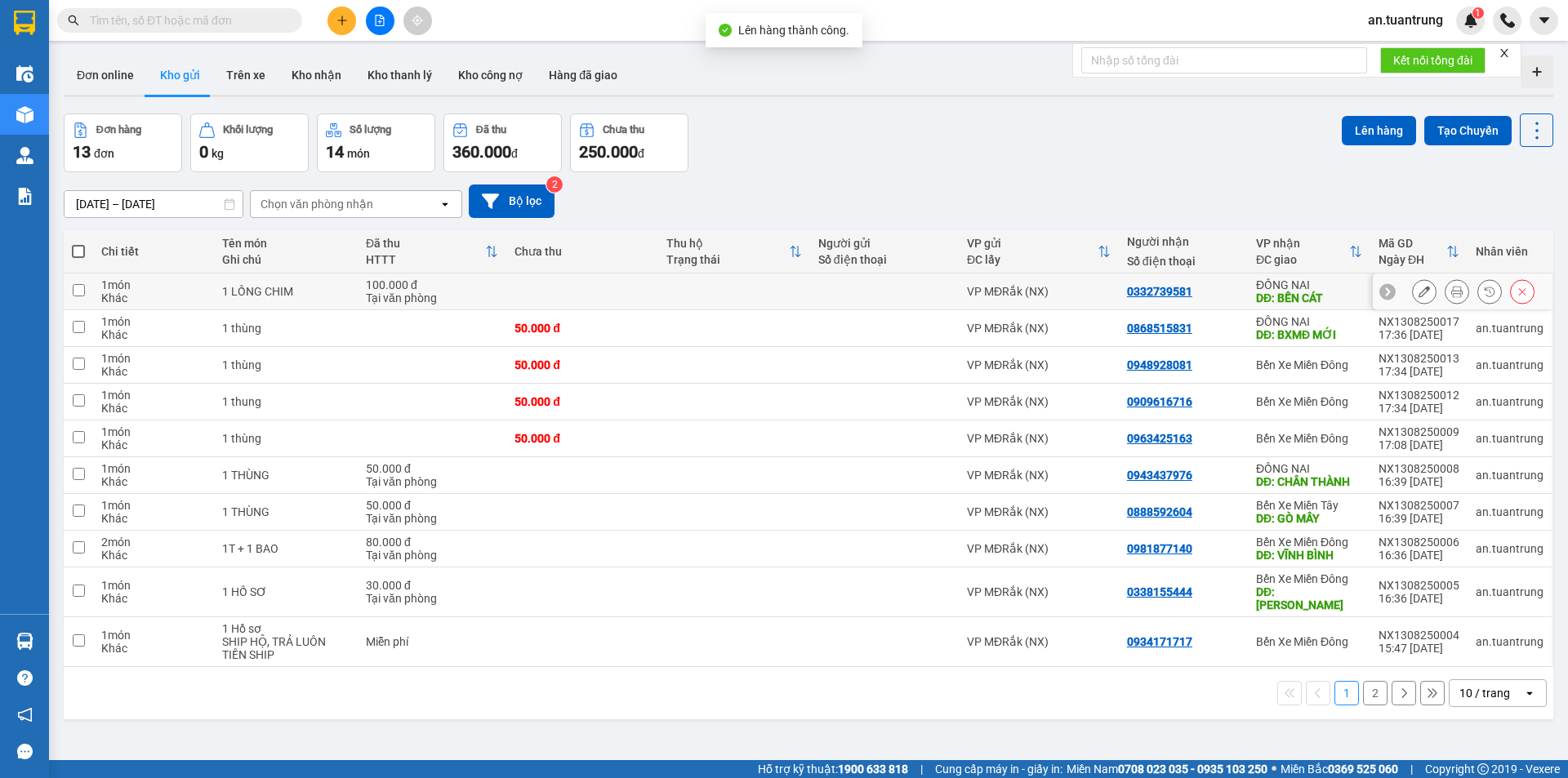
click at [1232, 285] on div "0332739581" at bounding box center [1183, 291] width 113 height 13
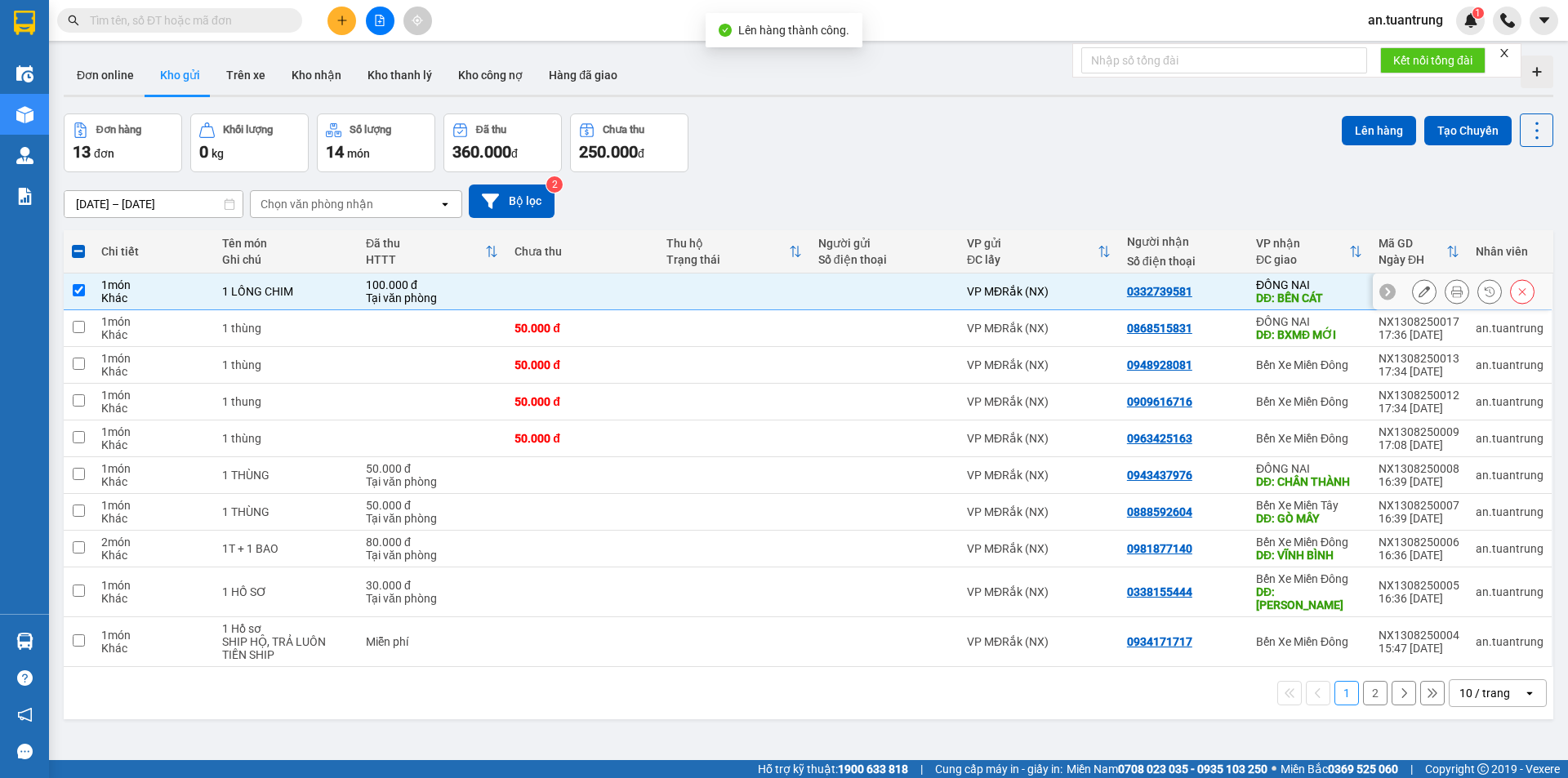
click at [1228, 288] on div "0332739581" at bounding box center [1183, 291] width 113 height 13
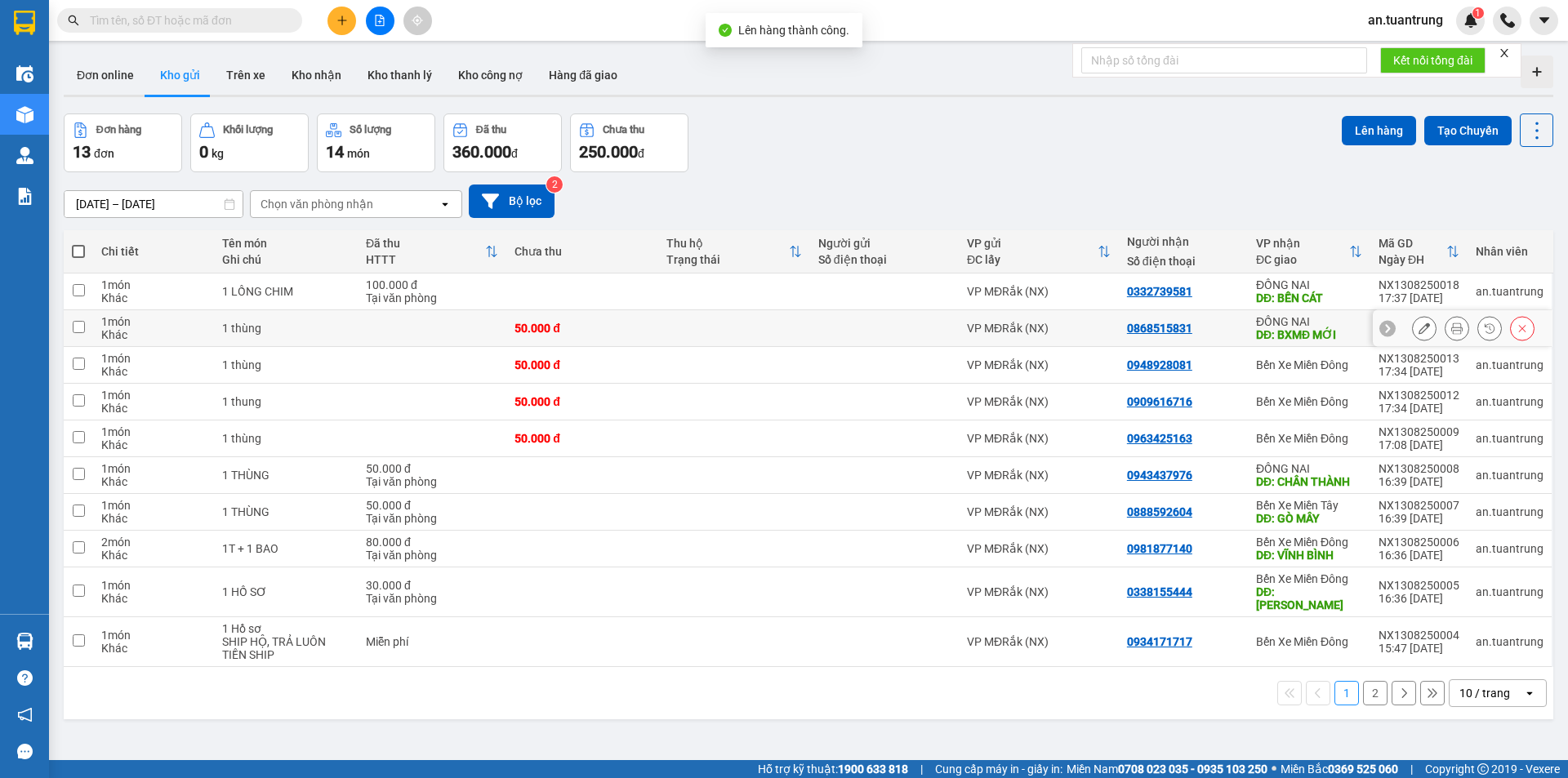
click at [1227, 329] on div "0868515831" at bounding box center [1183, 328] width 113 height 13
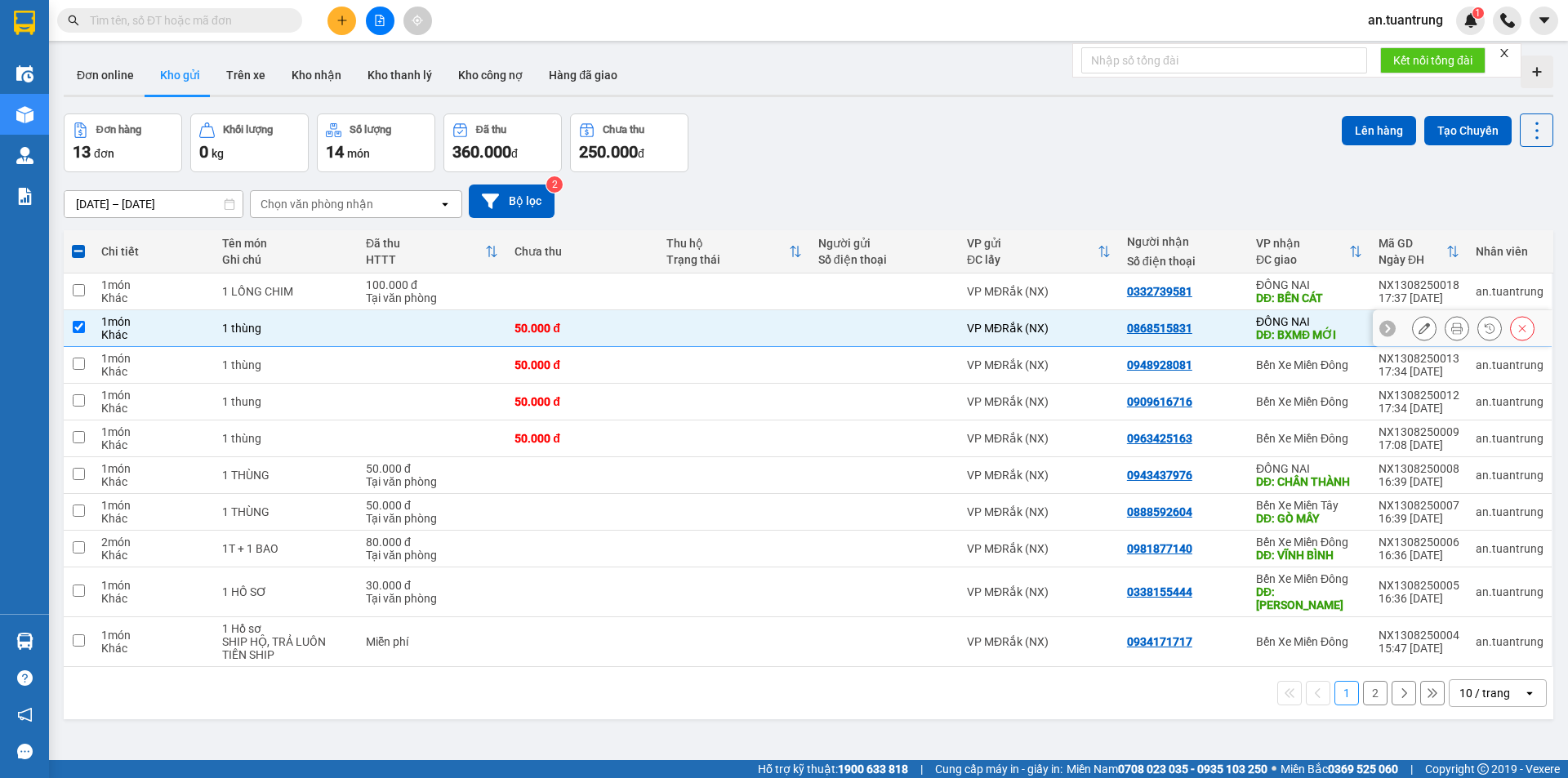
click at [1226, 328] on div "0868515831" at bounding box center [1183, 328] width 113 height 13
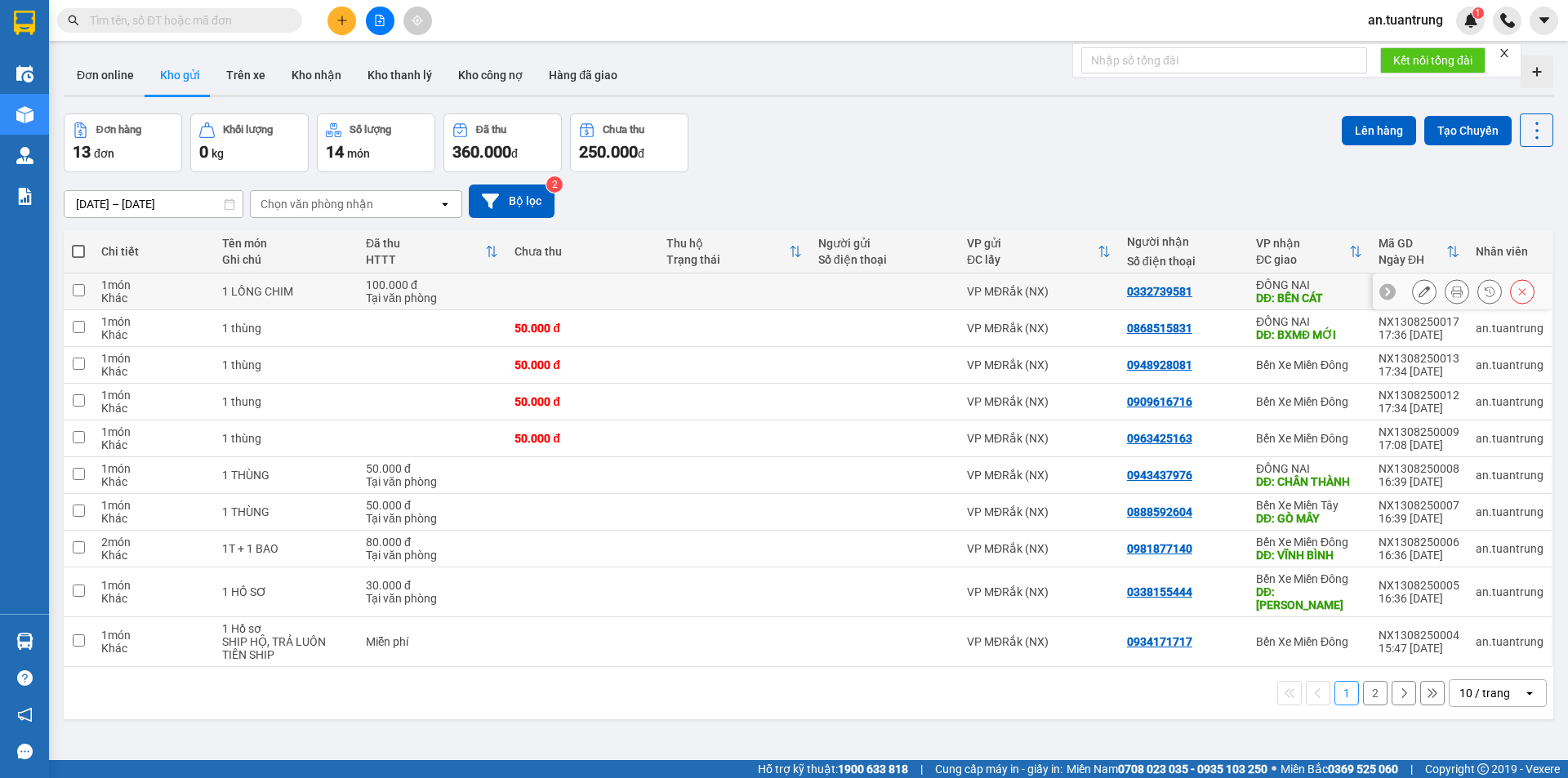
click at [1226, 291] on div "0332739581" at bounding box center [1183, 291] width 113 height 13
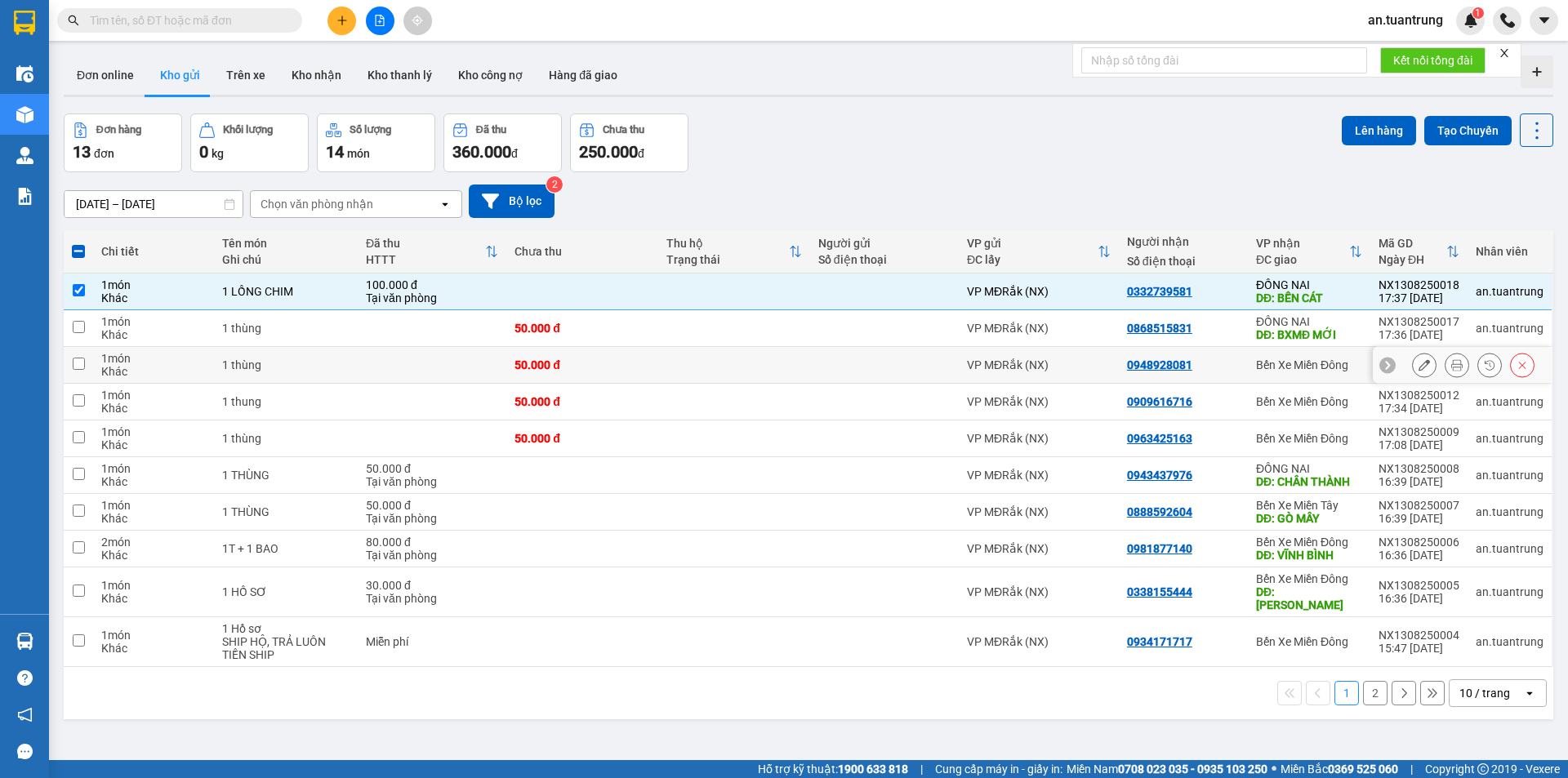
click at [1229, 365] on div "0948928081" at bounding box center [1183, 365] width 113 height 13
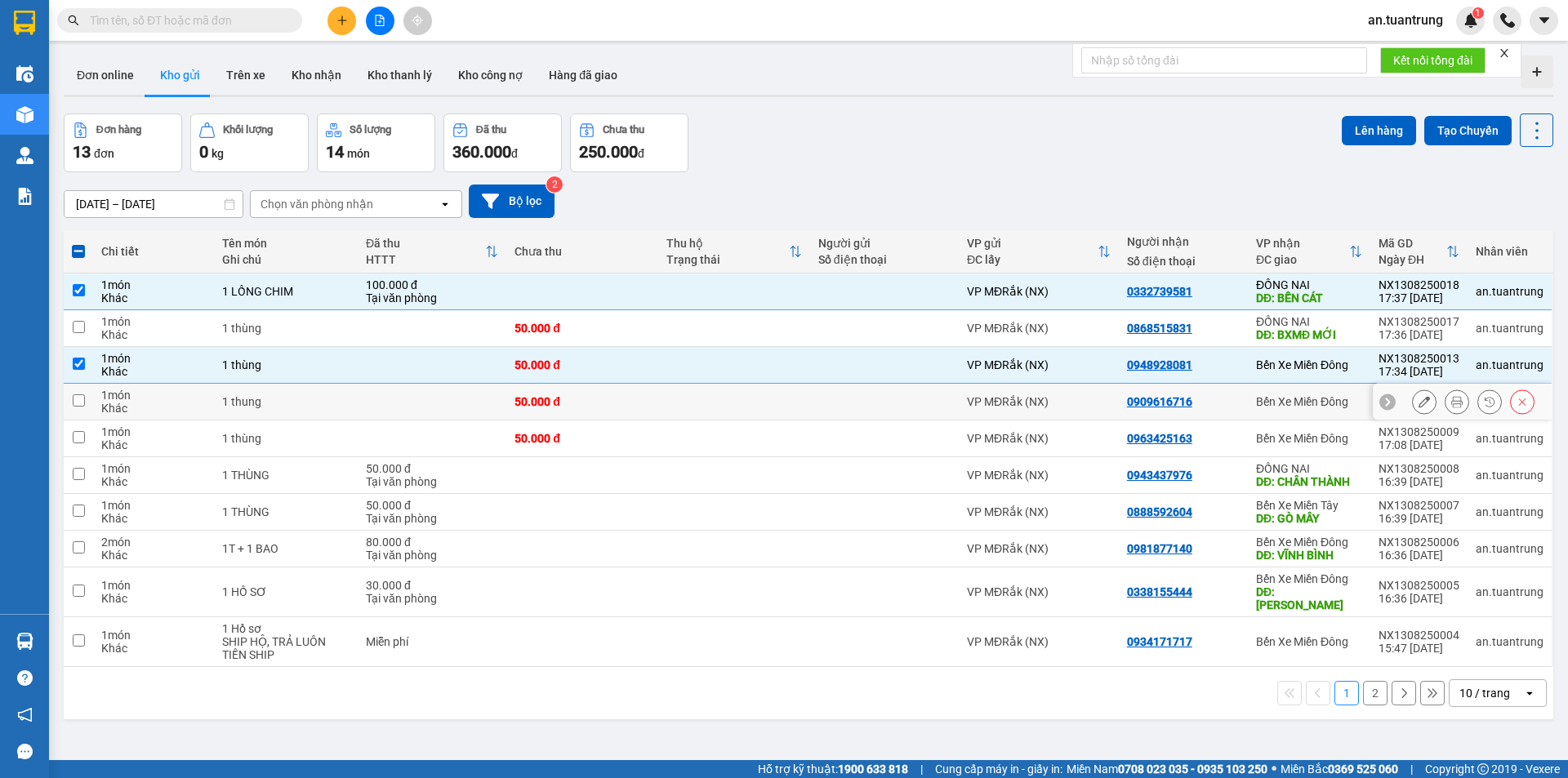
click at [1230, 404] on div "0909616716" at bounding box center [1183, 402] width 113 height 13
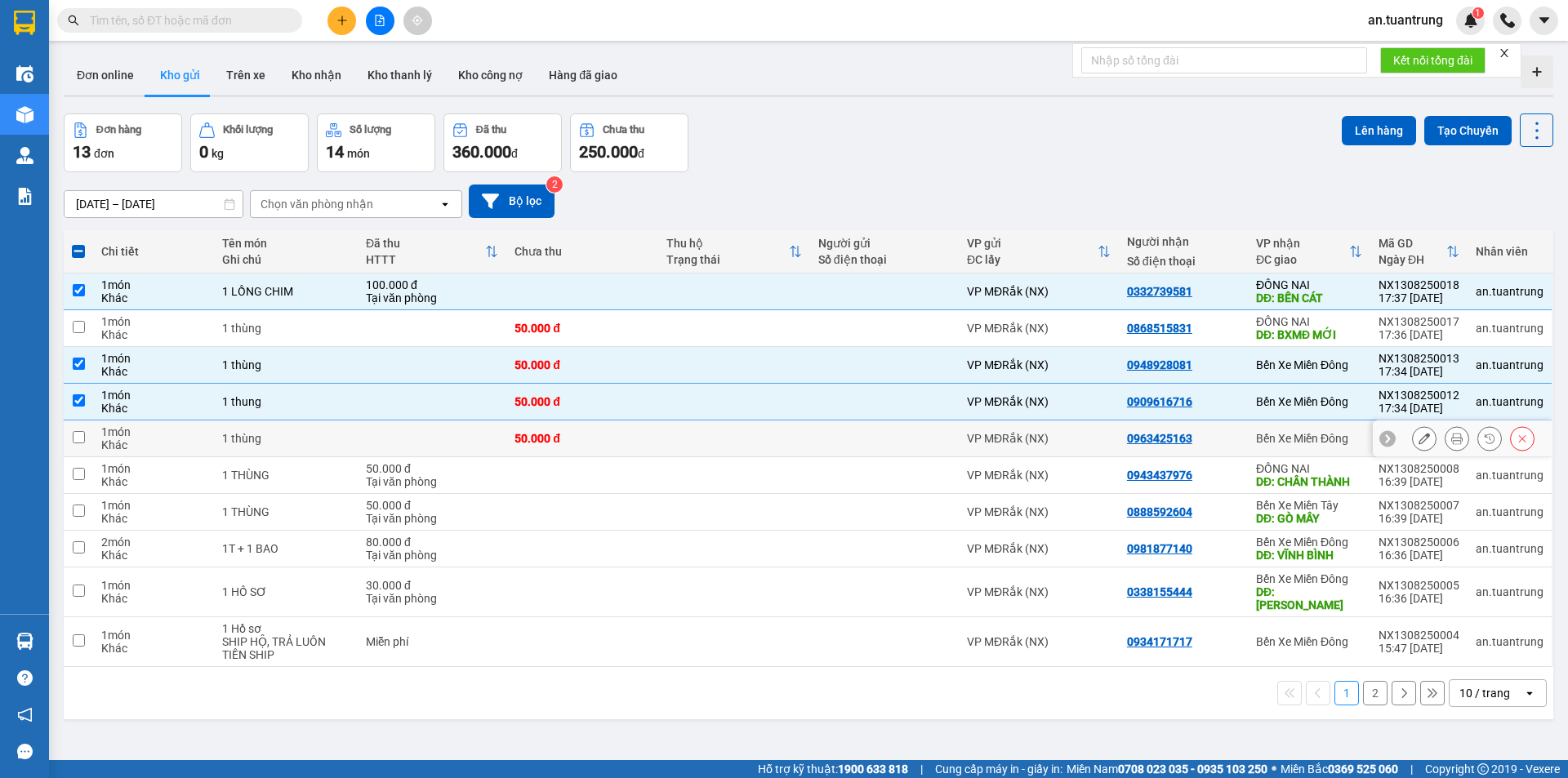
click at [1236, 447] on td "0963425163" at bounding box center [1183, 438] width 129 height 37
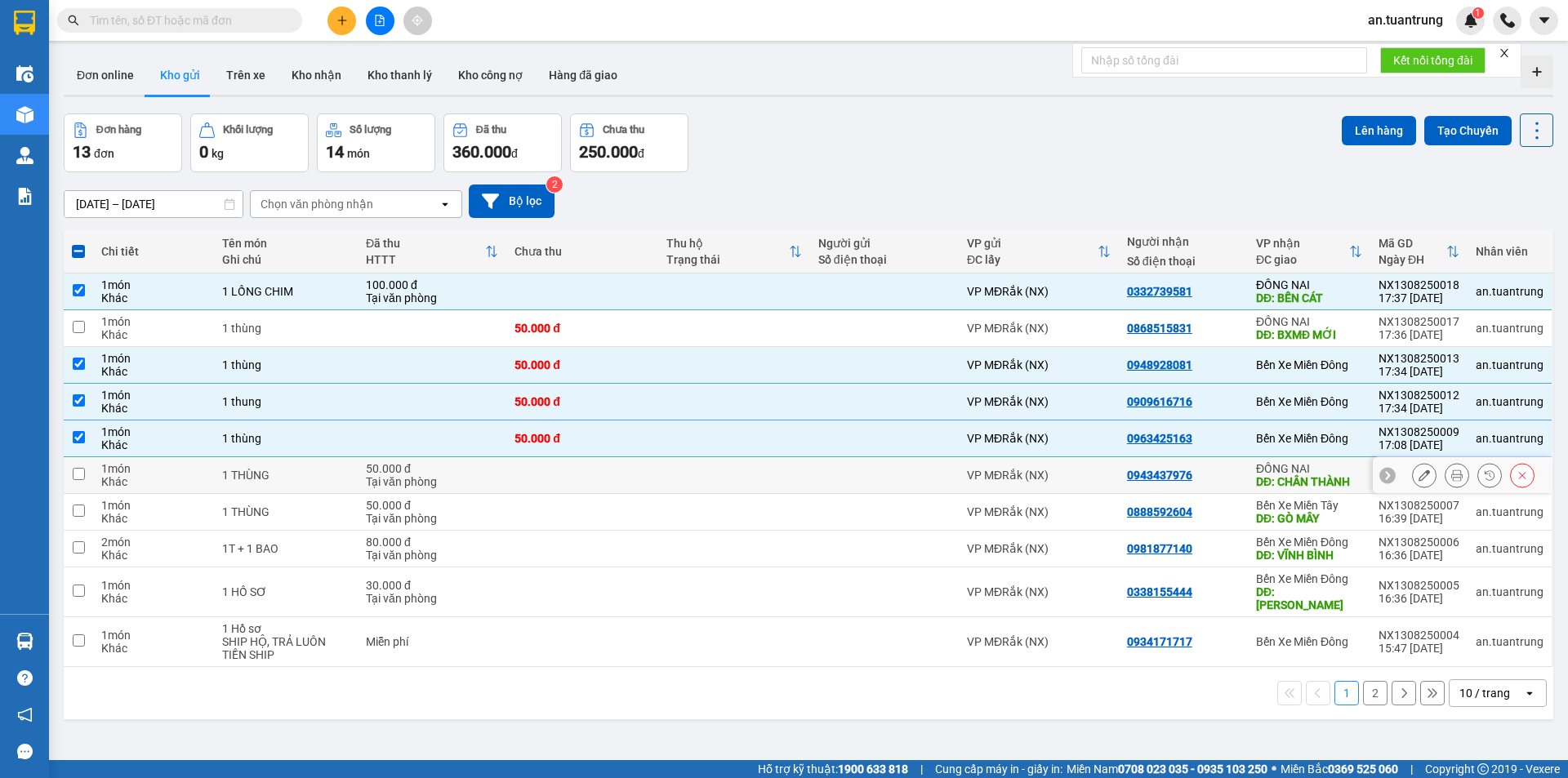
click at [1225, 474] on div "0943437976" at bounding box center [1183, 475] width 113 height 13
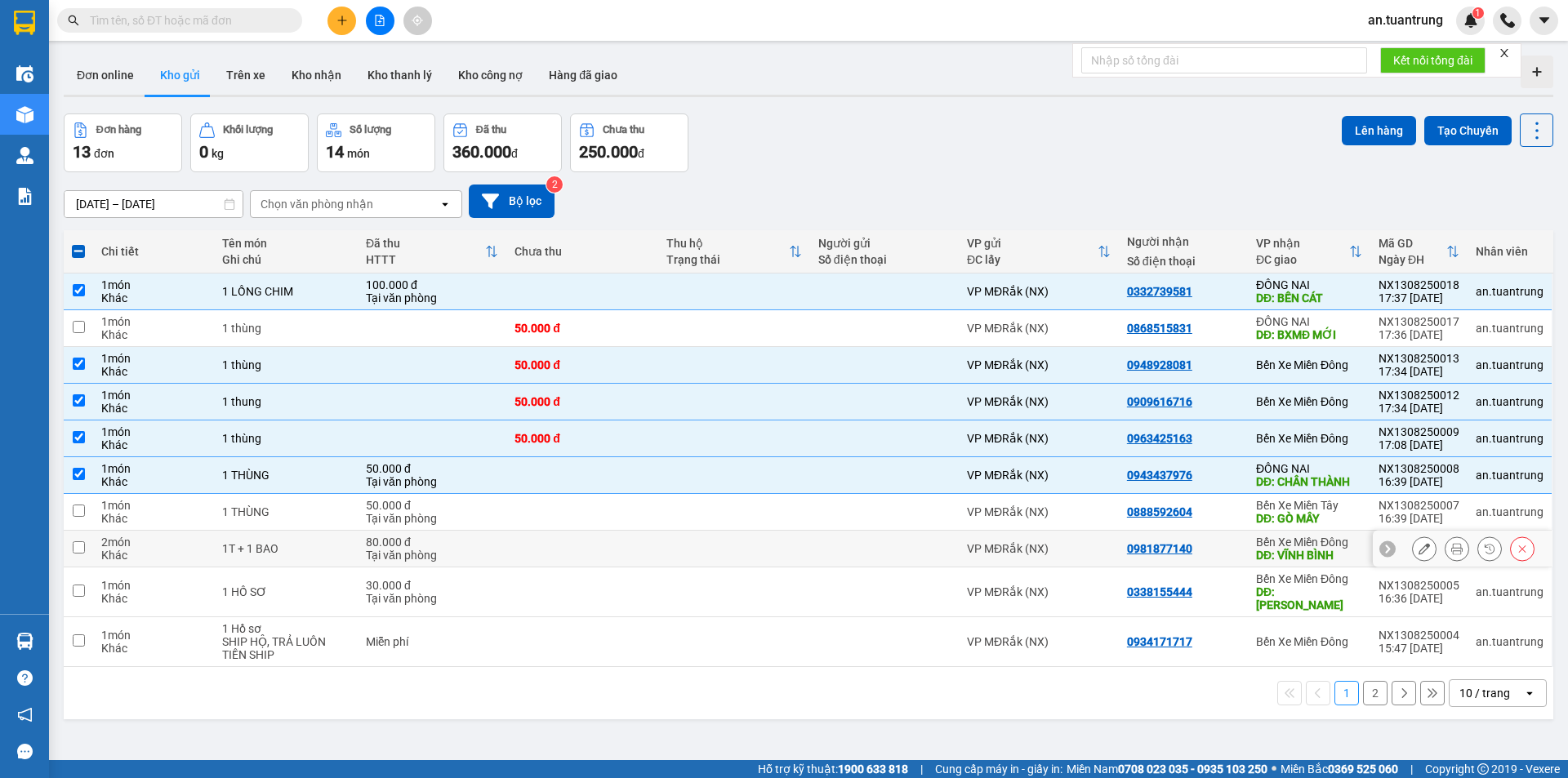
click at [1225, 553] on div "0981877140" at bounding box center [1183, 549] width 113 height 13
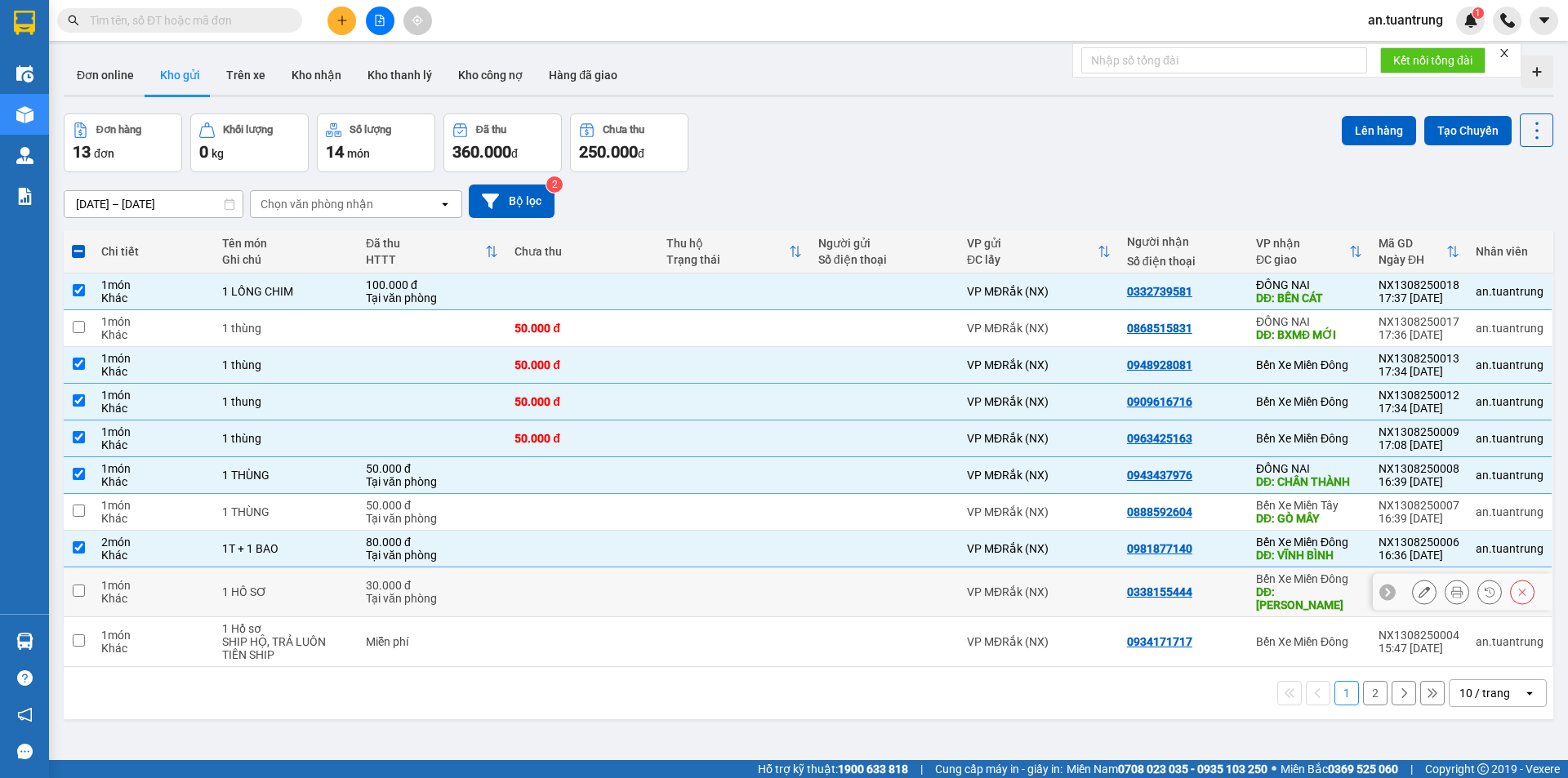
click at [1225, 590] on div "0338155444" at bounding box center [1183, 592] width 113 height 13
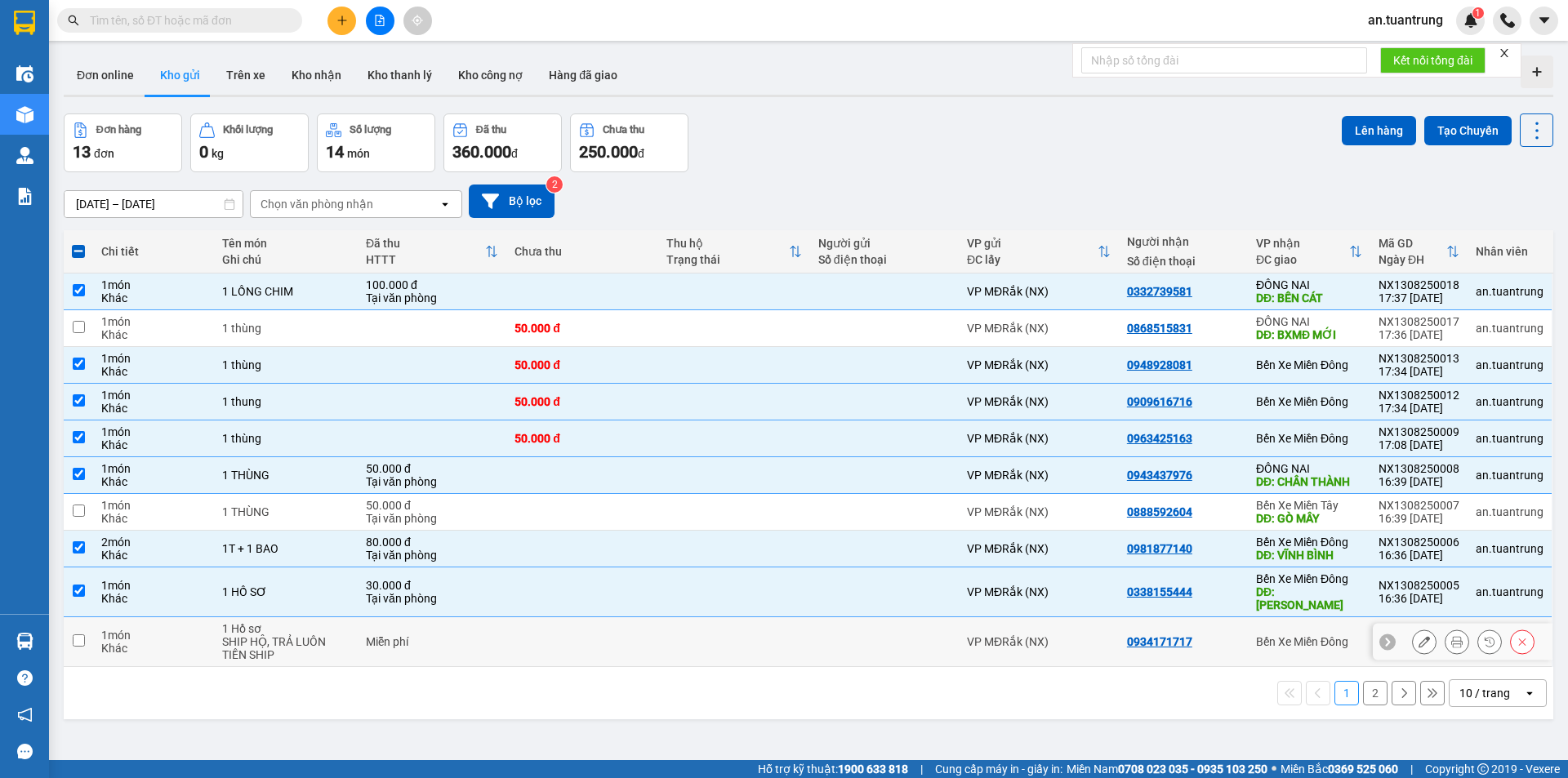
click at [1227, 635] on div "0934171717" at bounding box center [1183, 641] width 113 height 13
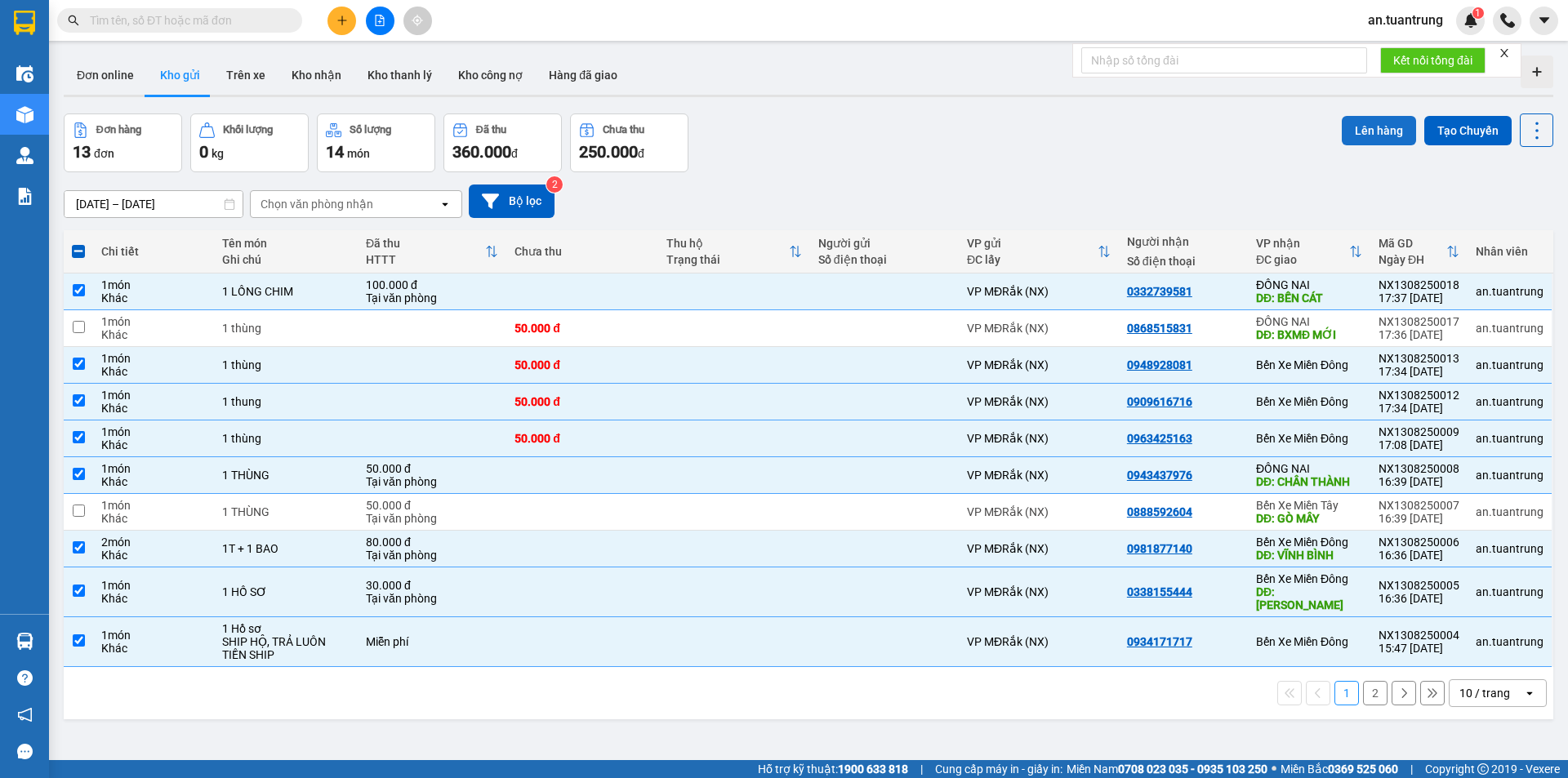
click at [1360, 132] on button "Lên hàng" at bounding box center [1379, 131] width 74 height 30
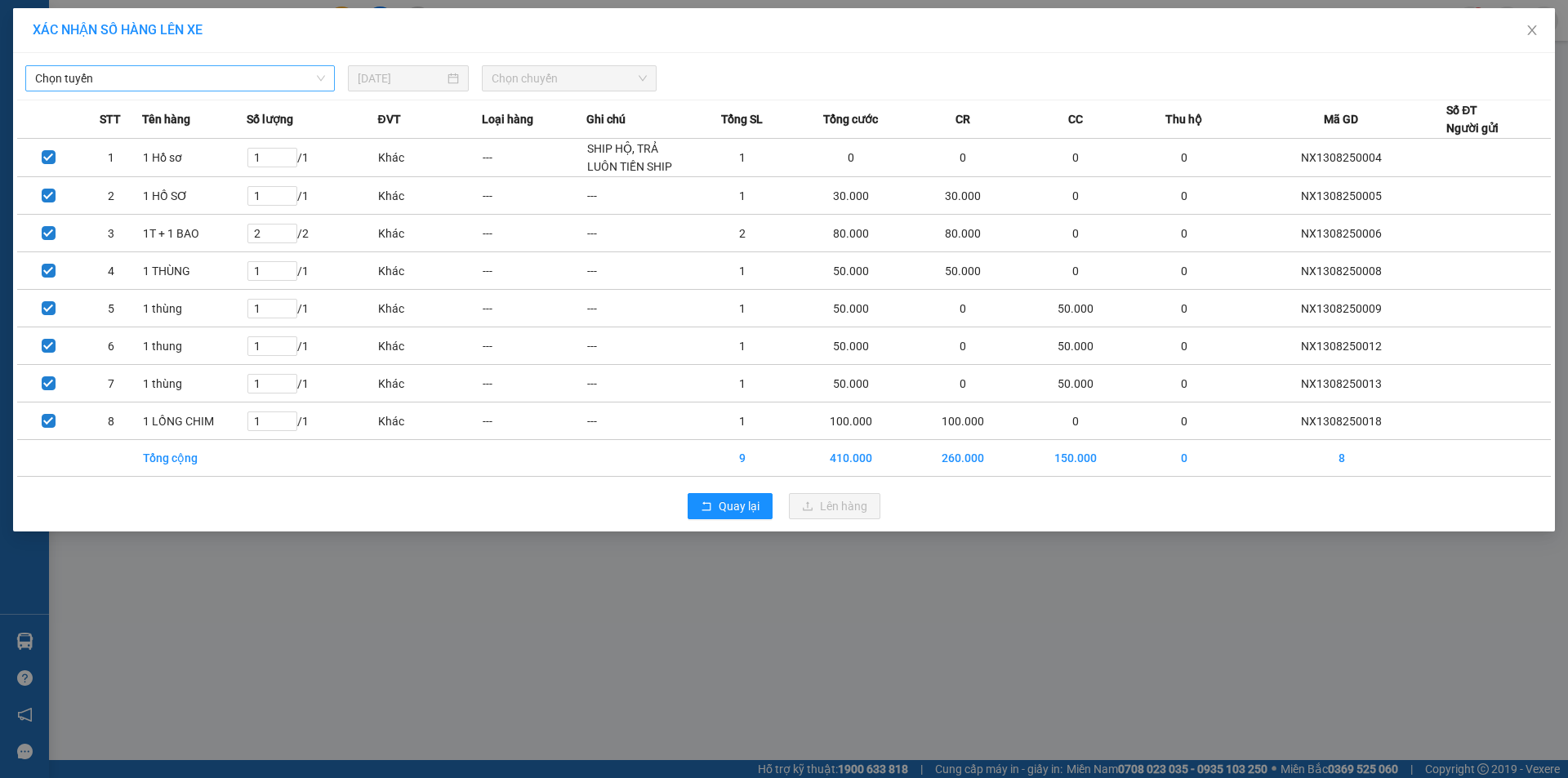
click at [246, 81] on span "Chọn tuyến" at bounding box center [180, 78] width 290 height 25
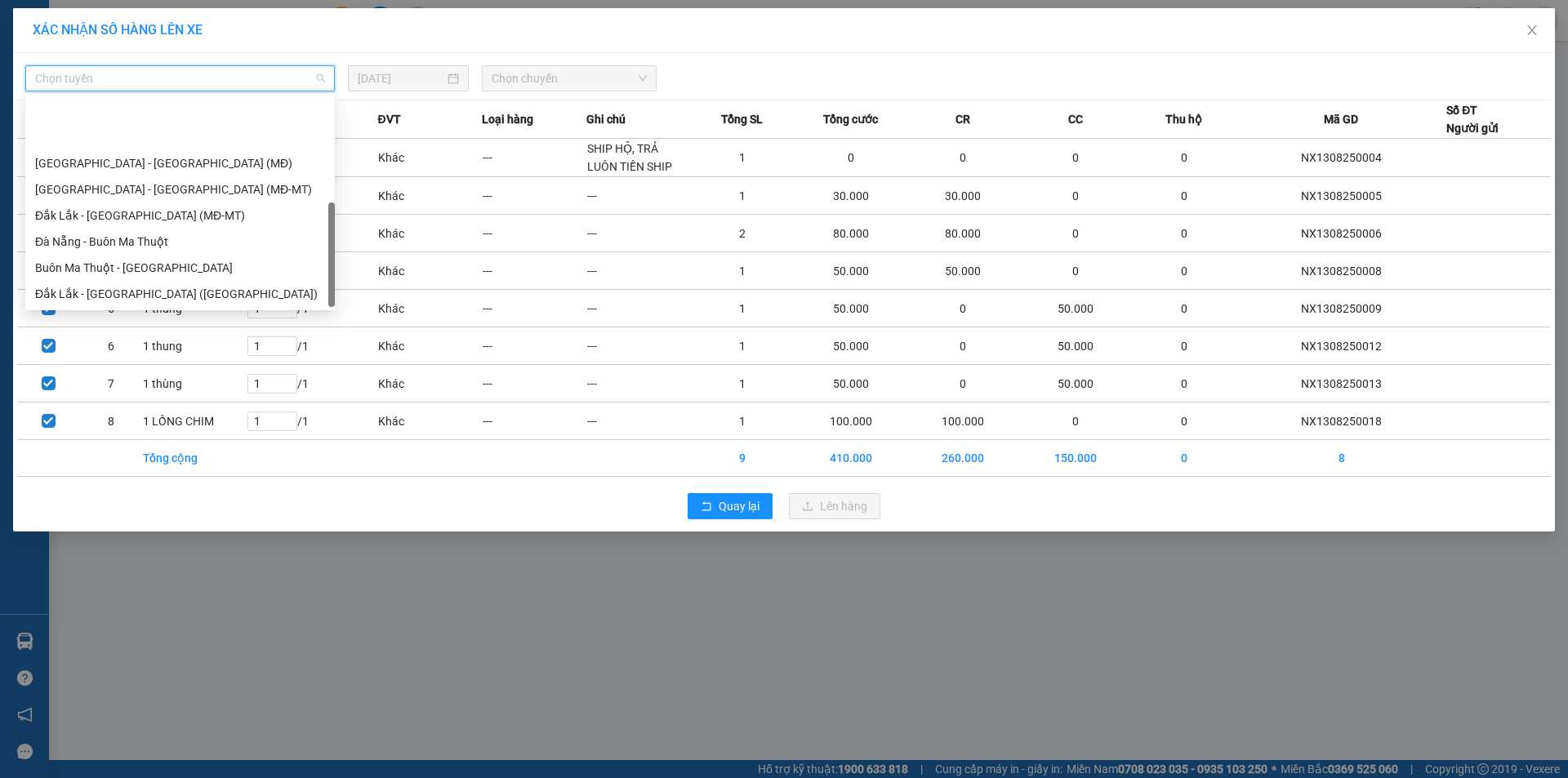
scroll to position [78, 0]
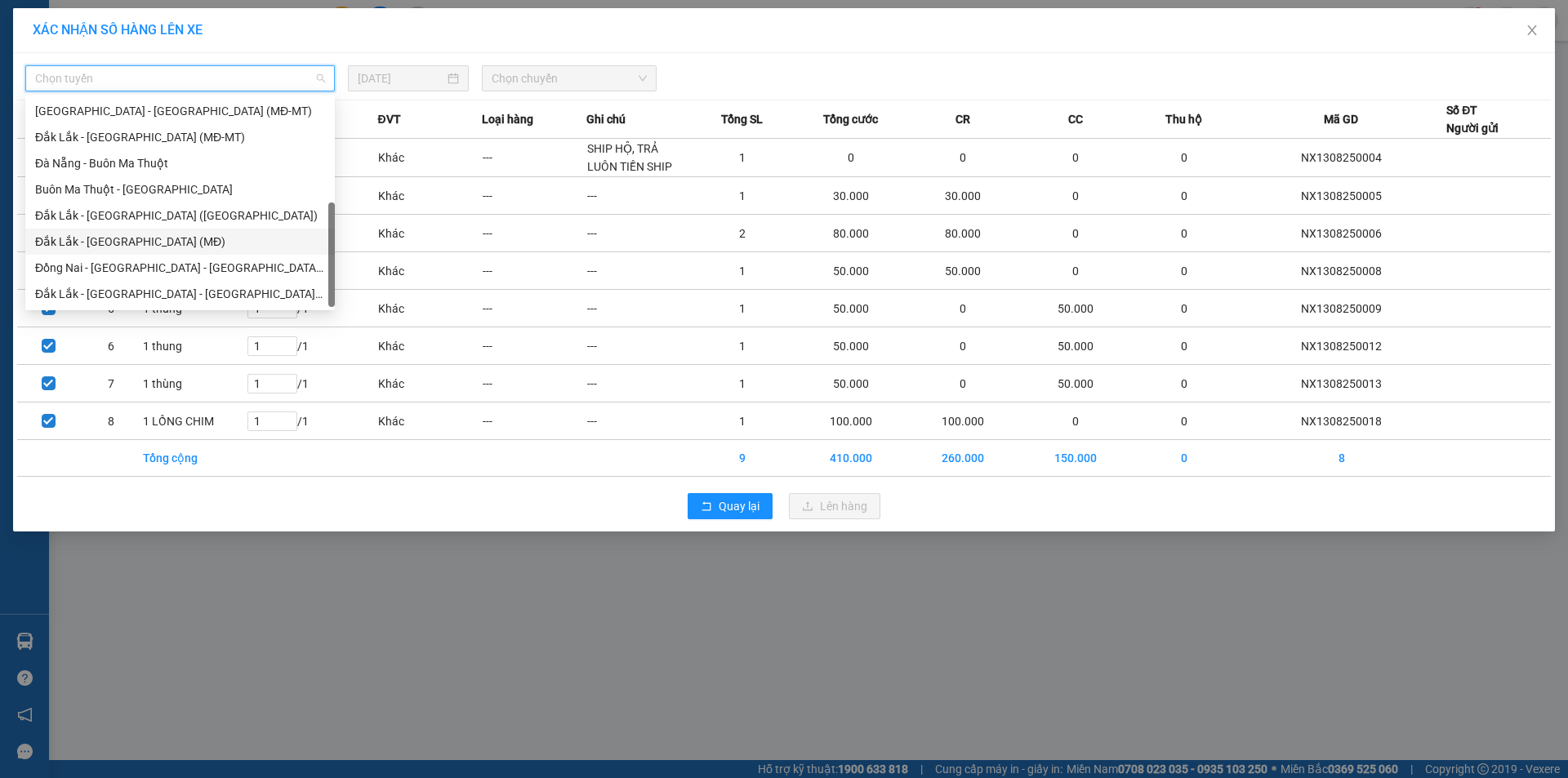
click at [114, 240] on div "Đắk Lắk - [GEOGRAPHIC_DATA] (MĐ)" at bounding box center [180, 242] width 290 height 18
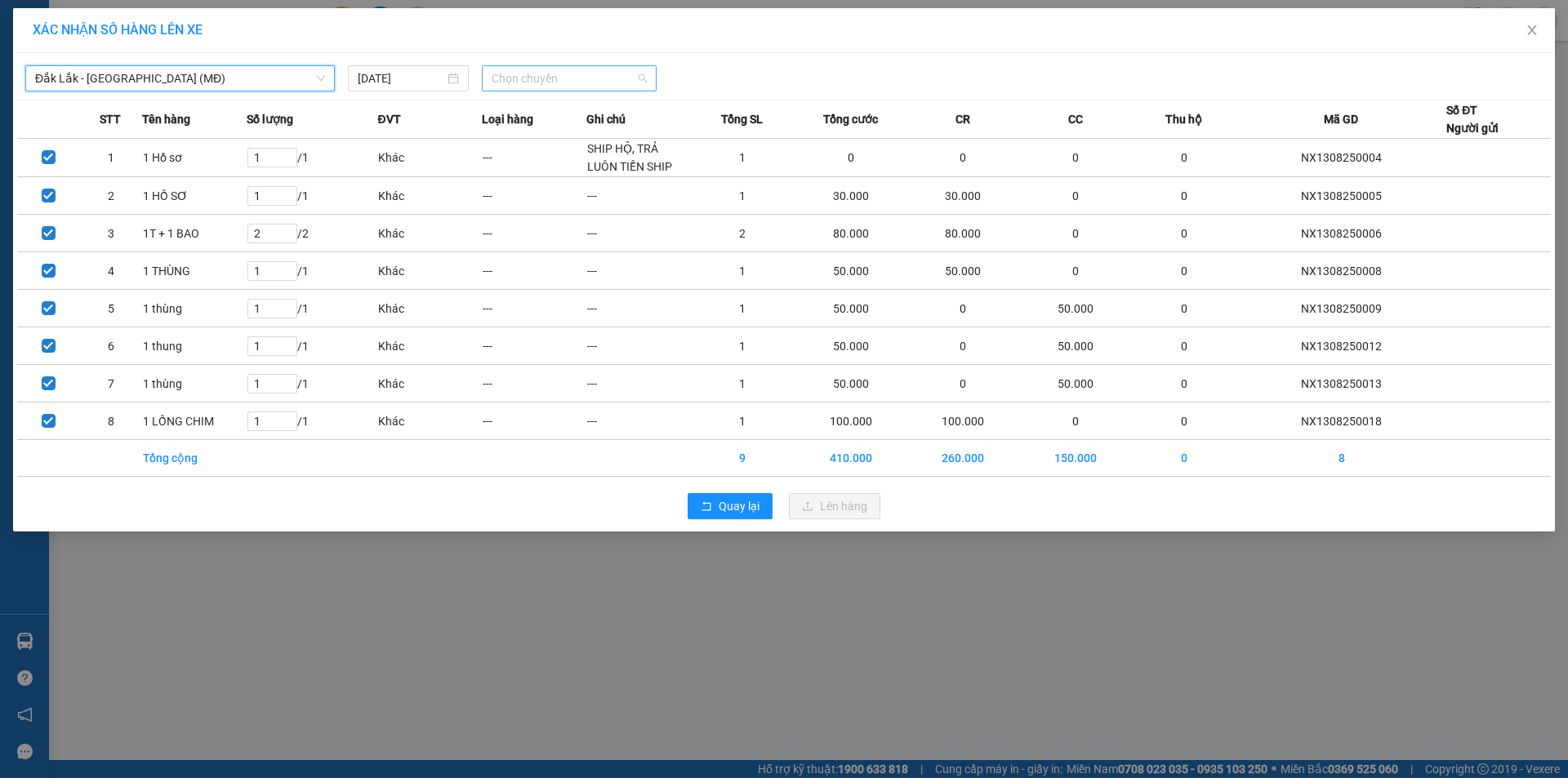
click at [523, 81] on span "Chọn chuyến" at bounding box center [569, 78] width 155 height 25
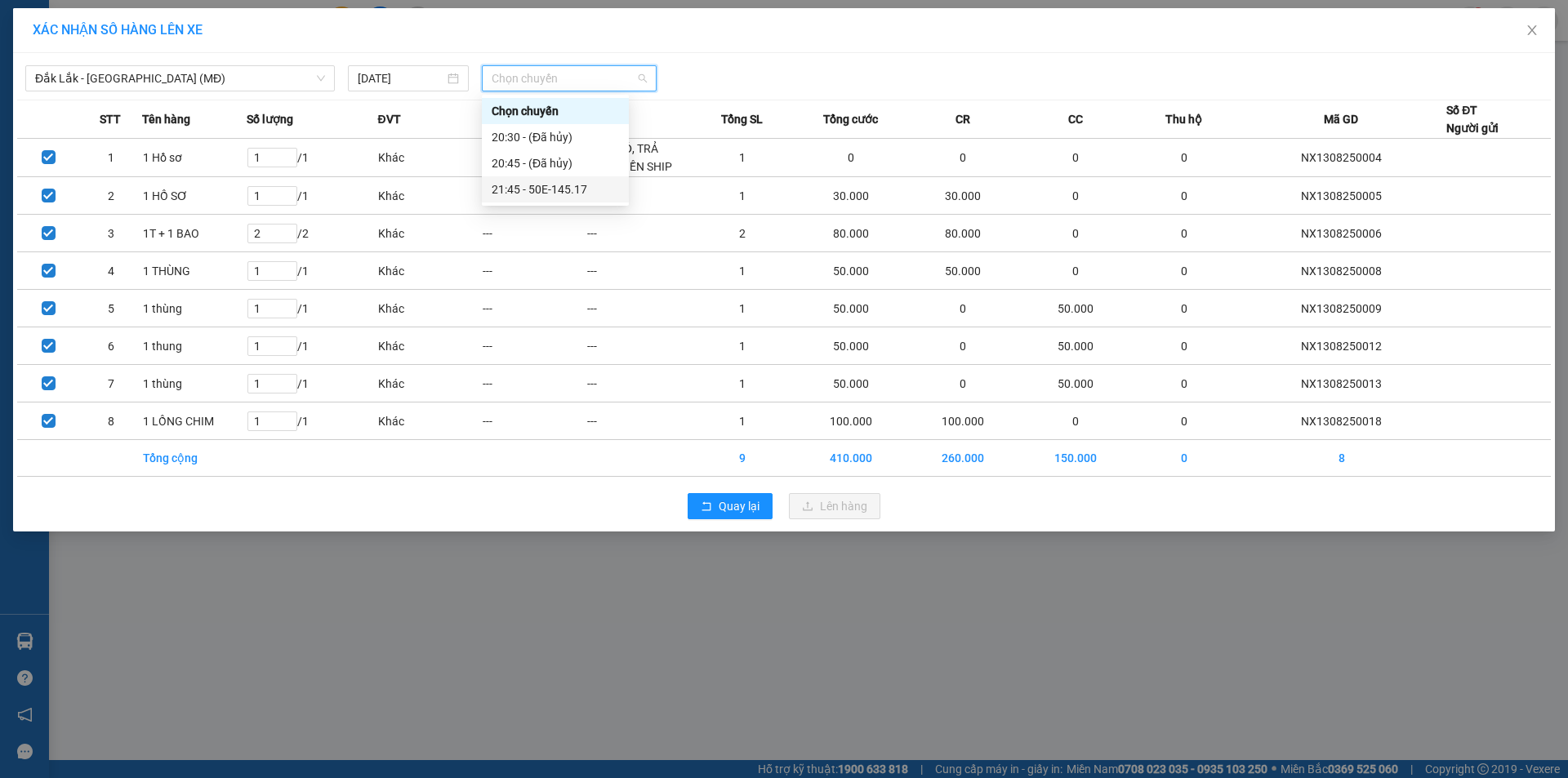
click at [540, 192] on div "21:45 - 50E-145.17" at bounding box center [555, 189] width 128 height 18
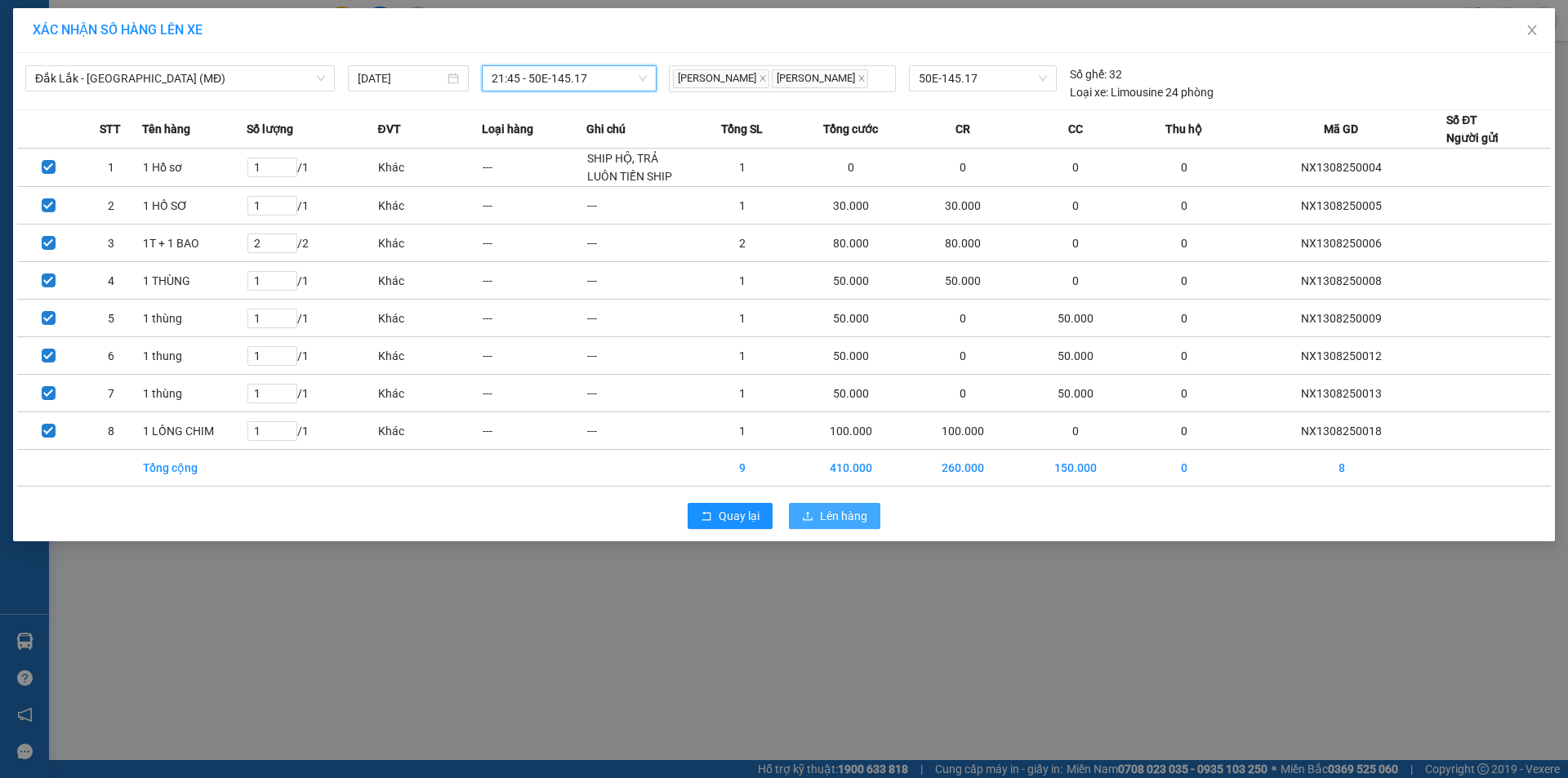
click at [837, 520] on span "Lên hàng" at bounding box center [844, 516] width 48 height 18
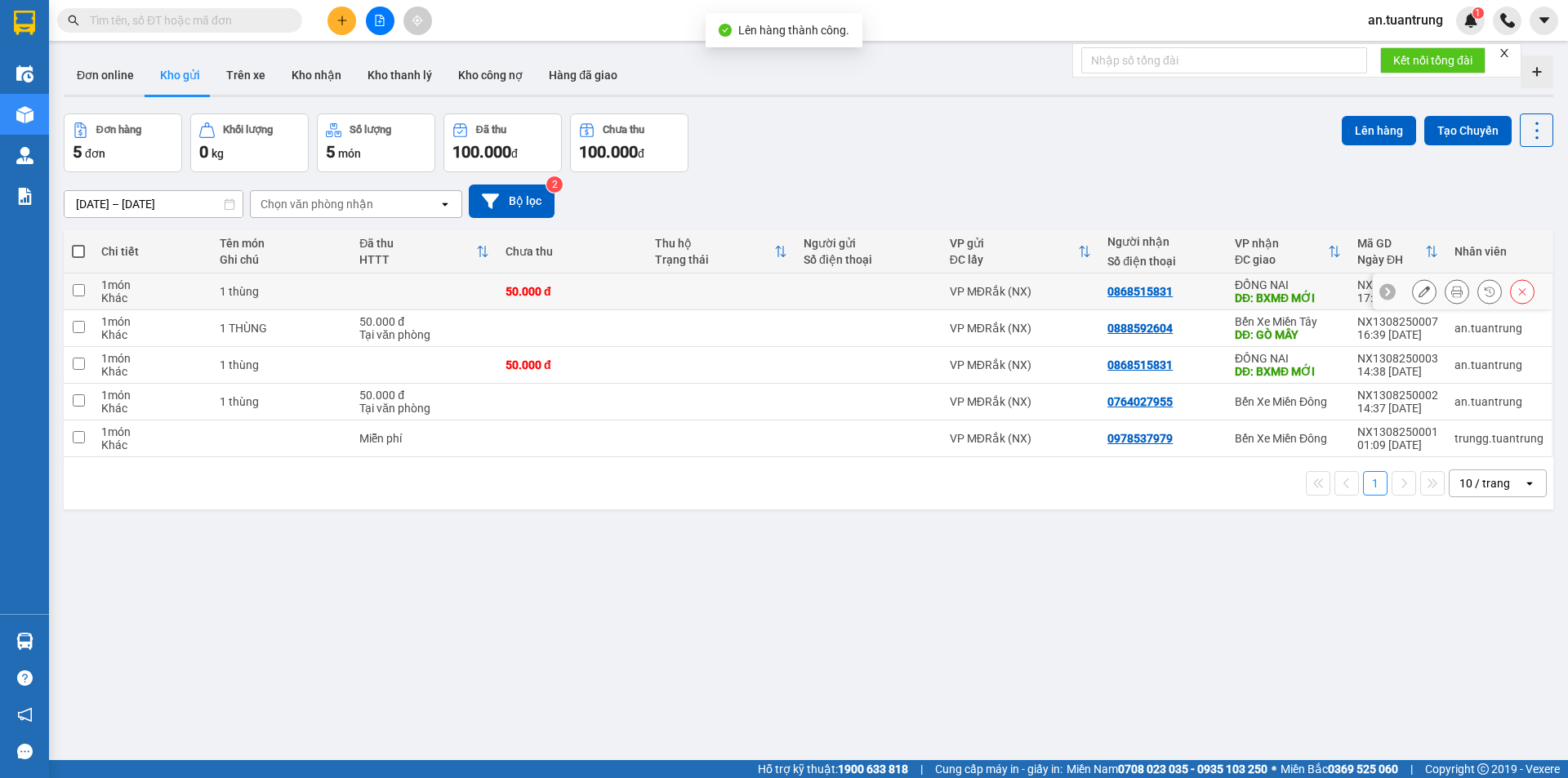
click at [1204, 294] on div "0868515831" at bounding box center [1162, 291] width 111 height 13
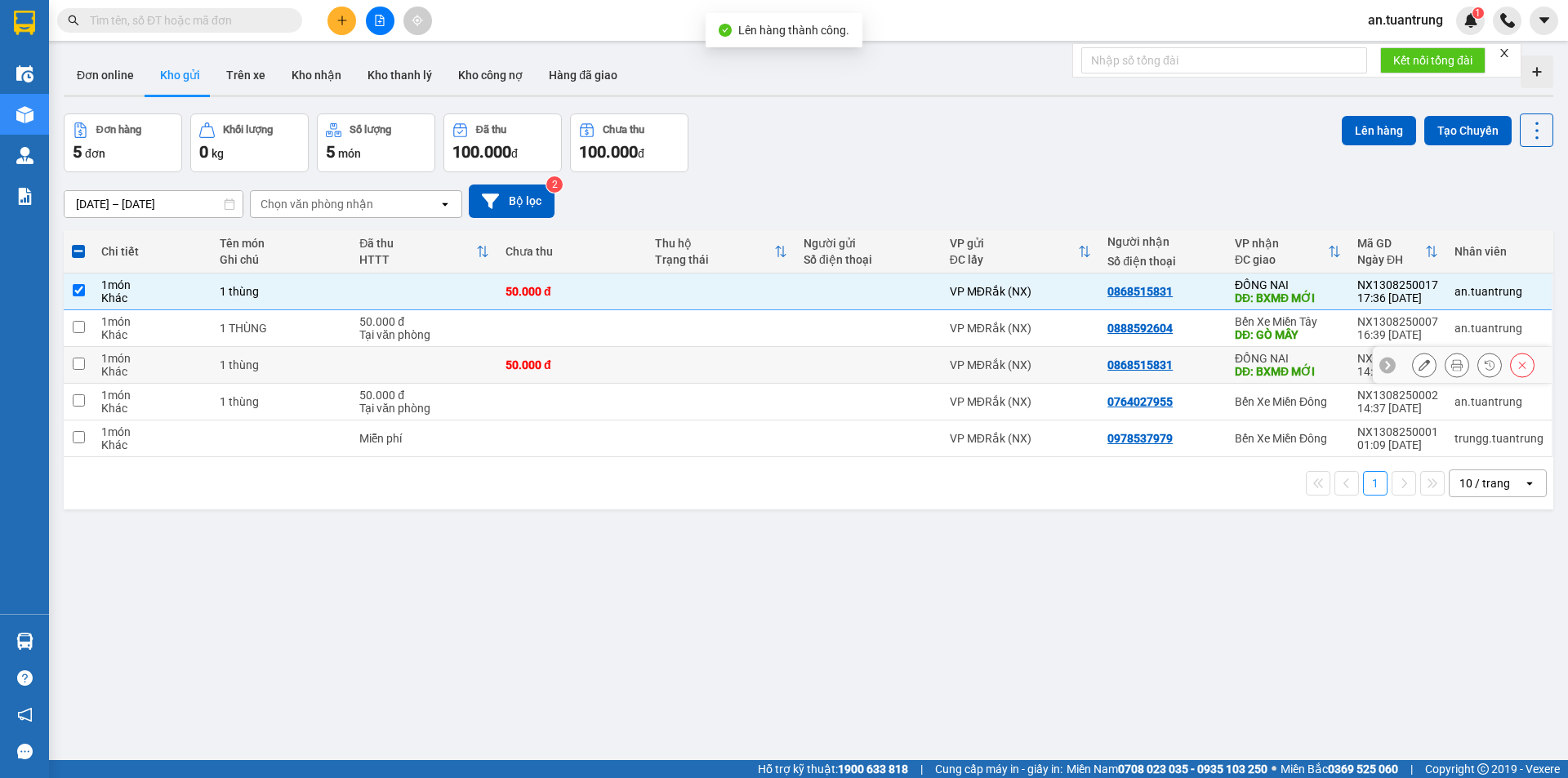
drag, startPoint x: 1205, startPoint y: 356, endPoint x: 1273, endPoint y: 256, distance: 120.9
click at [1206, 356] on td "0868515831" at bounding box center [1162, 365] width 128 height 37
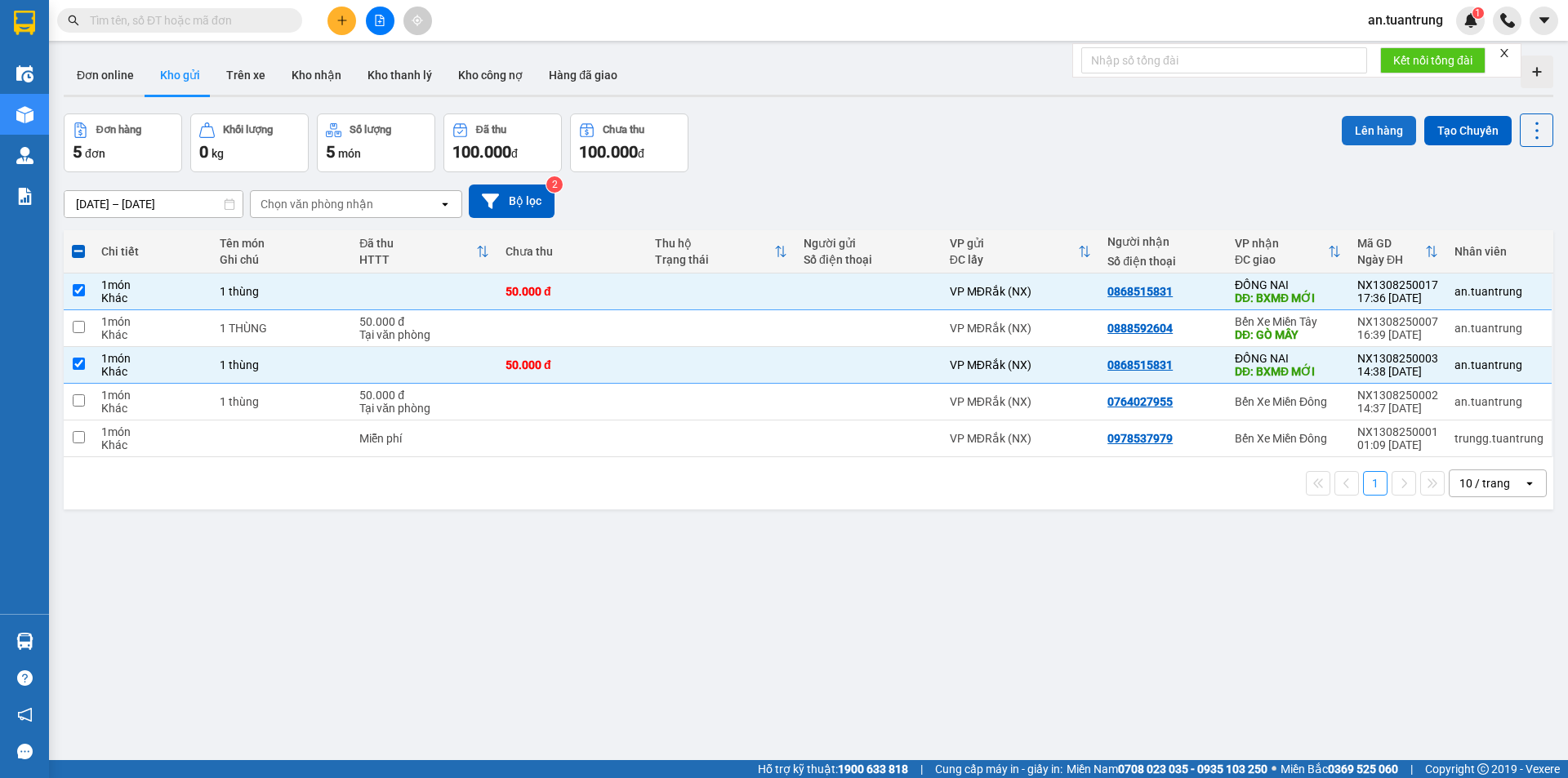
click at [1362, 136] on button "Lên hàng" at bounding box center [1379, 131] width 74 height 30
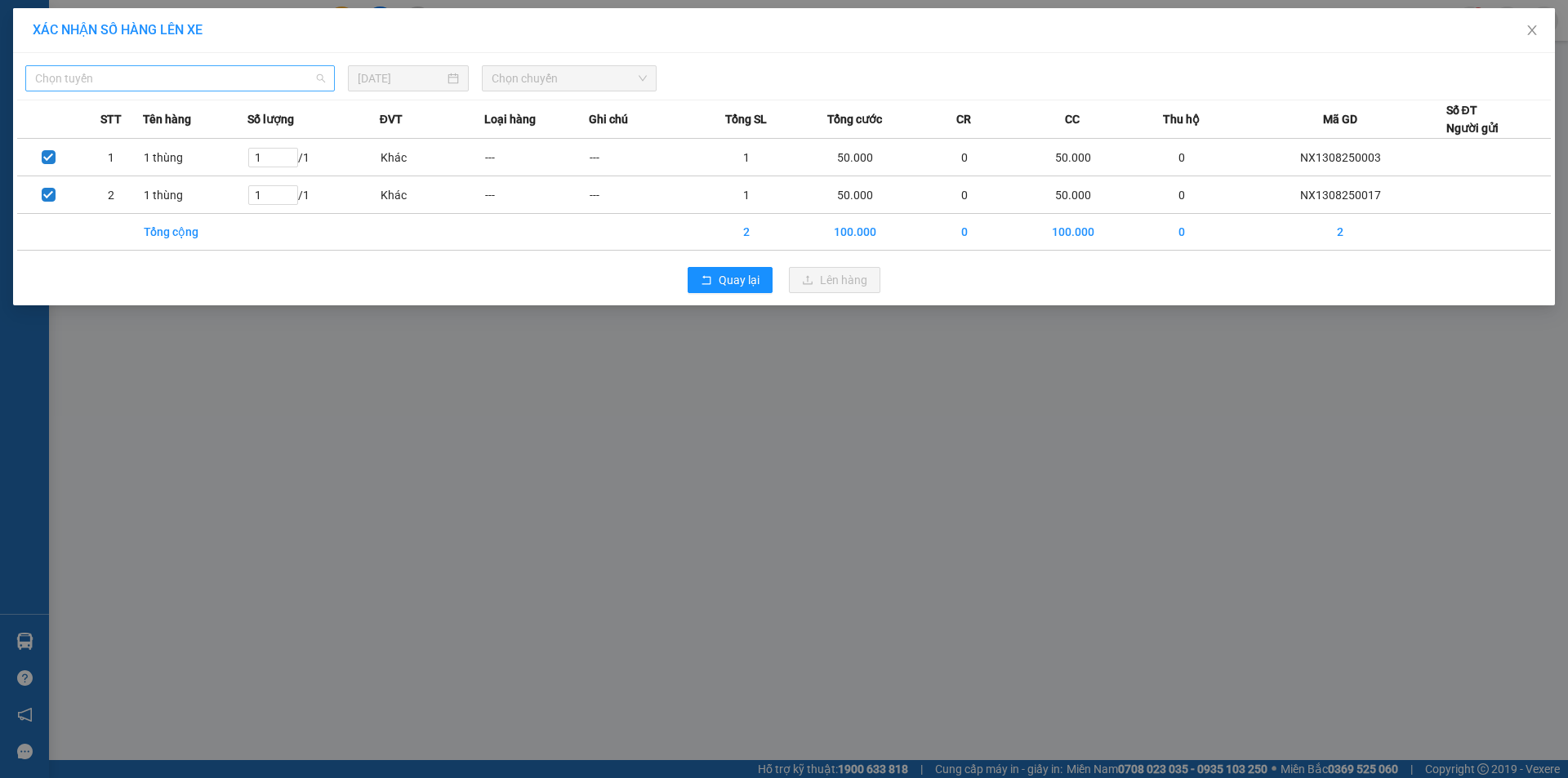
click at [148, 72] on span "Chọn tuyến" at bounding box center [180, 78] width 290 height 25
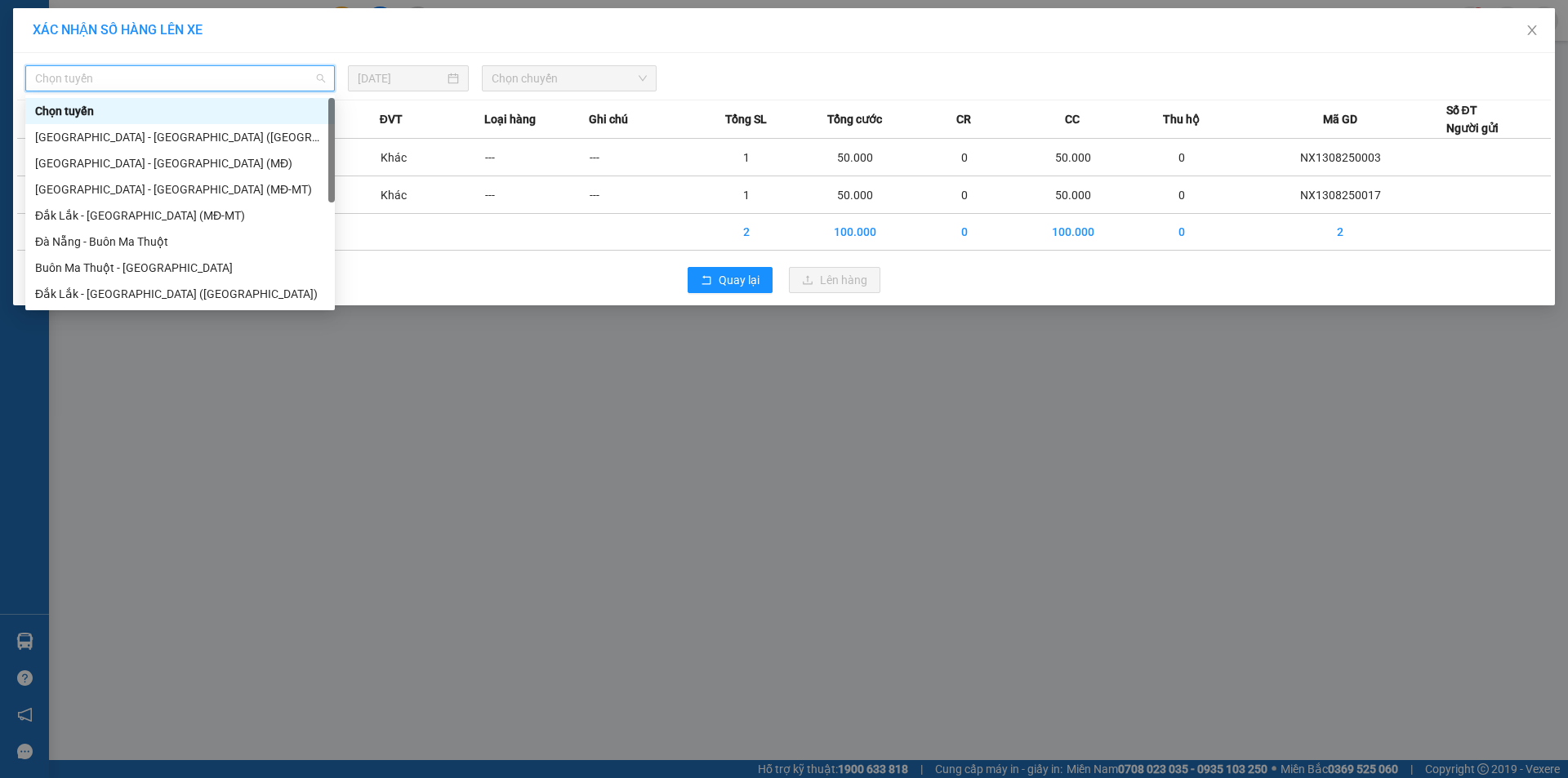
scroll to position [78, 0]
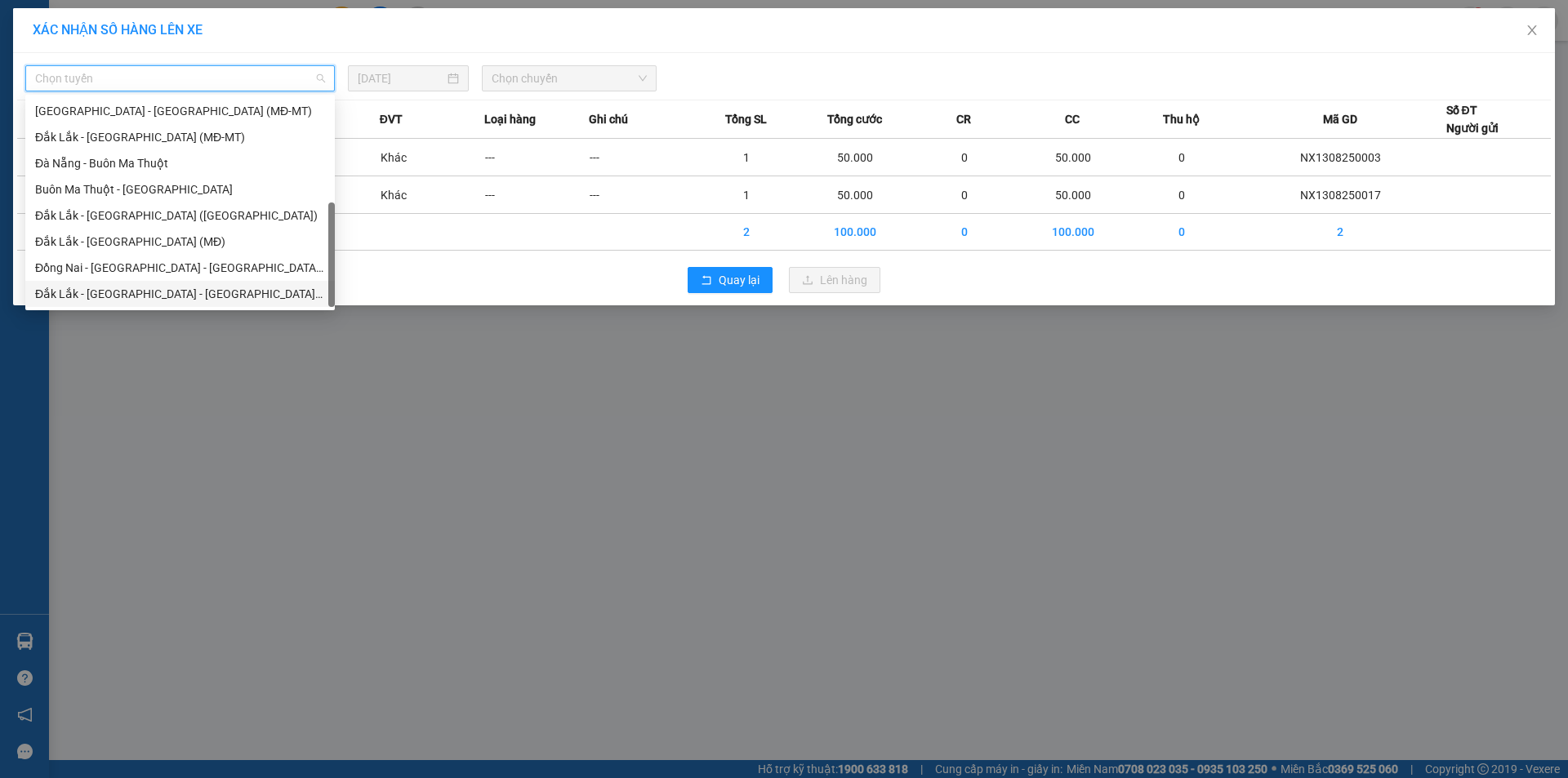
click at [157, 286] on div "Đắk Lắk - [GEOGRAPHIC_DATA] - [GEOGRAPHIC_DATA] (SH)" at bounding box center [180, 294] width 290 height 18
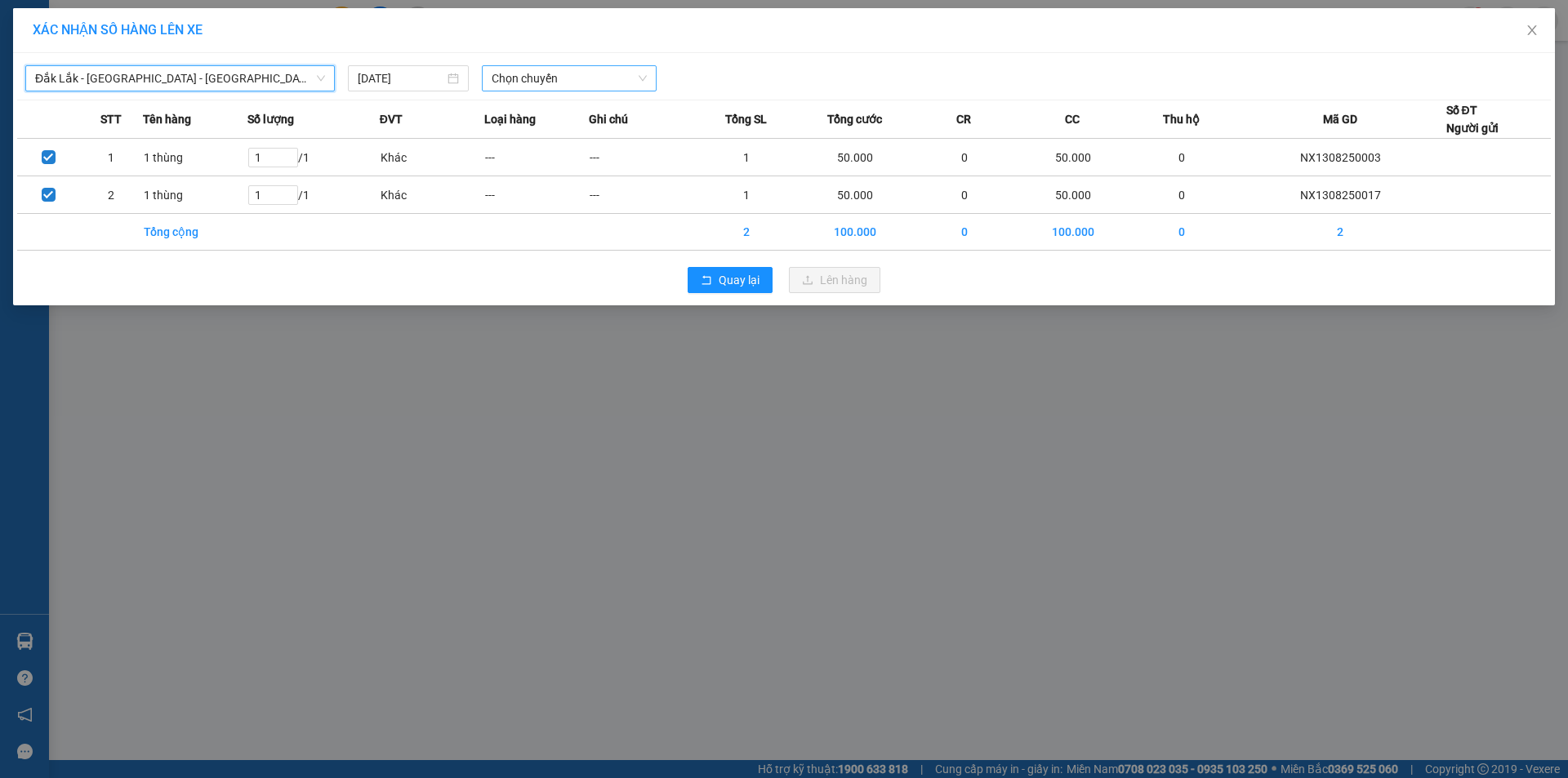
click at [510, 80] on span "Chọn chuyến" at bounding box center [569, 78] width 155 height 25
click at [538, 136] on div "20:30 - 50H-445.00" at bounding box center [555, 137] width 128 height 18
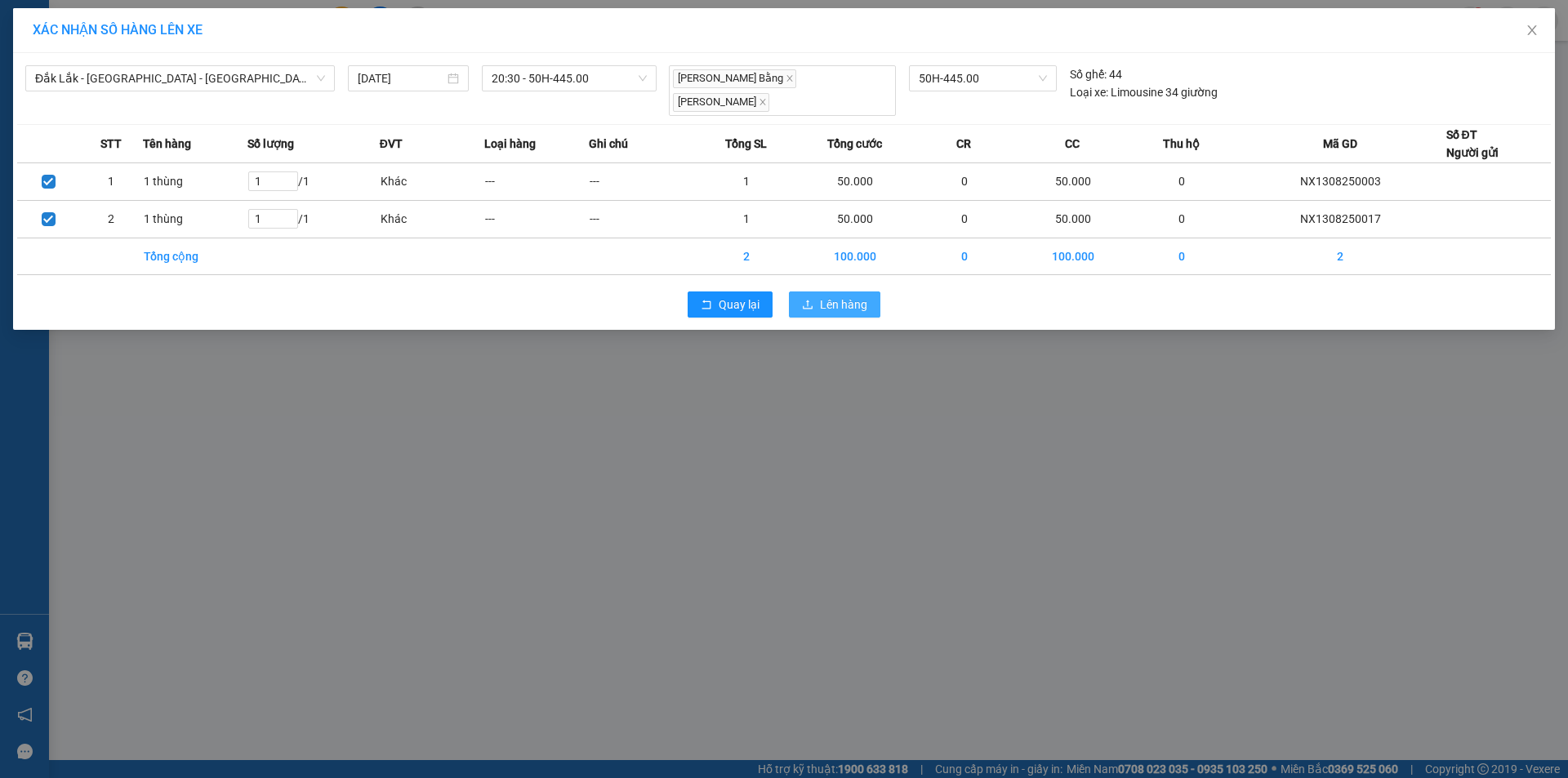
drag, startPoint x: 817, startPoint y: 289, endPoint x: 766, endPoint y: 285, distance: 51.2
click at [817, 291] on button "Lên hàng" at bounding box center [834, 304] width 91 height 26
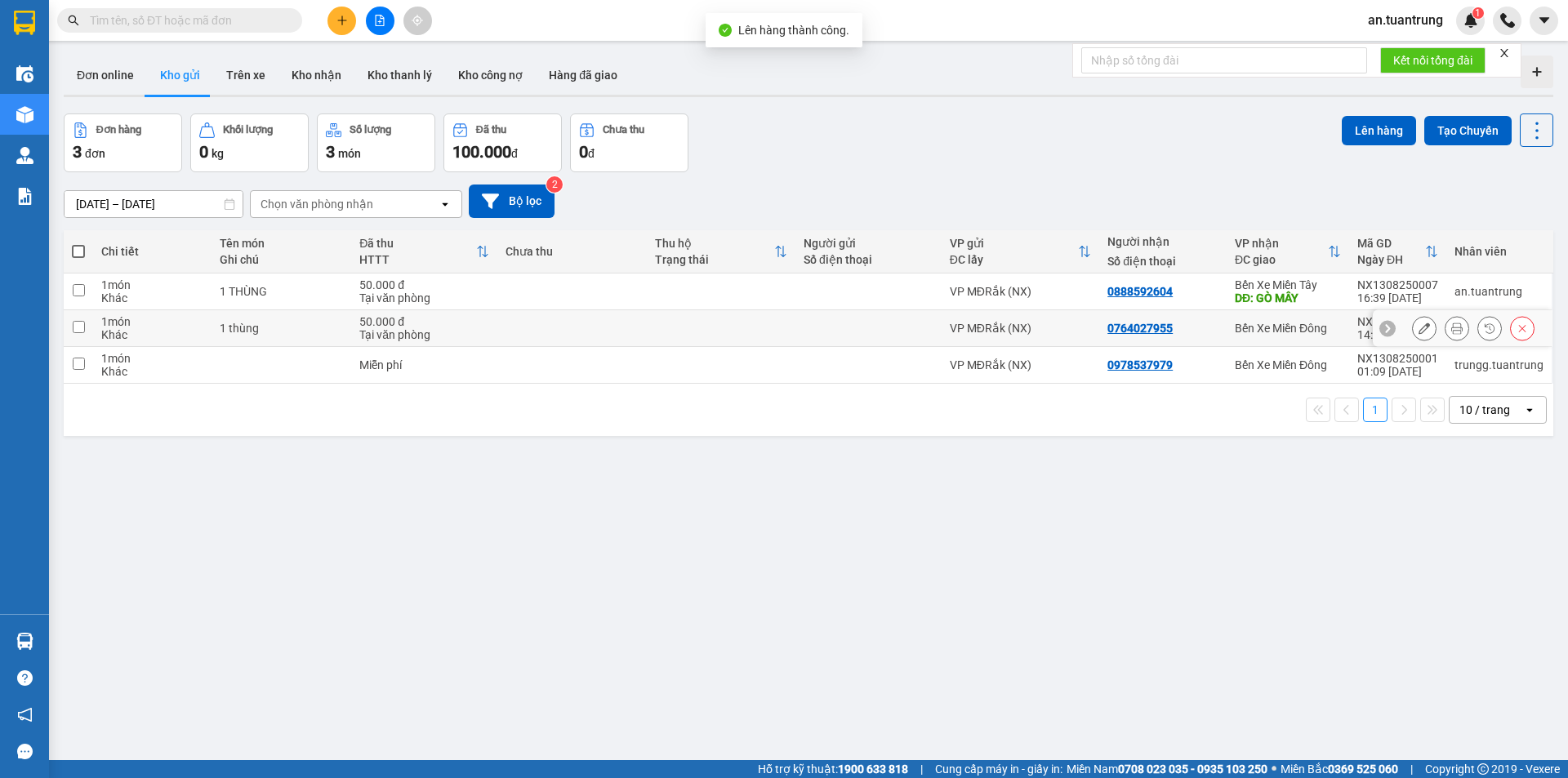
click at [1205, 335] on td "0764027955" at bounding box center [1162, 328] width 128 height 37
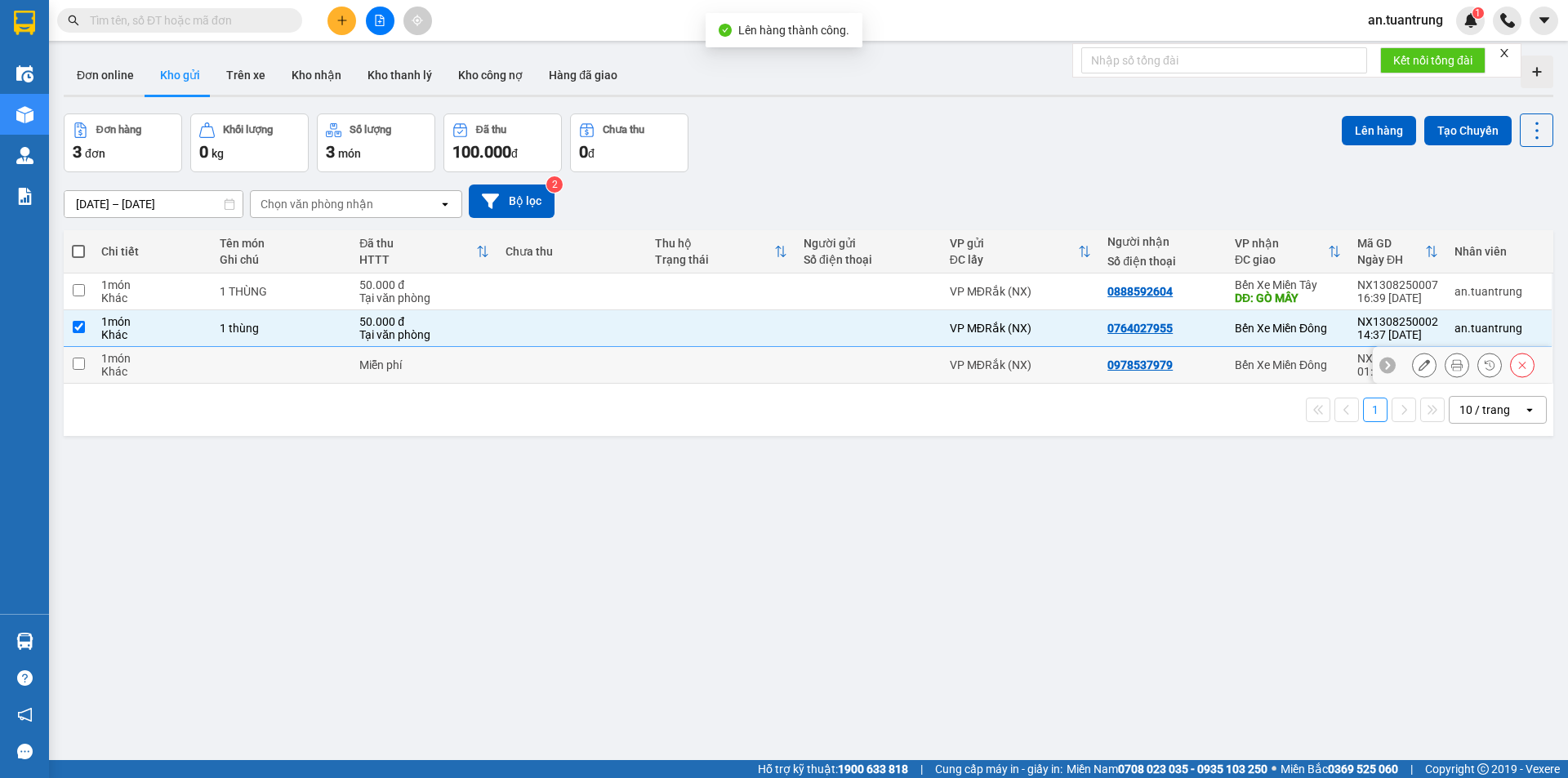
click at [1198, 363] on div "0978537979" at bounding box center [1162, 365] width 111 height 13
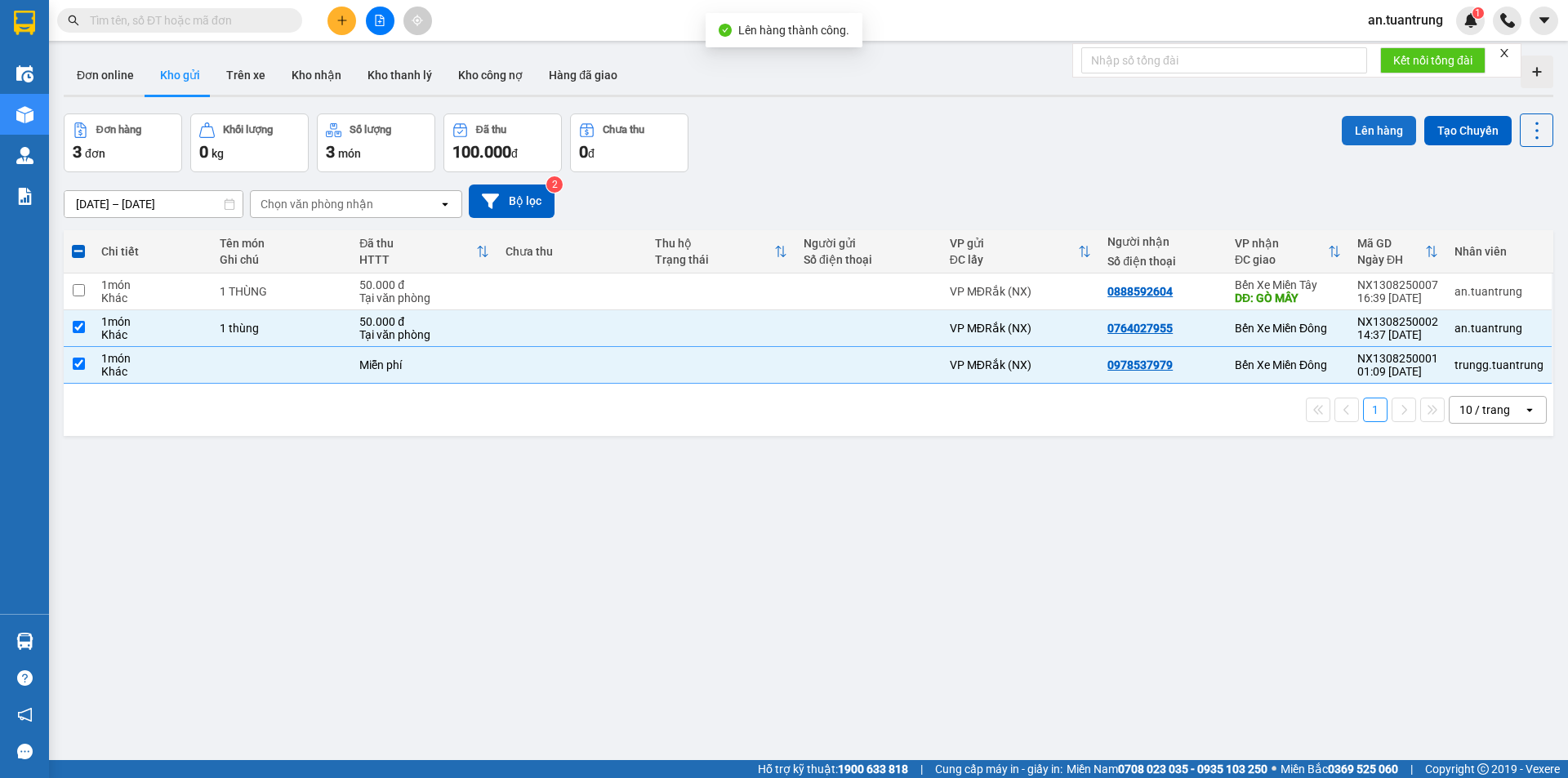
click at [1352, 125] on button "Lên hàng" at bounding box center [1379, 131] width 74 height 30
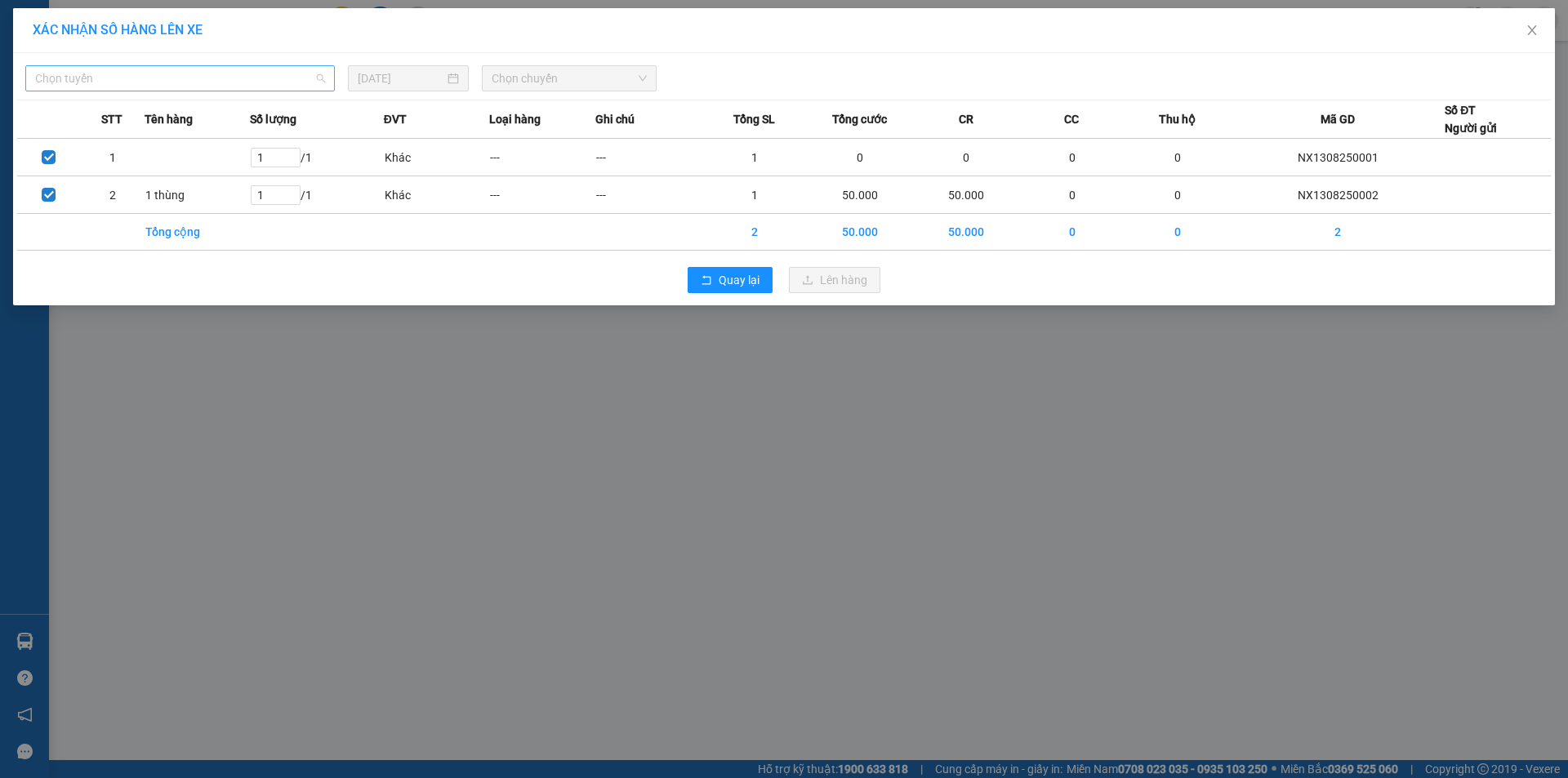
click at [111, 72] on span "Chọn tuyến" at bounding box center [180, 78] width 290 height 25
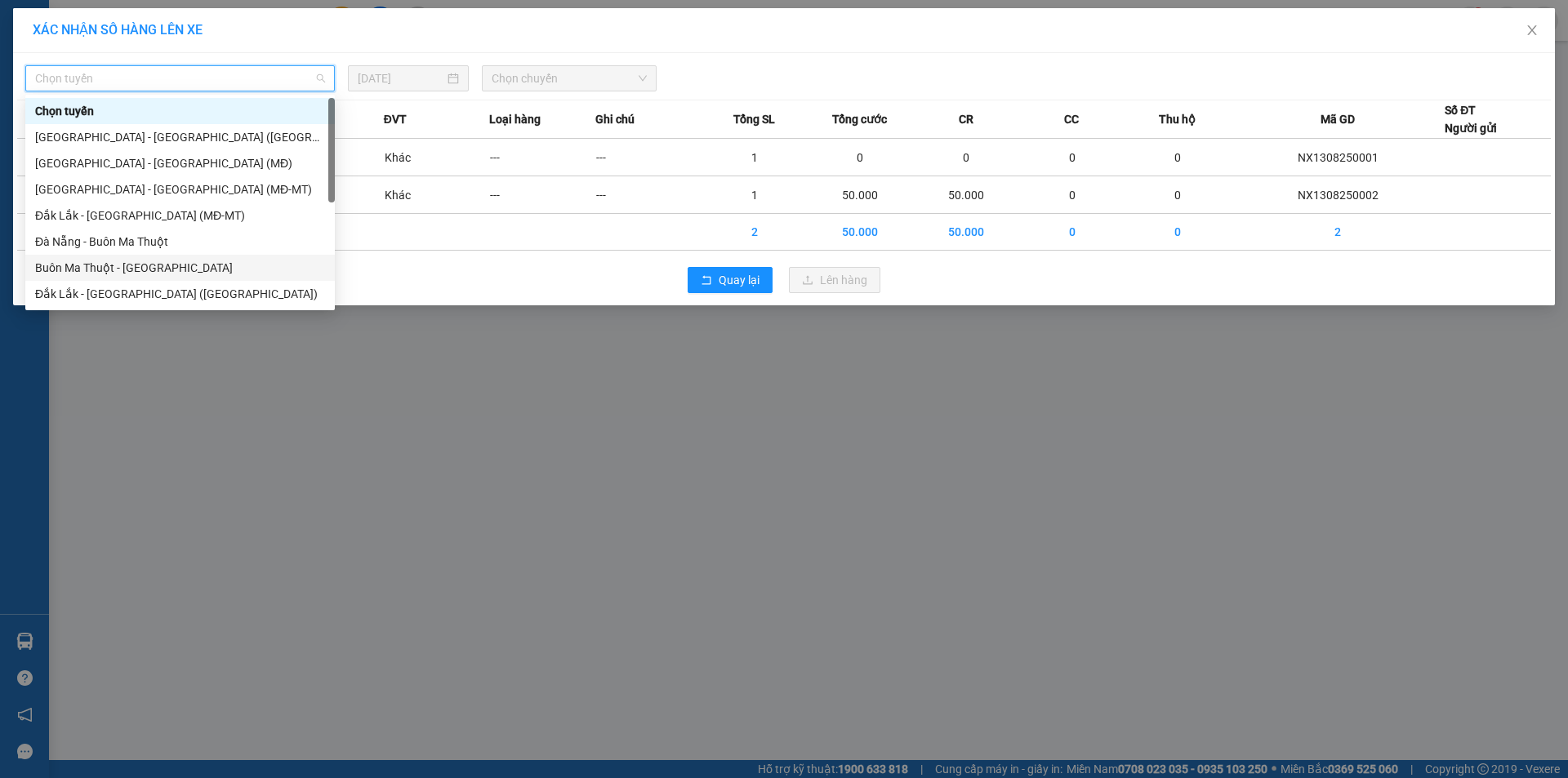
scroll to position [78, 0]
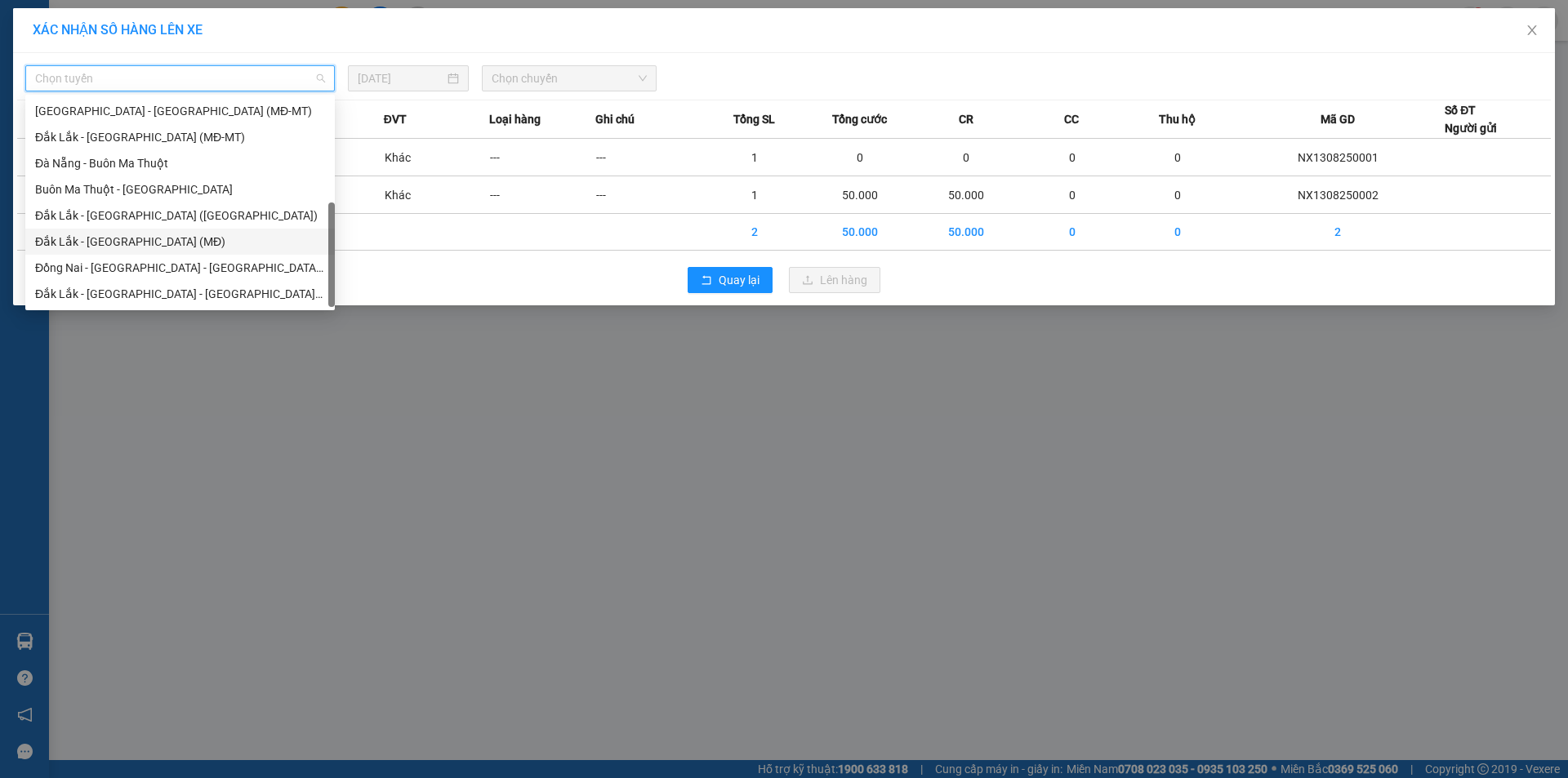
click at [123, 238] on div "Đắk Lắk - [GEOGRAPHIC_DATA] (MĐ)" at bounding box center [180, 242] width 290 height 18
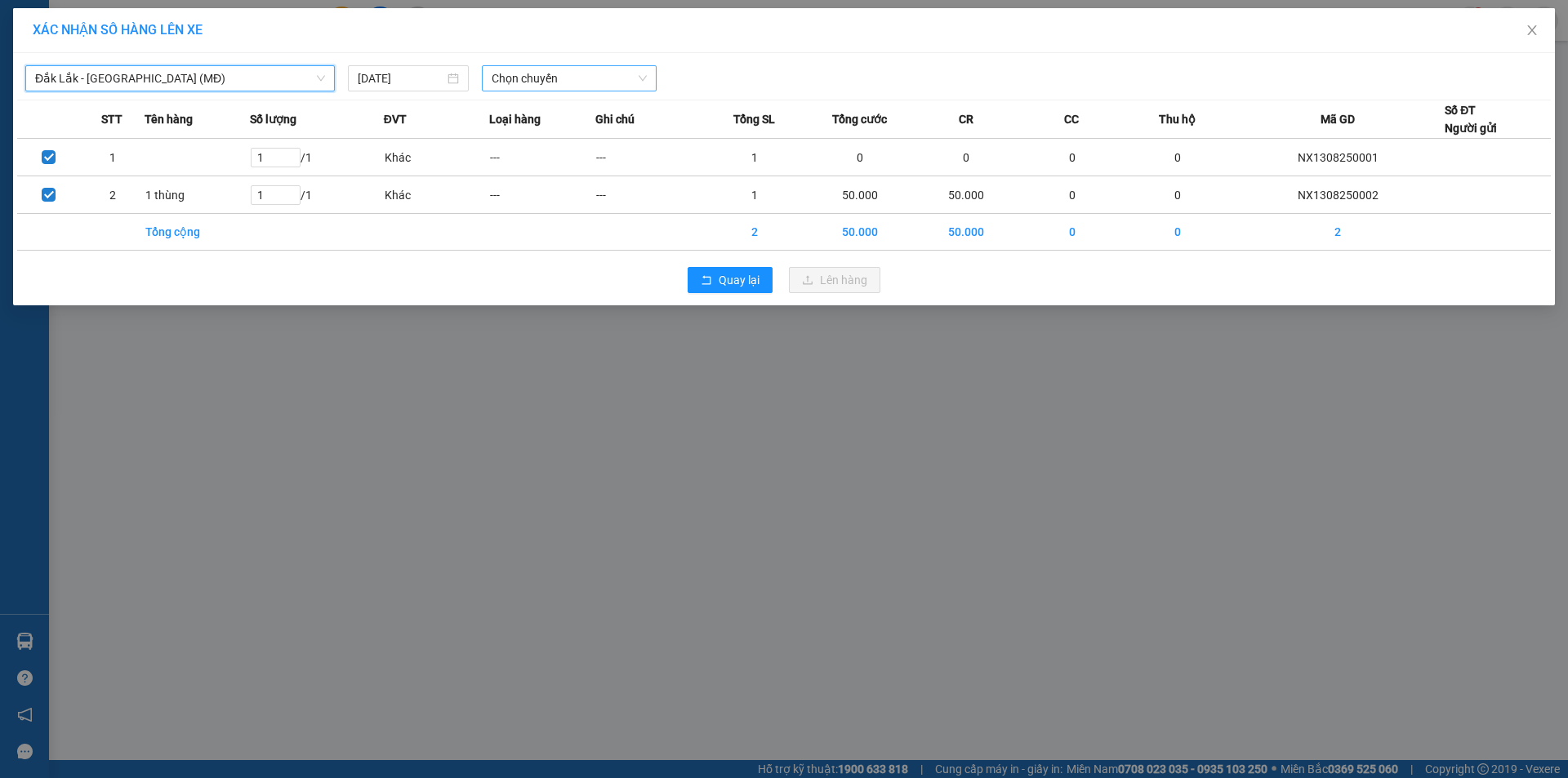
click at [537, 80] on span "Chọn chuyến" at bounding box center [569, 78] width 155 height 25
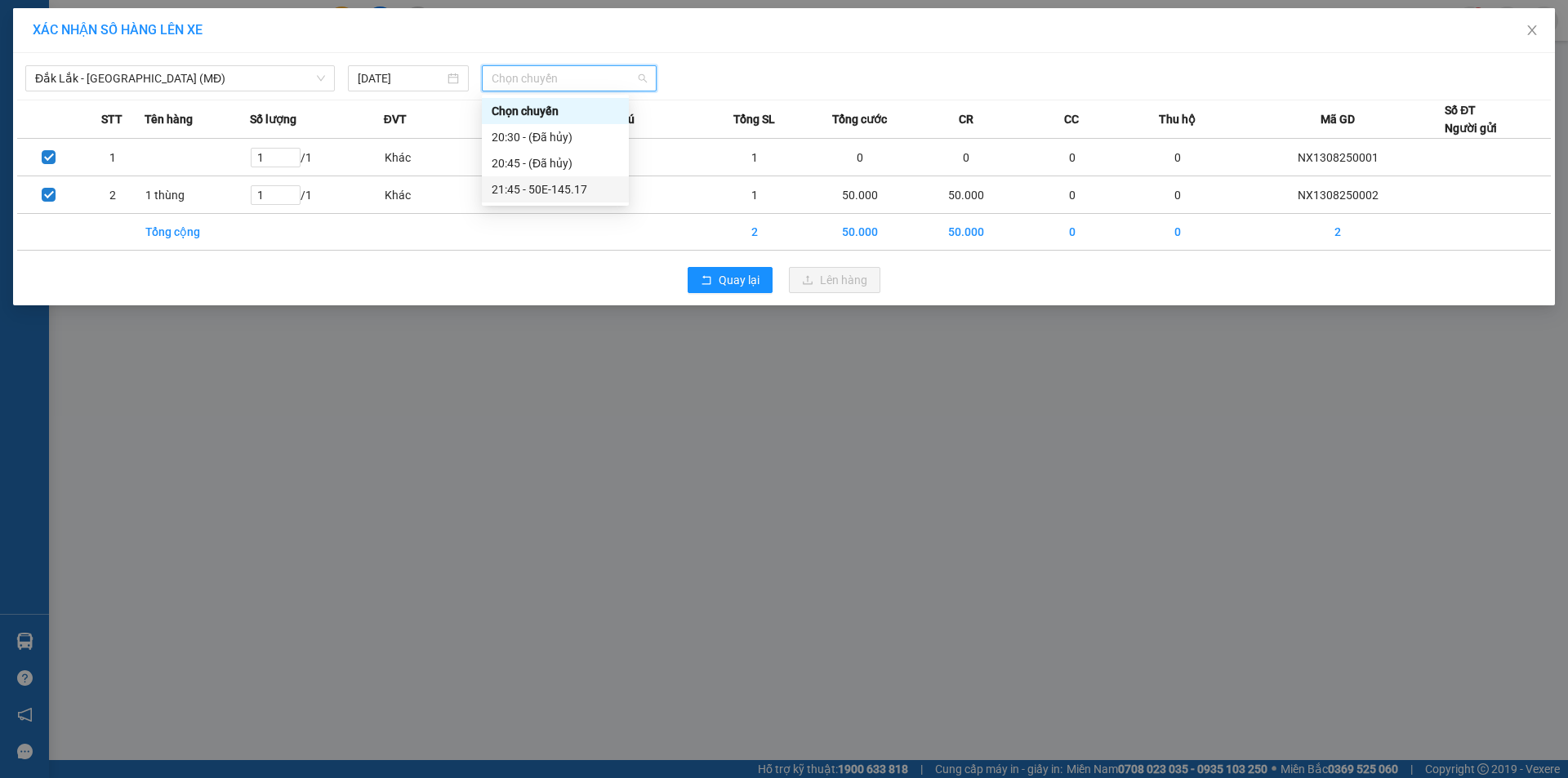
click at [565, 190] on div "21:45 - 50E-145.17" at bounding box center [555, 189] width 128 height 18
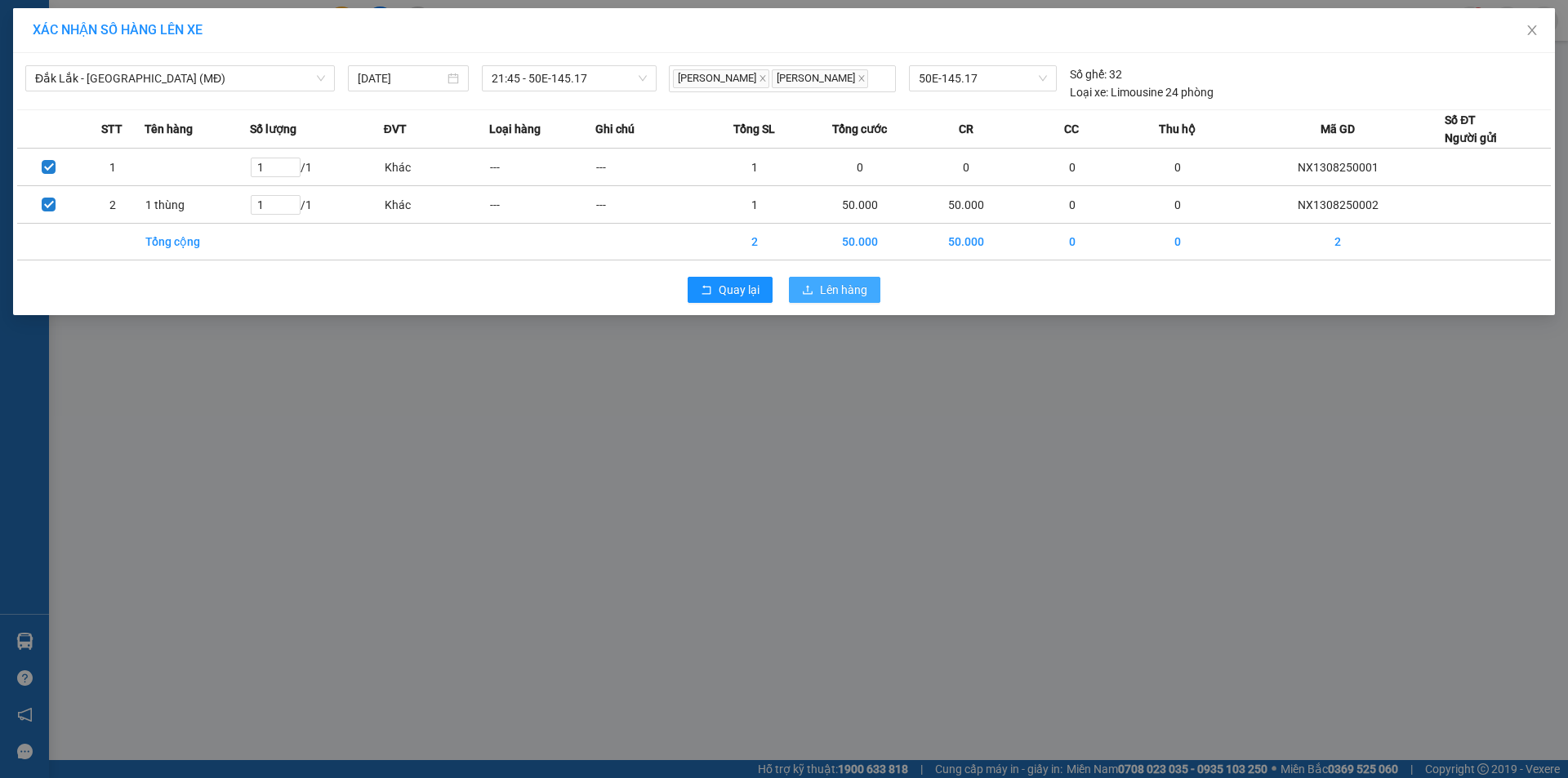
click at [823, 291] on span "Lên hàng" at bounding box center [844, 290] width 48 height 18
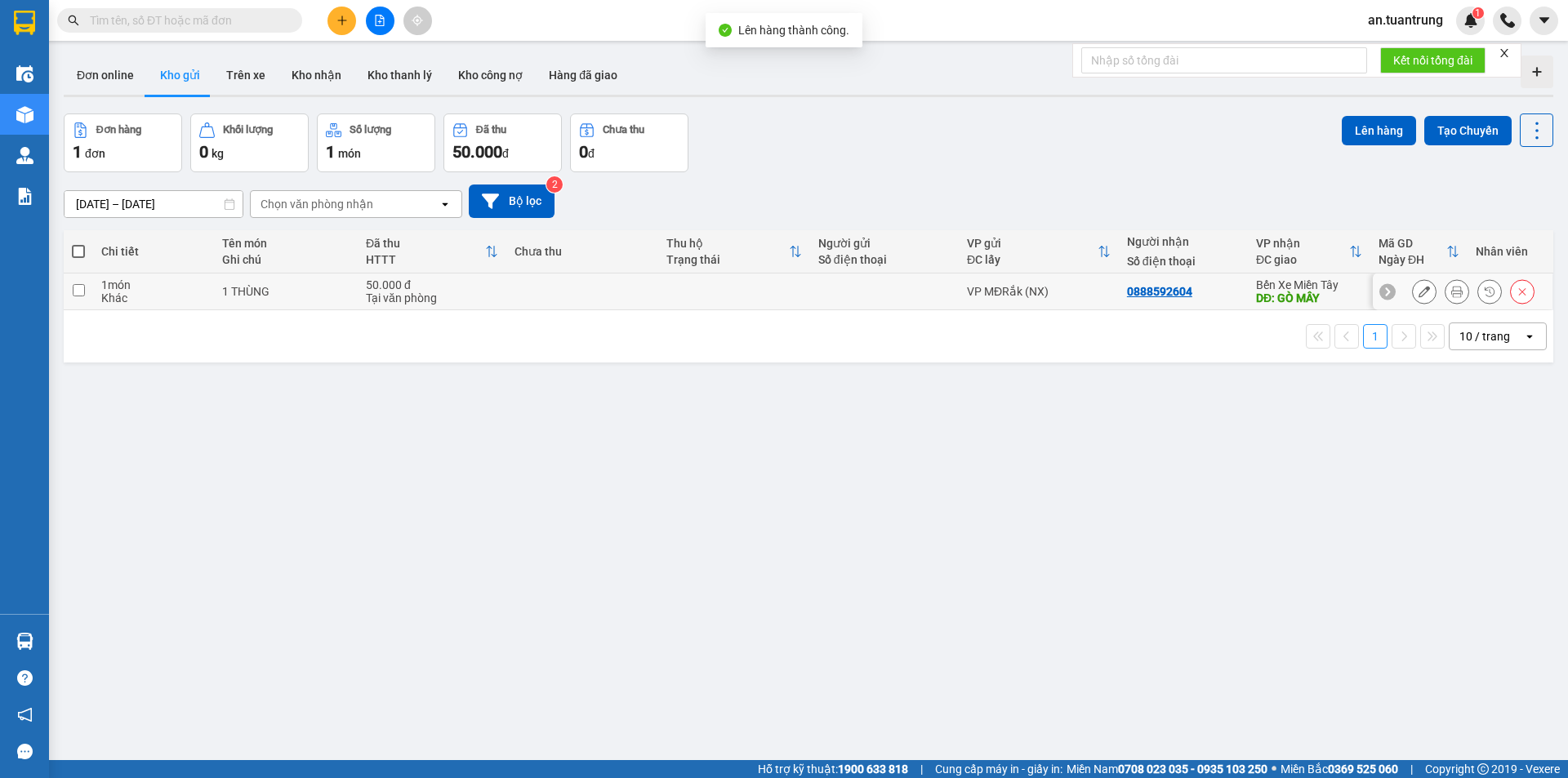
click at [1238, 286] on td "0888592604" at bounding box center [1183, 292] width 129 height 37
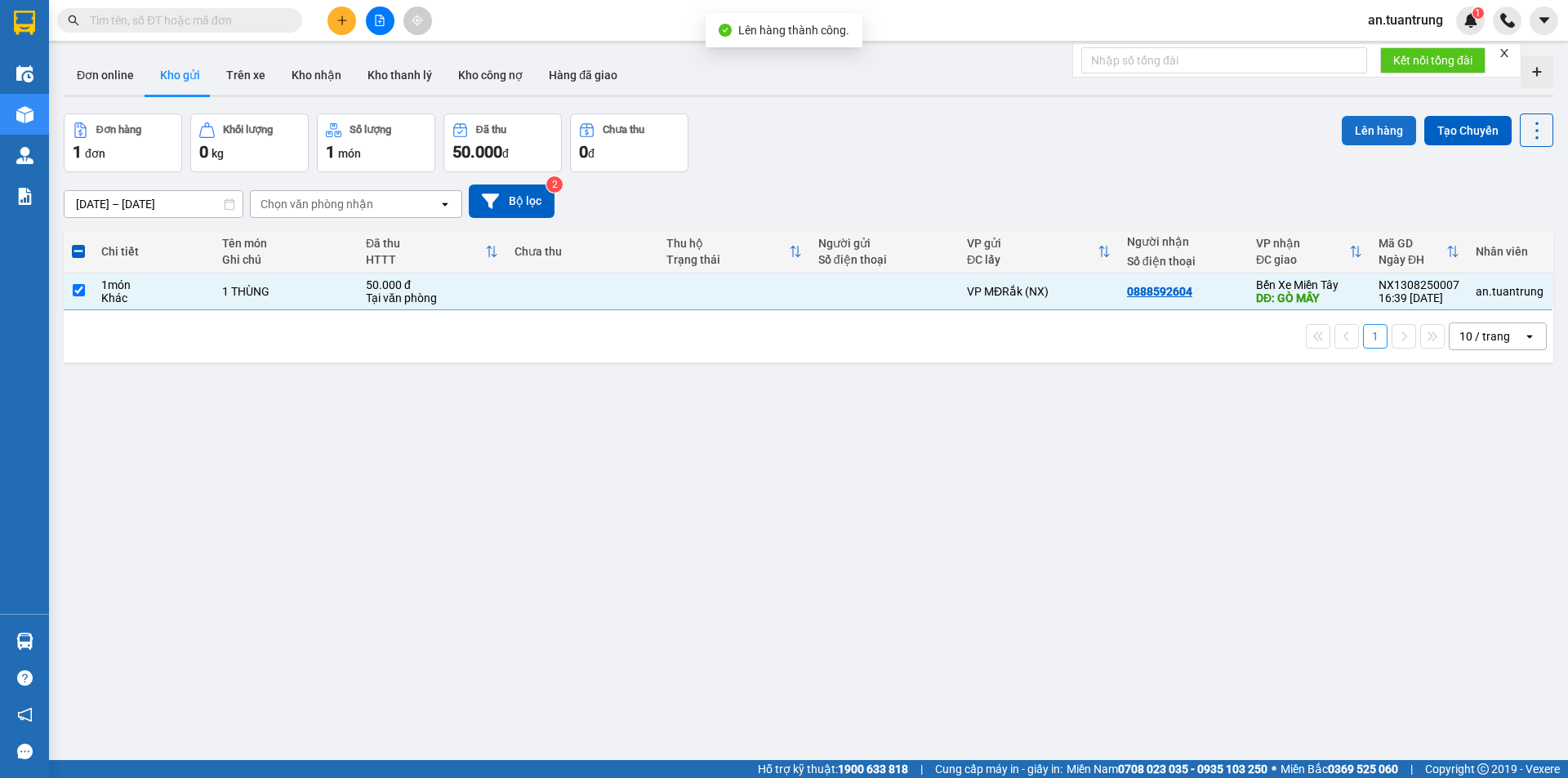
click at [1360, 122] on button "Lên hàng" at bounding box center [1379, 131] width 74 height 30
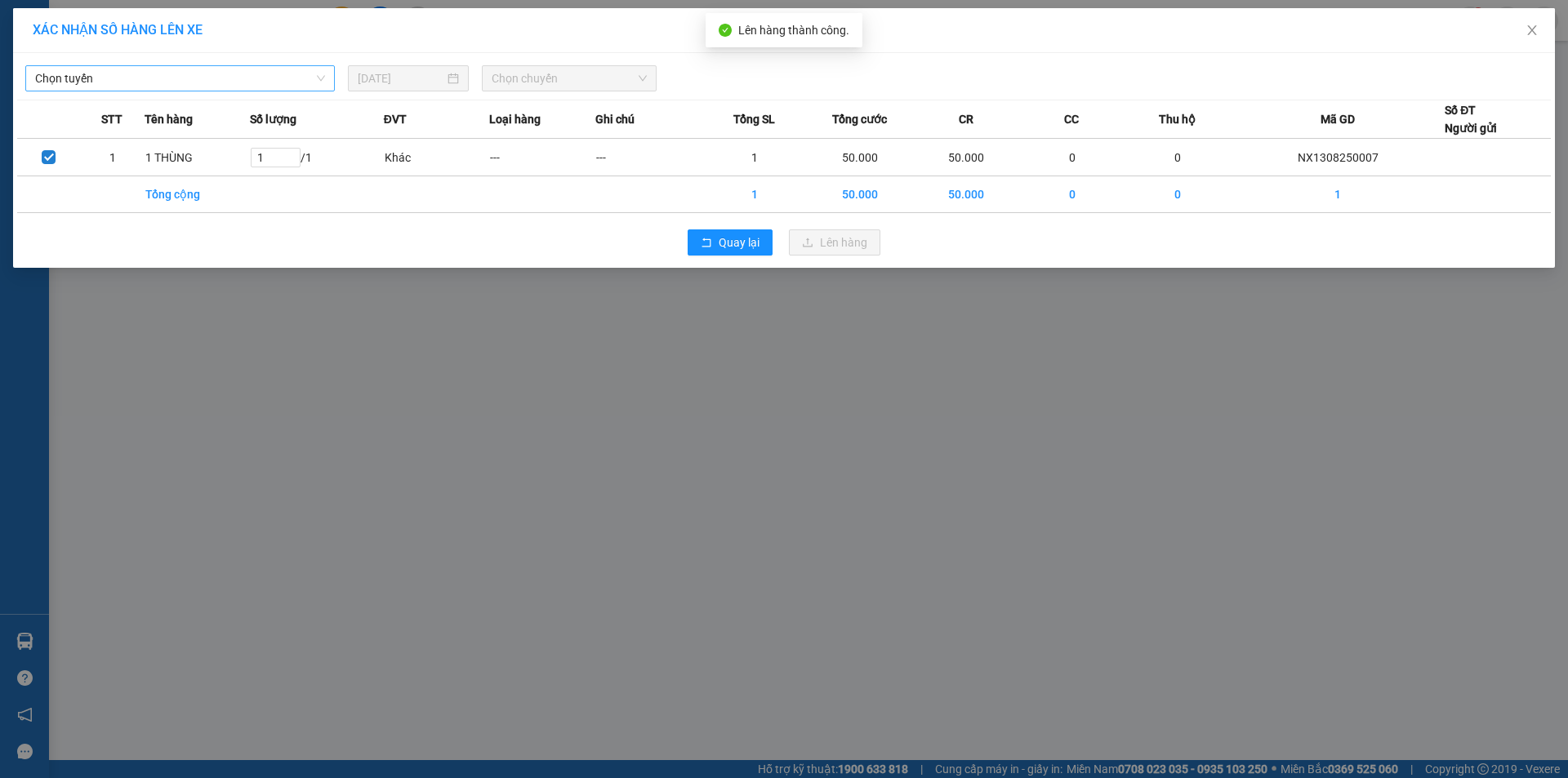
click at [285, 86] on span "Chọn tuyến" at bounding box center [180, 78] width 290 height 25
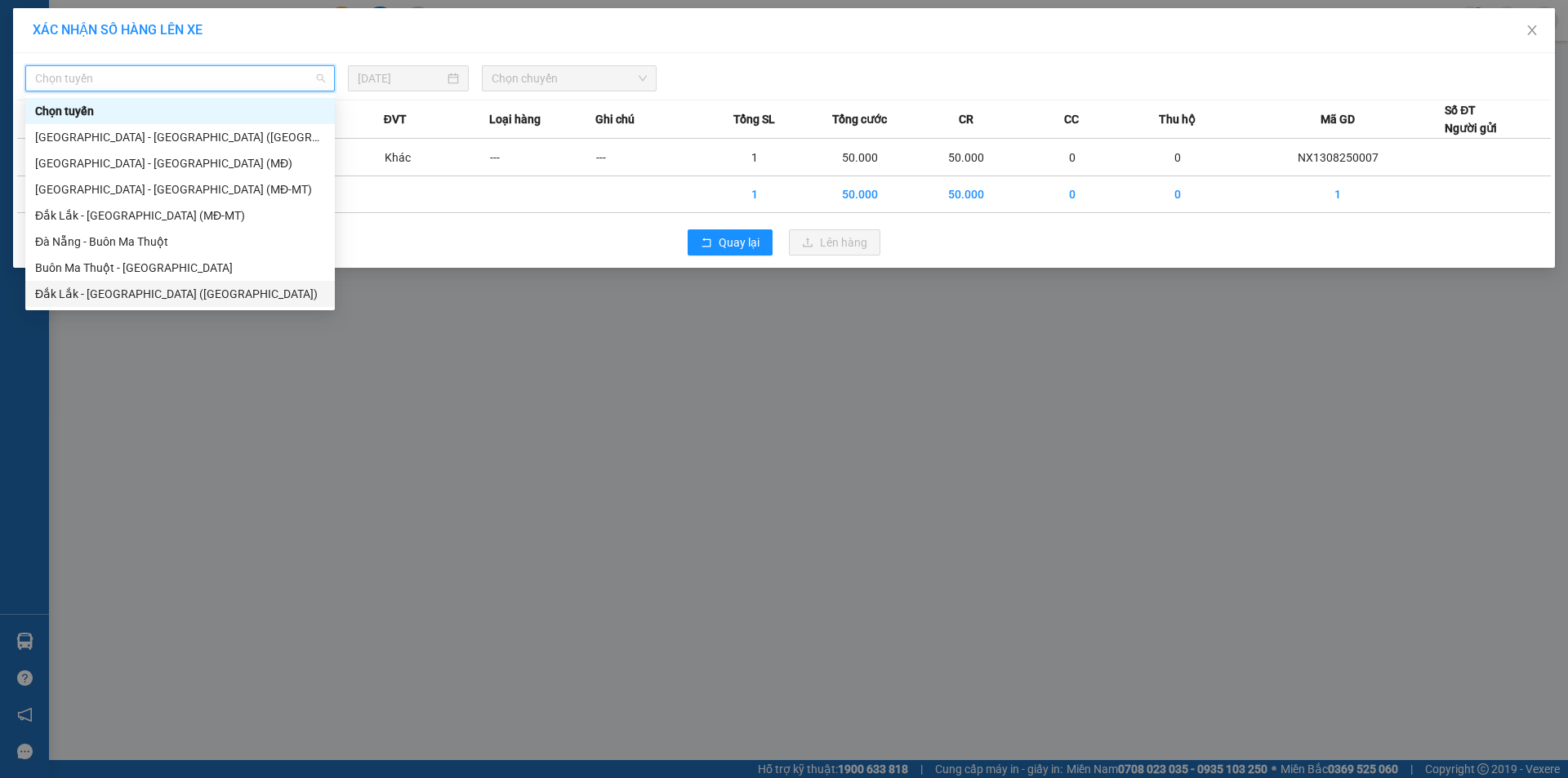
click at [145, 292] on div "Đắk Lắk - [GEOGRAPHIC_DATA] ([GEOGRAPHIC_DATA])" at bounding box center [180, 294] width 290 height 18
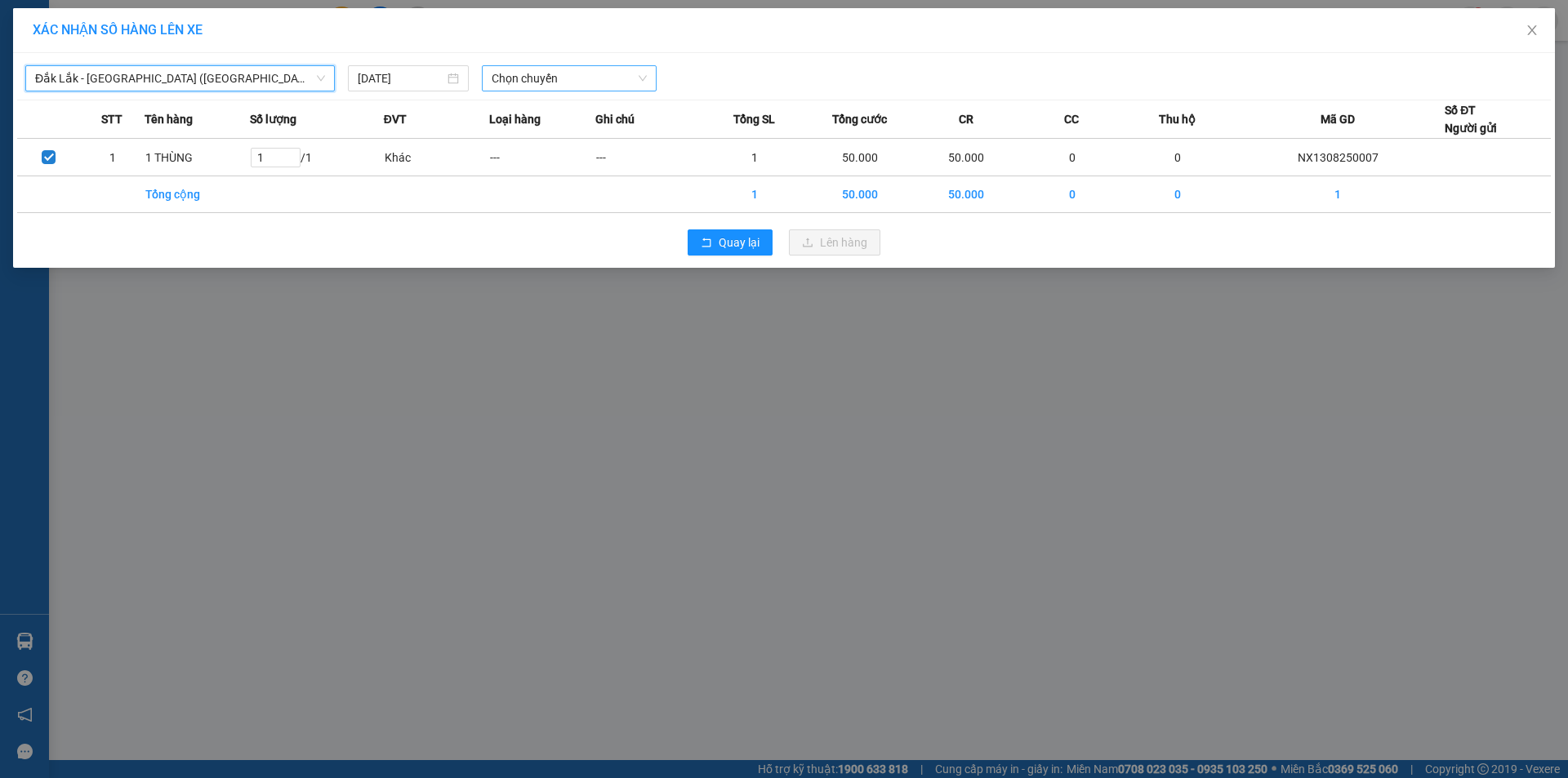
click at [602, 81] on span "Chọn chuyến" at bounding box center [569, 78] width 155 height 25
click at [576, 141] on div "20:40 - 50H-446.77" at bounding box center [555, 137] width 128 height 18
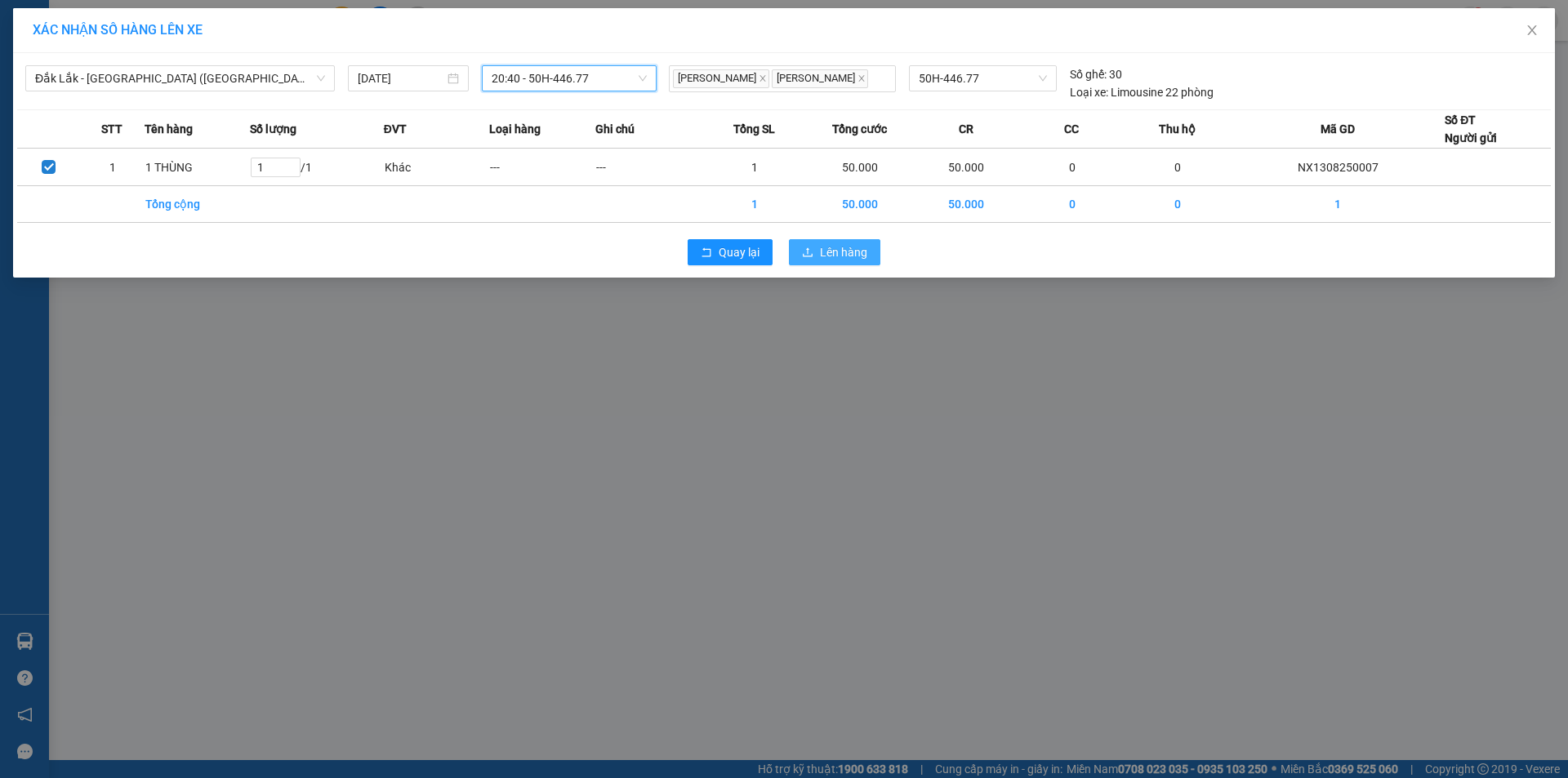
click at [816, 257] on button "Lên hàng" at bounding box center [834, 252] width 91 height 26
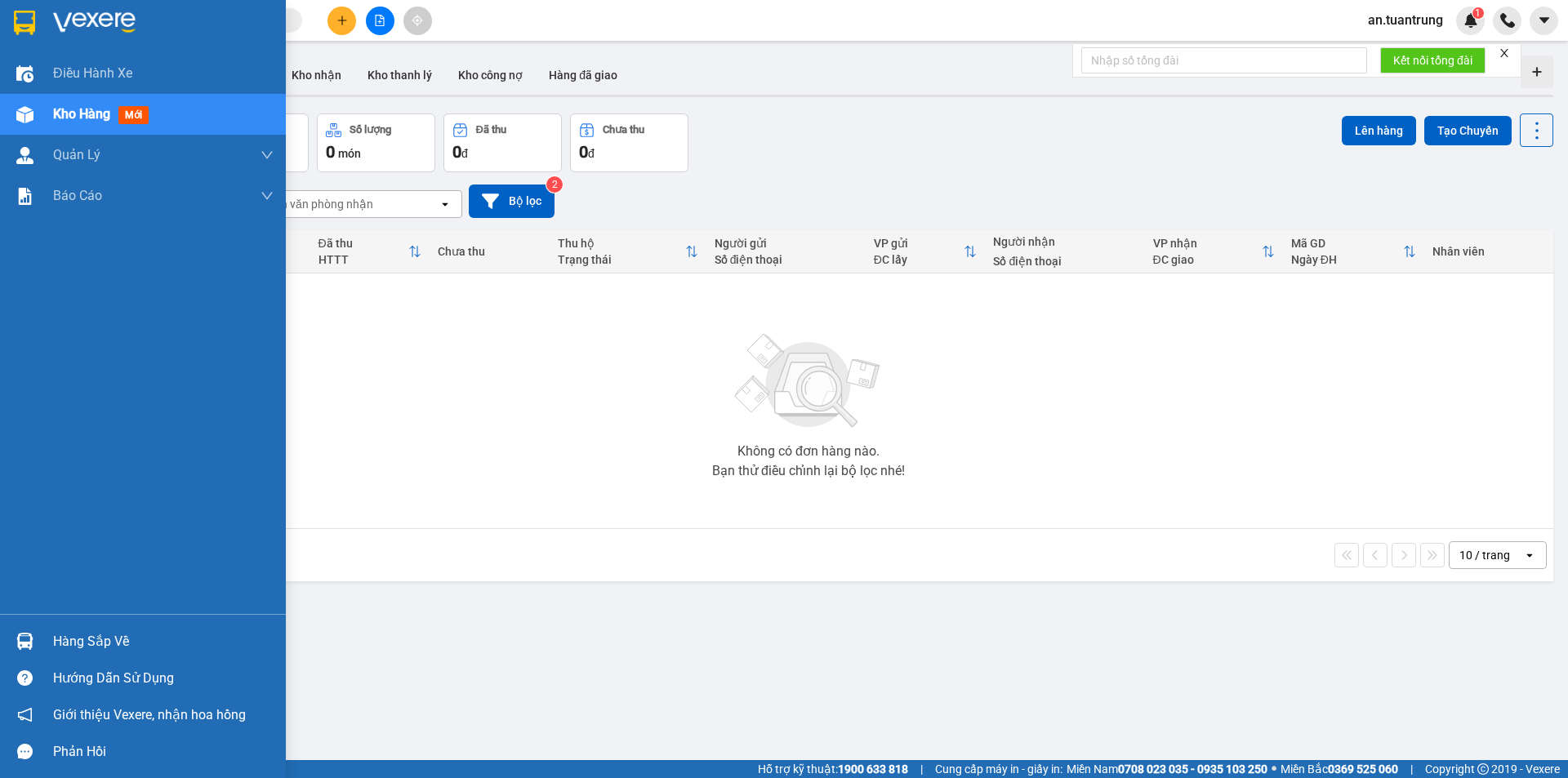
click at [59, 108] on span "Kho hàng" at bounding box center [81, 113] width 57 height 16
